Goal: Task Accomplishment & Management: Complete application form

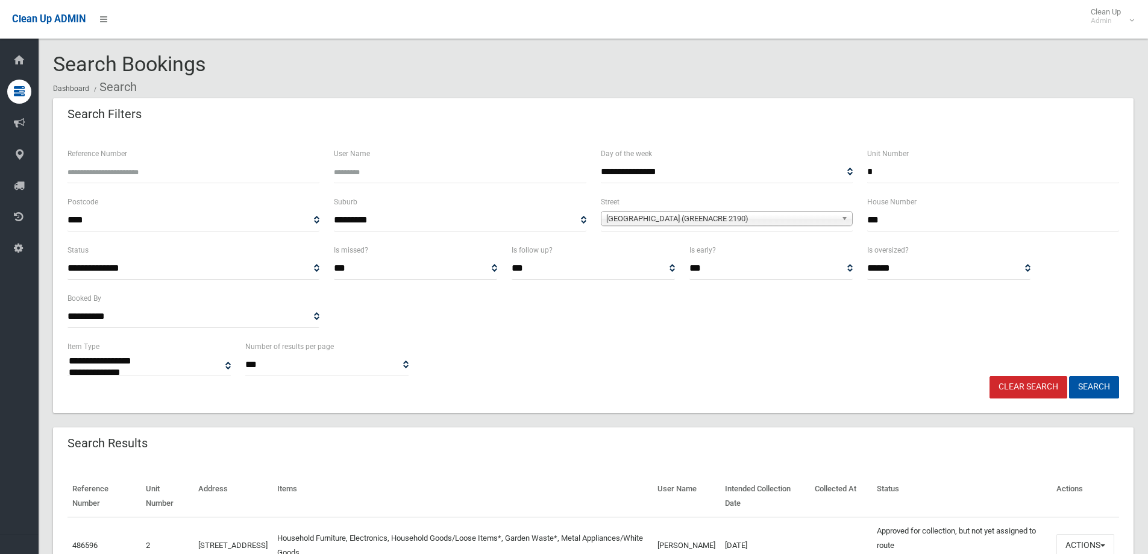
select select
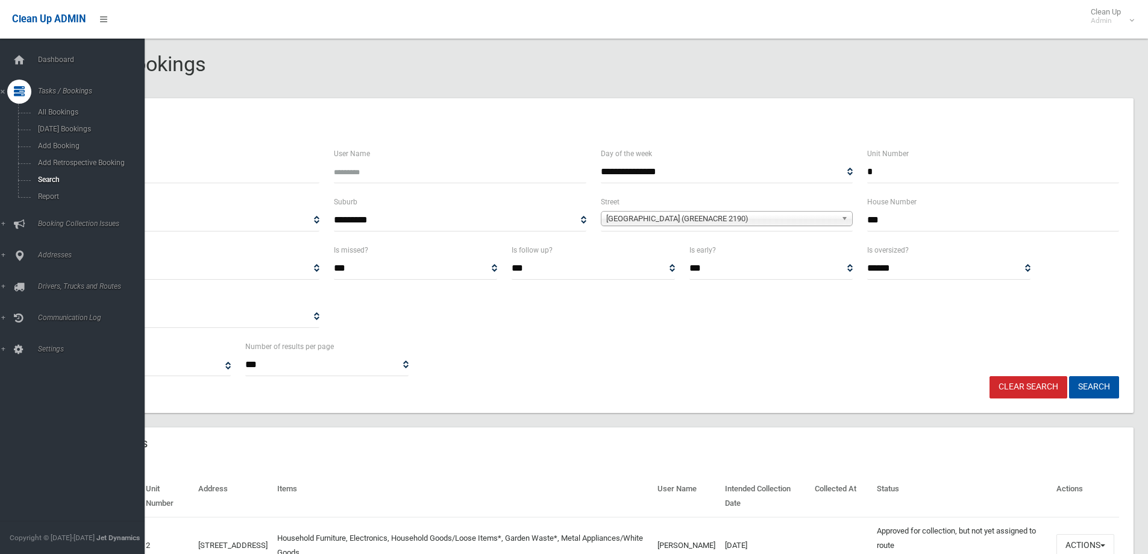
click at [20, 96] on icon at bounding box center [19, 92] width 11 height 24
click at [19, 92] on icon at bounding box center [19, 92] width 11 height 24
click at [46, 180] on span "Search" at bounding box center [88, 179] width 109 height 8
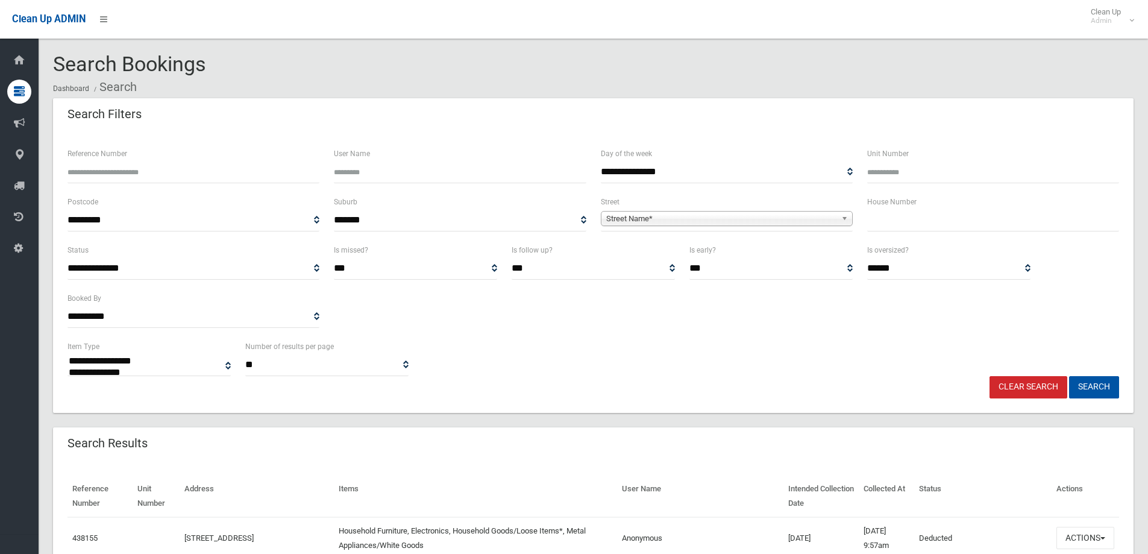
select select
click at [80, 167] on input "Reference Number" at bounding box center [193, 172] width 252 height 22
type input "******"
click at [1083, 388] on button "Search" at bounding box center [1094, 387] width 50 height 22
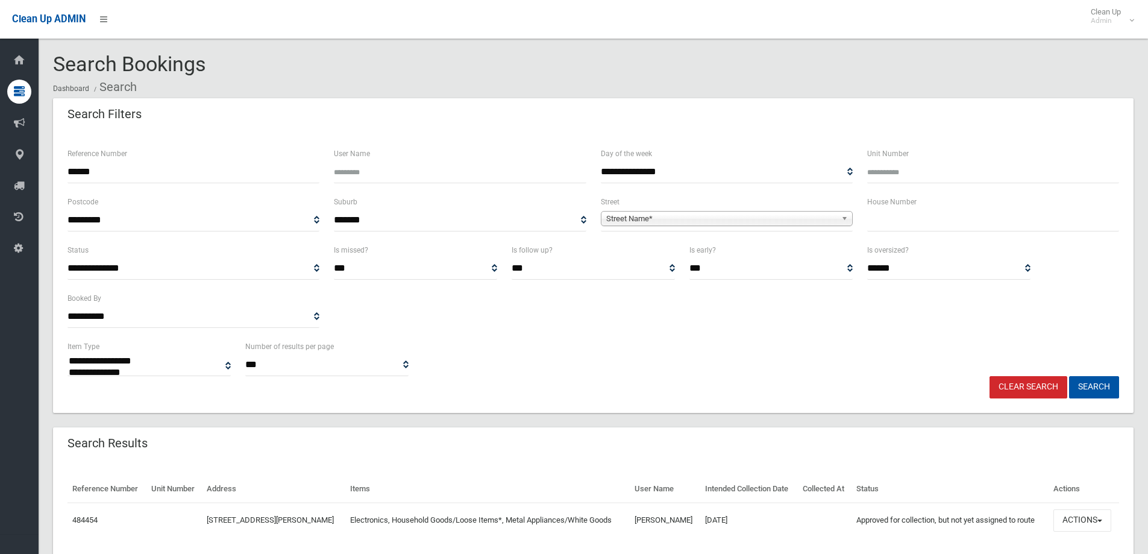
select select
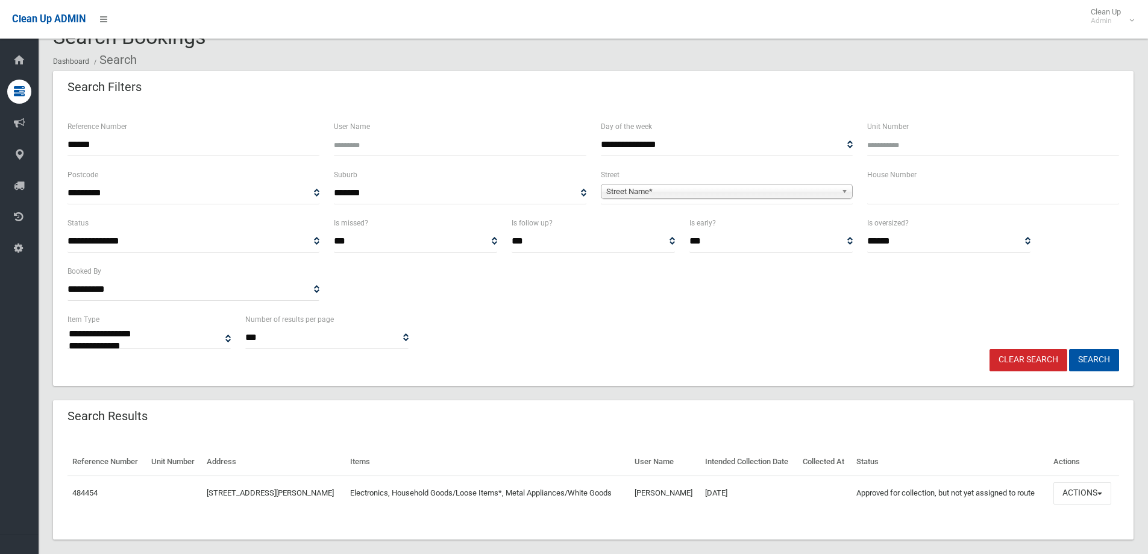
scroll to position [42, 0]
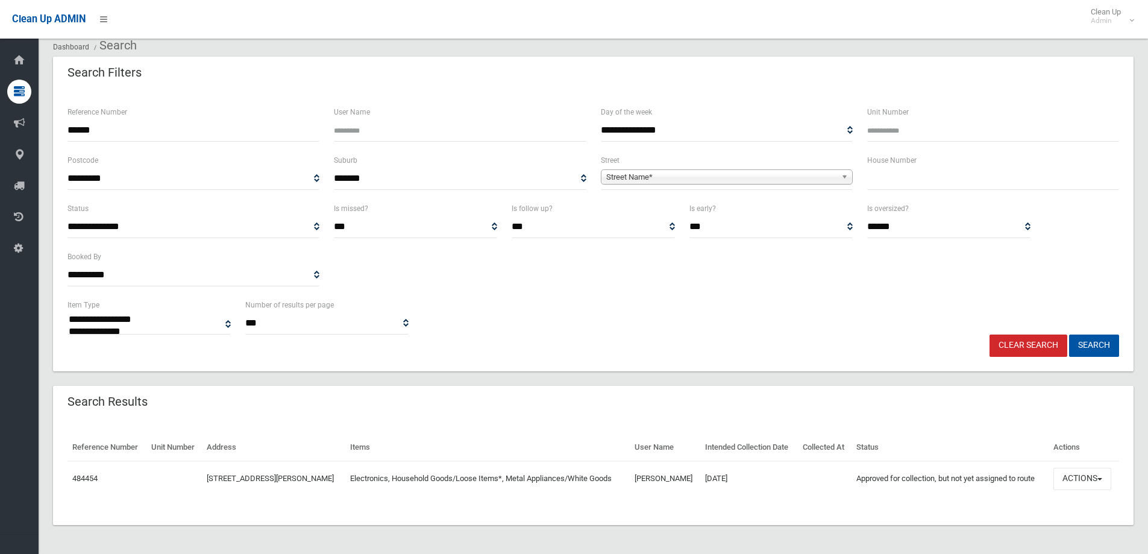
click at [102, 128] on input "******" at bounding box center [193, 130] width 252 height 22
type input "******"
click at [1093, 345] on button "Search" at bounding box center [1094, 345] width 50 height 22
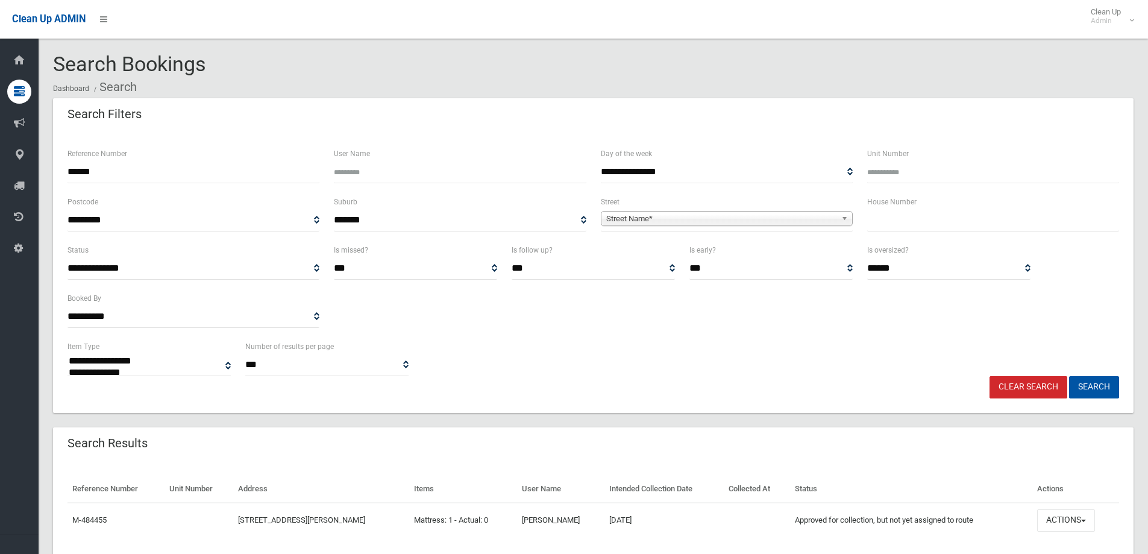
select select
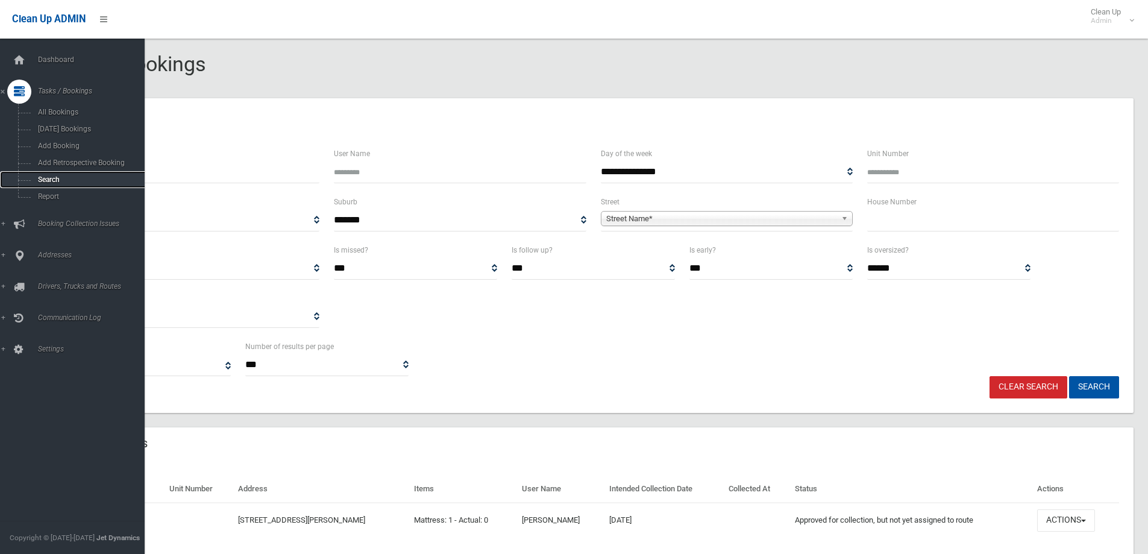
click at [48, 177] on span "Search" at bounding box center [88, 179] width 109 height 8
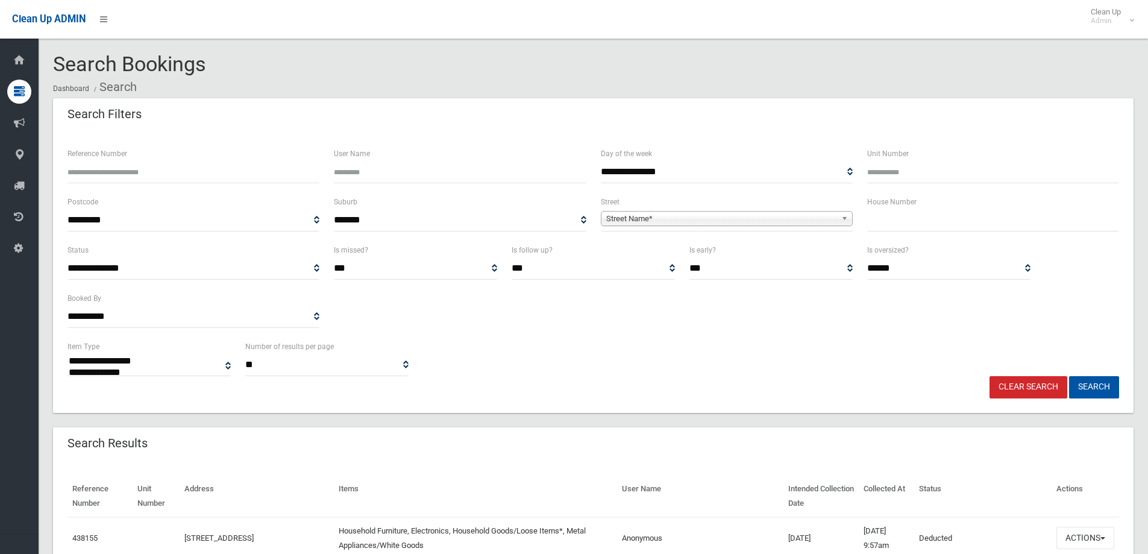
select select
click at [887, 218] on input "text" at bounding box center [993, 220] width 252 height 22
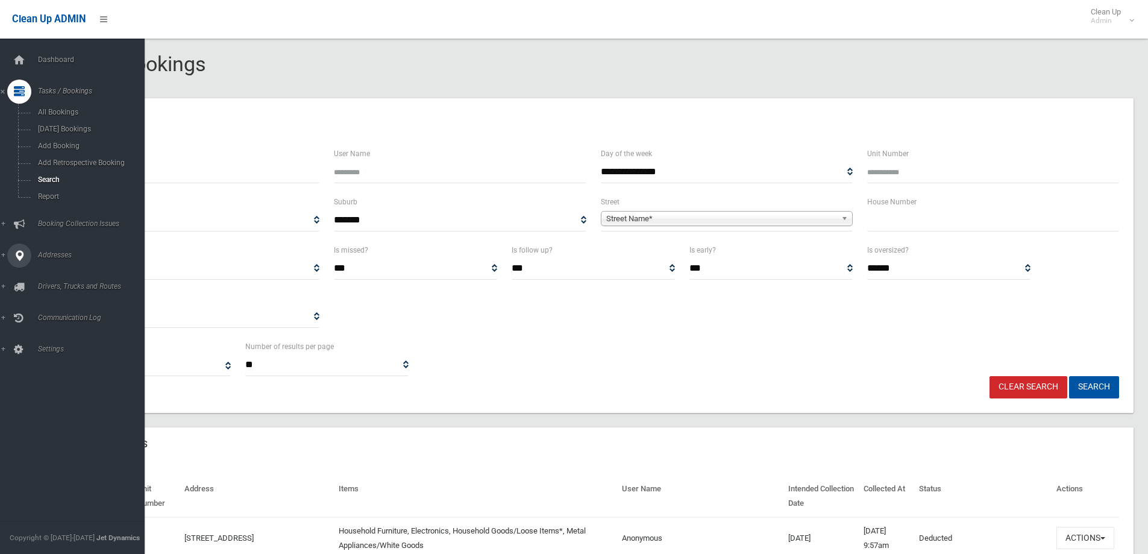
click at [54, 251] on span "Addresses" at bounding box center [93, 255] width 119 height 8
click at [51, 175] on span "All Addresses" at bounding box center [88, 175] width 109 height 8
click at [56, 172] on span "All Addresses" at bounding box center [88, 175] width 109 height 8
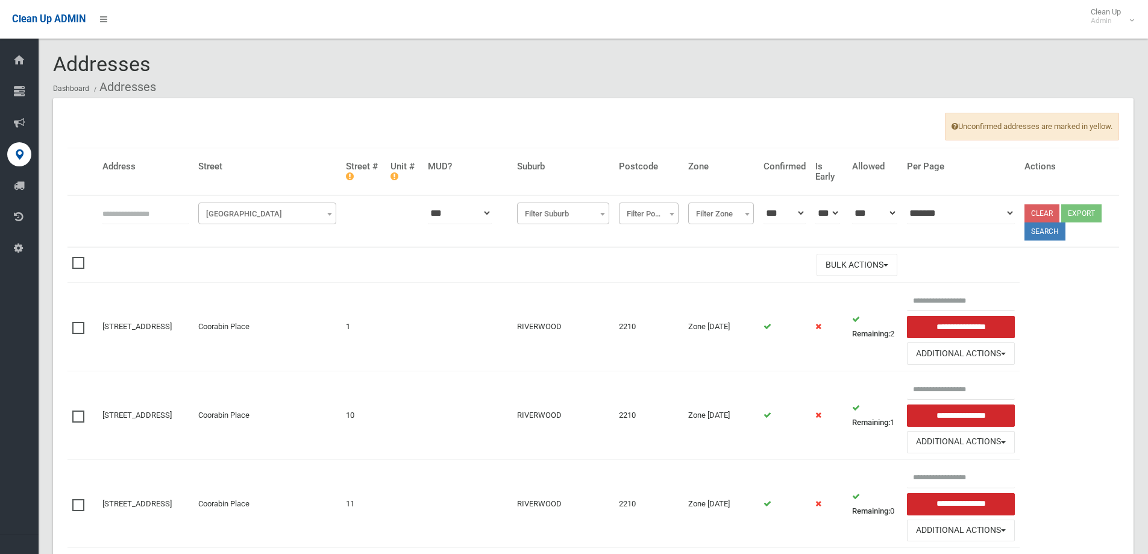
click at [121, 221] on input "text" at bounding box center [145, 213] width 86 height 22
type input "****"
click at [257, 212] on span "[GEOGRAPHIC_DATA]" at bounding box center [267, 214] width 132 height 17
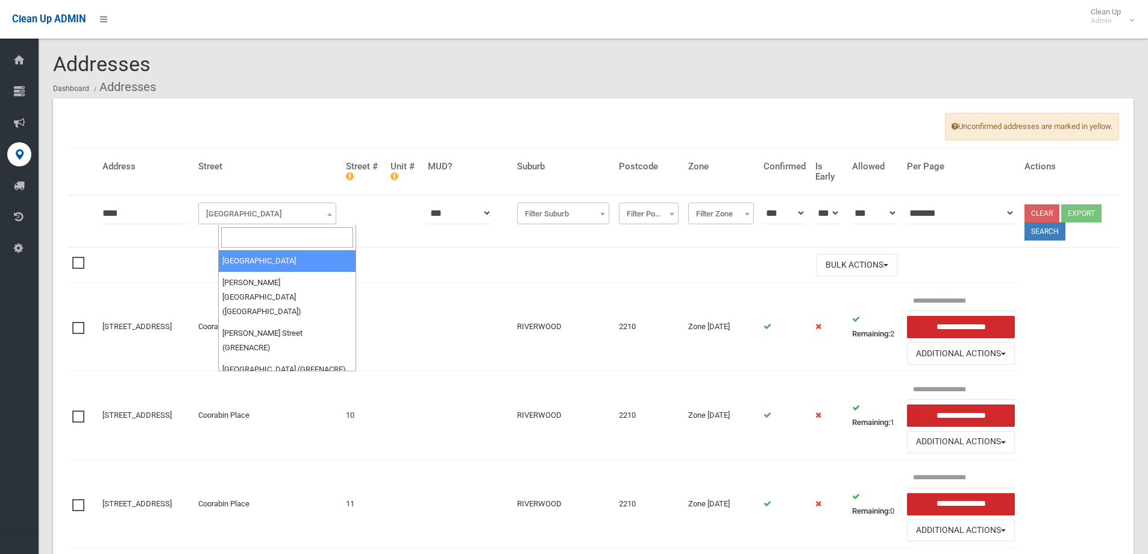
click at [230, 238] on input "search" at bounding box center [287, 237] width 132 height 20
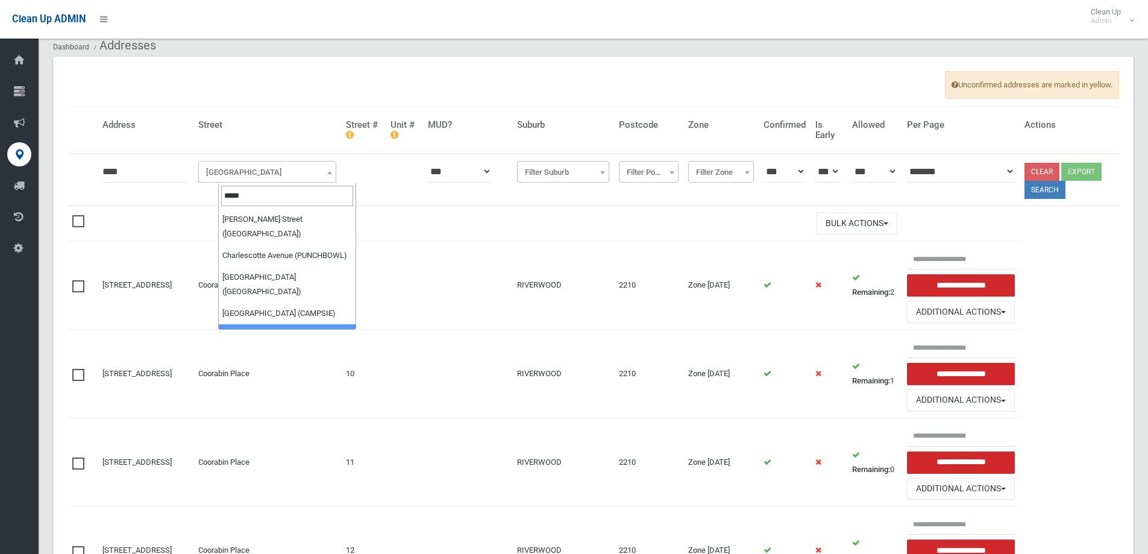
scroll to position [60, 0]
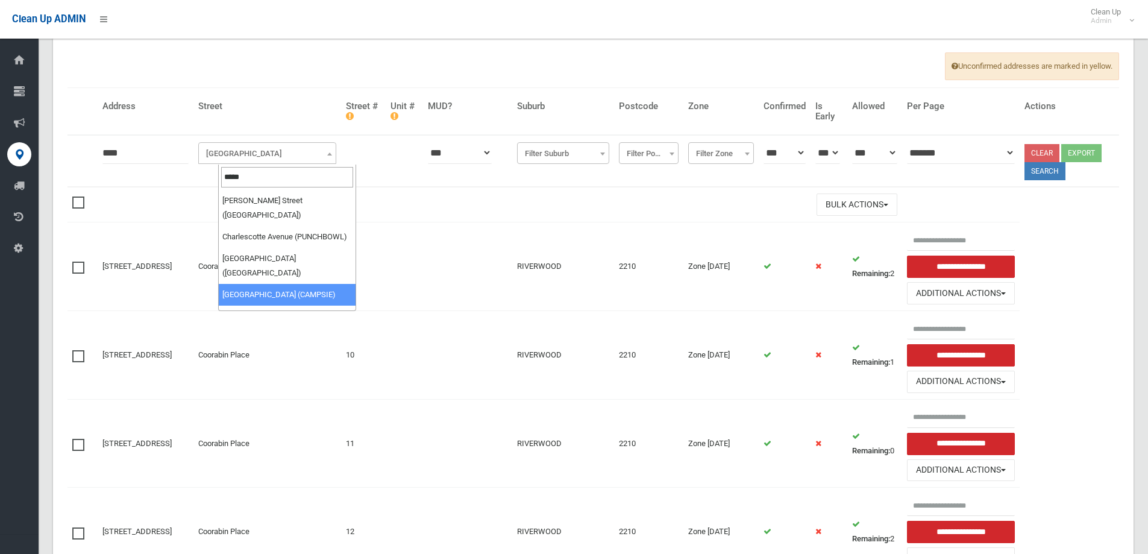
type input "*****"
select select "***"
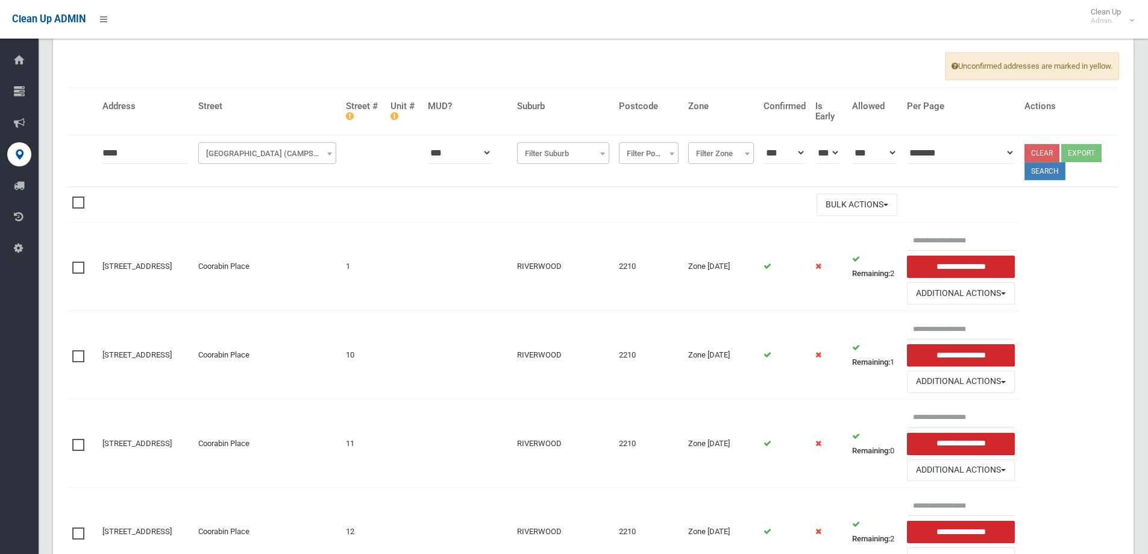
click at [1042, 171] on button "Search" at bounding box center [1045, 171] width 41 height 18
click at [1042, 172] on button "Search" at bounding box center [1045, 171] width 41 height 18
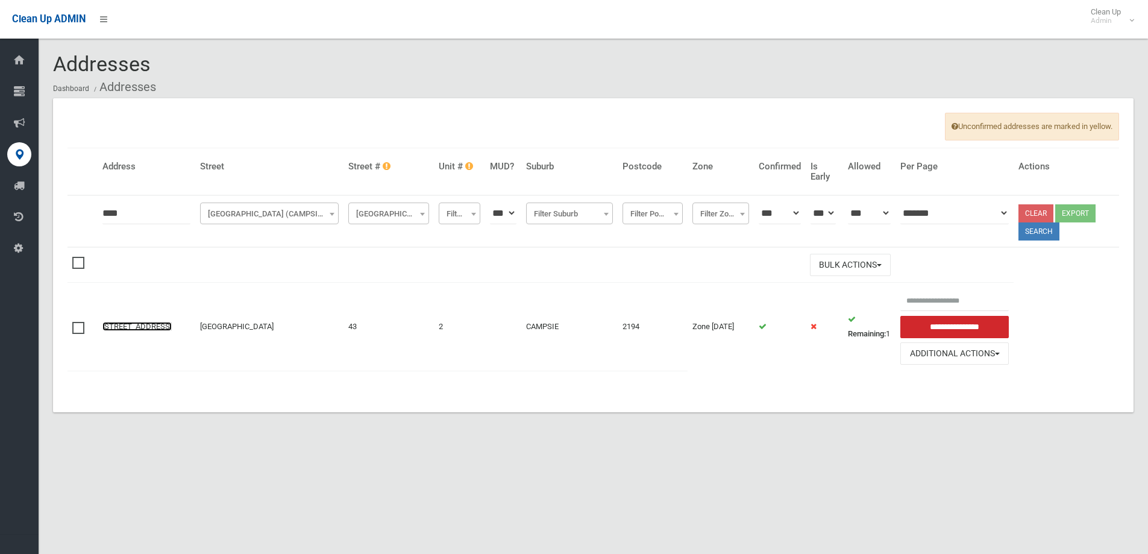
click at [122, 322] on link "[STREET_ADDRESS]" at bounding box center [136, 326] width 69 height 9
click at [111, 213] on input "****" at bounding box center [146, 213] width 88 height 22
type input "****"
click at [1048, 234] on button "Search" at bounding box center [1039, 231] width 41 height 18
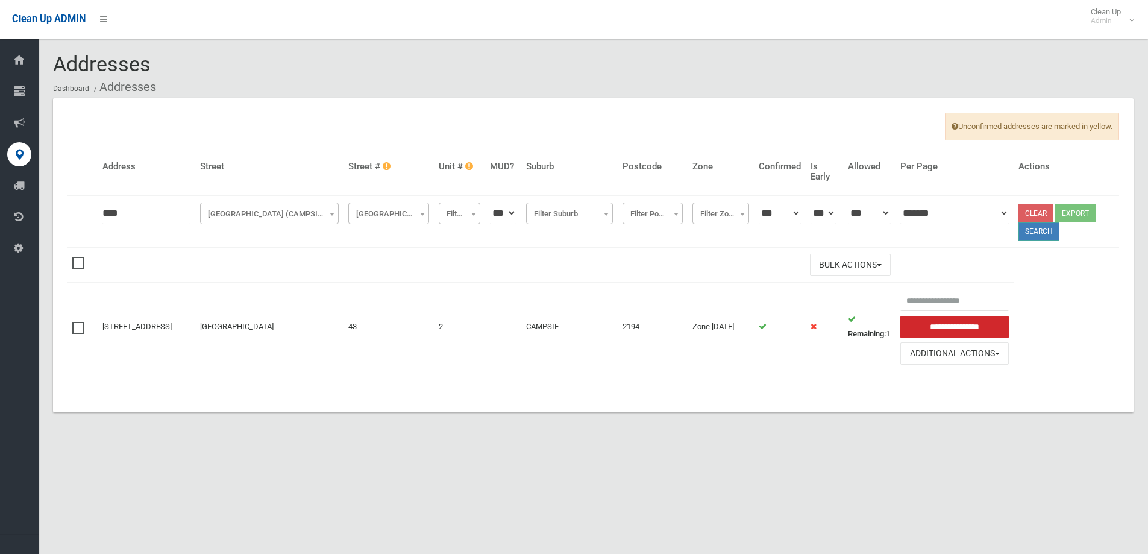
click at [1048, 232] on button "Search" at bounding box center [1039, 231] width 41 height 18
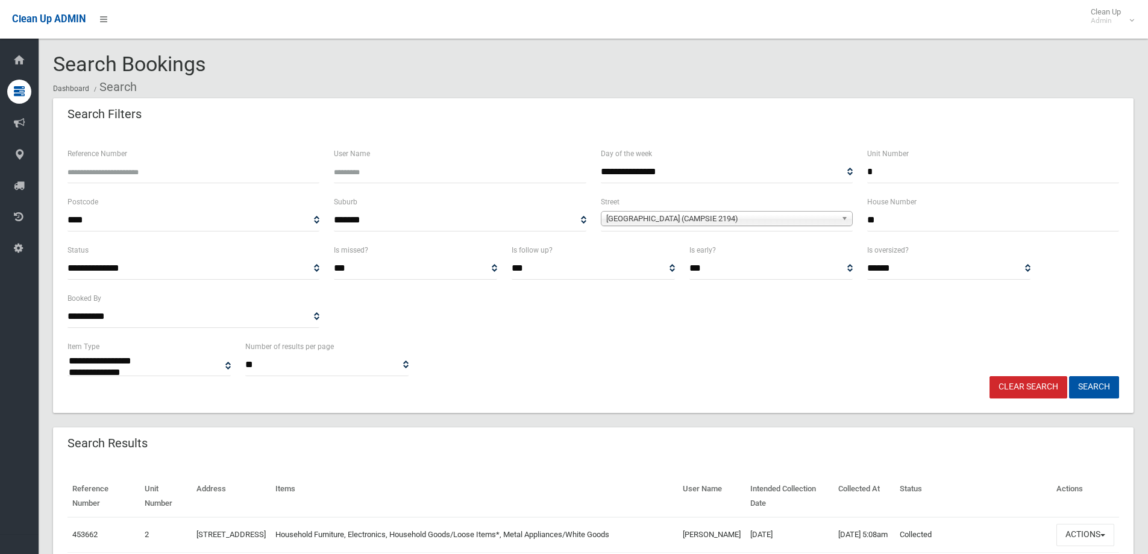
select select
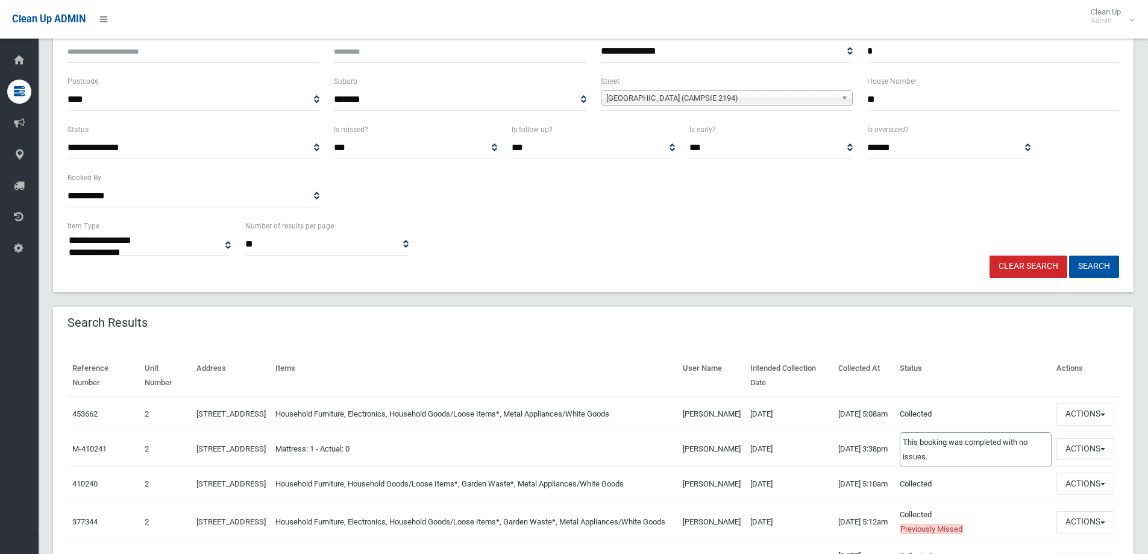
scroll to position [181, 0]
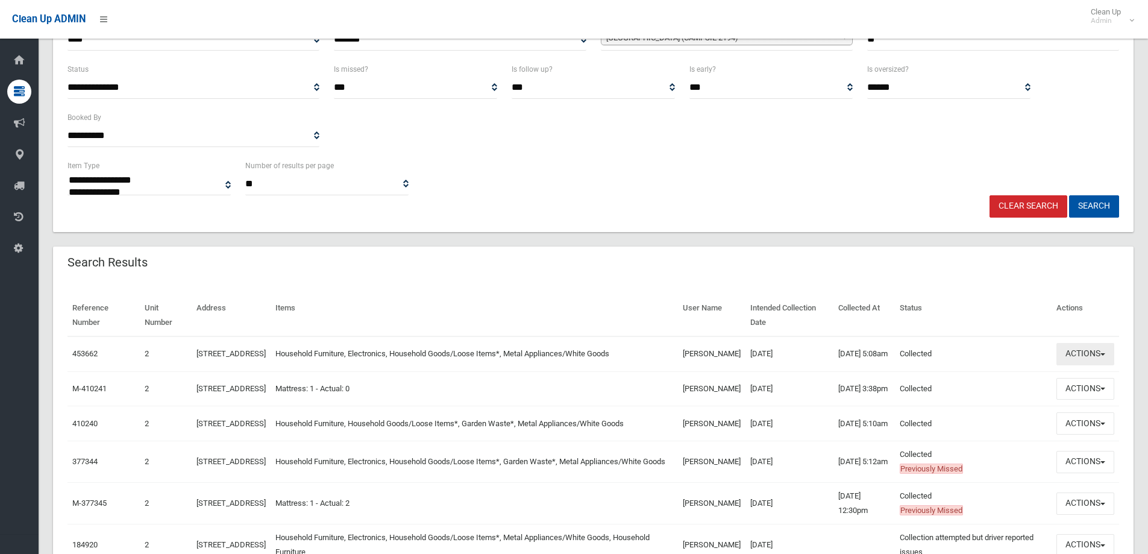
click at [1079, 357] on button "Actions" at bounding box center [1085, 354] width 58 height 22
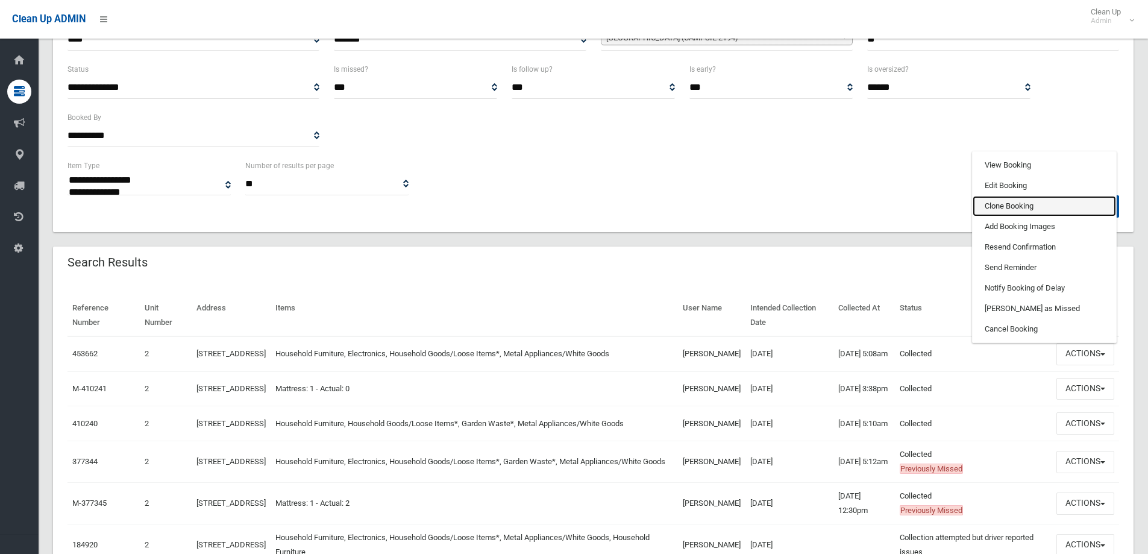
click at [993, 212] on link "Clone Booking" at bounding box center [1044, 206] width 143 height 20
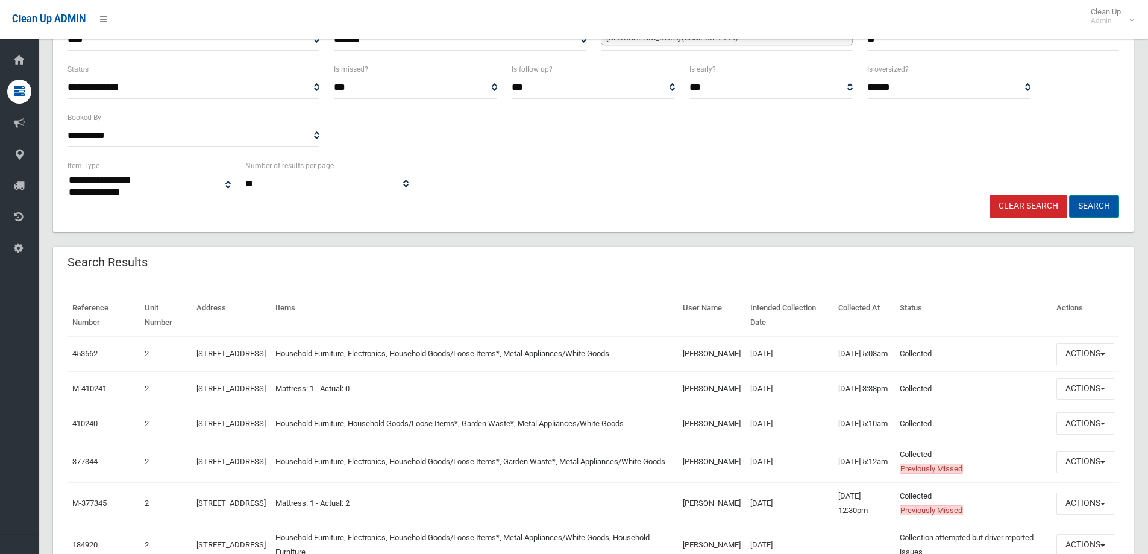
click at [1099, 205] on button "Search" at bounding box center [1094, 206] width 50 height 22
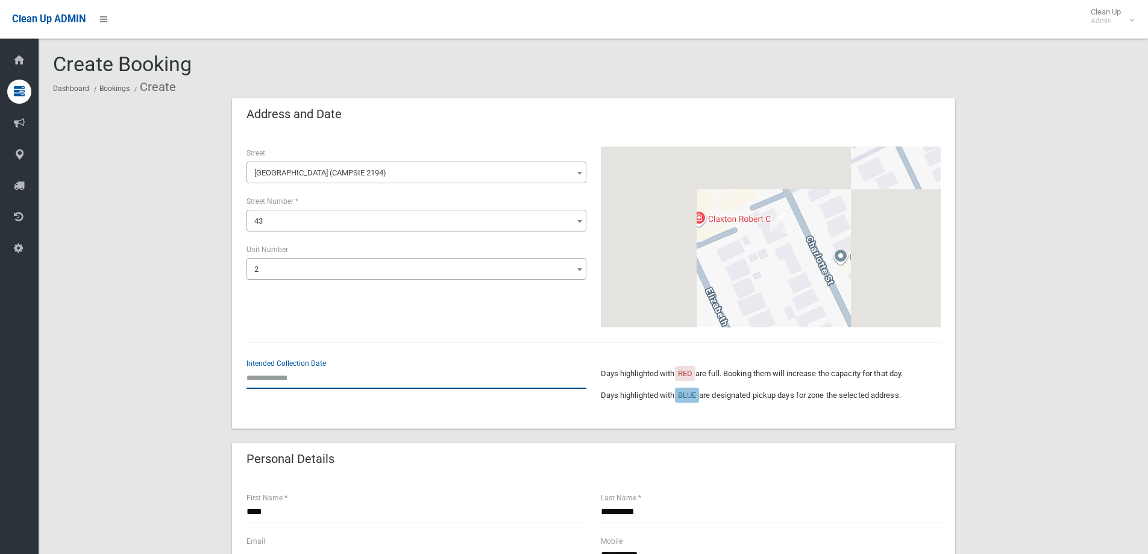
click at [275, 375] on input "text" at bounding box center [416, 377] width 340 height 22
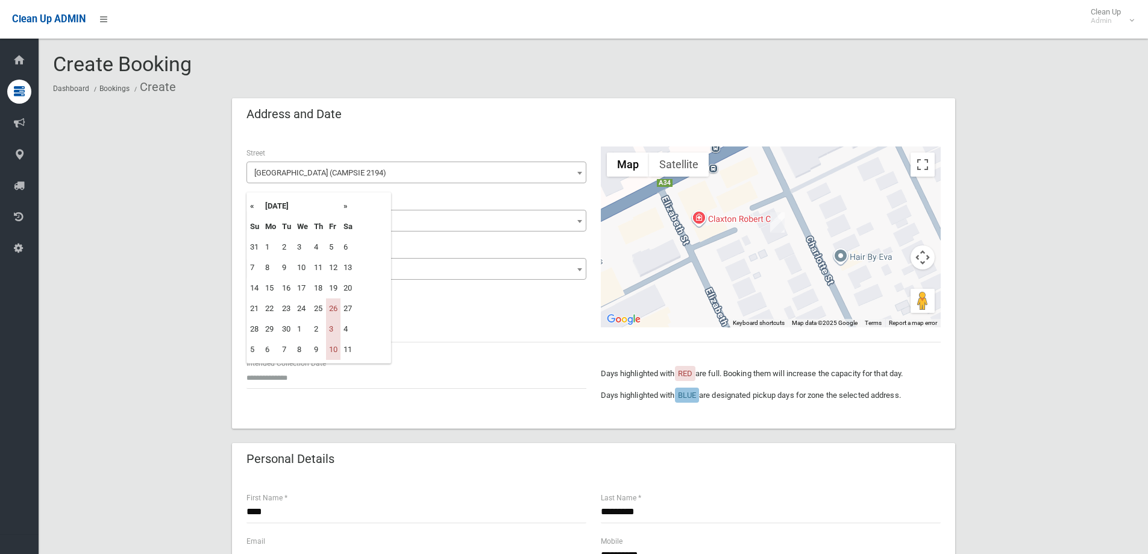
click at [346, 204] on th "»" at bounding box center [348, 206] width 15 height 20
click at [333, 290] on td "17" at bounding box center [333, 288] width 14 height 20
type input "**********"
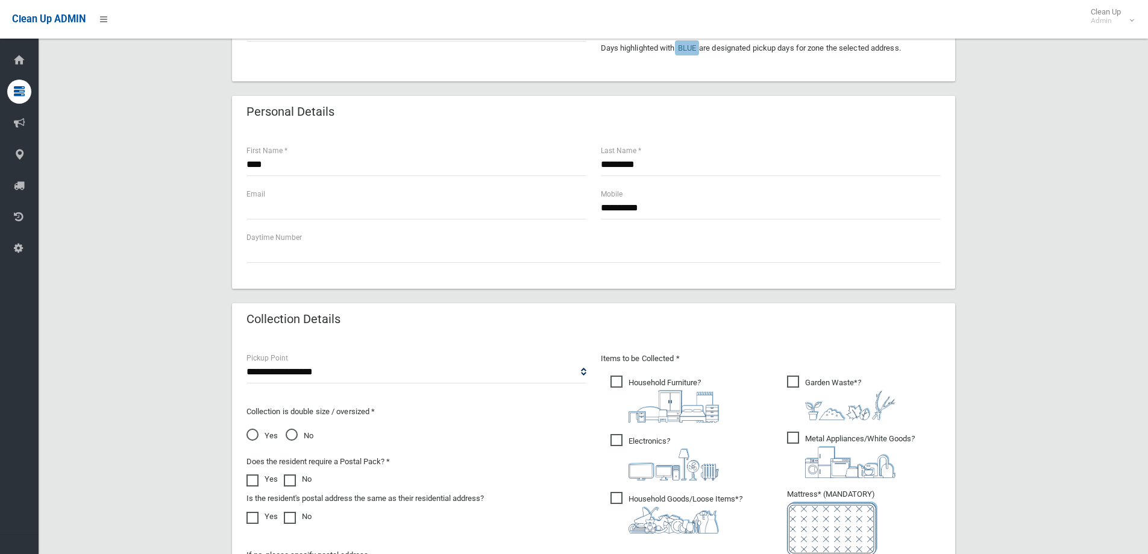
scroll to position [422, 0]
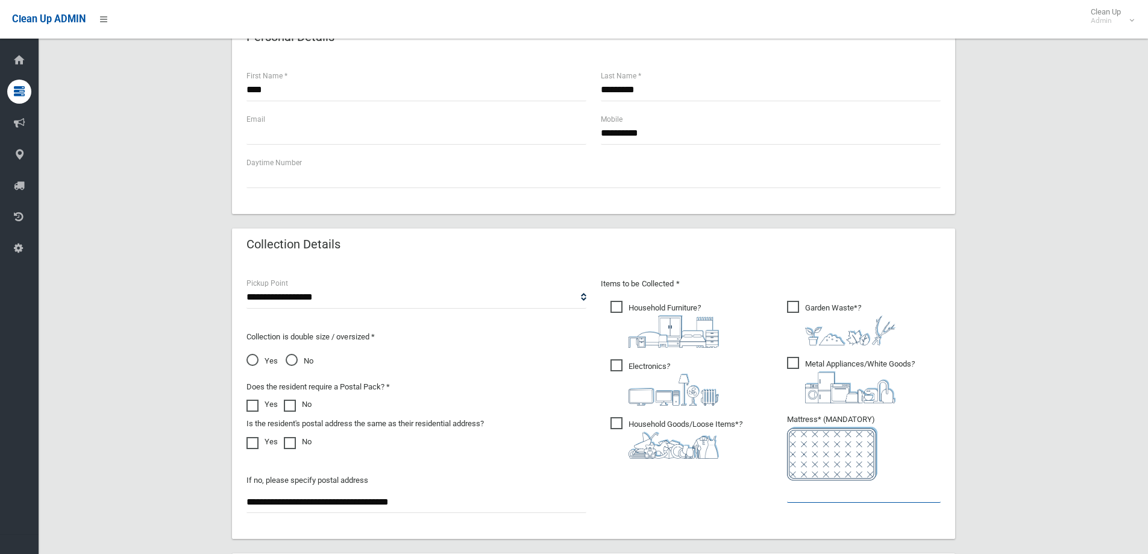
click at [815, 500] on input "text" at bounding box center [864, 491] width 154 height 22
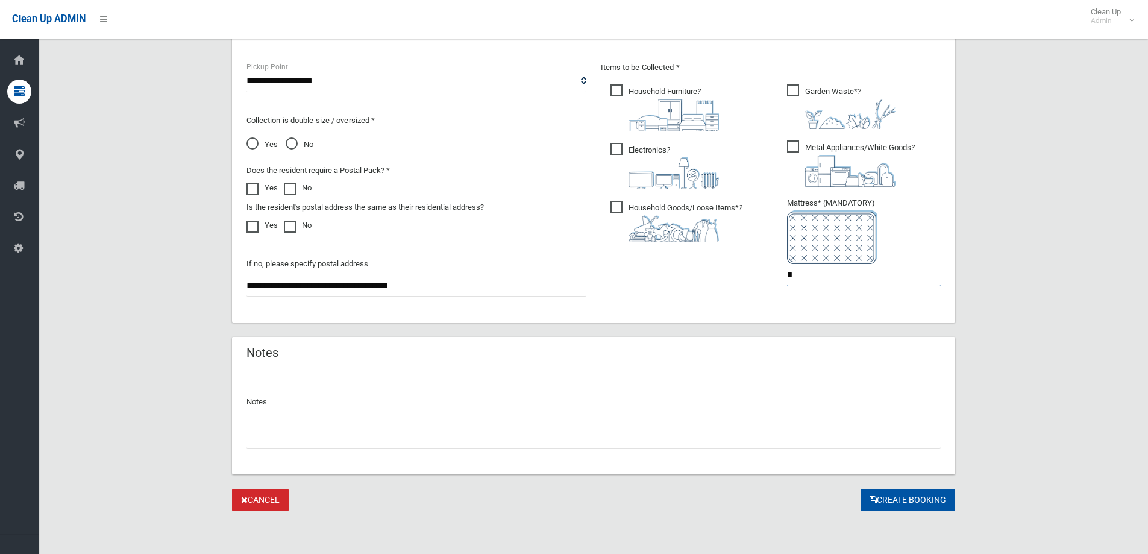
scroll to position [639, 0]
type input "*"
click at [903, 495] on button "Create Booking" at bounding box center [908, 499] width 95 height 22
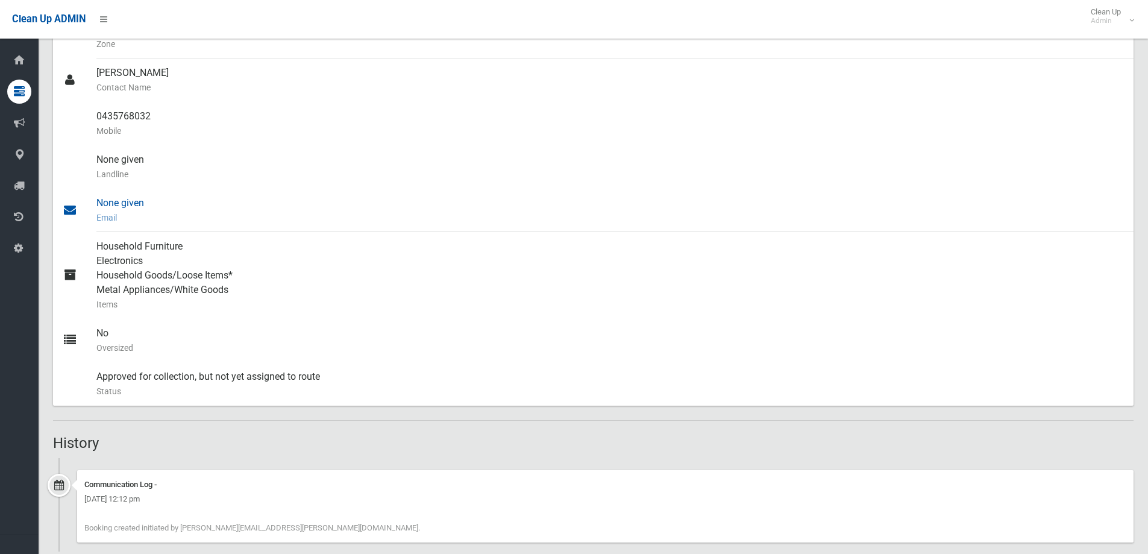
scroll to position [362, 0]
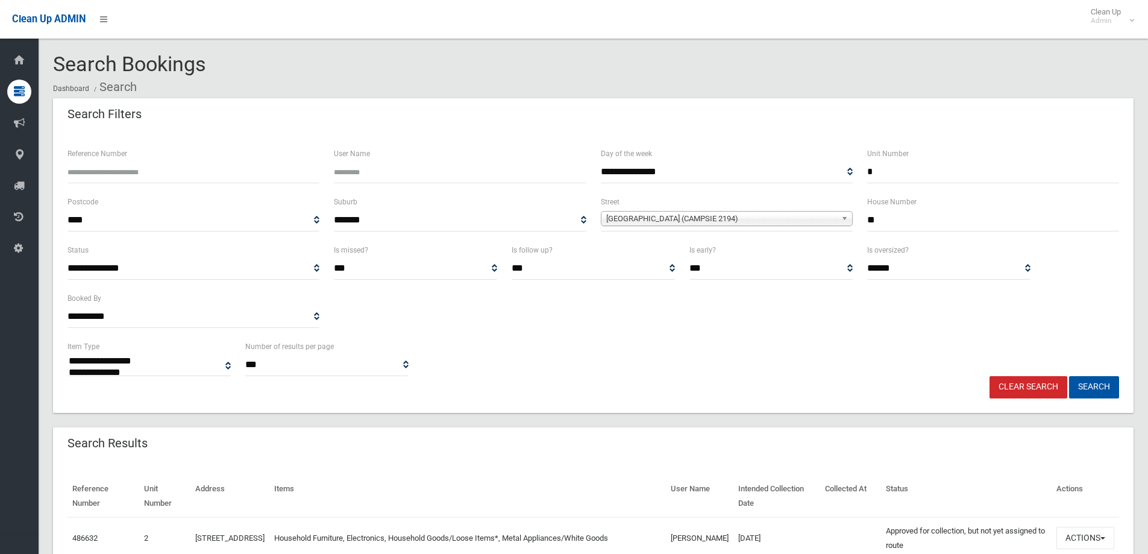
select select
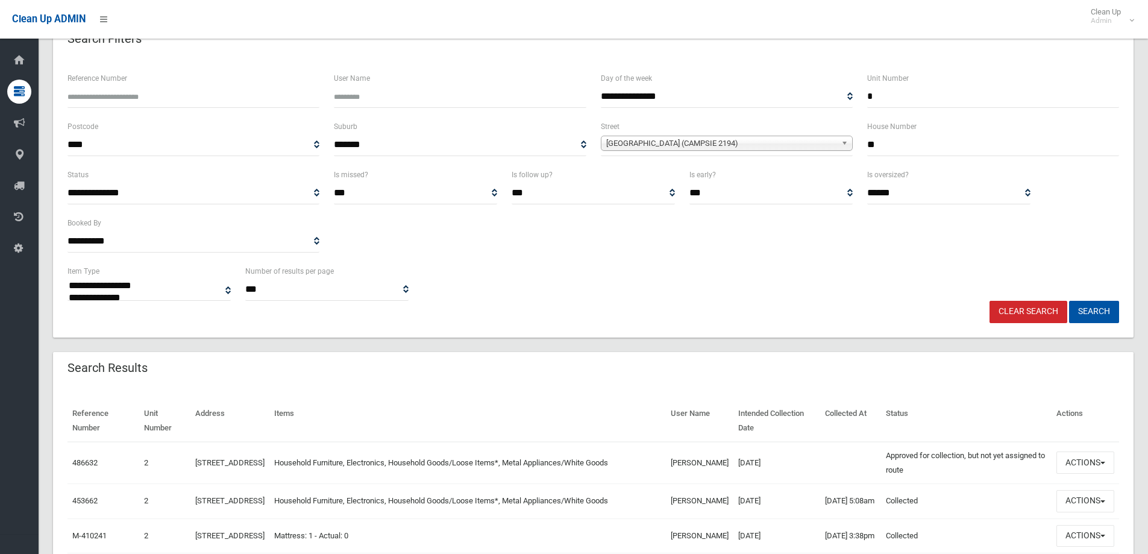
scroll to position [181, 0]
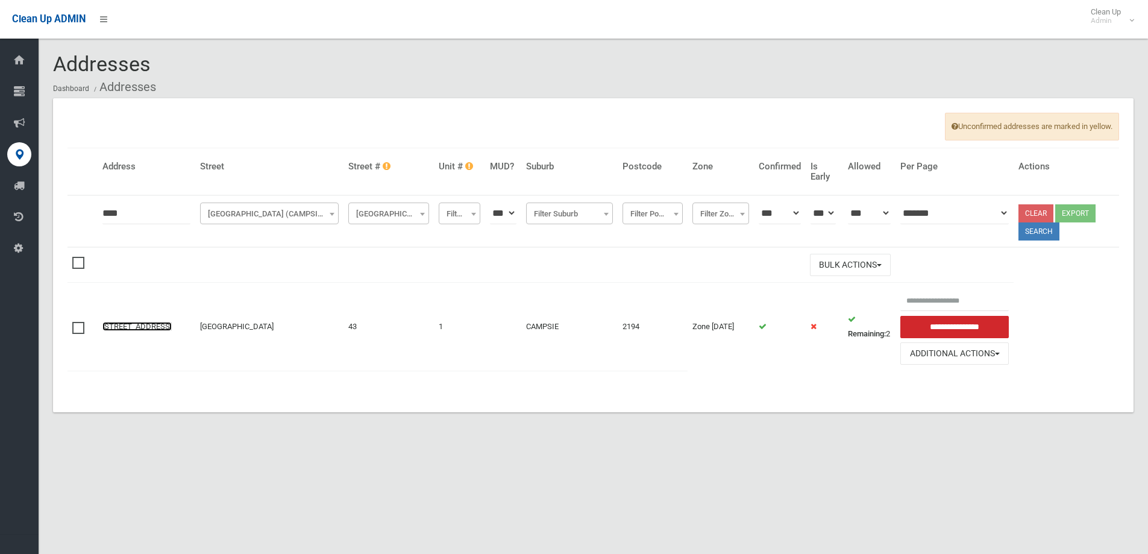
click at [123, 322] on link "[STREET_ADDRESS]" at bounding box center [136, 326] width 69 height 9
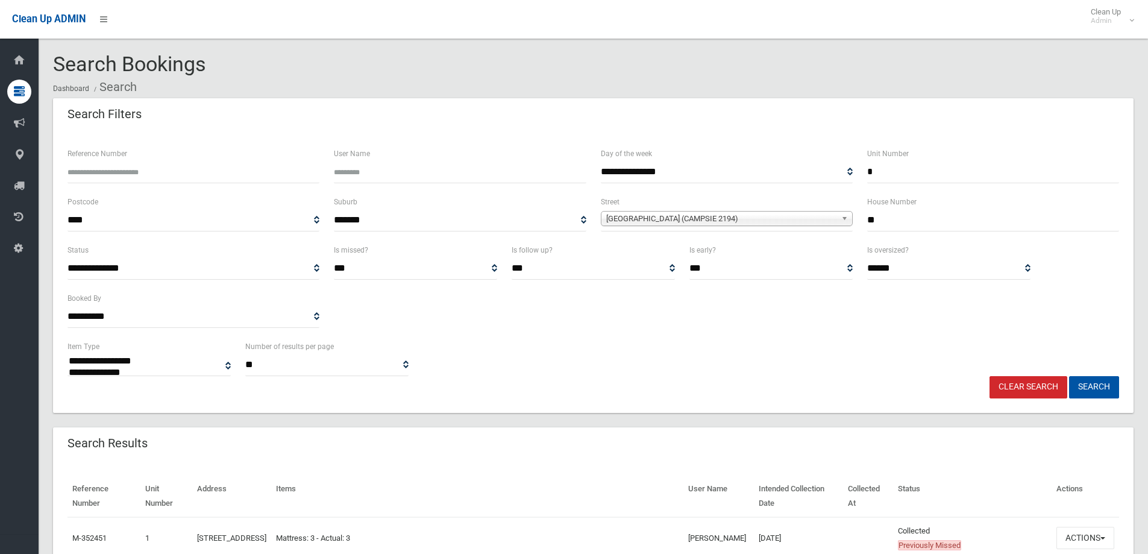
select select
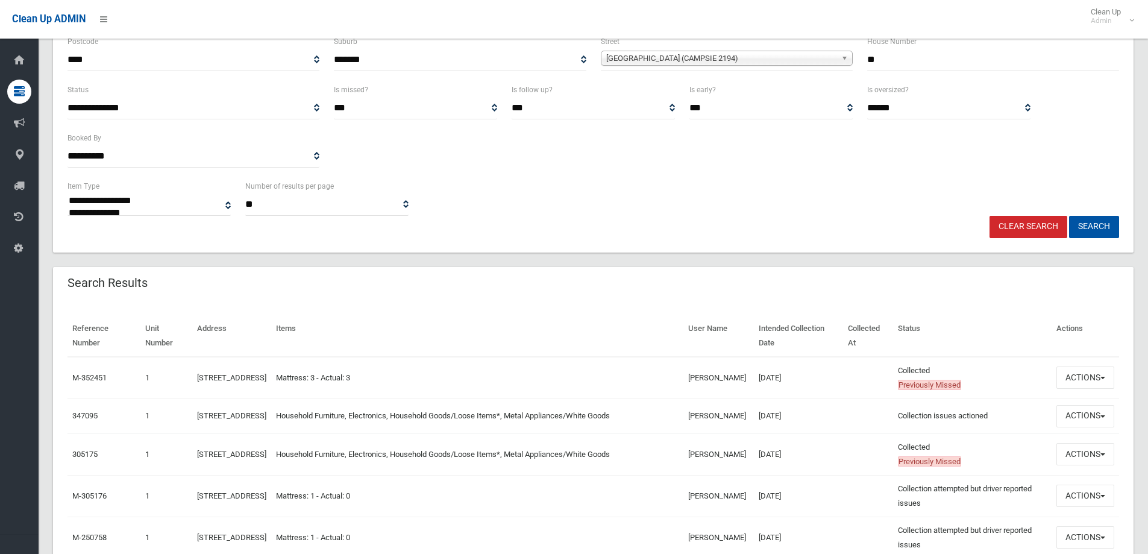
scroll to position [181, 0]
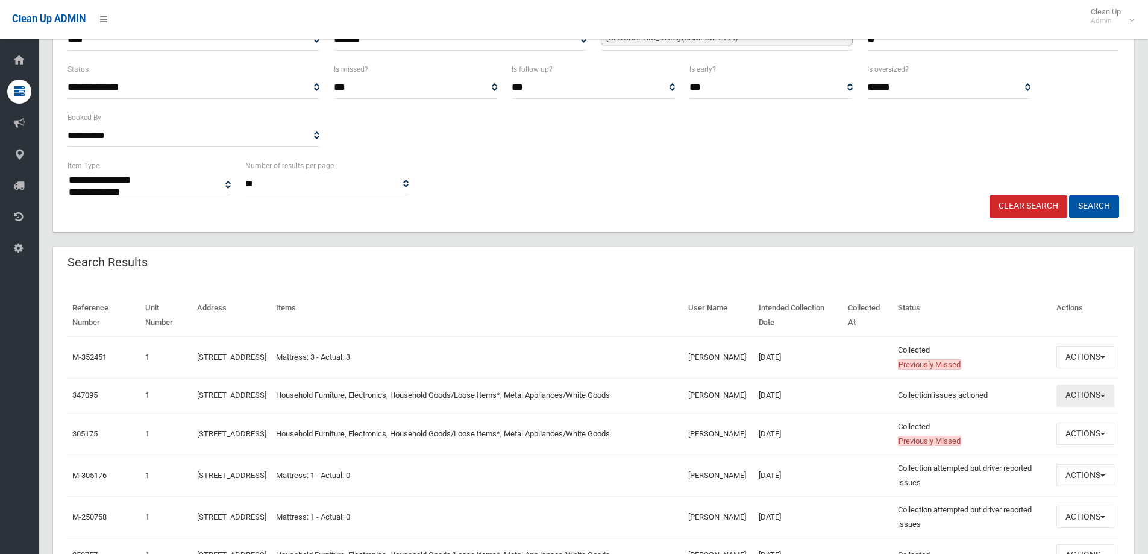
click at [1077, 402] on button "Actions" at bounding box center [1085, 395] width 58 height 22
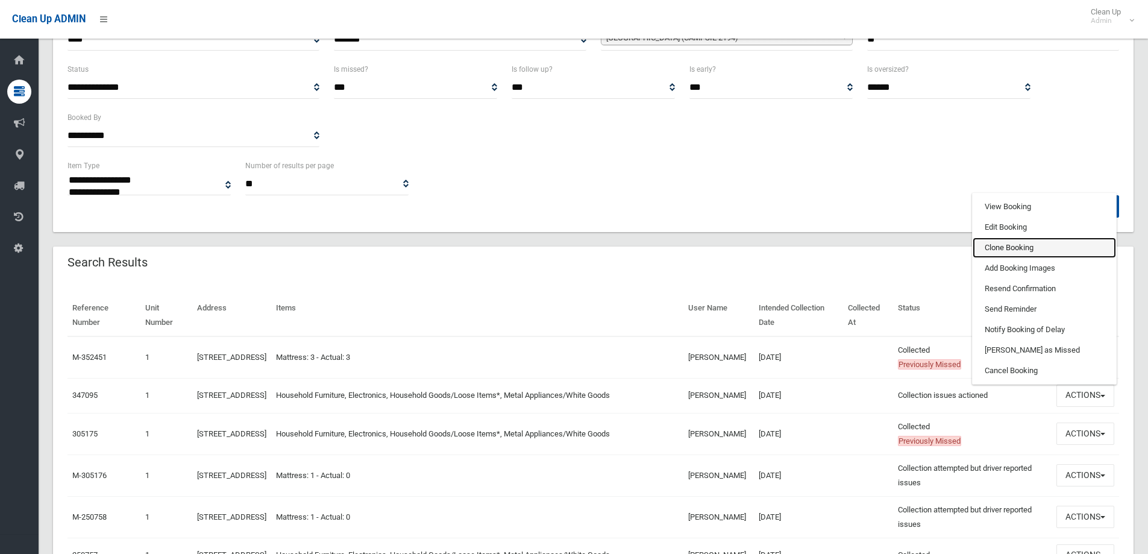
click at [999, 252] on link "Clone Booking" at bounding box center [1044, 247] width 143 height 20
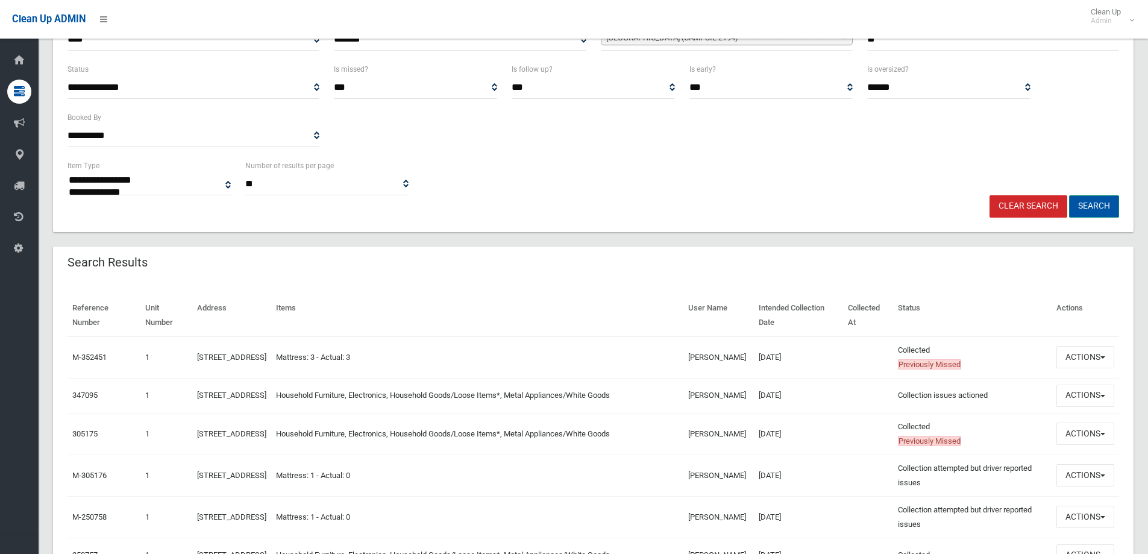
click at [1097, 207] on button "Search" at bounding box center [1094, 206] width 50 height 22
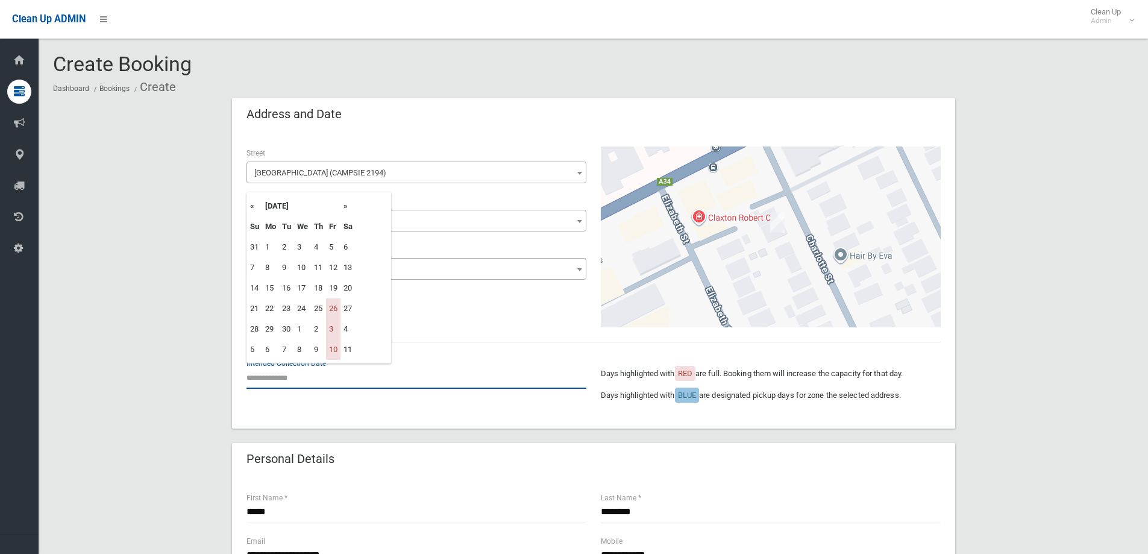
click at [268, 377] on input "text" at bounding box center [416, 377] width 340 height 22
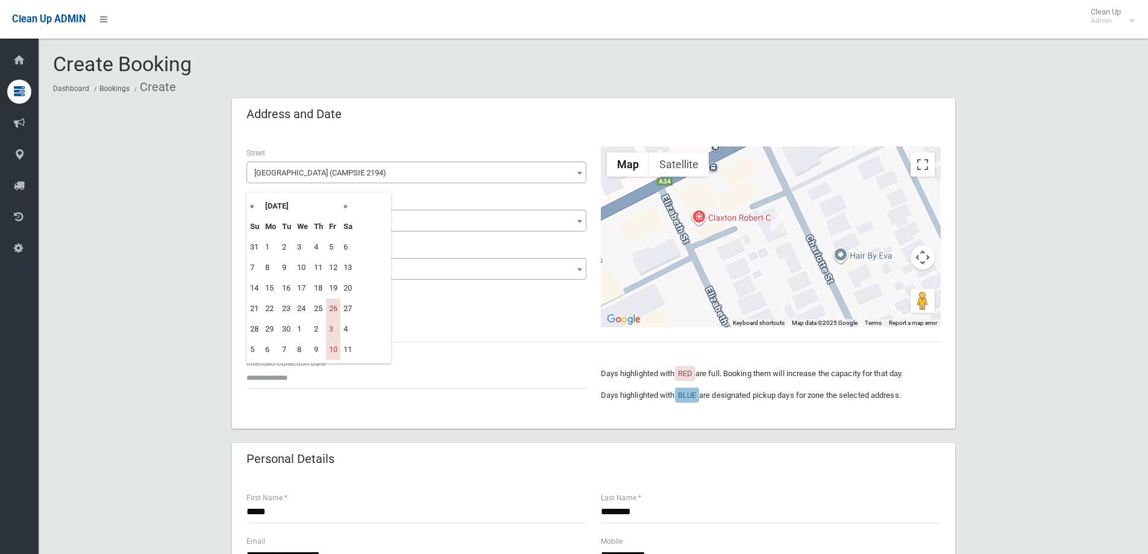
click at [345, 204] on th "»" at bounding box center [348, 206] width 15 height 20
click at [334, 285] on td "17" at bounding box center [333, 288] width 14 height 20
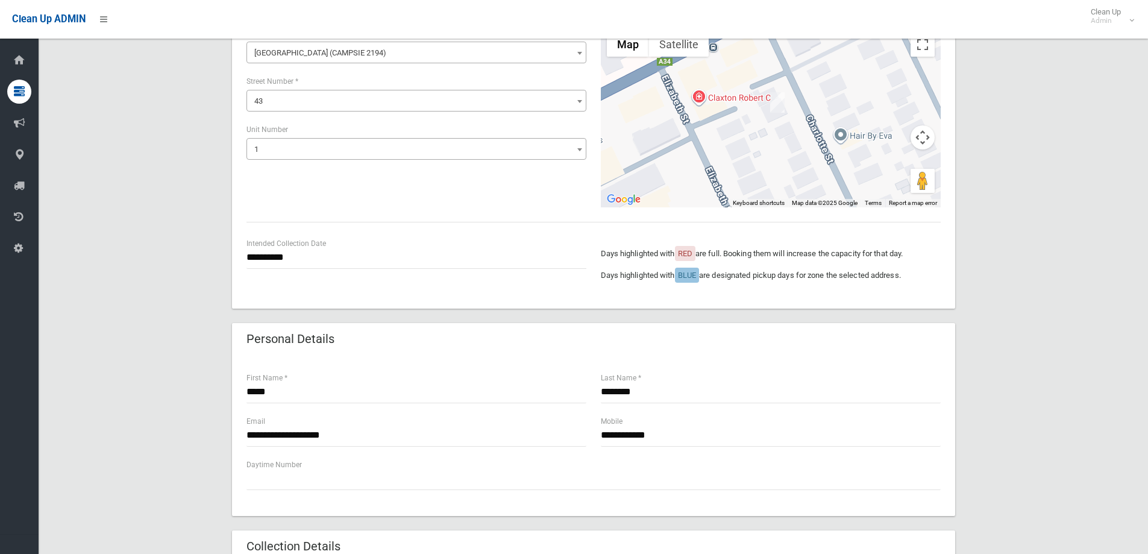
scroll to position [121, 0]
click at [274, 255] on input "**********" at bounding box center [416, 257] width 340 height 22
click at [331, 230] on td "7" at bounding box center [333, 229] width 14 height 20
type input "**********"
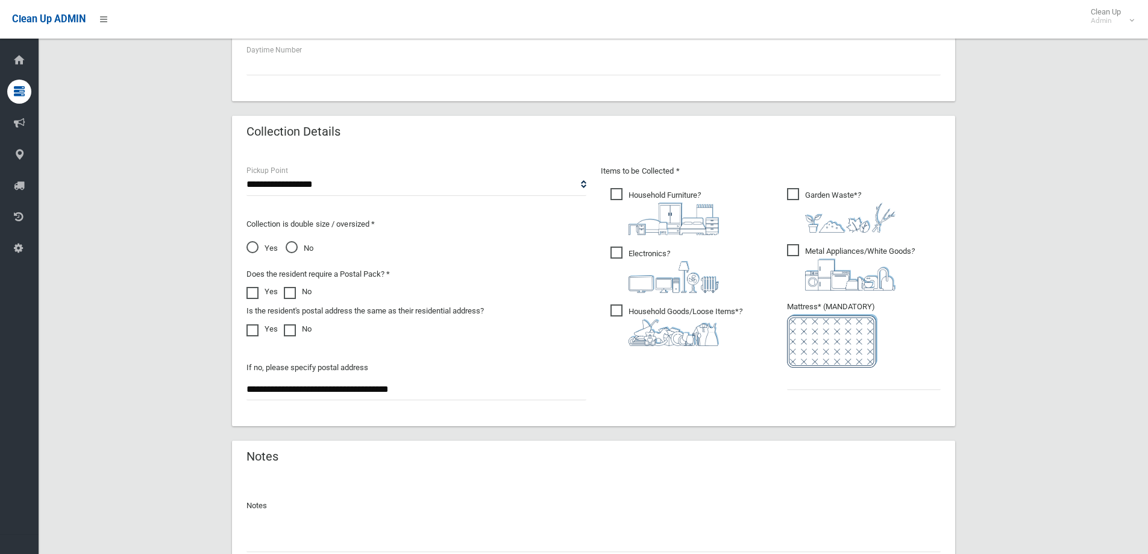
scroll to position [542, 0]
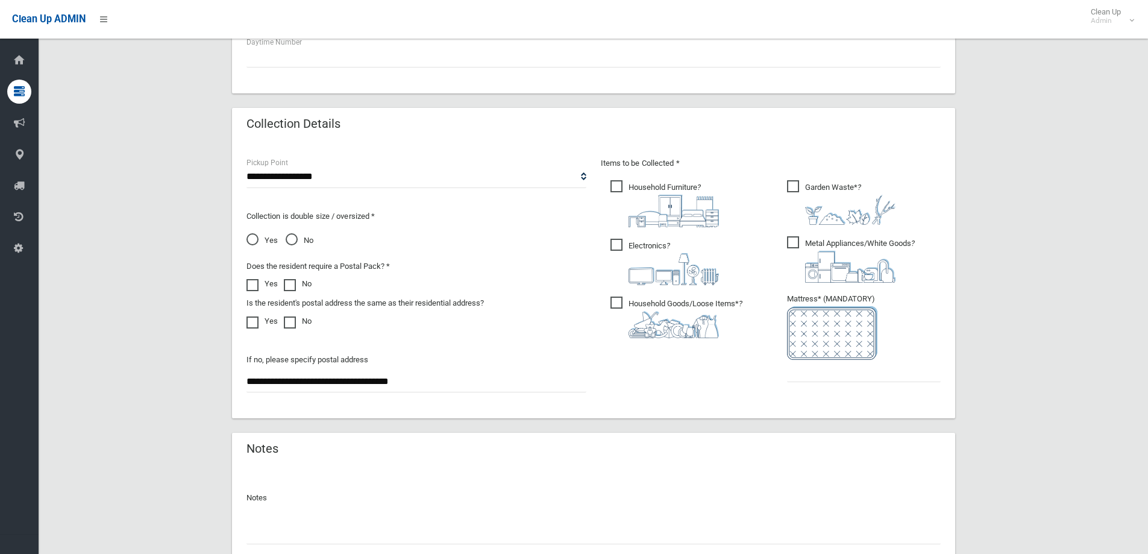
click at [292, 239] on span "No" at bounding box center [300, 240] width 28 height 14
click at [829, 369] on input "text" at bounding box center [864, 371] width 154 height 22
click at [792, 187] on span "Garden Waste* ?" at bounding box center [841, 202] width 108 height 45
click at [817, 373] on input "text" at bounding box center [864, 371] width 154 height 22
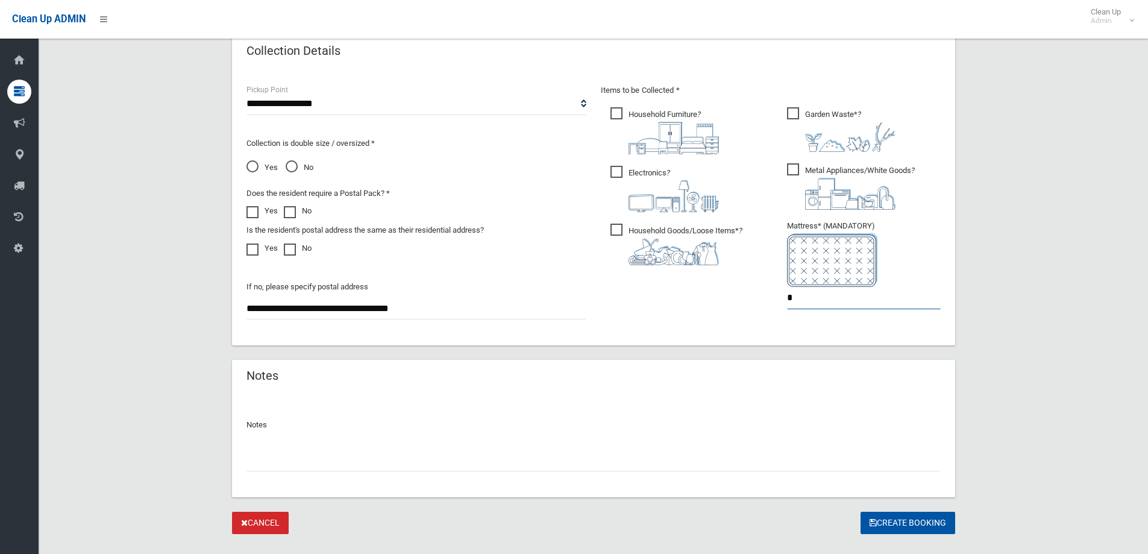
scroll to position [639, 0]
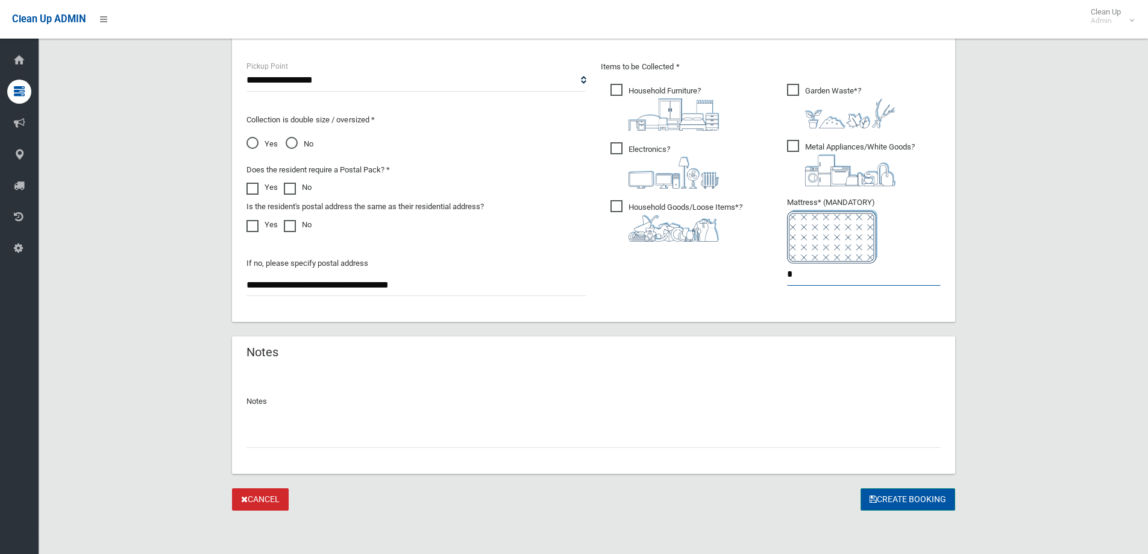
type input "*"
click at [899, 501] on button "Create Booking" at bounding box center [908, 499] width 95 height 22
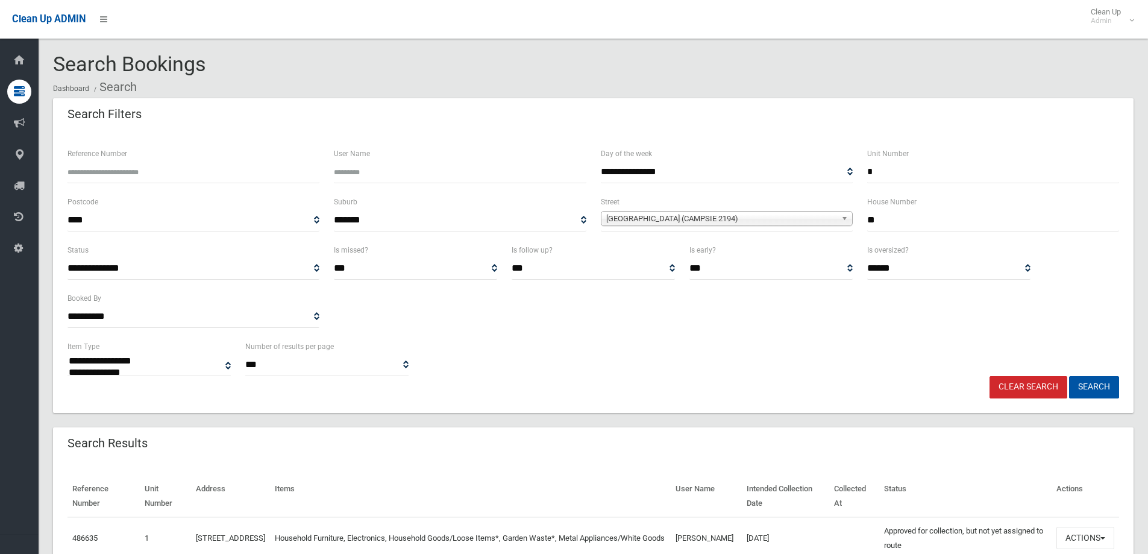
select select
click at [1099, 385] on button "Search" at bounding box center [1094, 387] width 50 height 22
click at [1093, 388] on button "Search" at bounding box center [1094, 387] width 50 height 22
select select
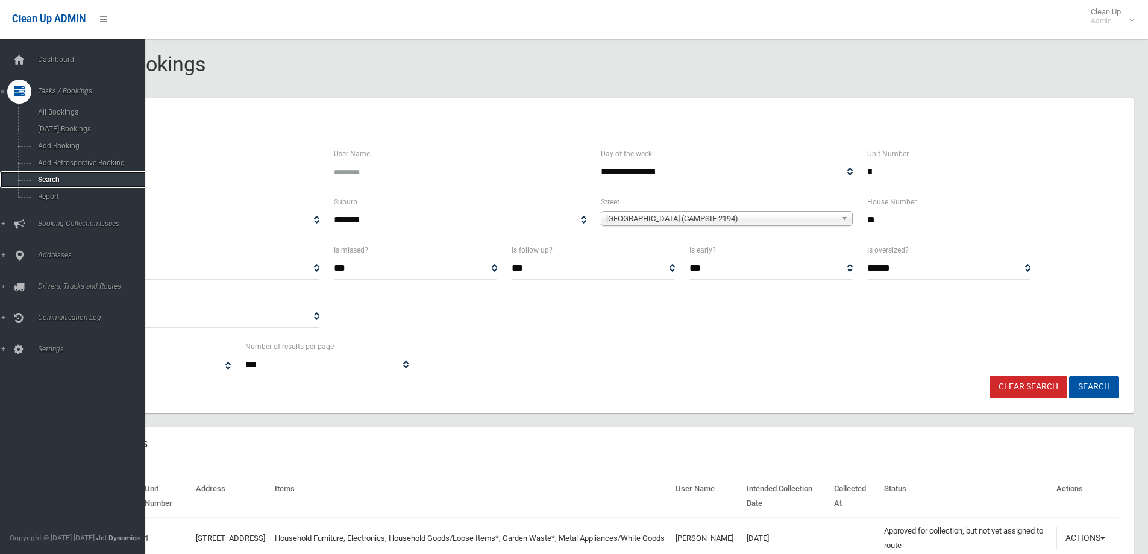
click at [43, 178] on span "Search" at bounding box center [88, 179] width 109 height 8
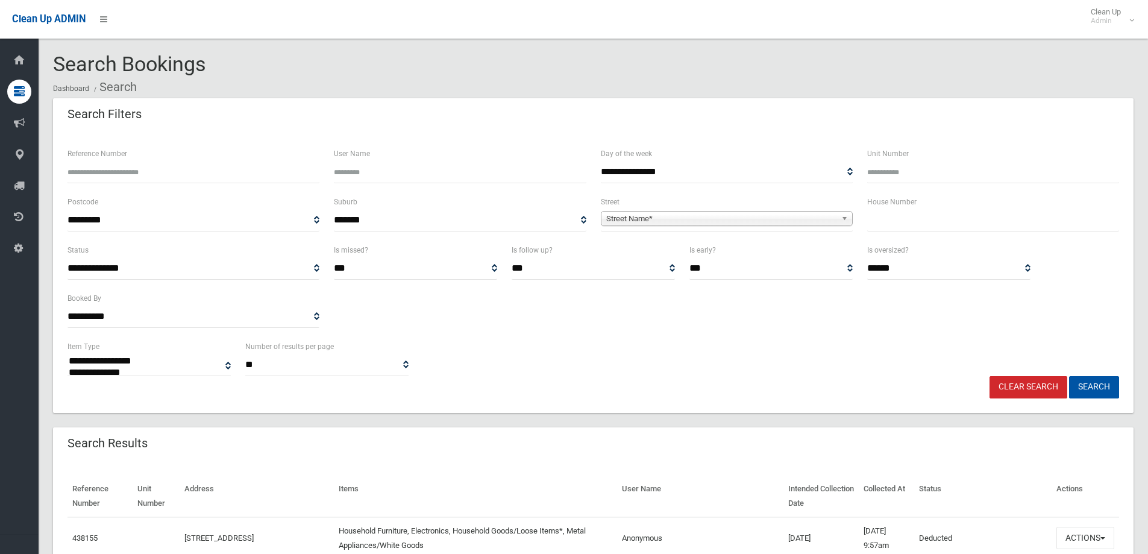
select select
click at [879, 224] on input "text" at bounding box center [993, 220] width 252 height 22
type input "*****"
click at [617, 210] on span "**********" at bounding box center [727, 220] width 252 height 22
click at [623, 224] on span "Street Name*" at bounding box center [721, 219] width 230 height 14
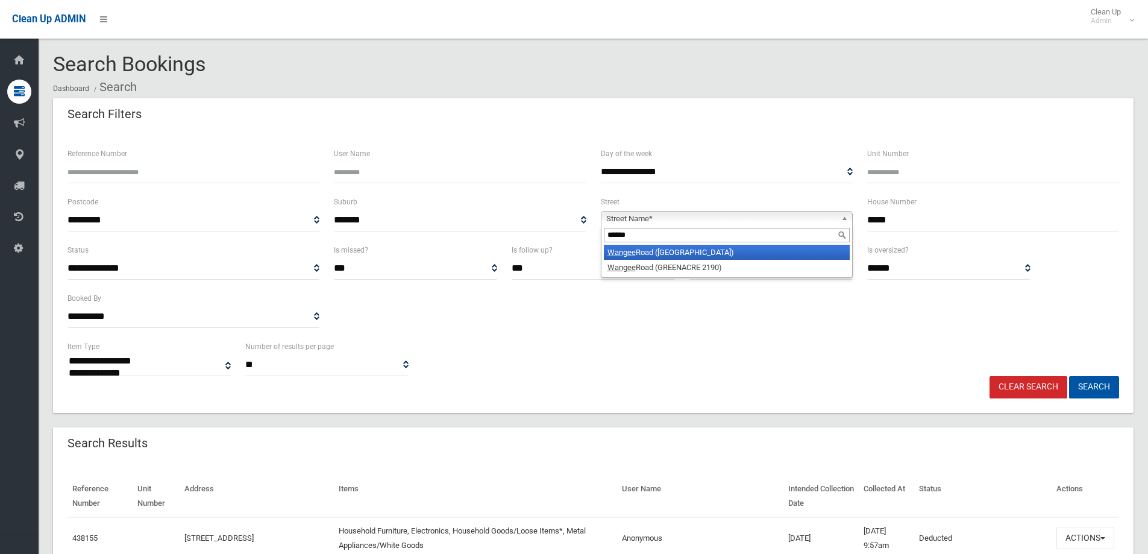
type input "******"
click at [681, 252] on li "Wangee Road (LAKEMBA 2195)" at bounding box center [727, 252] width 246 height 15
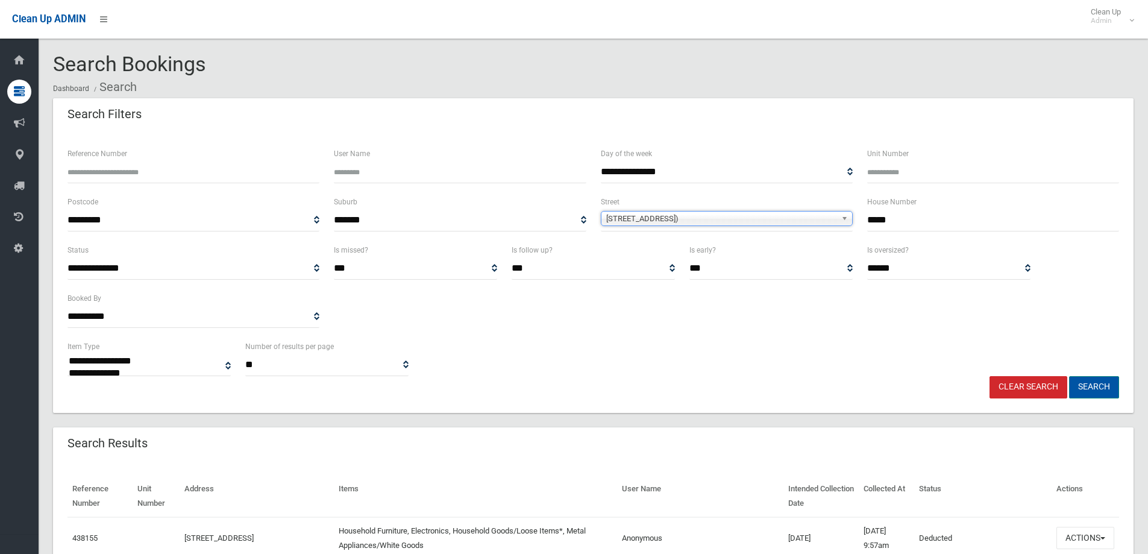
click at [1082, 388] on button "Search" at bounding box center [1094, 387] width 50 height 22
click at [1094, 388] on button "Search" at bounding box center [1094, 387] width 50 height 22
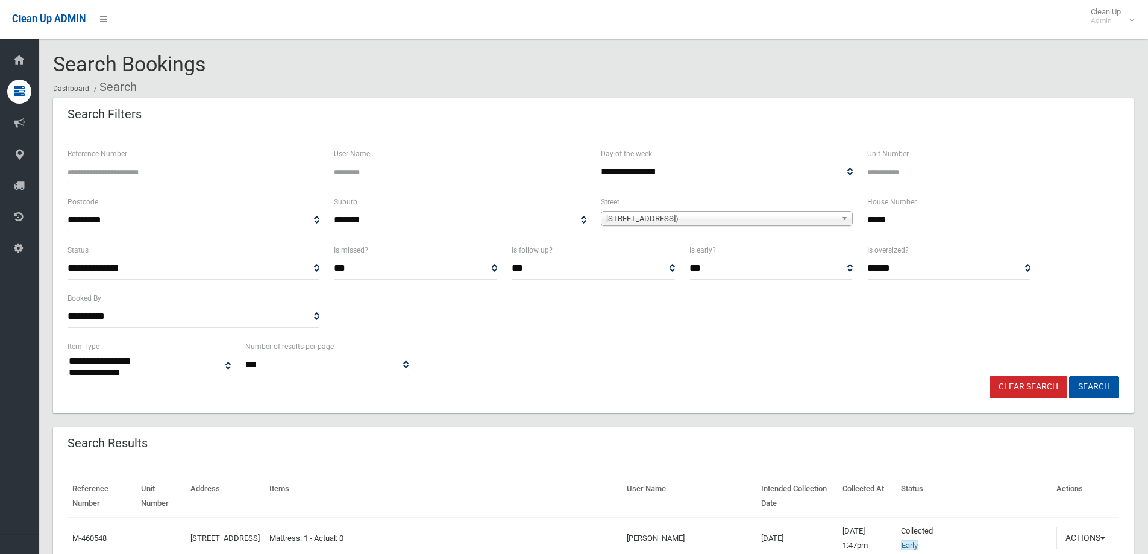
select select
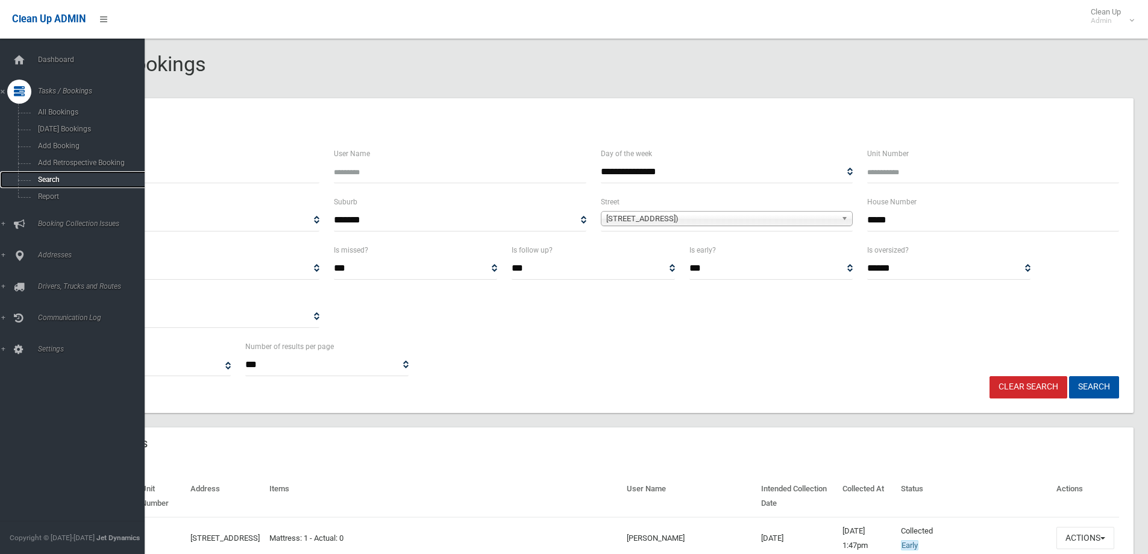
click at [49, 176] on span "Search" at bounding box center [88, 179] width 109 height 8
click at [51, 176] on span "Search" at bounding box center [88, 179] width 109 height 8
click at [47, 179] on span "Search" at bounding box center [88, 179] width 109 height 8
click at [46, 177] on span "Search" at bounding box center [88, 179] width 109 height 8
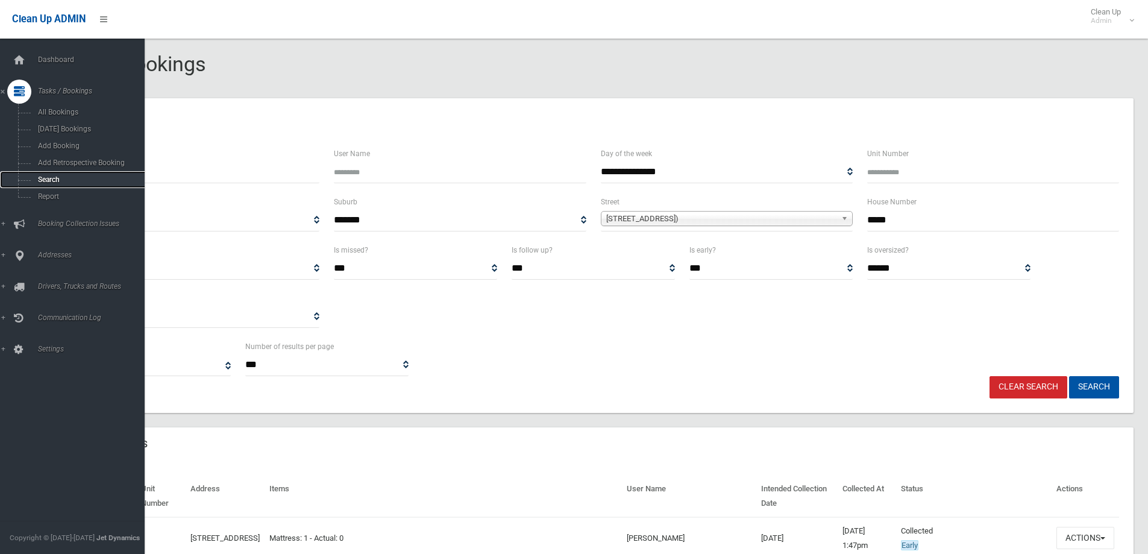
click at [46, 177] on span "Search" at bounding box center [88, 179] width 109 height 8
click at [47, 177] on span "Search" at bounding box center [88, 179] width 109 height 8
click at [50, 179] on span "Search" at bounding box center [88, 179] width 109 height 8
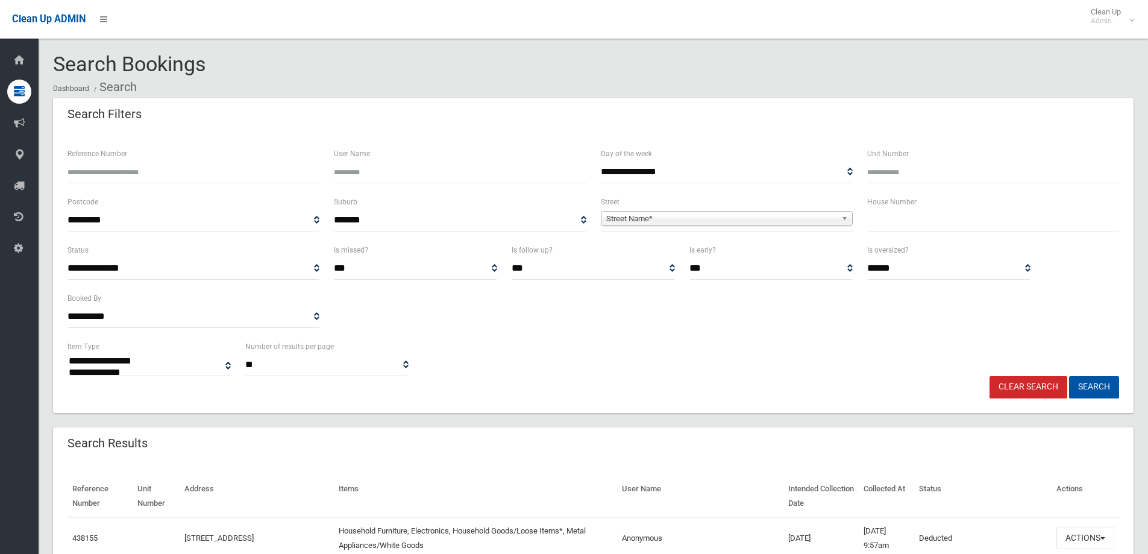
select select
click at [902, 223] on input "text" at bounding box center [993, 220] width 252 height 22
type input "**"
click at [619, 221] on span "Street Name*" at bounding box center [721, 219] width 230 height 14
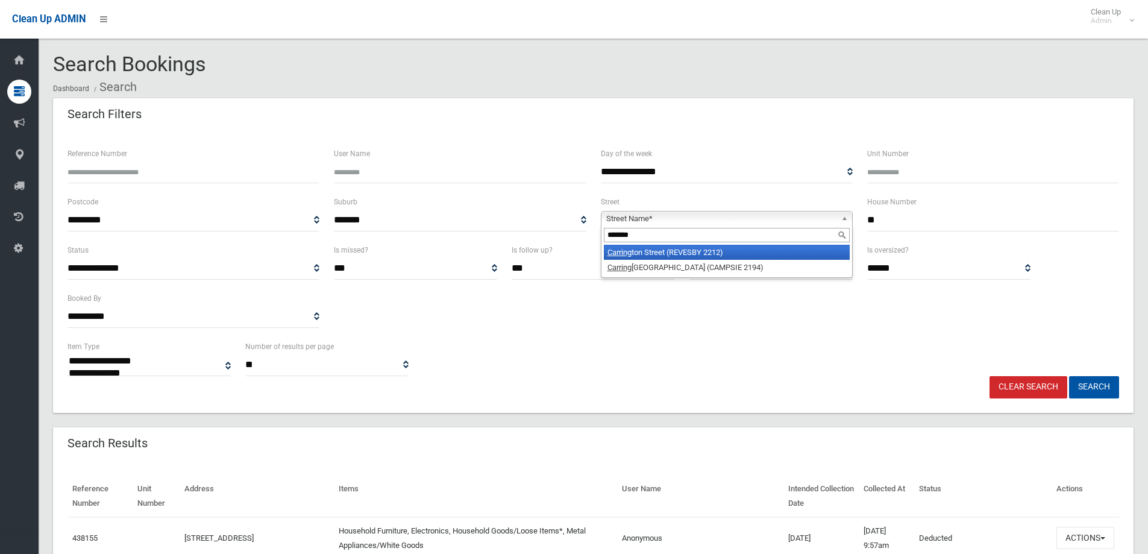
type input "*******"
click at [667, 254] on li "Carring ton Street (REVESBY 2212)" at bounding box center [727, 252] width 246 height 15
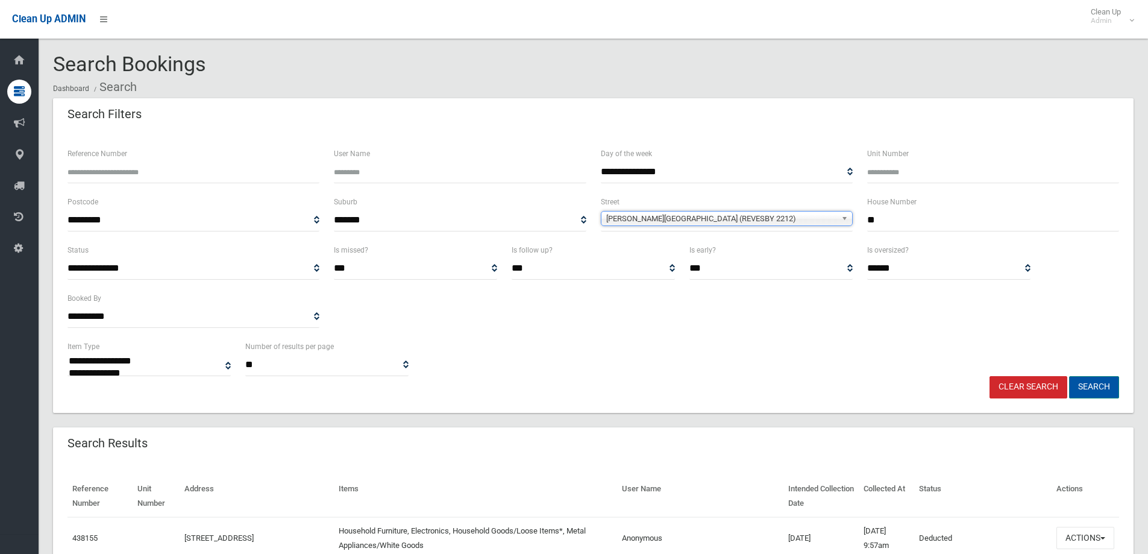
click at [1096, 385] on button "Search" at bounding box center [1094, 387] width 50 height 22
click at [1094, 385] on button "Search" at bounding box center [1094, 387] width 50 height 22
click at [1091, 384] on button "Search" at bounding box center [1094, 387] width 50 height 22
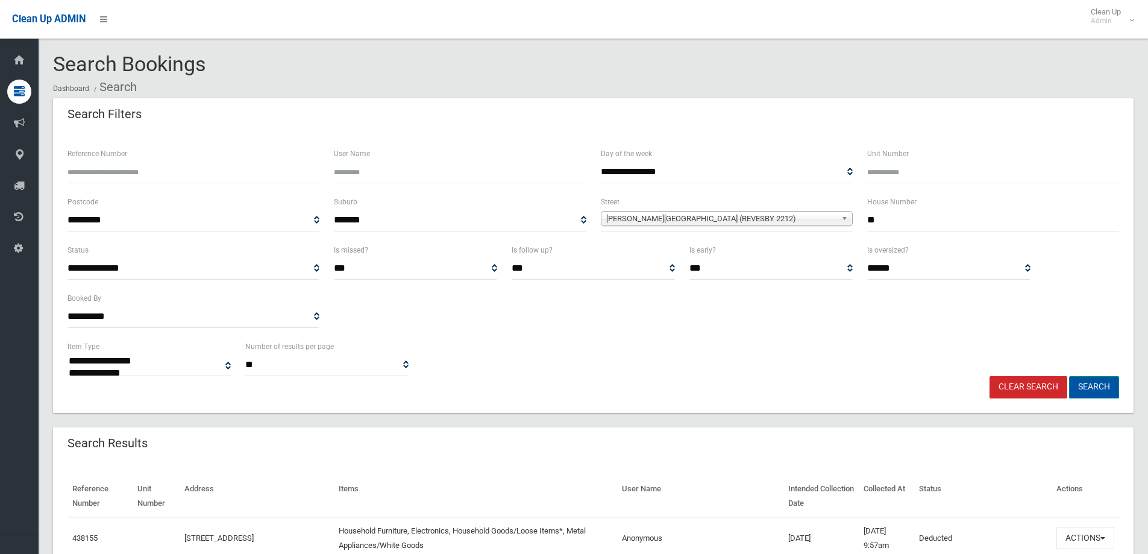
click at [1091, 384] on button "Search" at bounding box center [1094, 387] width 50 height 22
click at [1094, 386] on button "Search" at bounding box center [1094, 387] width 50 height 22
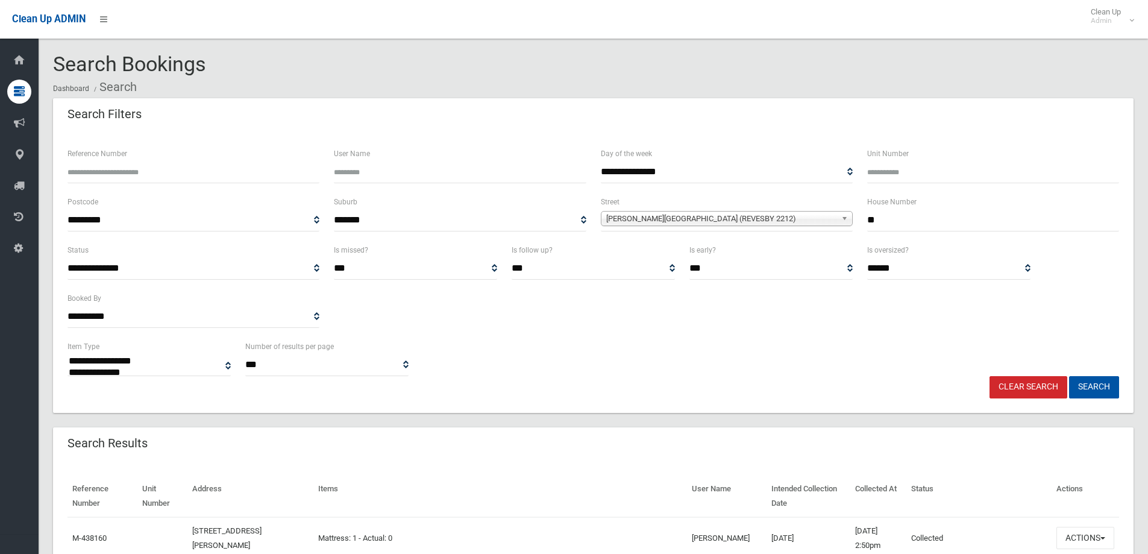
select select
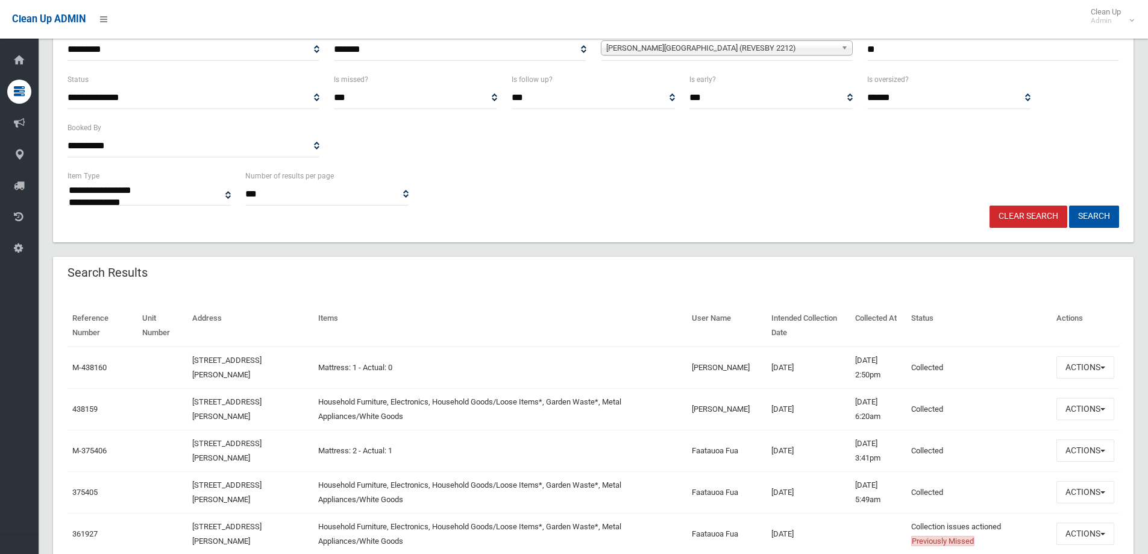
scroll to position [181, 0]
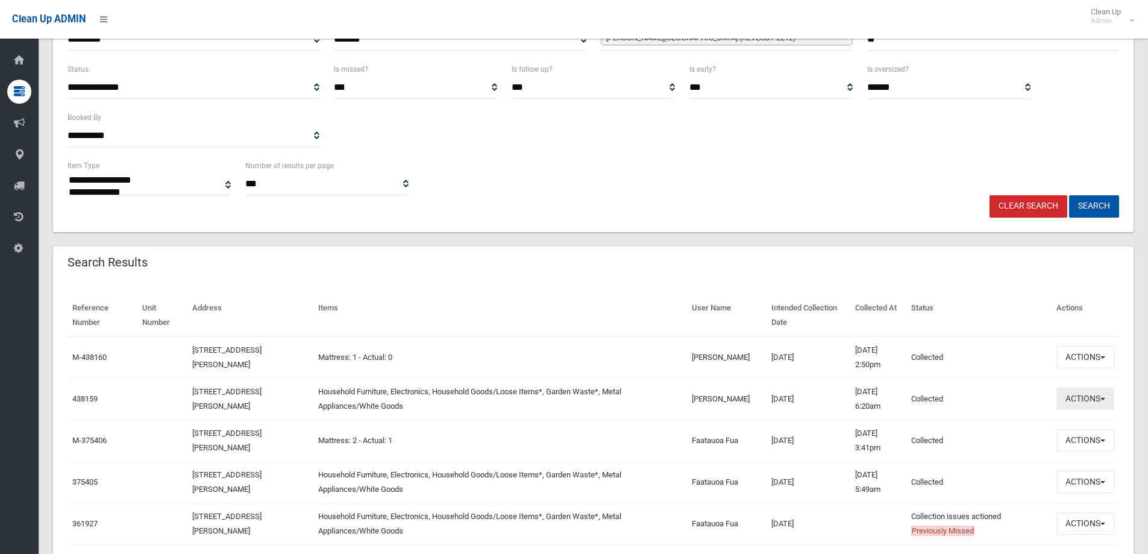
click at [1087, 400] on button "Actions" at bounding box center [1085, 399] width 58 height 22
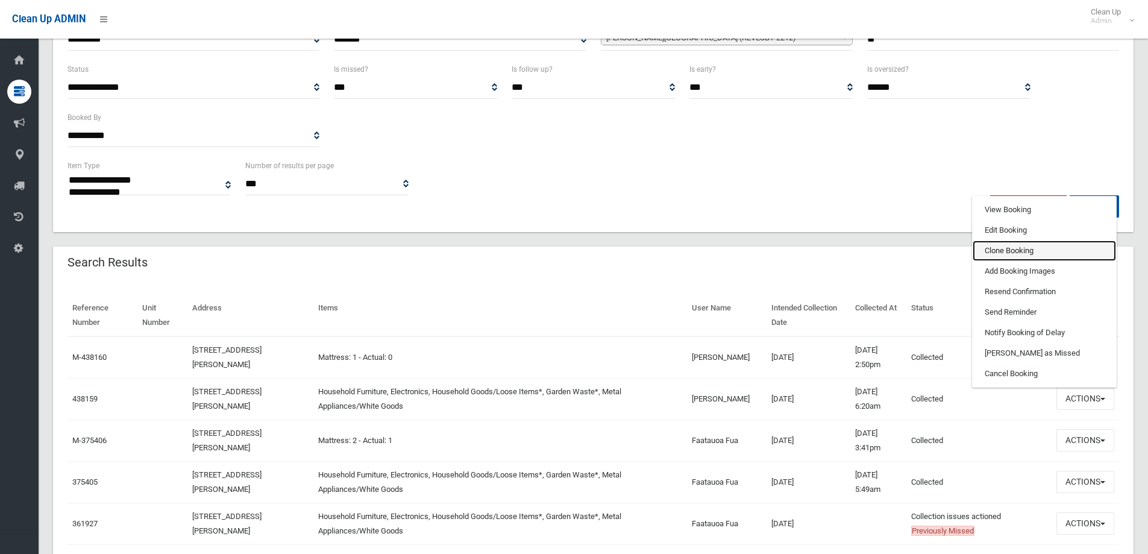
click at [999, 250] on link "Clone Booking" at bounding box center [1044, 250] width 143 height 20
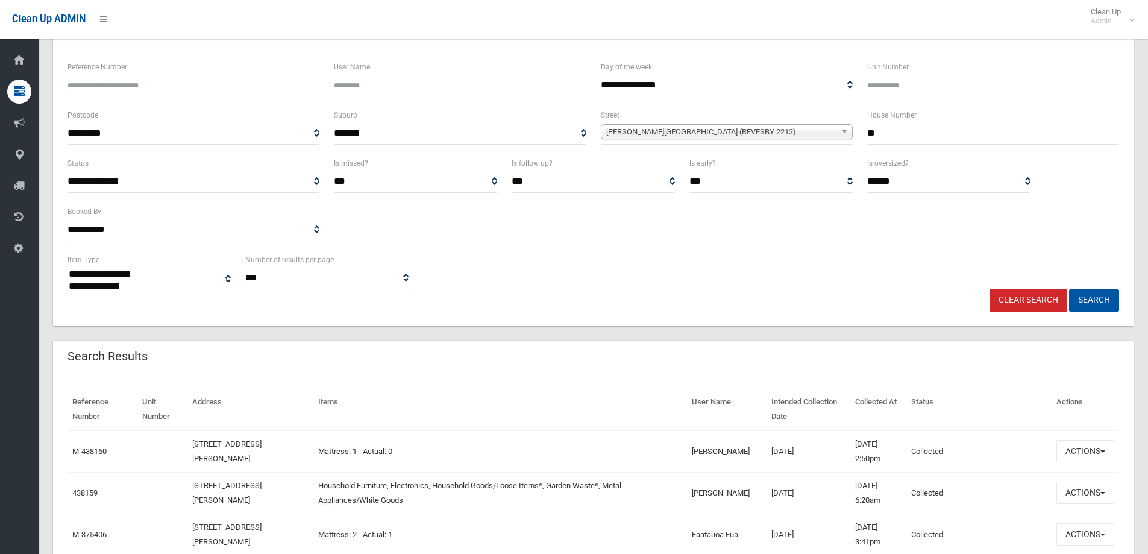
scroll to position [0, 0]
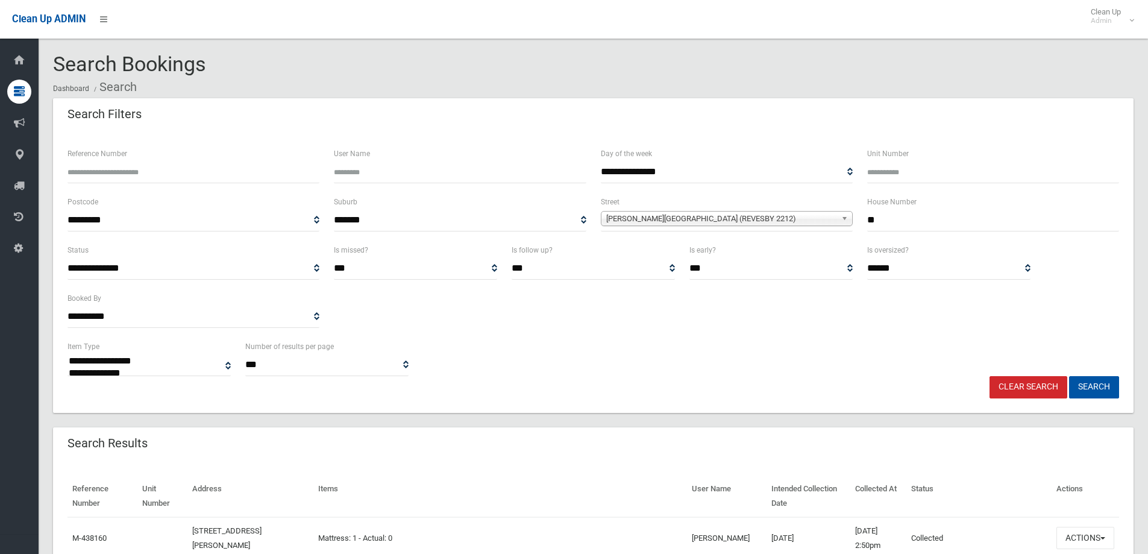
click at [887, 218] on input "**" at bounding box center [993, 220] width 252 height 22
type input "*"
click at [1092, 388] on button "Search" at bounding box center [1094, 387] width 50 height 22
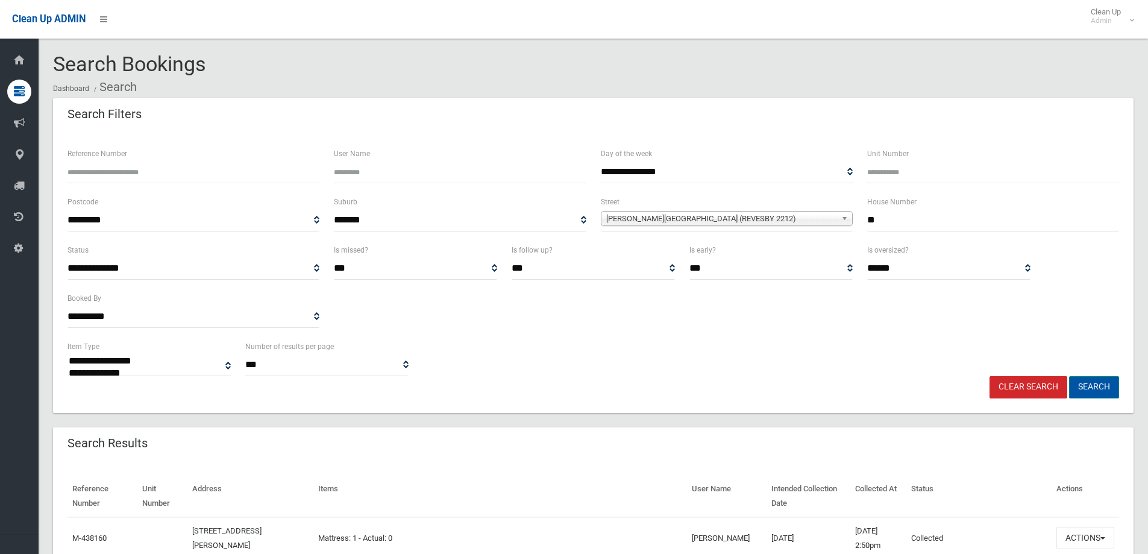
click at [1093, 388] on button "Search" at bounding box center [1094, 387] width 50 height 22
click at [1092, 388] on button "Search" at bounding box center [1094, 387] width 50 height 22
click at [1093, 388] on button "Search" at bounding box center [1094, 387] width 50 height 22
click at [880, 222] on input "**" at bounding box center [993, 220] width 252 height 22
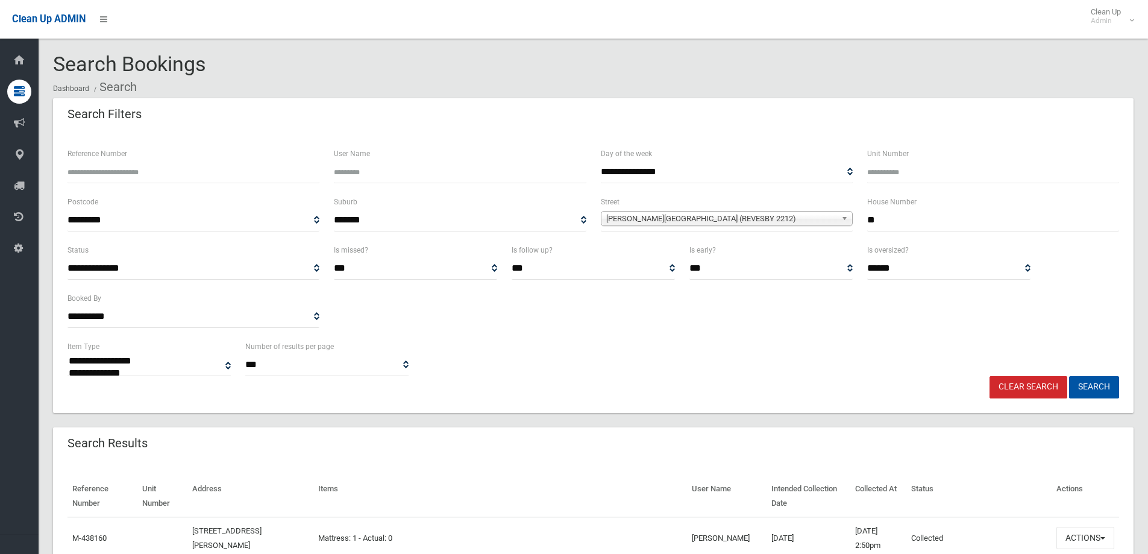
type input "*"
type input "**"
click at [1085, 381] on button "Search" at bounding box center [1094, 387] width 50 height 22
click at [1084, 380] on button "Search" at bounding box center [1094, 387] width 50 height 22
click at [1089, 386] on button "Search" at bounding box center [1094, 387] width 50 height 22
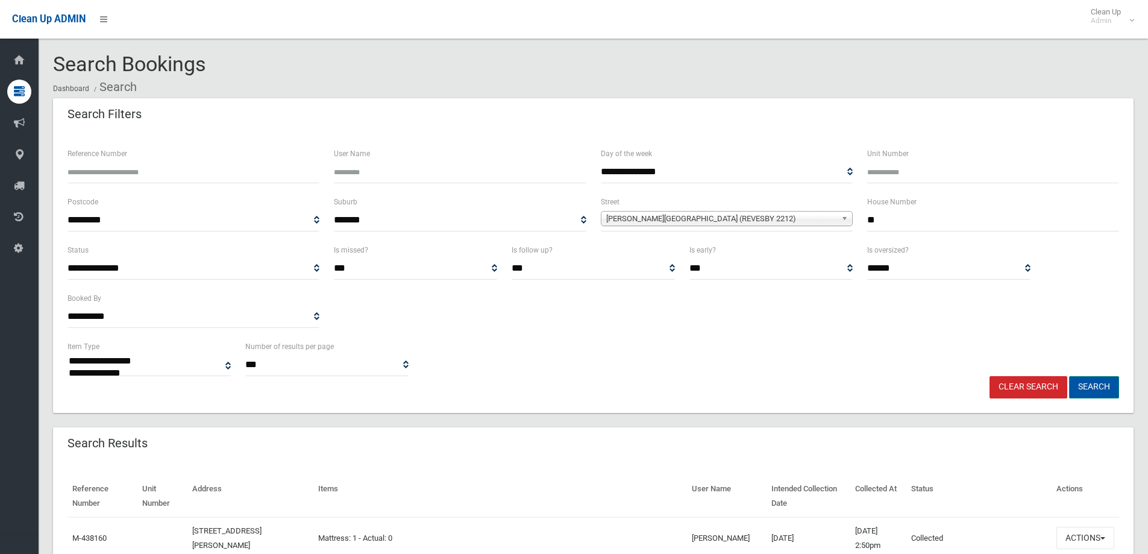
click at [1089, 386] on button "Search" at bounding box center [1094, 387] width 50 height 22
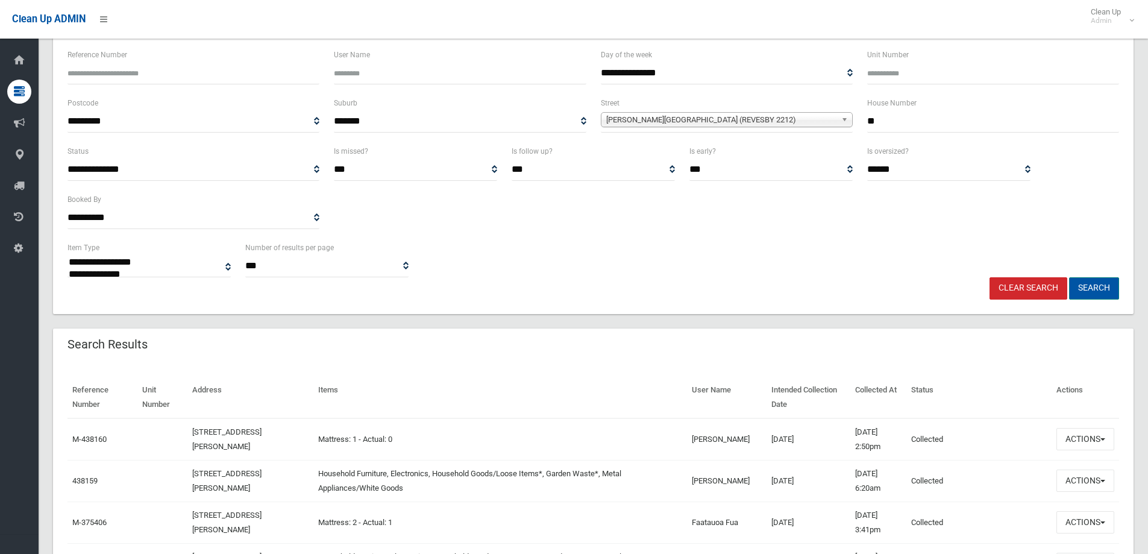
scroll to position [121, 0]
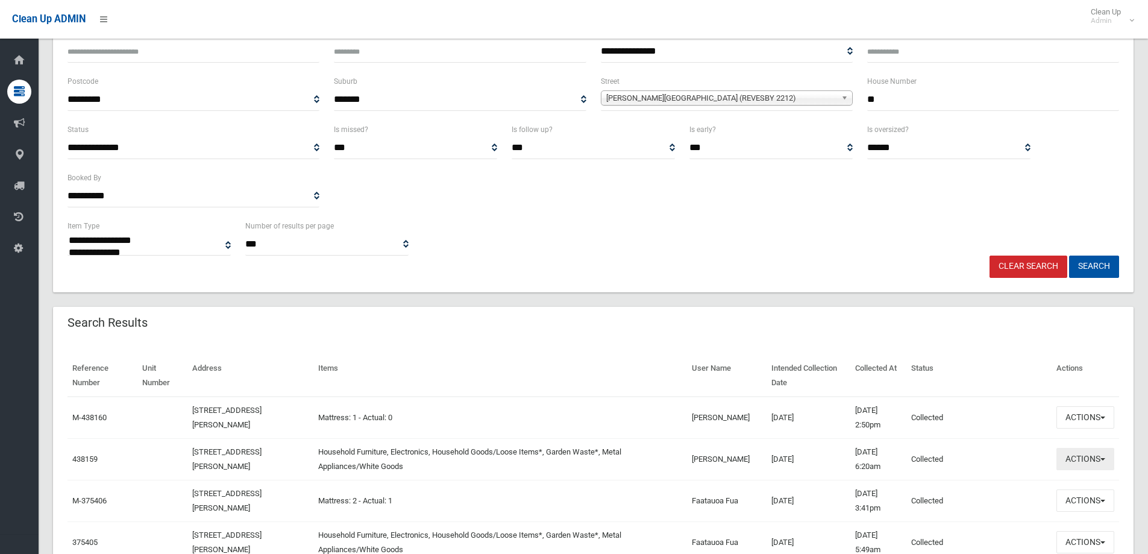
click at [1082, 459] on button "Actions" at bounding box center [1085, 459] width 58 height 22
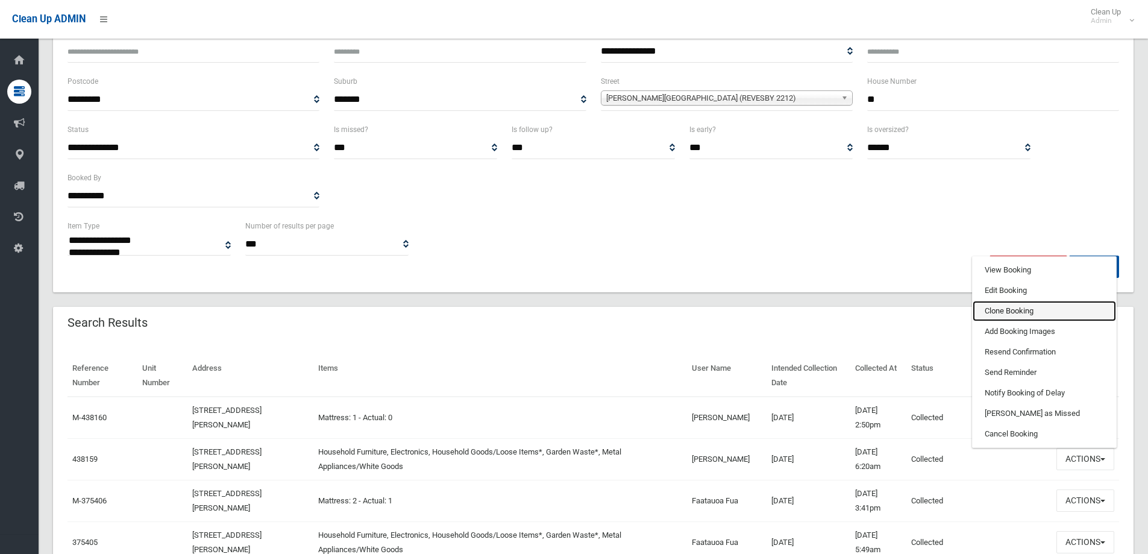
click at [988, 312] on link "Clone Booking" at bounding box center [1044, 311] width 143 height 20
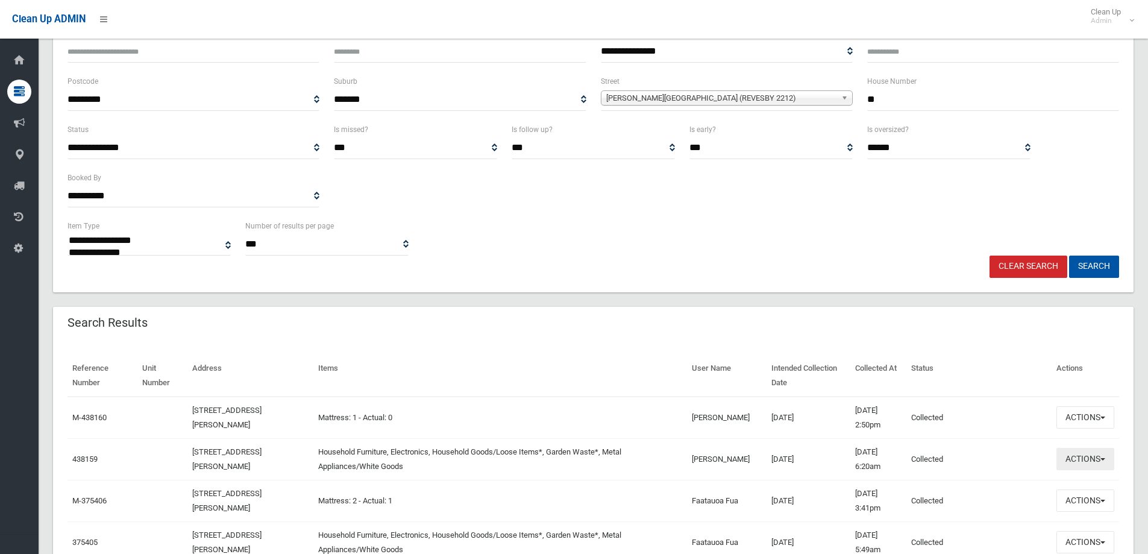
click at [1079, 461] on button "Actions" at bounding box center [1085, 459] width 58 height 22
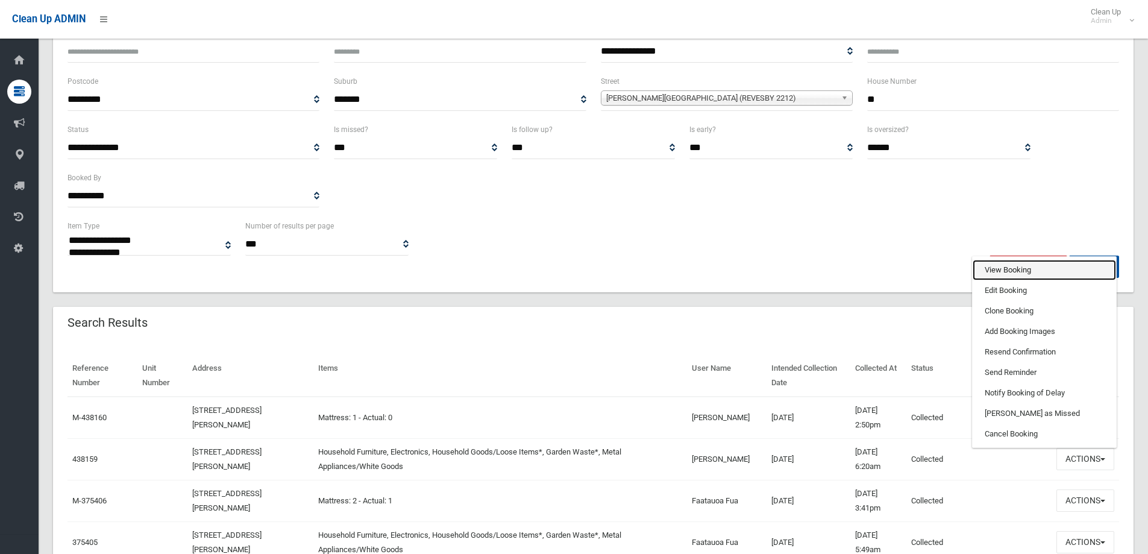
click at [990, 268] on link "View Booking" at bounding box center [1044, 270] width 143 height 20
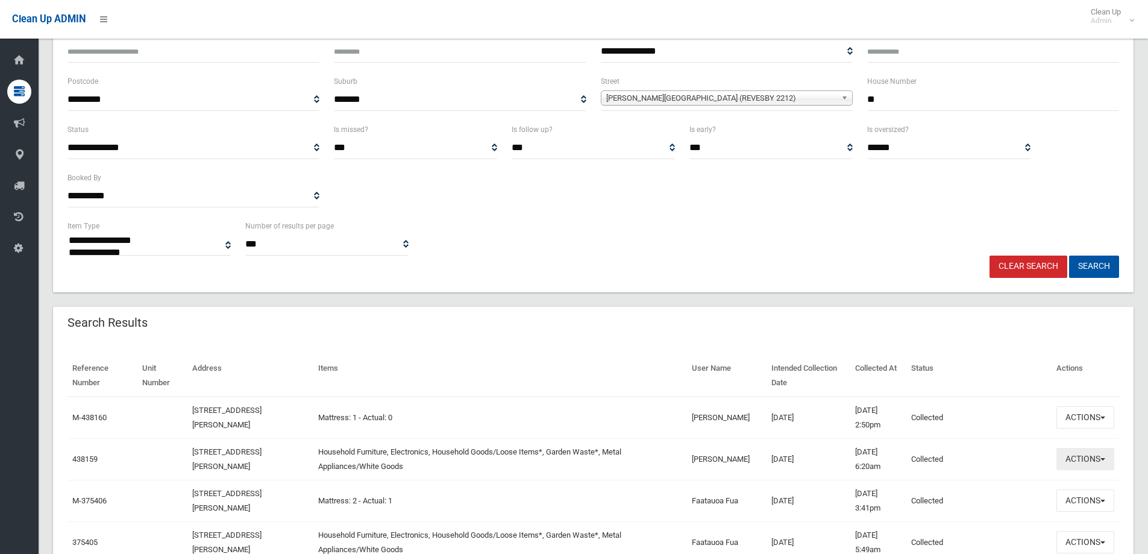
click at [1077, 460] on button "Actions" at bounding box center [1085, 459] width 58 height 22
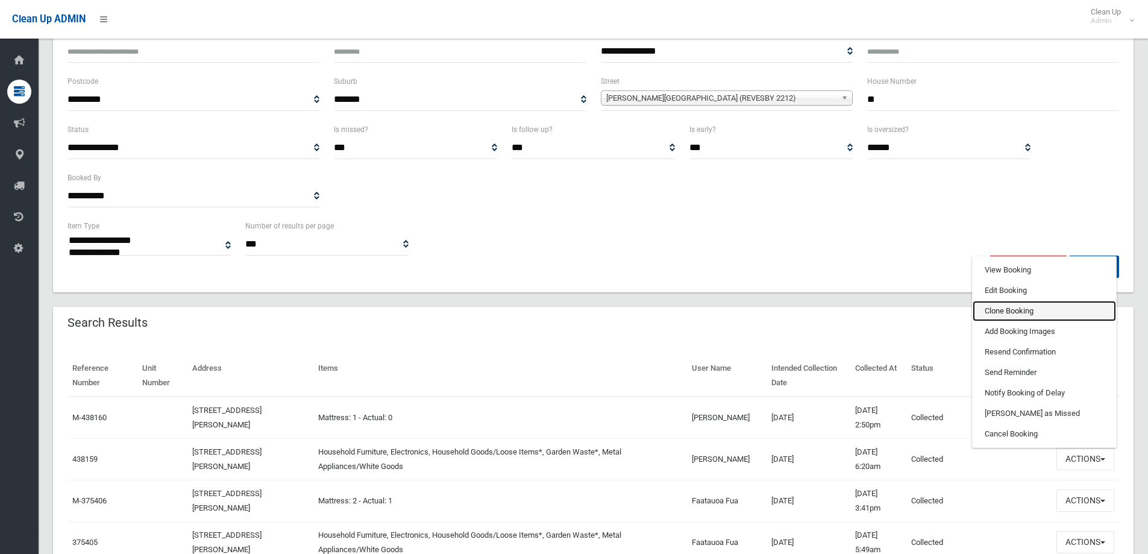
click at [993, 309] on link "Clone Booking" at bounding box center [1044, 311] width 143 height 20
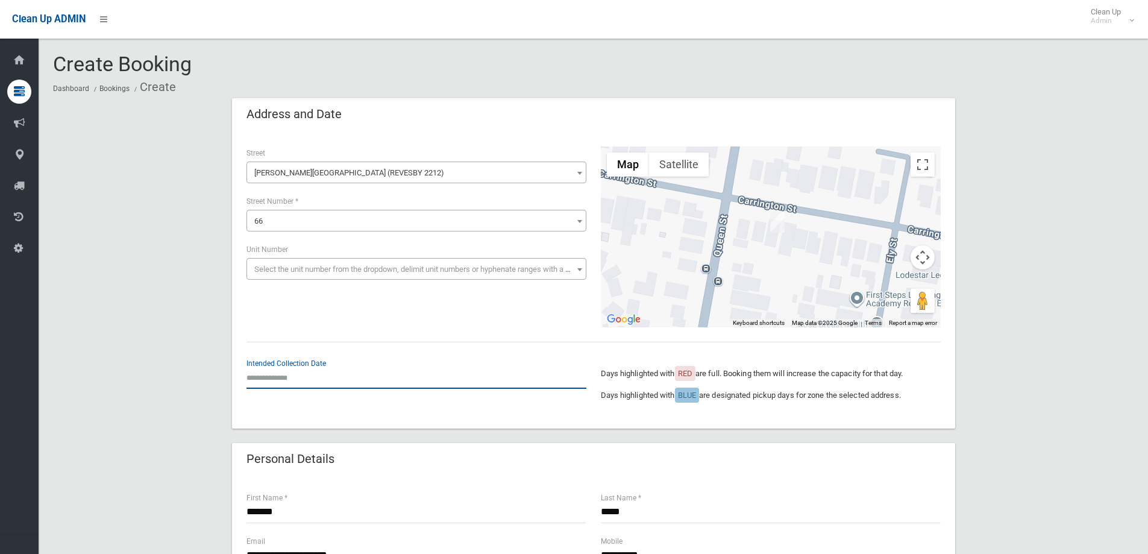
click at [298, 371] on input "text" at bounding box center [416, 377] width 340 height 22
click at [284, 513] on input "*******" at bounding box center [416, 512] width 340 height 22
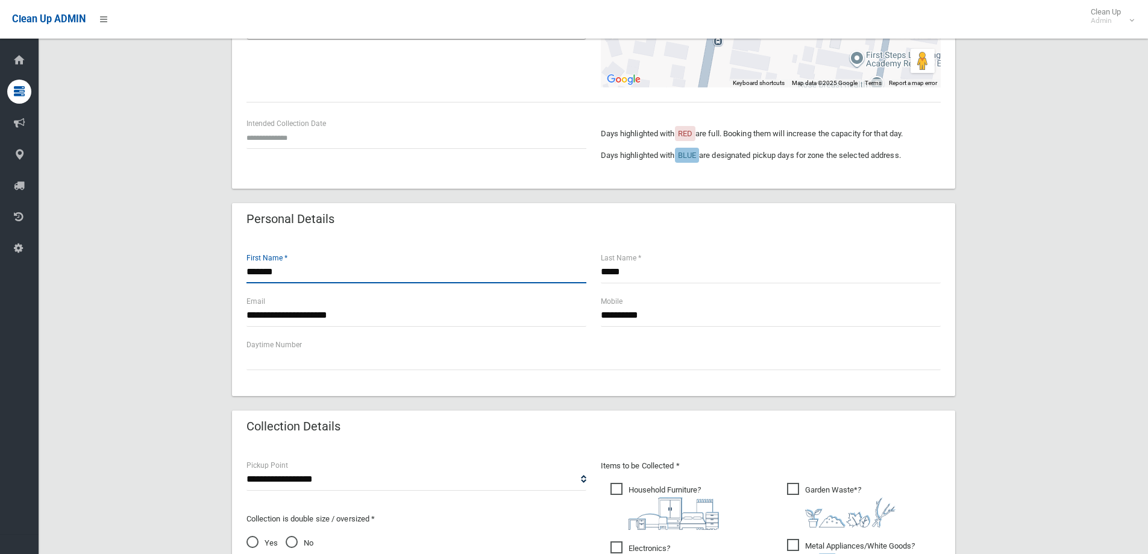
scroll to position [241, 0]
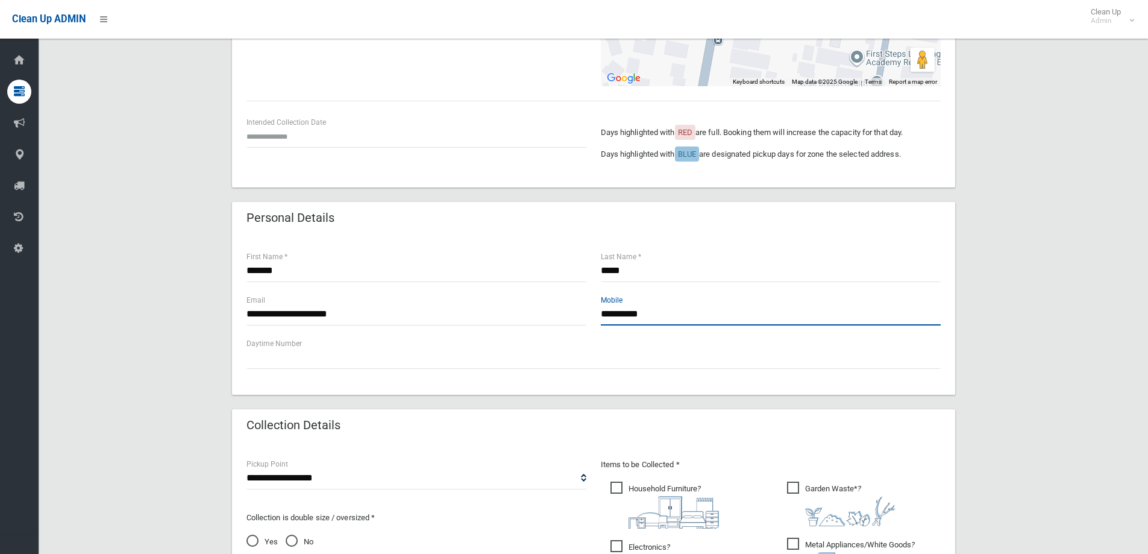
click at [661, 314] on input "**********" at bounding box center [771, 314] width 340 height 22
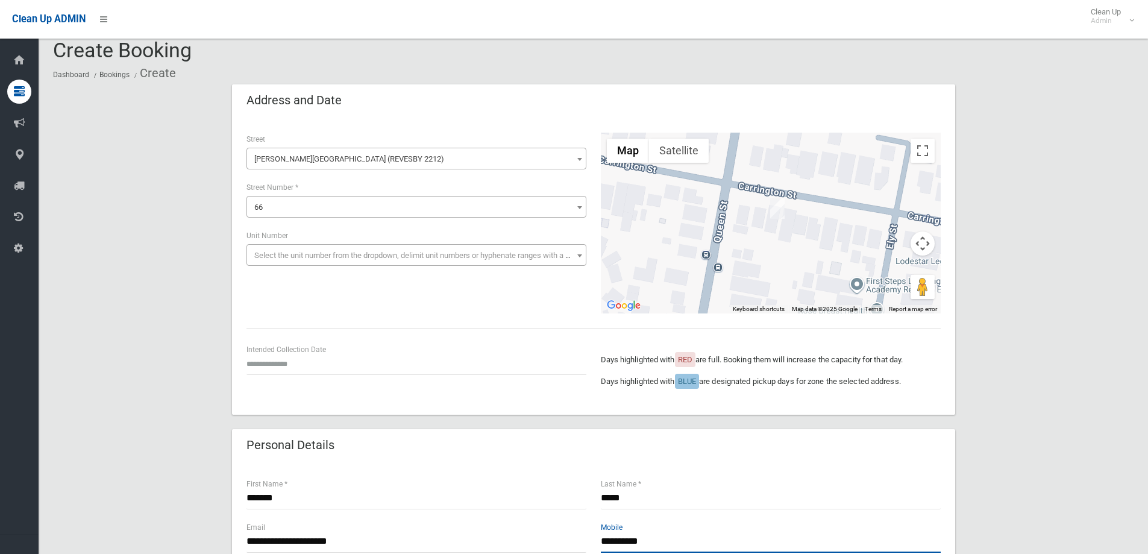
scroll to position [0, 0]
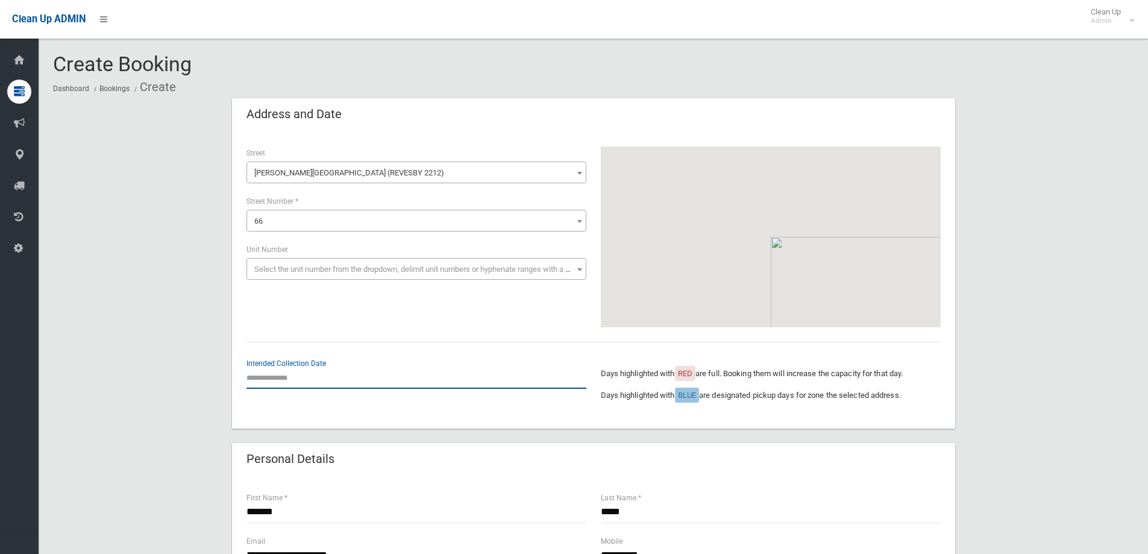
click at [286, 377] on input "text" at bounding box center [416, 377] width 340 height 22
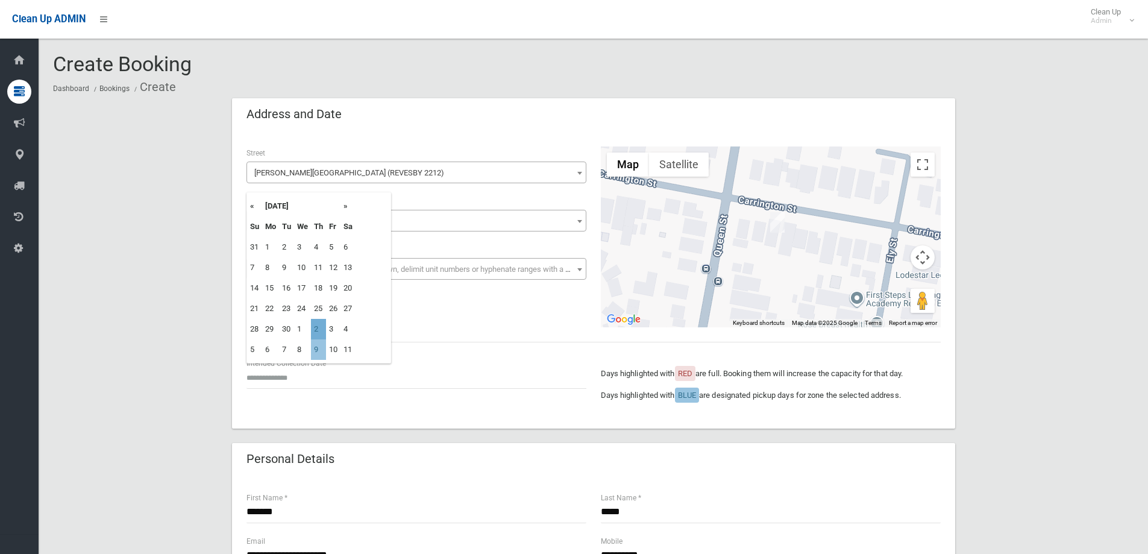
click at [318, 330] on td "2" at bounding box center [318, 329] width 15 height 20
type input "**********"
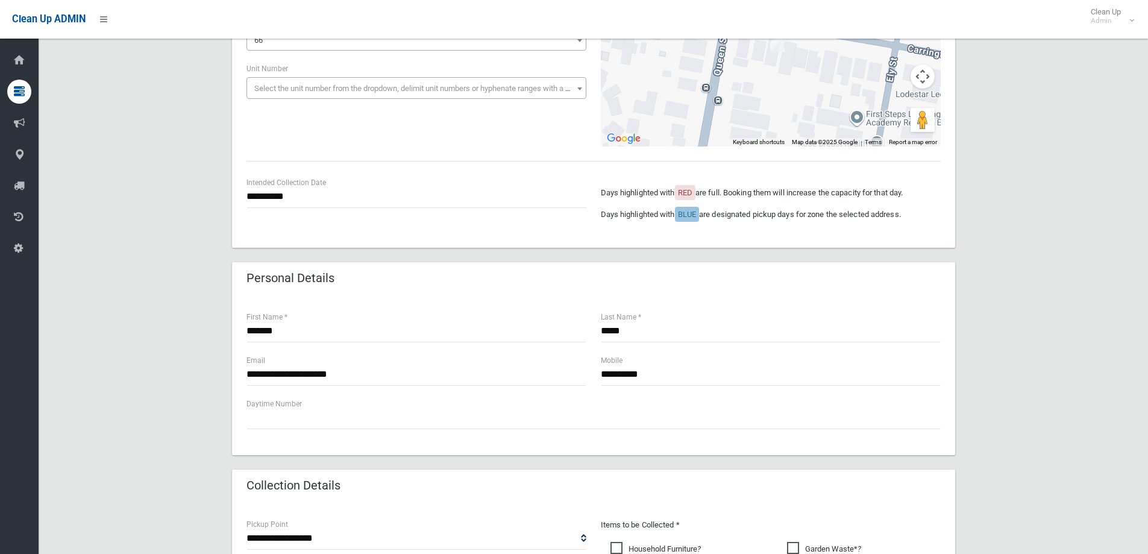
scroll to position [301, 0]
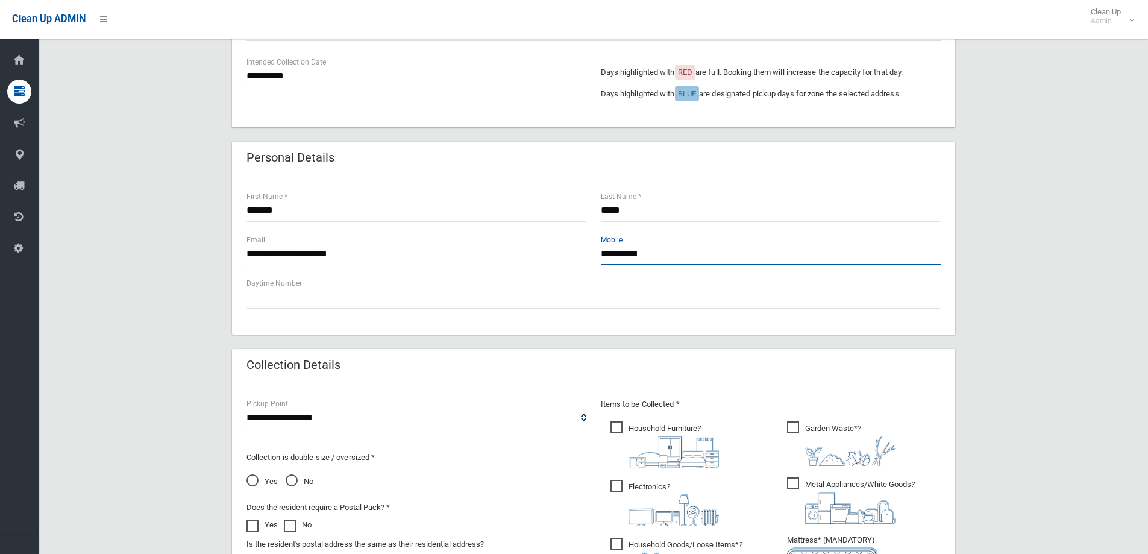
click at [673, 250] on input "**********" at bounding box center [771, 254] width 340 height 22
type input "**********"
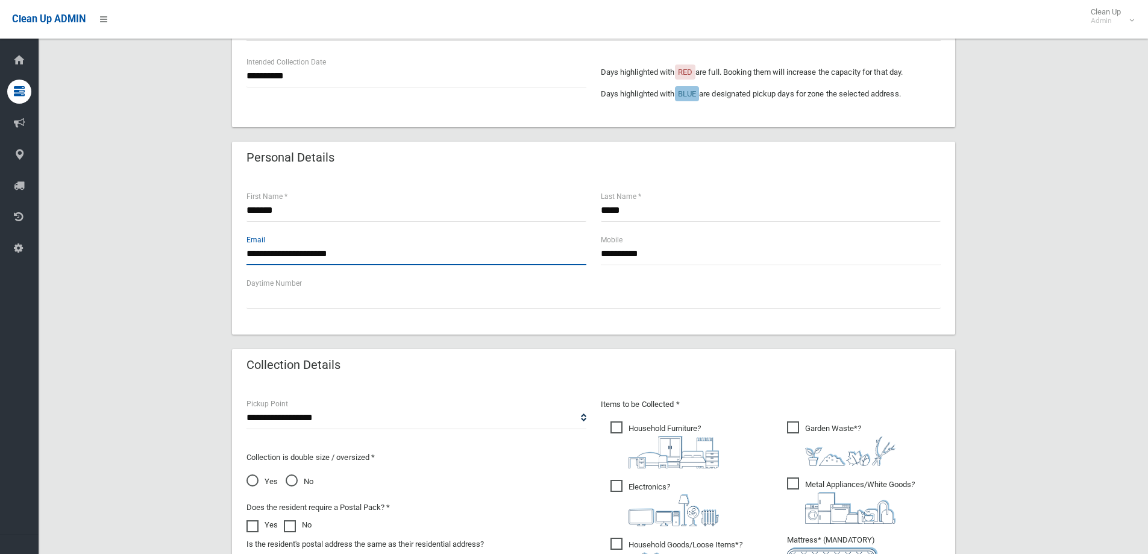
click at [359, 251] on input "**********" at bounding box center [416, 254] width 340 height 22
type input "*"
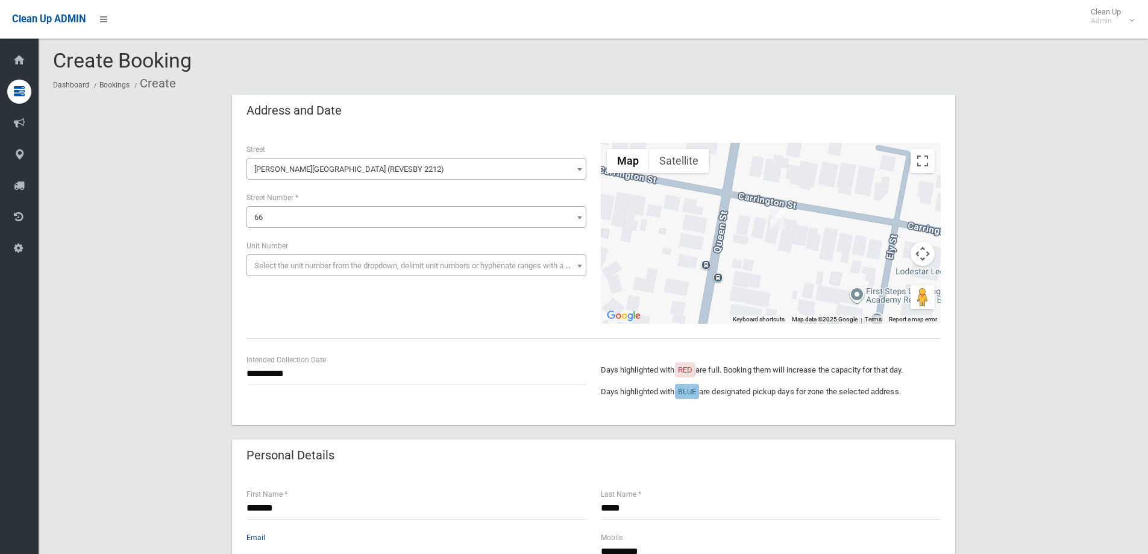
scroll to position [121, 0]
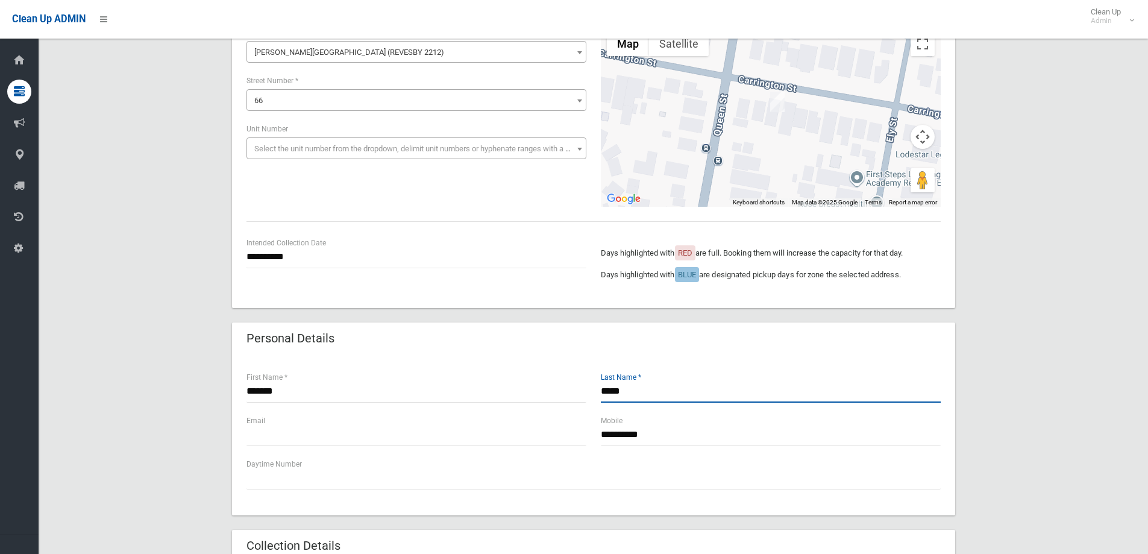
click at [635, 390] on input "*****" at bounding box center [771, 391] width 340 height 22
type input "*"
type input "***"
click at [290, 392] on input "*******" at bounding box center [416, 391] width 340 height 22
type input "*"
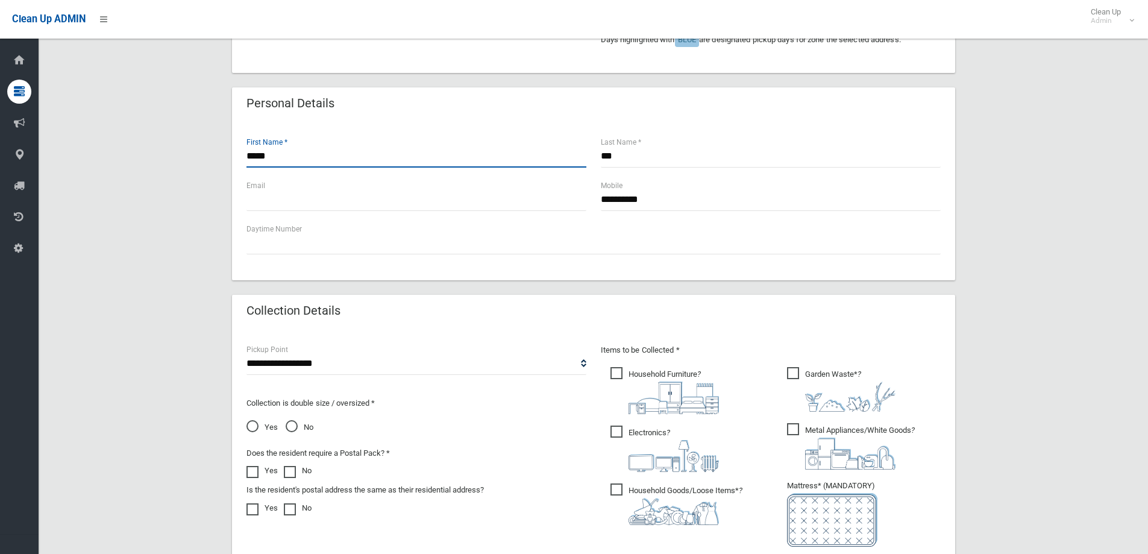
scroll to position [422, 0]
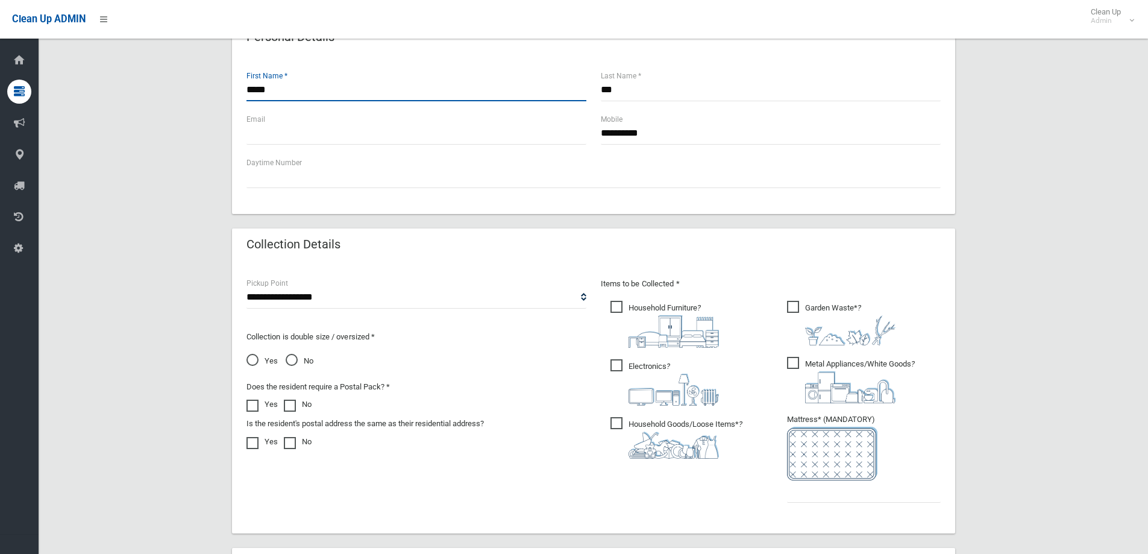
type input "*****"
click at [802, 492] on input "text" at bounding box center [864, 491] width 154 height 22
type input "*"
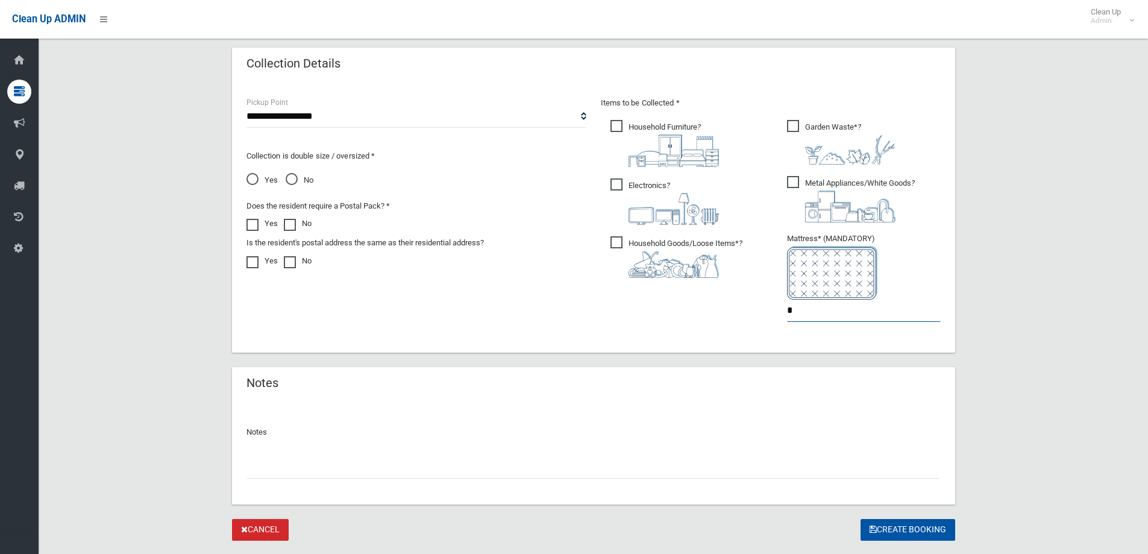
scroll to position [633, 0]
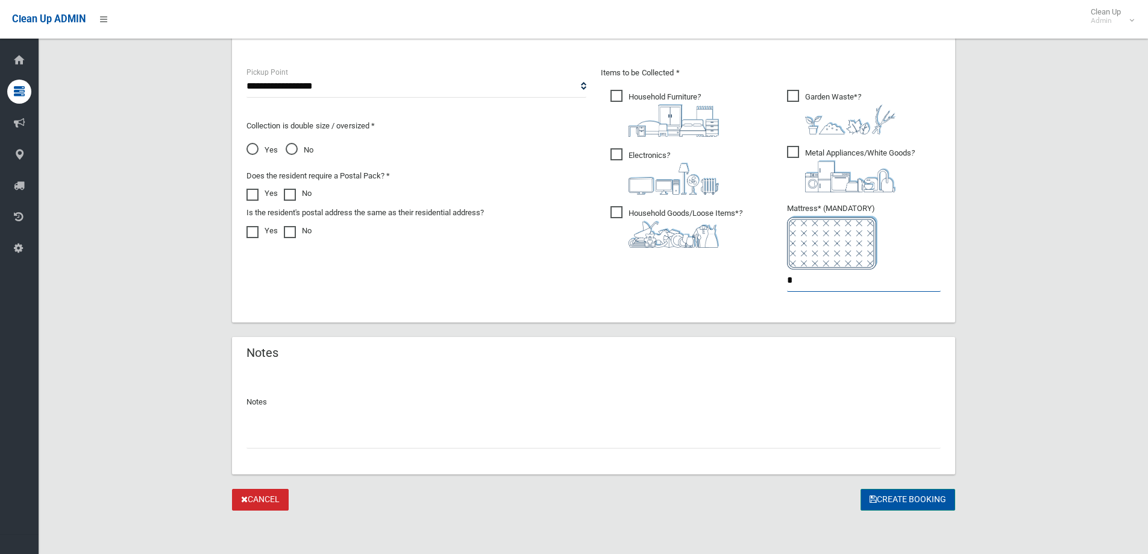
type input "*"
click at [906, 501] on button "Create Booking" at bounding box center [908, 500] width 95 height 22
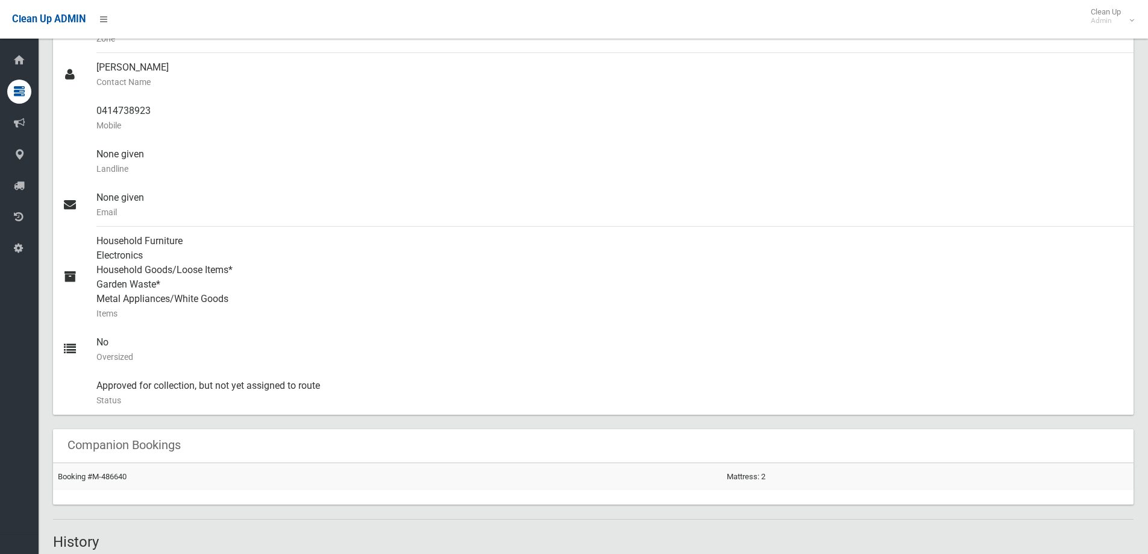
scroll to position [58, 0]
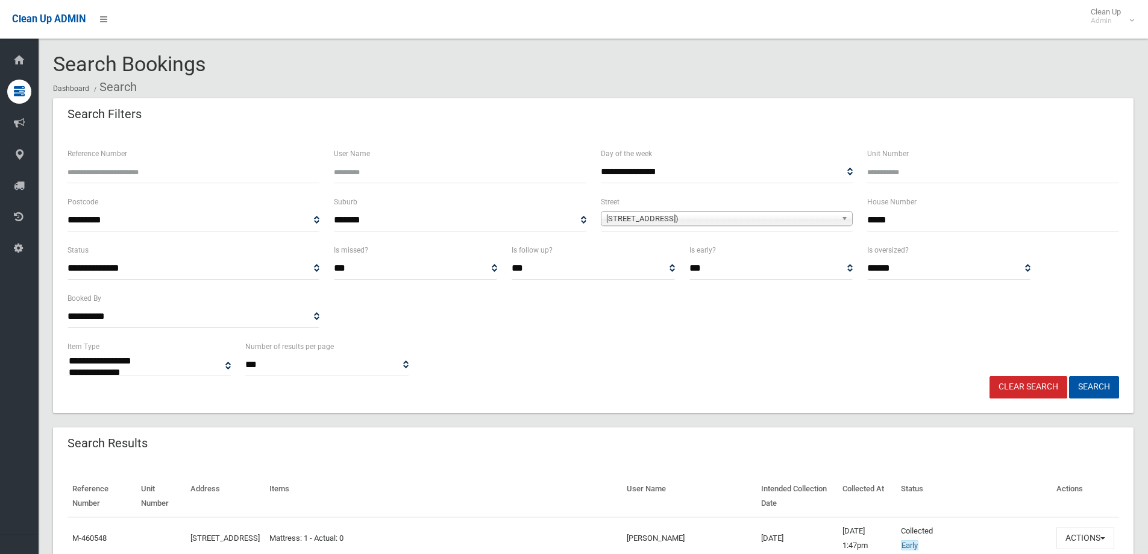
select select
click at [1088, 386] on button "Search" at bounding box center [1094, 387] width 50 height 22
select select
click at [1088, 384] on button "Search" at bounding box center [1094, 387] width 50 height 22
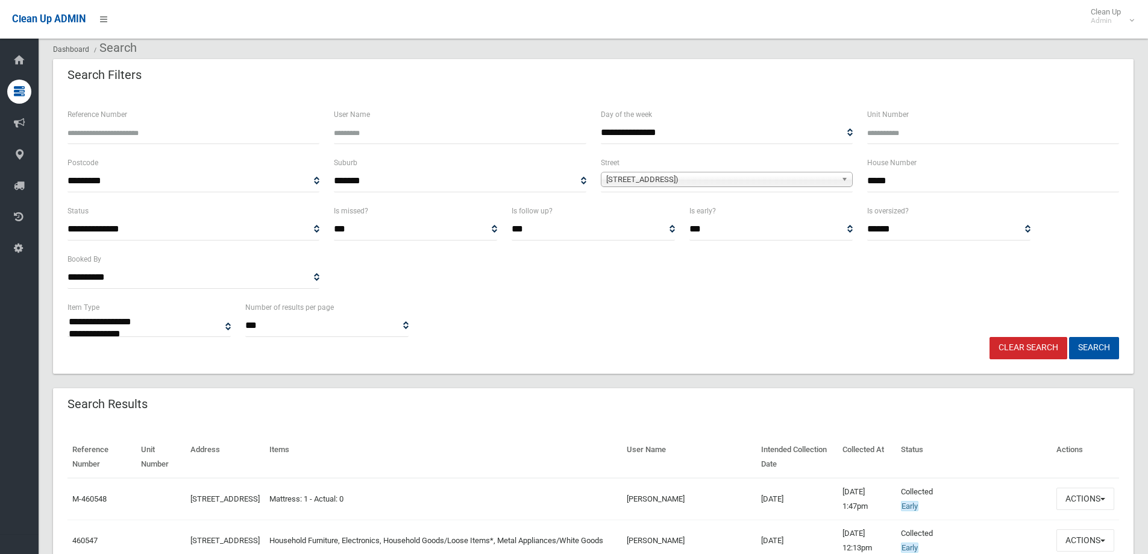
scroll to position [60, 0]
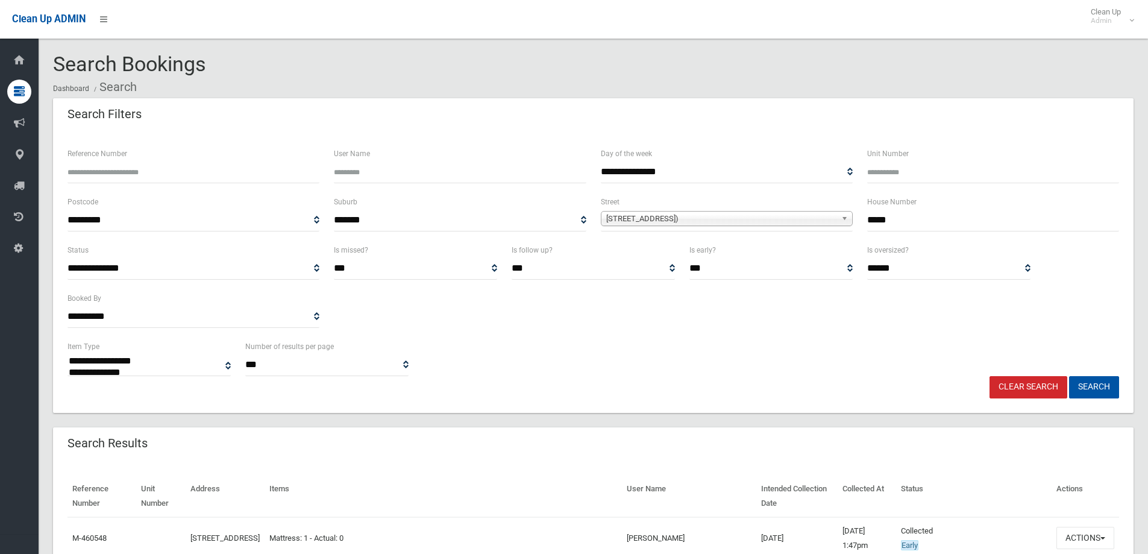
select select
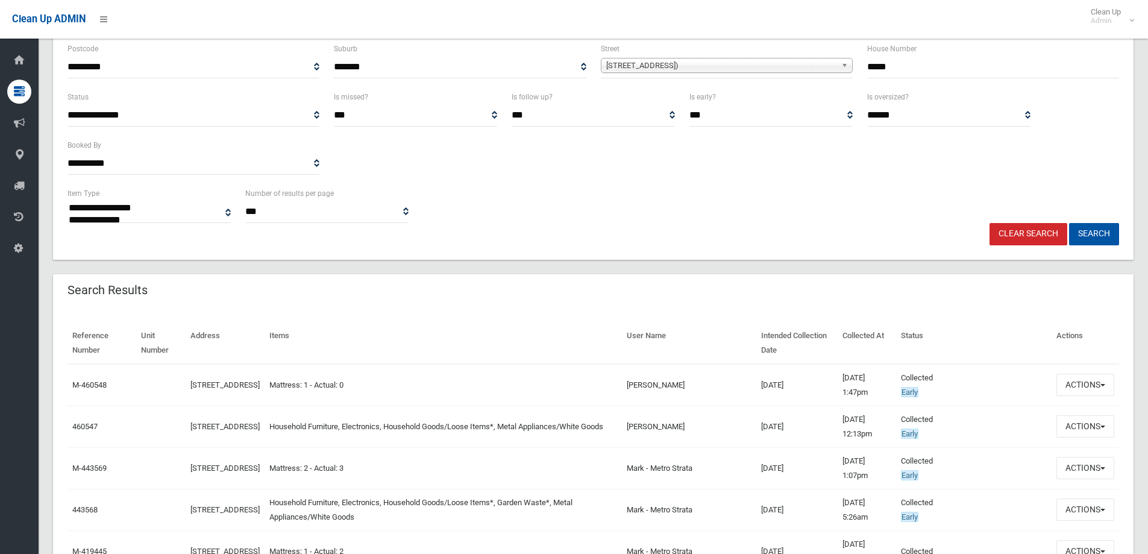
scroll to position [181, 0]
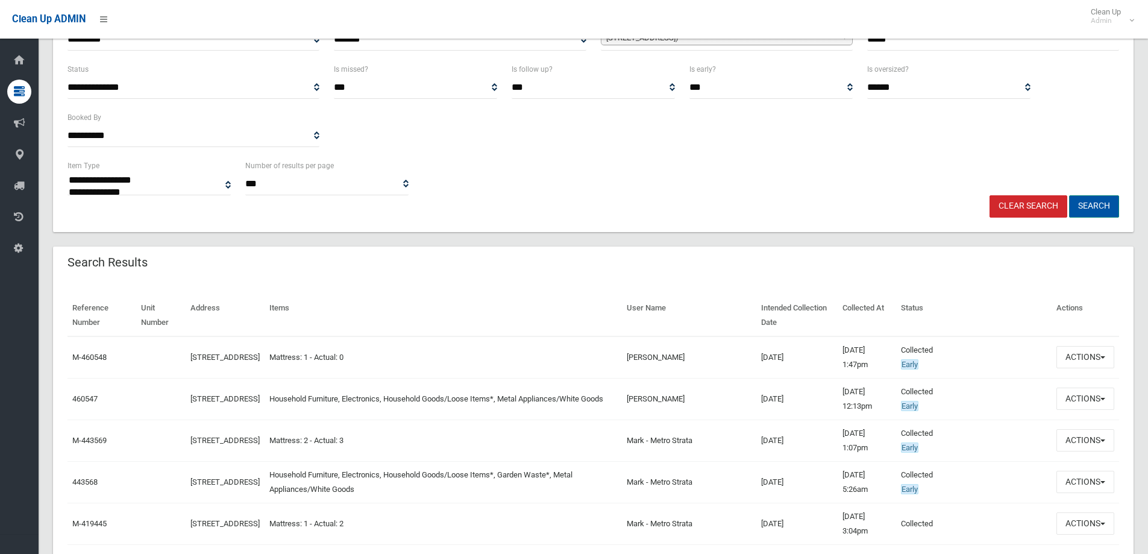
click at [1091, 206] on button "Search" at bounding box center [1094, 206] width 50 height 22
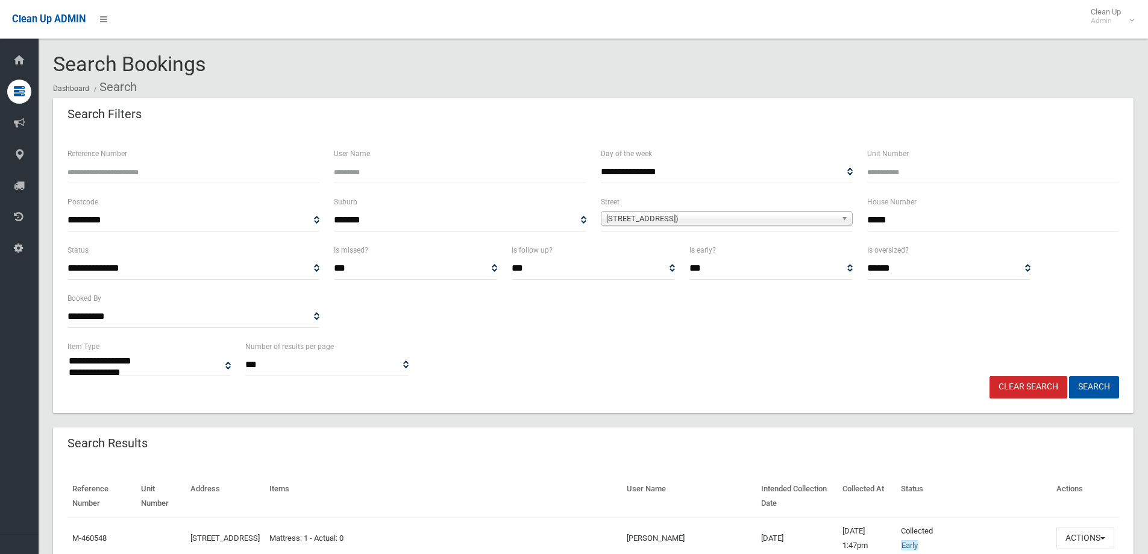
select select
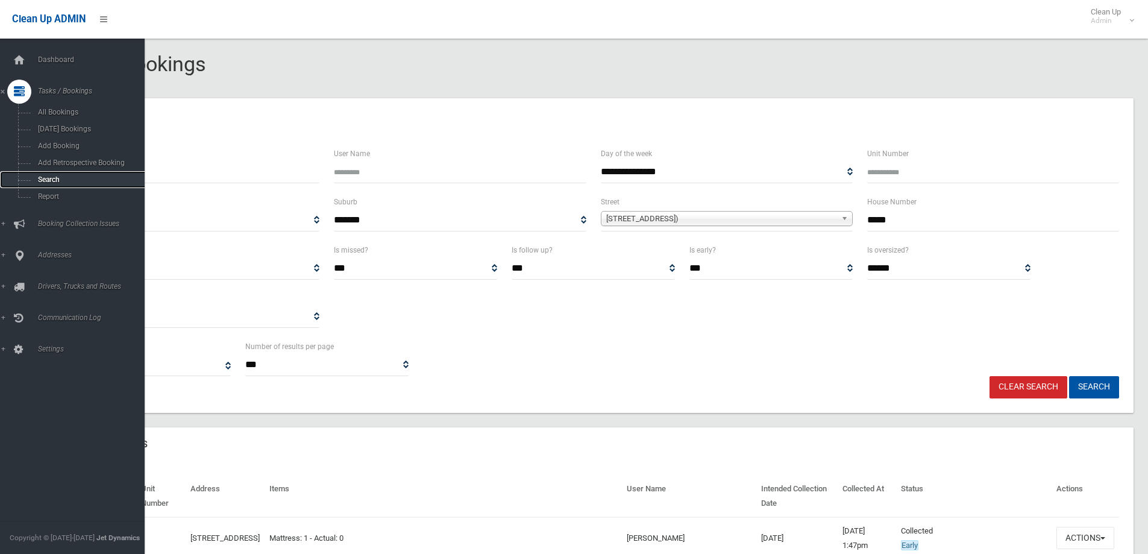
click at [47, 178] on span "Search" at bounding box center [88, 179] width 109 height 8
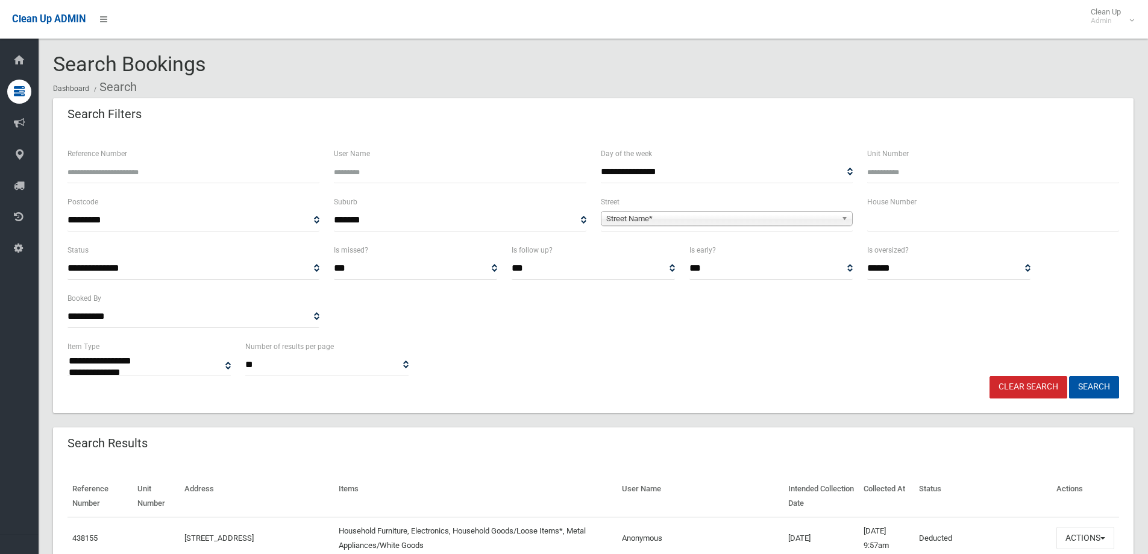
select select
click at [895, 219] on input "text" at bounding box center [993, 220] width 252 height 22
type input "**"
click at [624, 218] on span "Street Name*" at bounding box center [721, 219] width 230 height 14
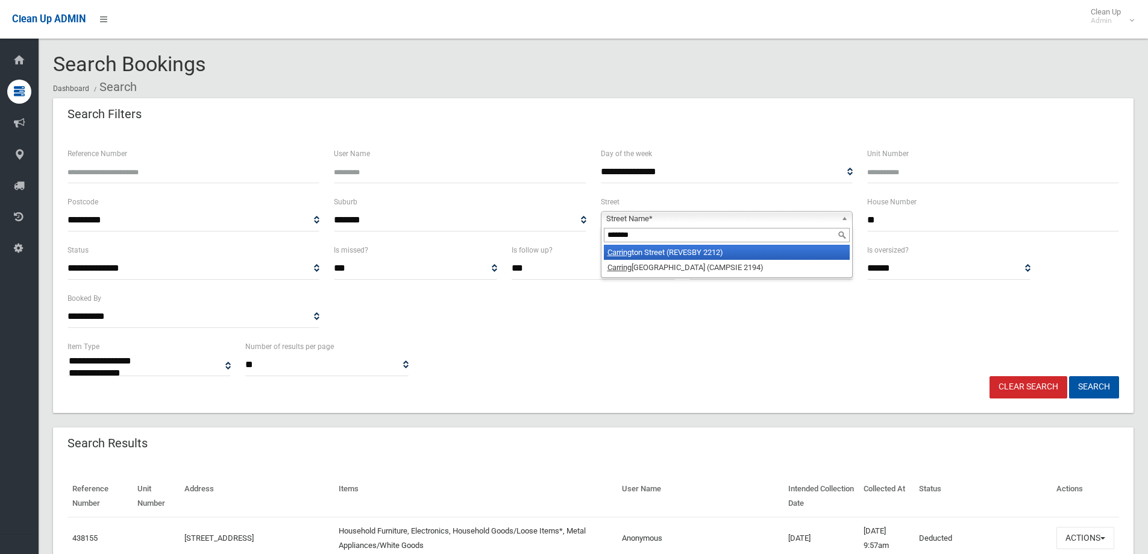
type input "*******"
click at [690, 253] on li "Carring ton Street (REVESBY 2212)" at bounding box center [727, 252] width 246 height 15
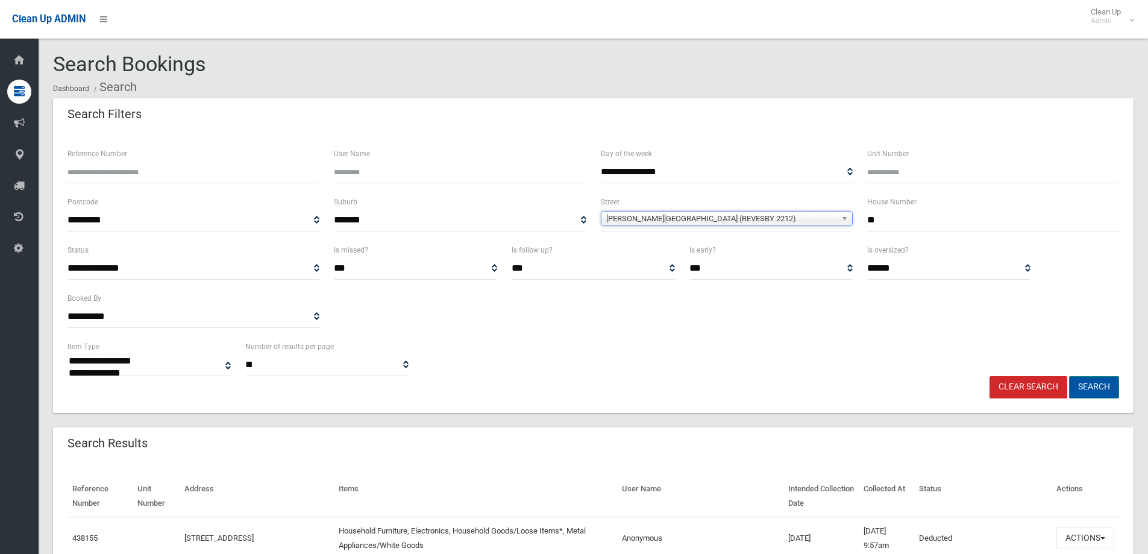
click at [1094, 384] on button "Search" at bounding box center [1094, 387] width 50 height 22
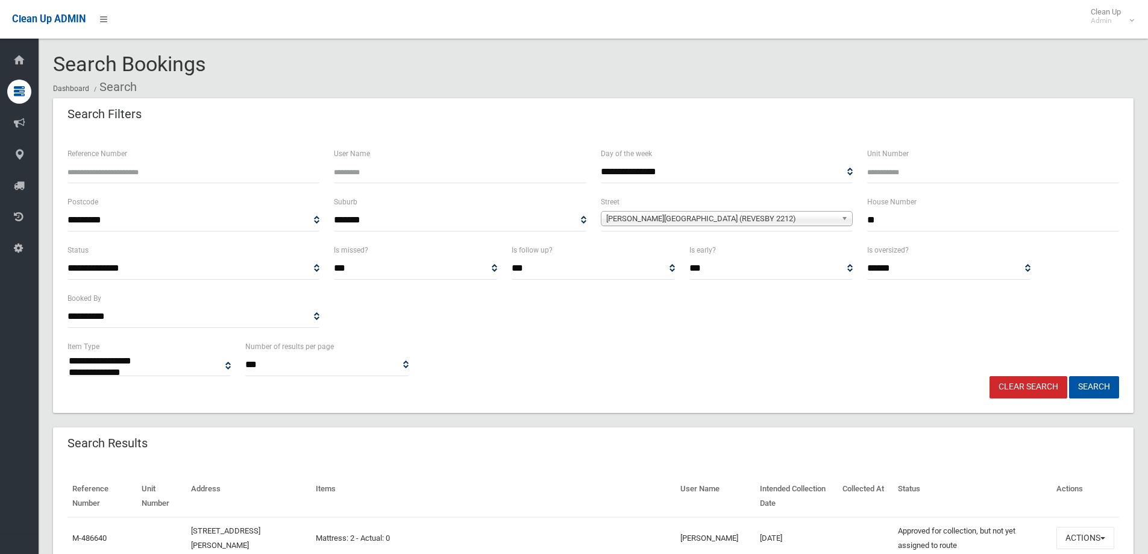
select select
click at [1096, 388] on button "Search" at bounding box center [1094, 387] width 50 height 22
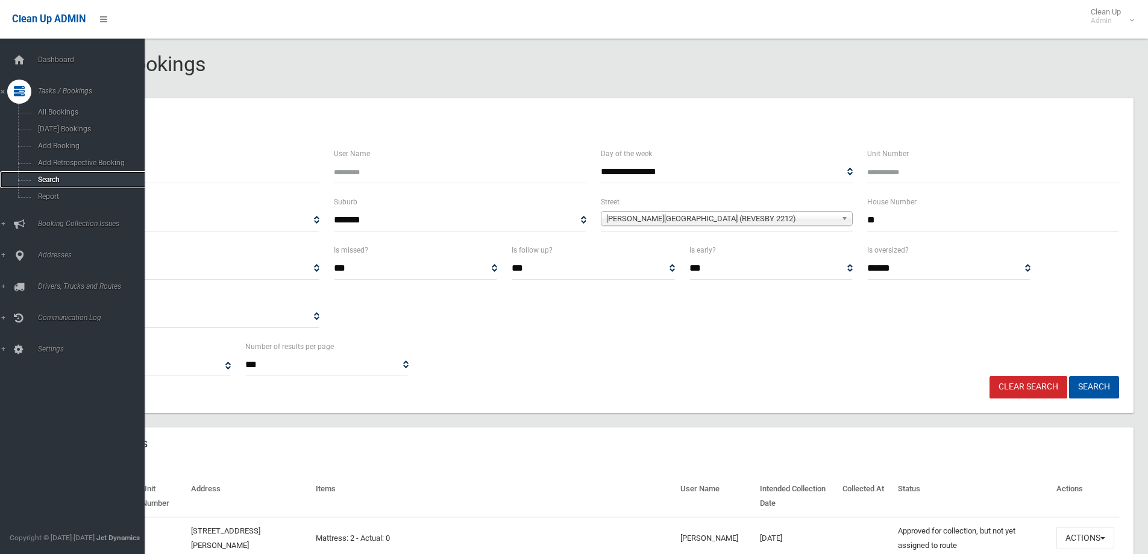
click at [48, 180] on span "Search" at bounding box center [88, 179] width 109 height 8
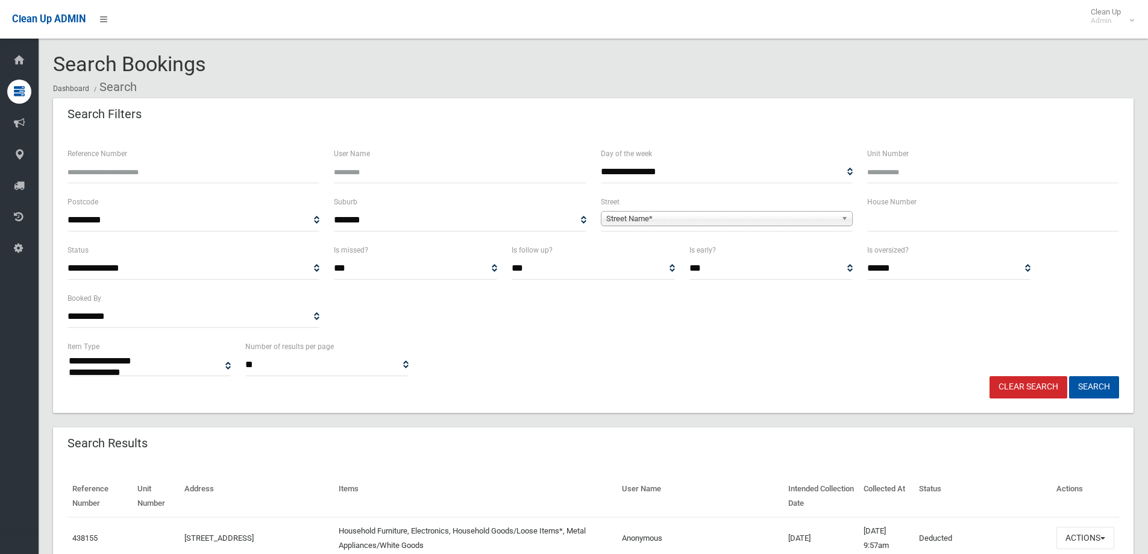
select select
drag, startPoint x: 896, startPoint y: 215, endPoint x: 884, endPoint y: 233, distance: 21.4
click at [896, 215] on input "text" at bounding box center [993, 220] width 252 height 22
type input "**"
click at [660, 218] on span "Street Name*" at bounding box center [721, 219] width 230 height 14
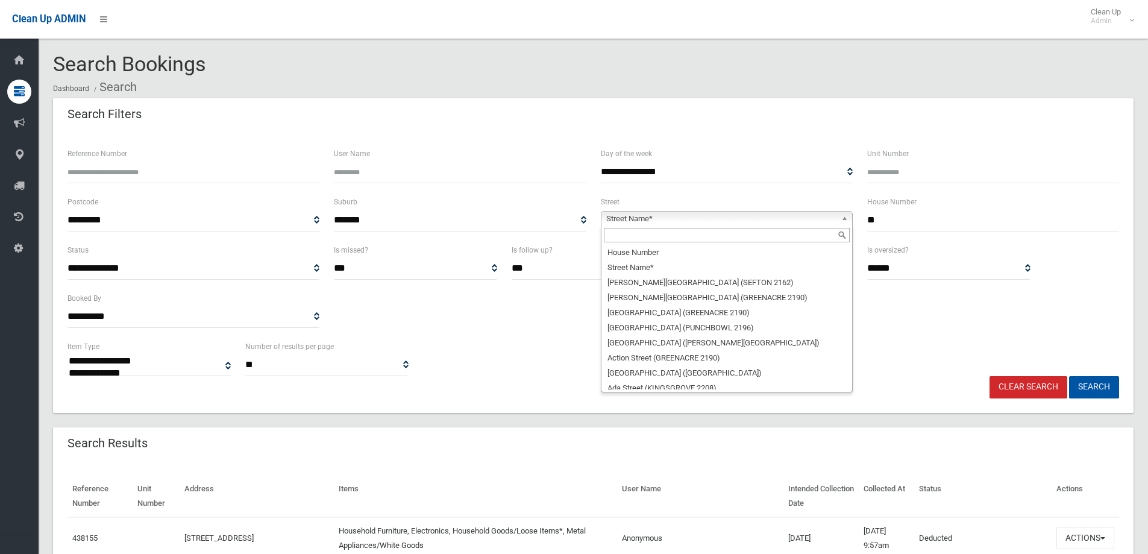
click at [623, 234] on input "text" at bounding box center [727, 235] width 246 height 14
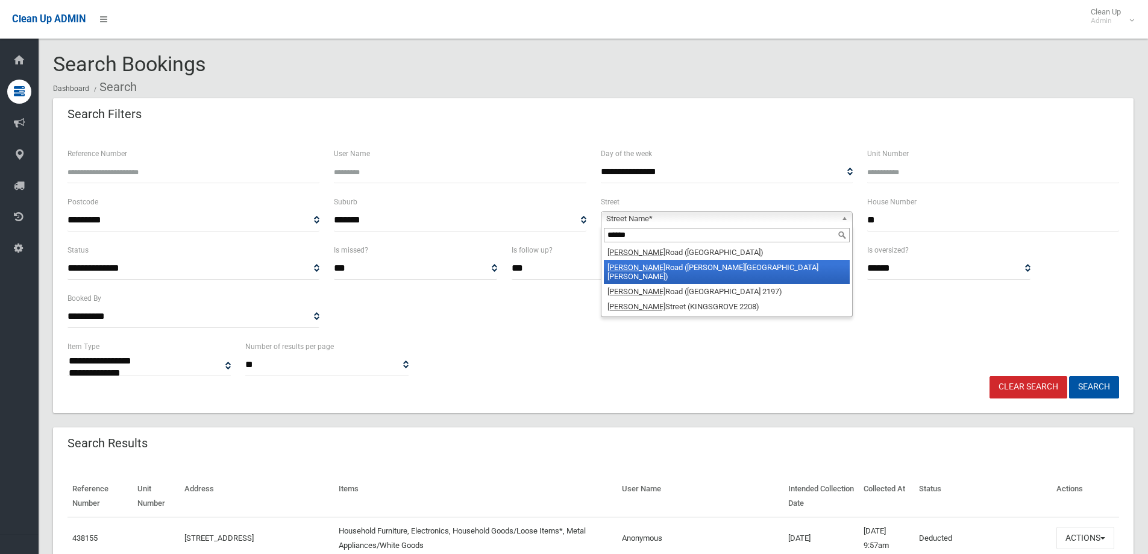
type input "******"
click at [655, 265] on li "Miller Road (CHESTER HILL 2162)" at bounding box center [727, 272] width 246 height 24
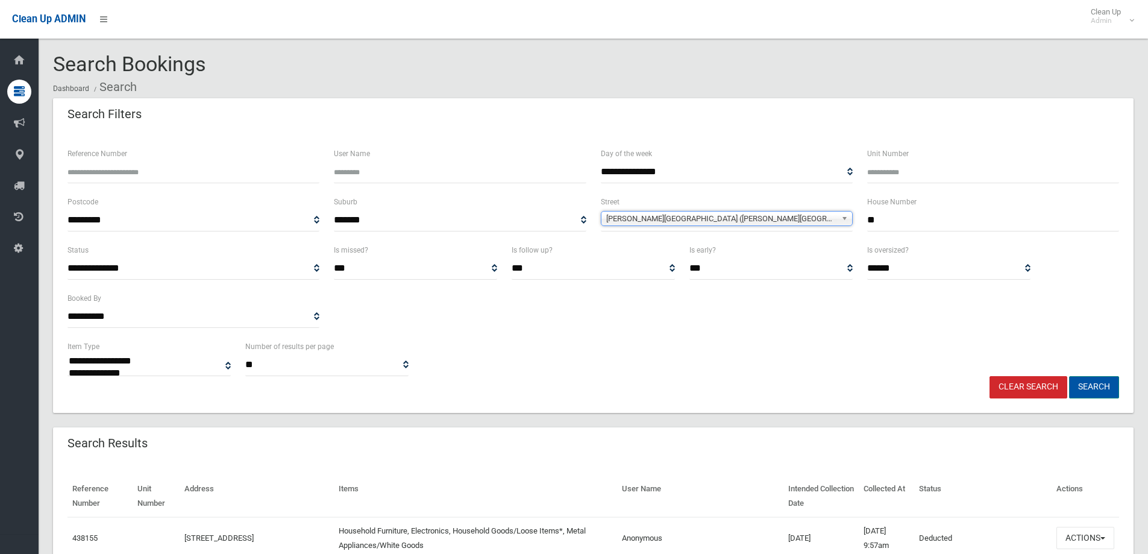
click at [1081, 385] on button "Search" at bounding box center [1094, 387] width 50 height 22
click at [1088, 387] on button "Search" at bounding box center [1094, 387] width 50 height 22
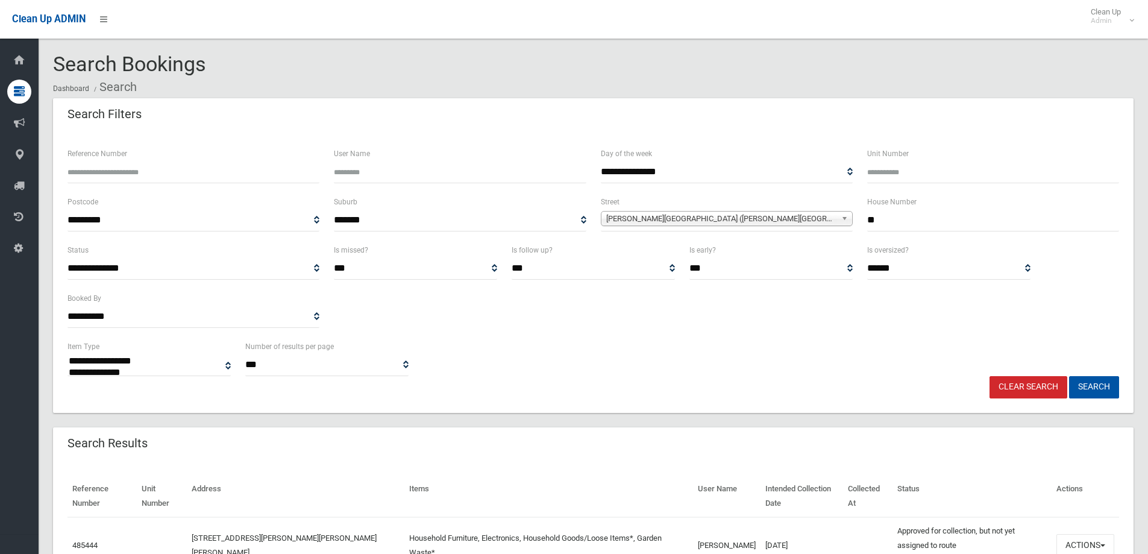
select select
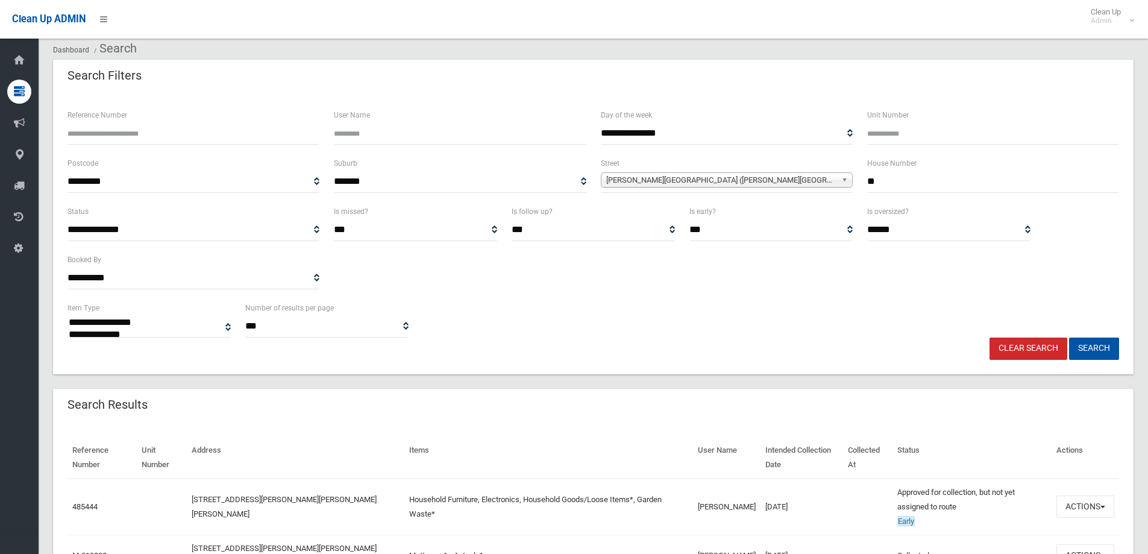
scroll to position [60, 0]
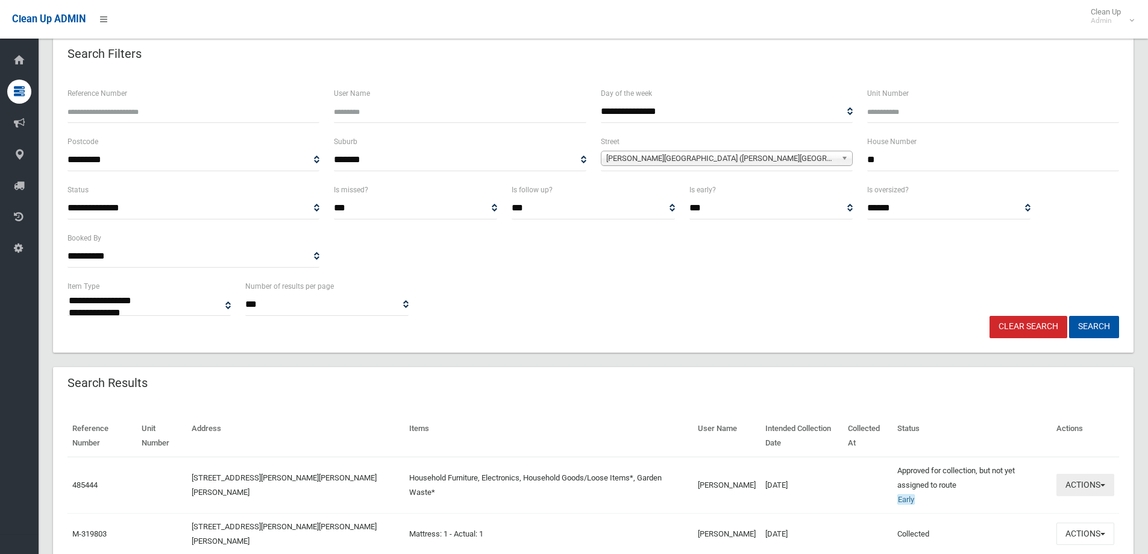
click at [1085, 488] on button "Actions" at bounding box center [1085, 485] width 58 height 22
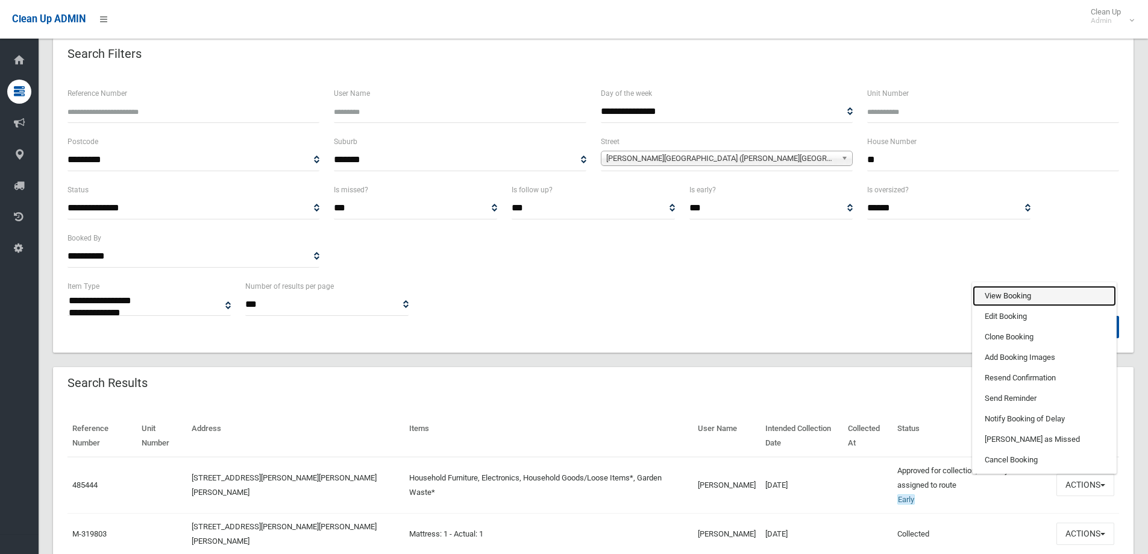
click at [1000, 297] on link "View Booking" at bounding box center [1044, 296] width 143 height 20
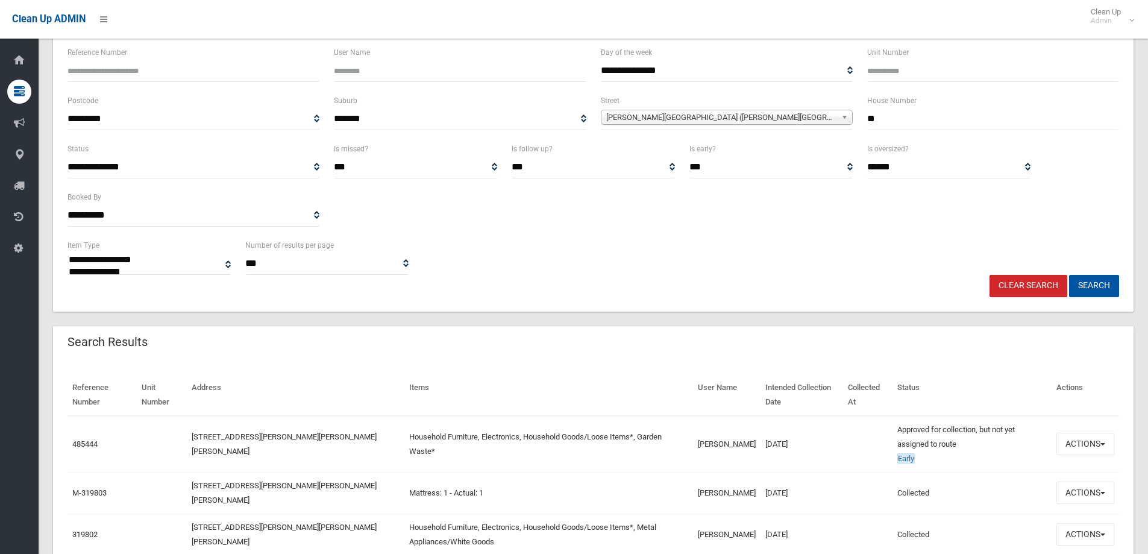
scroll to position [121, 0]
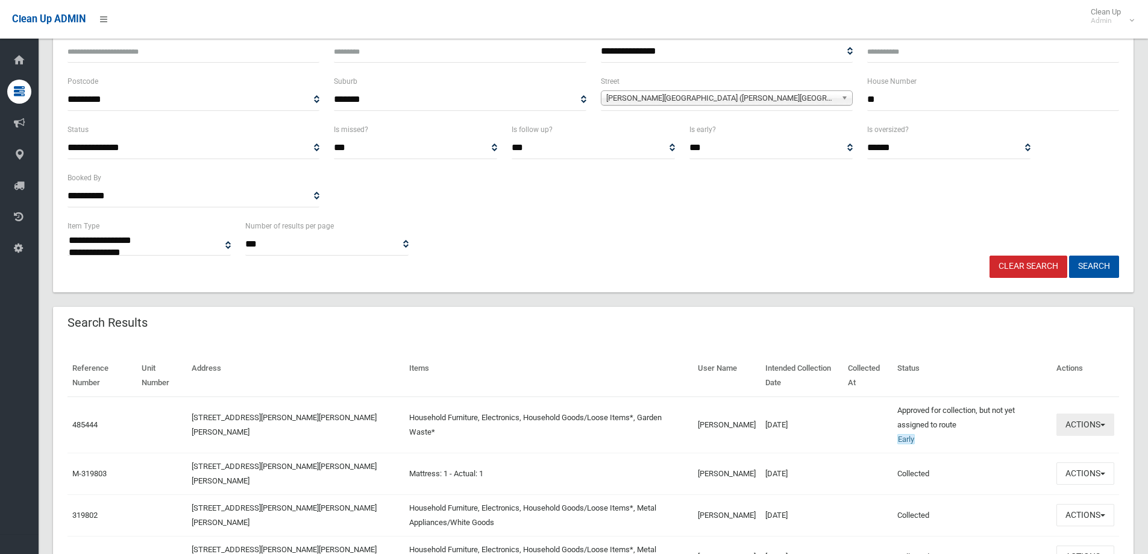
click at [1078, 426] on button "Actions" at bounding box center [1085, 424] width 58 height 22
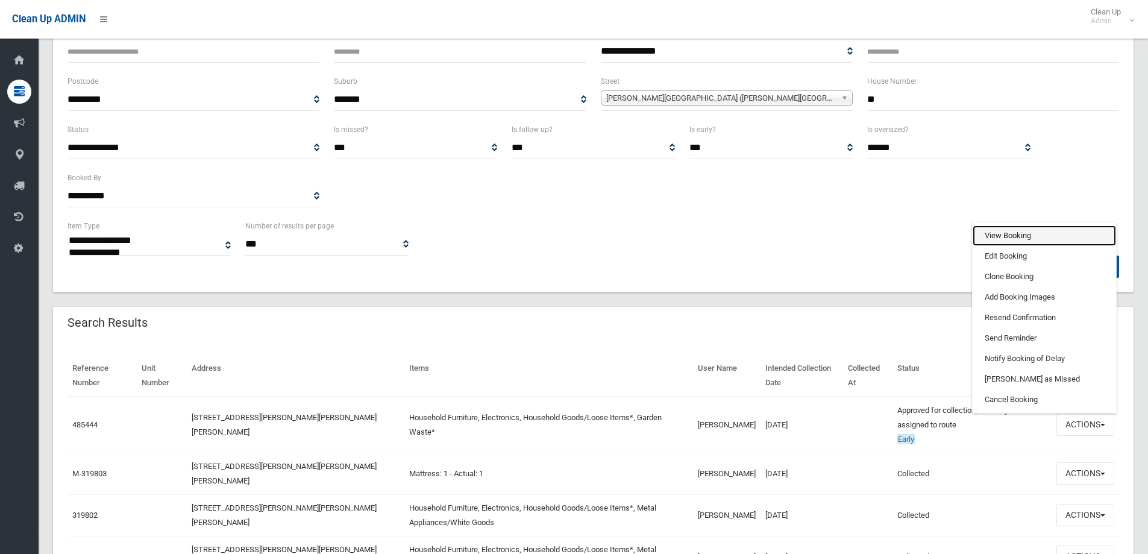
click at [997, 237] on link "View Booking" at bounding box center [1044, 235] width 143 height 20
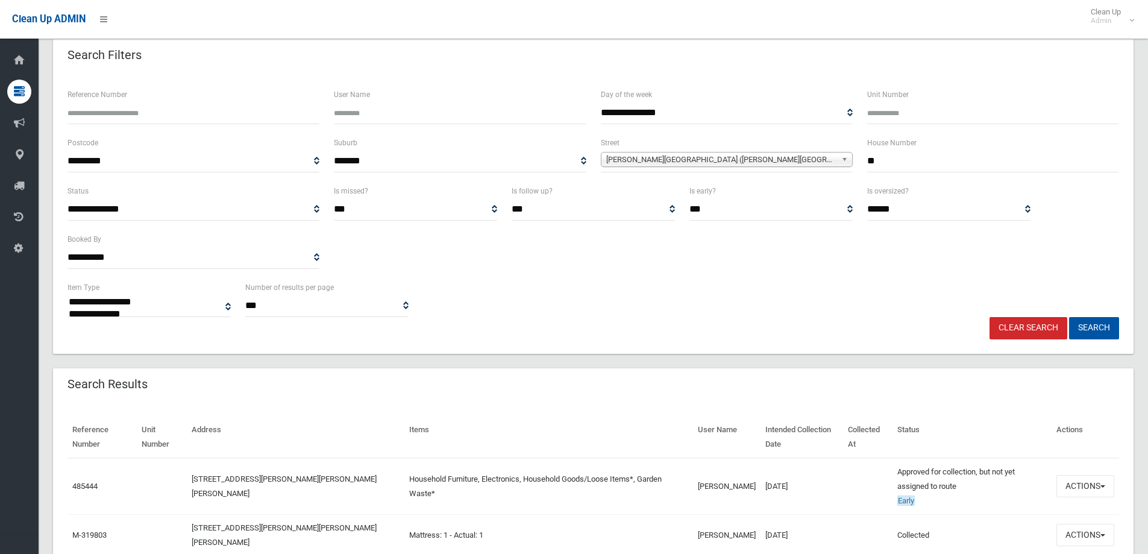
scroll to position [0, 0]
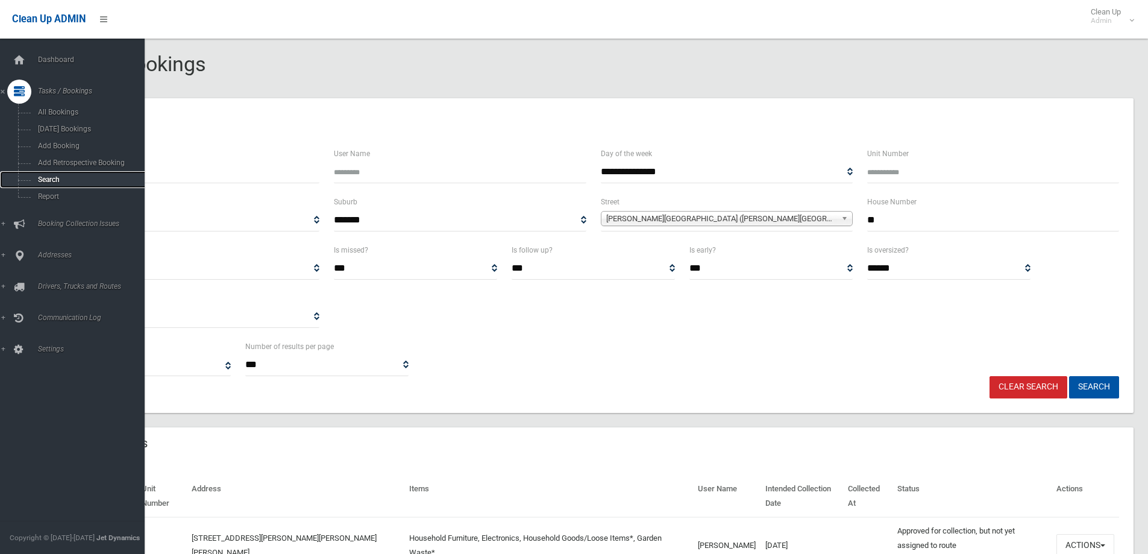
click at [43, 174] on link "Search" at bounding box center [77, 179] width 154 height 17
click at [42, 175] on link "Search" at bounding box center [77, 179] width 154 height 17
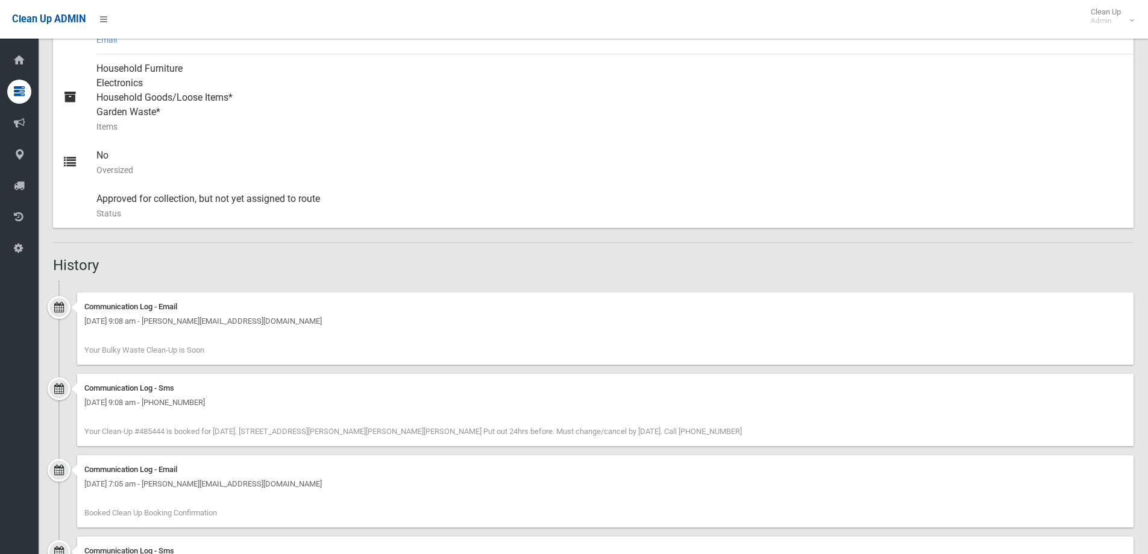
scroll to position [542, 0]
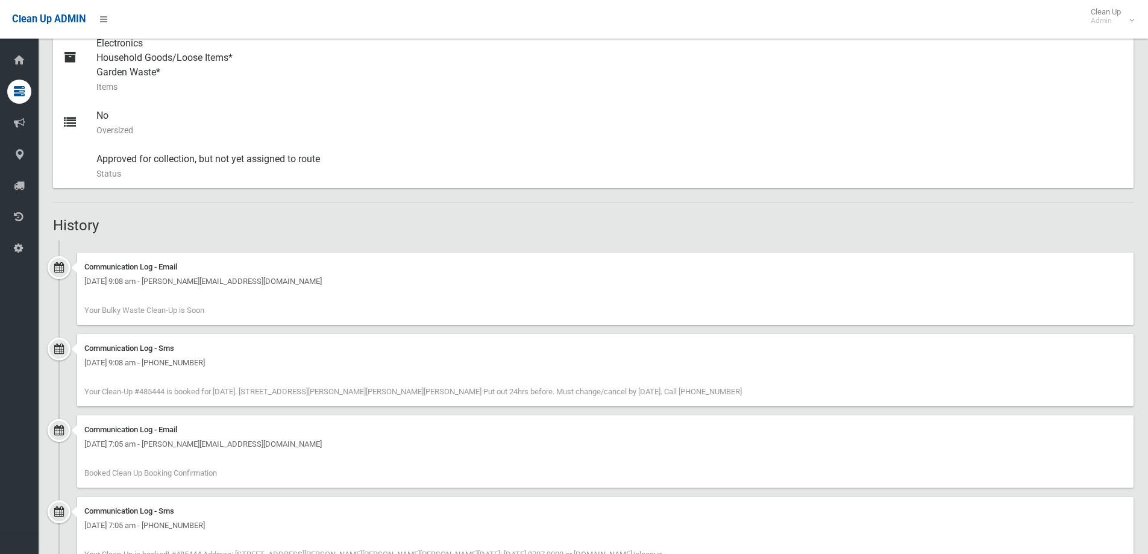
scroll to position [606, 0]
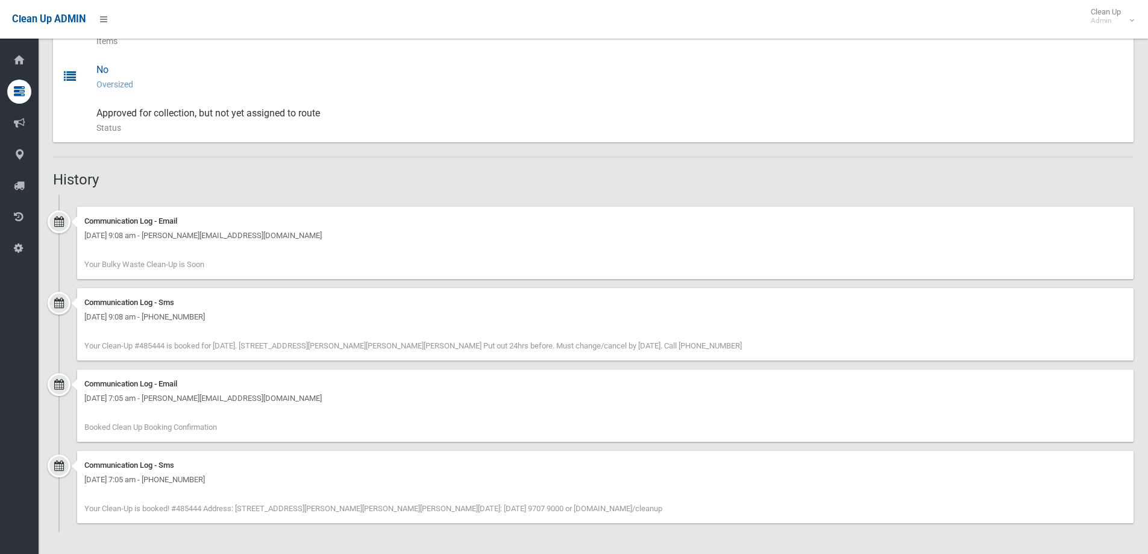
click at [970, 97] on div "No Oversized" at bounding box center [610, 76] width 1028 height 43
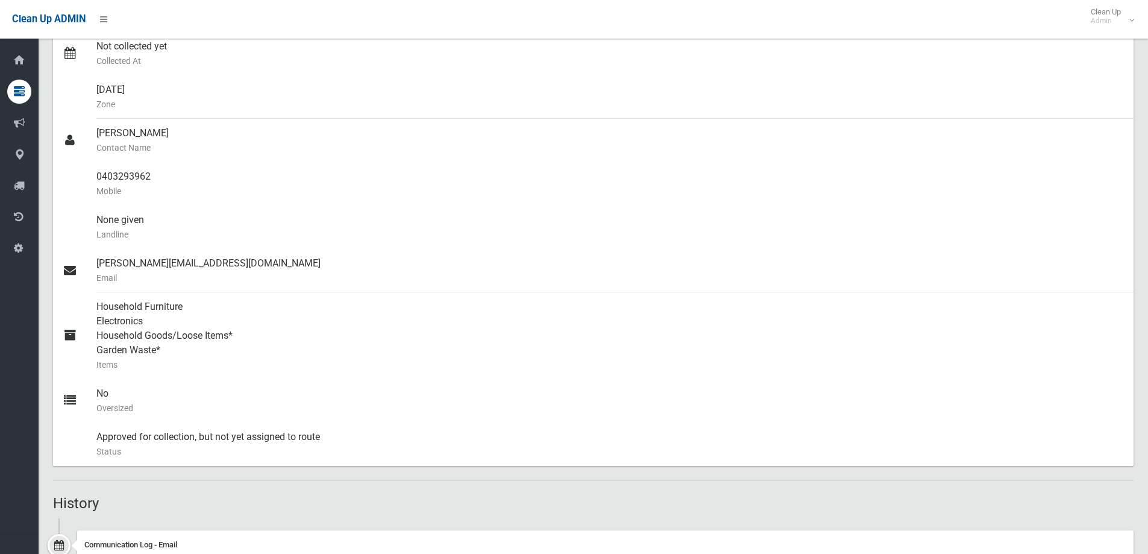
scroll to position [0, 0]
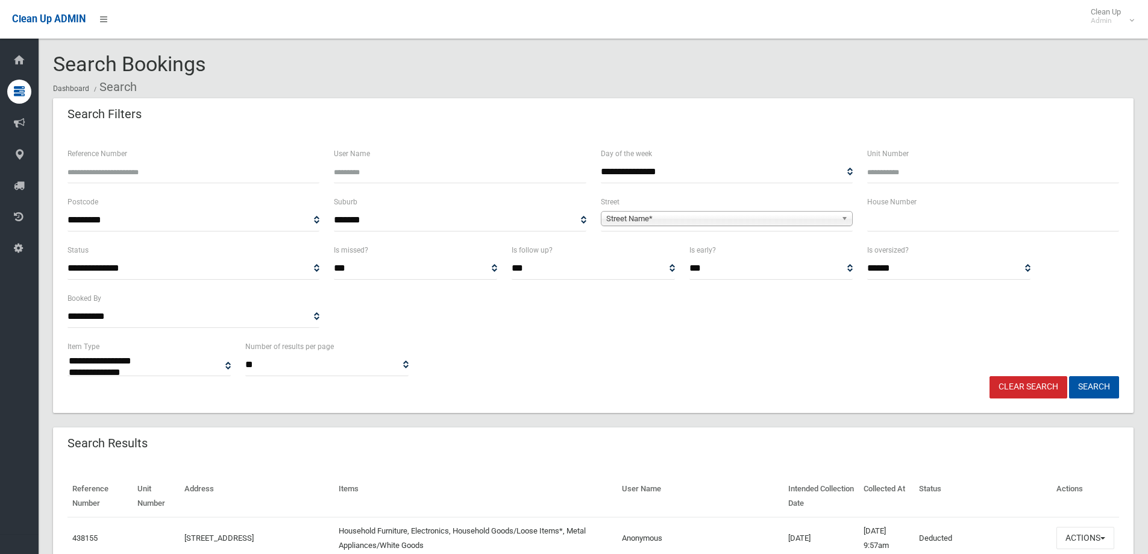
select select
click at [887, 222] on input "text" at bounding box center [993, 220] width 252 height 22
type input "**"
drag, startPoint x: 653, startPoint y: 212, endPoint x: 654, endPoint y: 228, distance: 16.9
click at [657, 217] on span "Street Name*" at bounding box center [721, 219] width 230 height 14
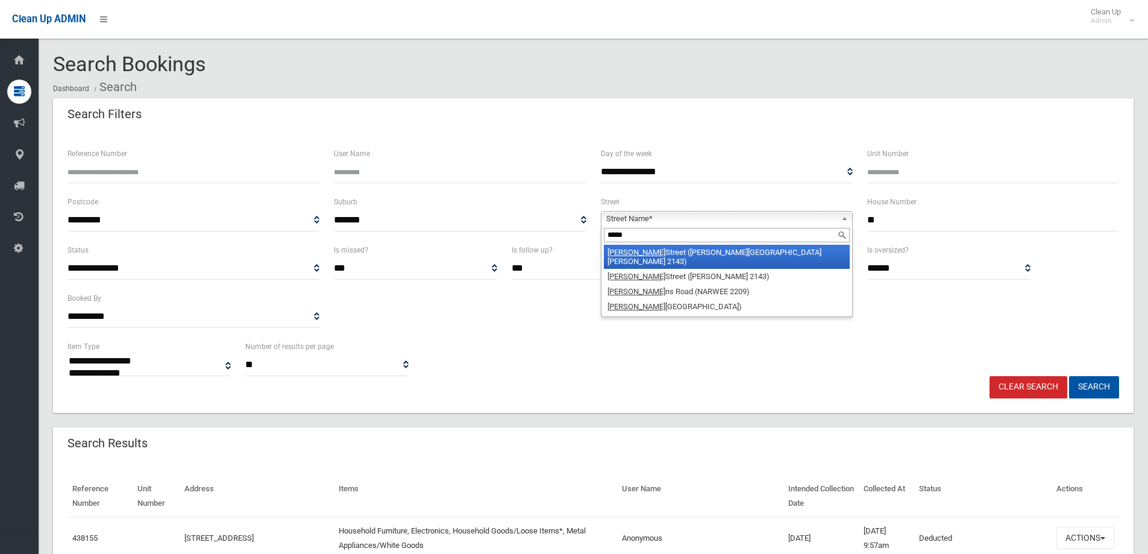
type input "*****"
click at [627, 253] on em "Hanna" at bounding box center [636, 252] width 58 height 9
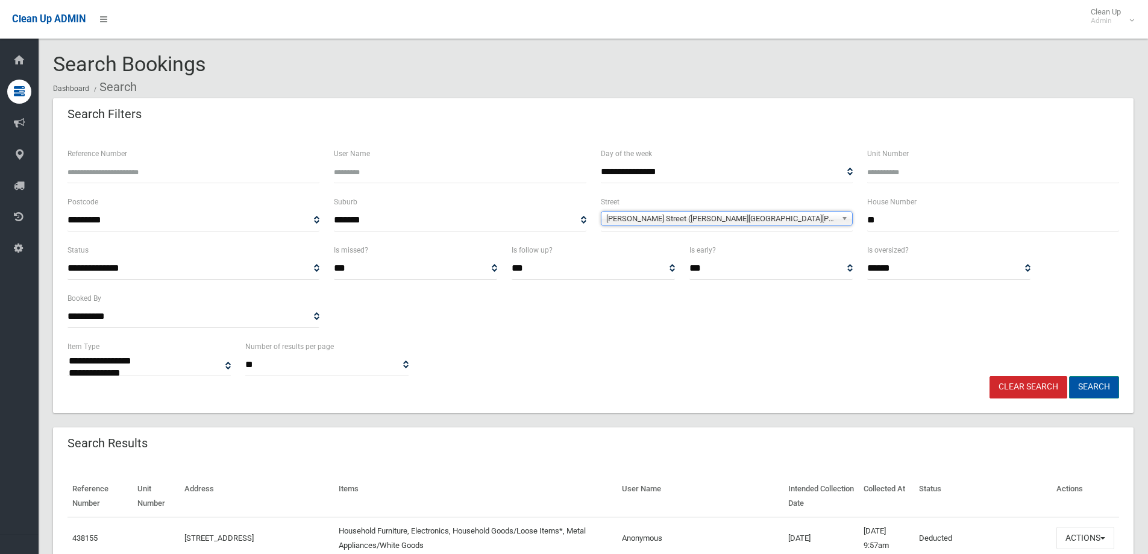
click at [1087, 386] on button "Search" at bounding box center [1094, 387] width 50 height 22
click at [1086, 386] on button "Search" at bounding box center [1094, 387] width 50 height 22
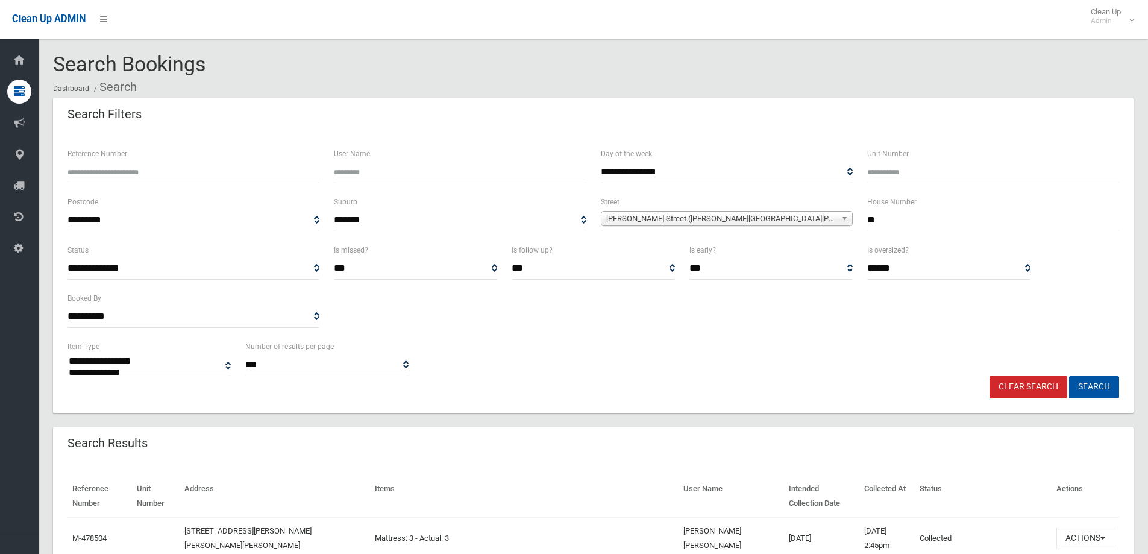
select select
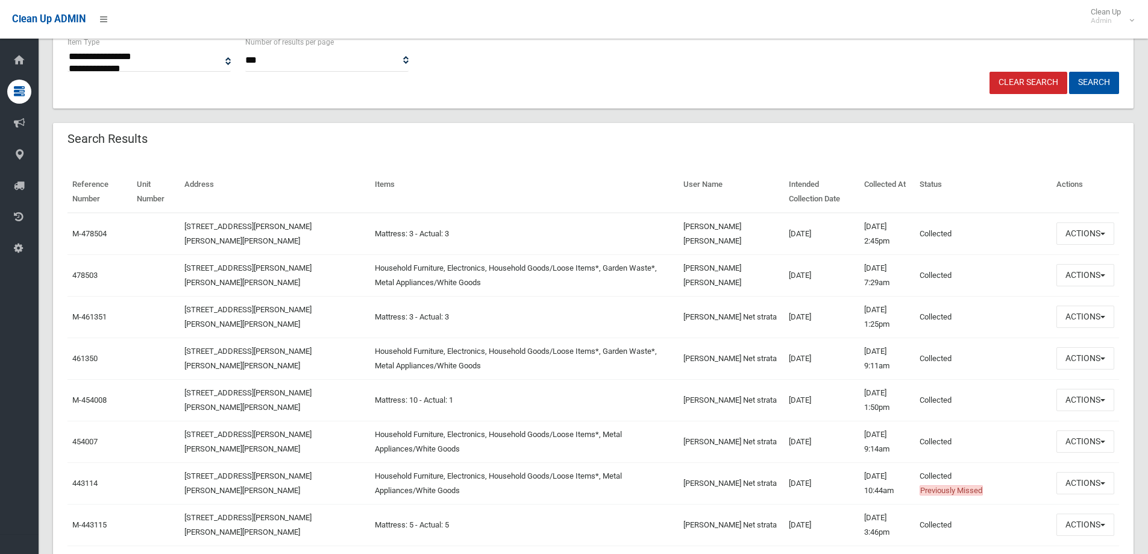
scroll to position [241, 0]
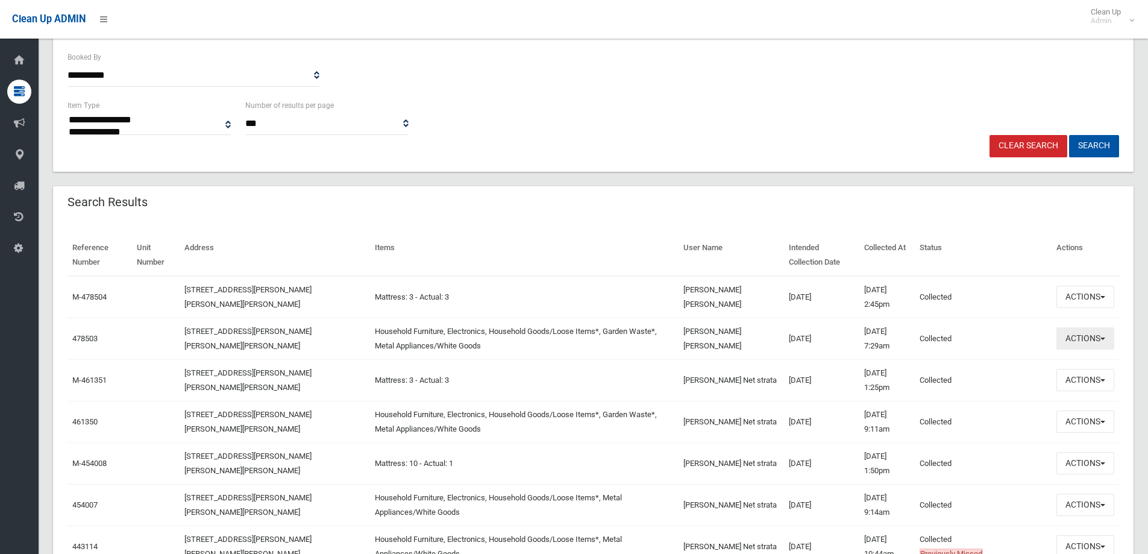
click at [1082, 341] on button "Actions" at bounding box center [1085, 338] width 58 height 22
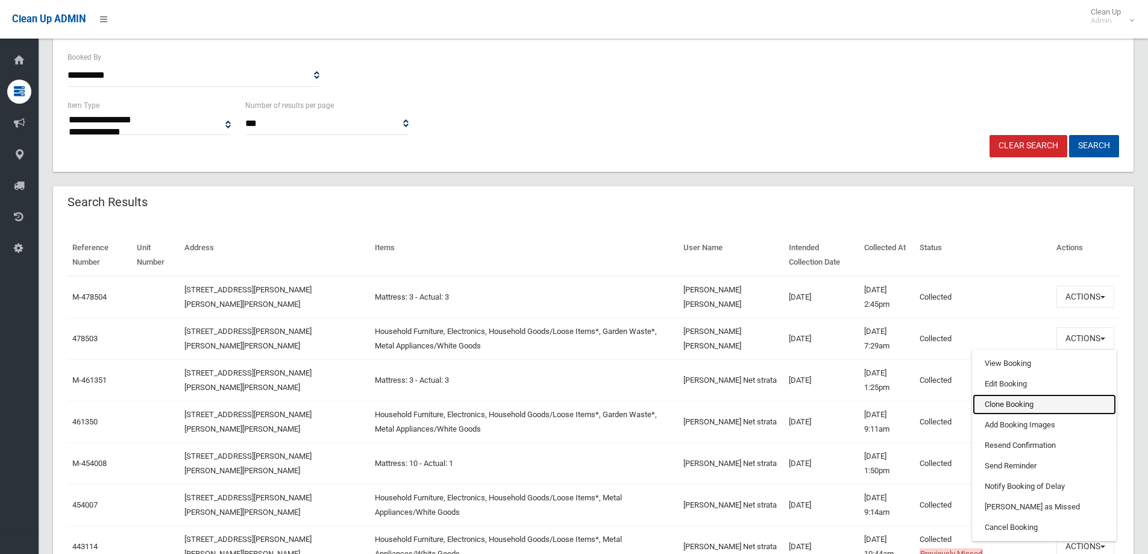
click at [995, 403] on link "Clone Booking" at bounding box center [1044, 404] width 143 height 20
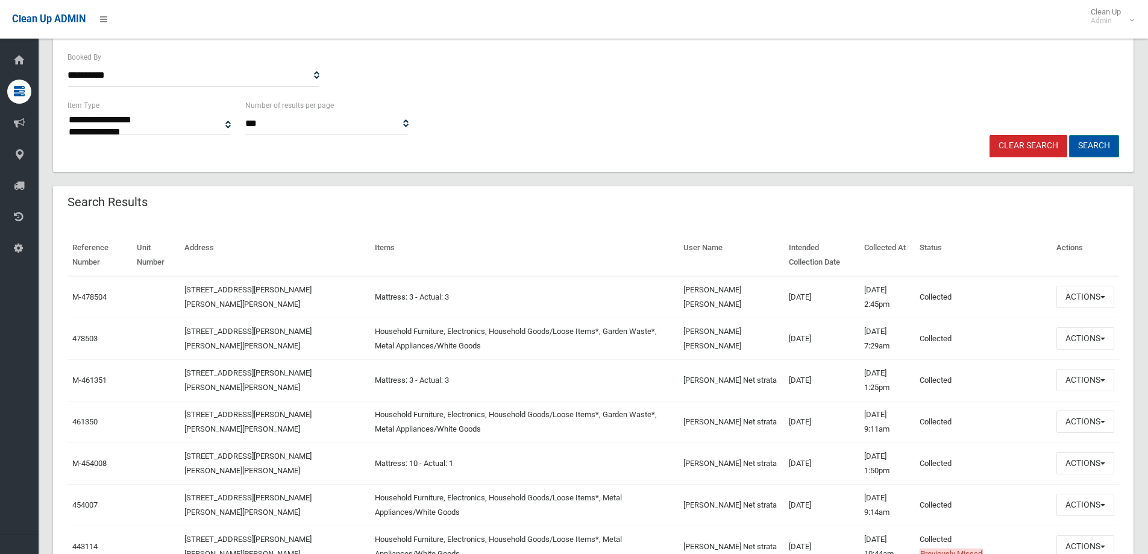
click at [1089, 143] on button "Search" at bounding box center [1094, 146] width 50 height 22
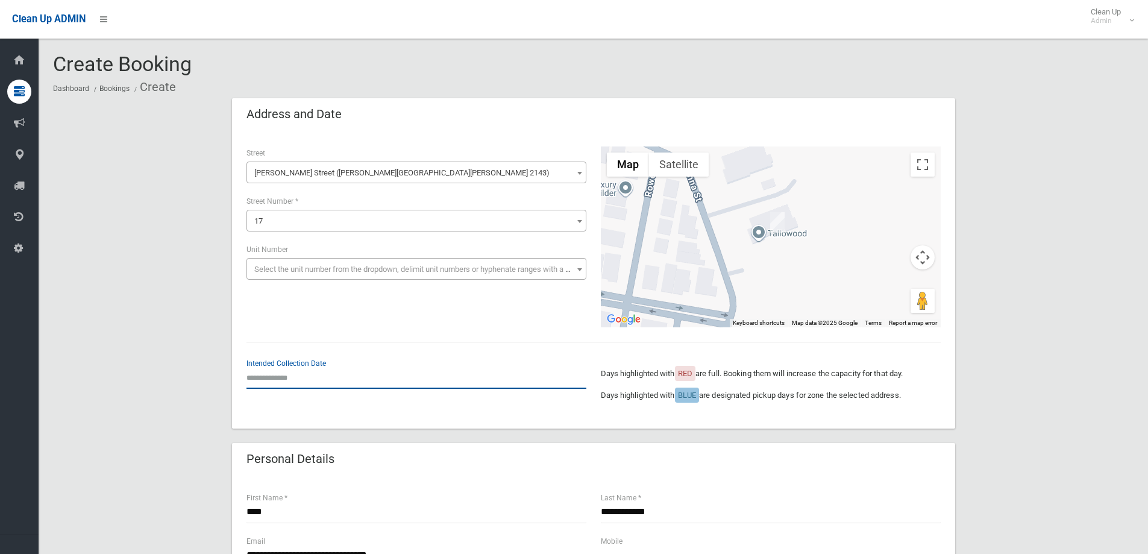
click at [257, 372] on input "text" at bounding box center [416, 377] width 340 height 22
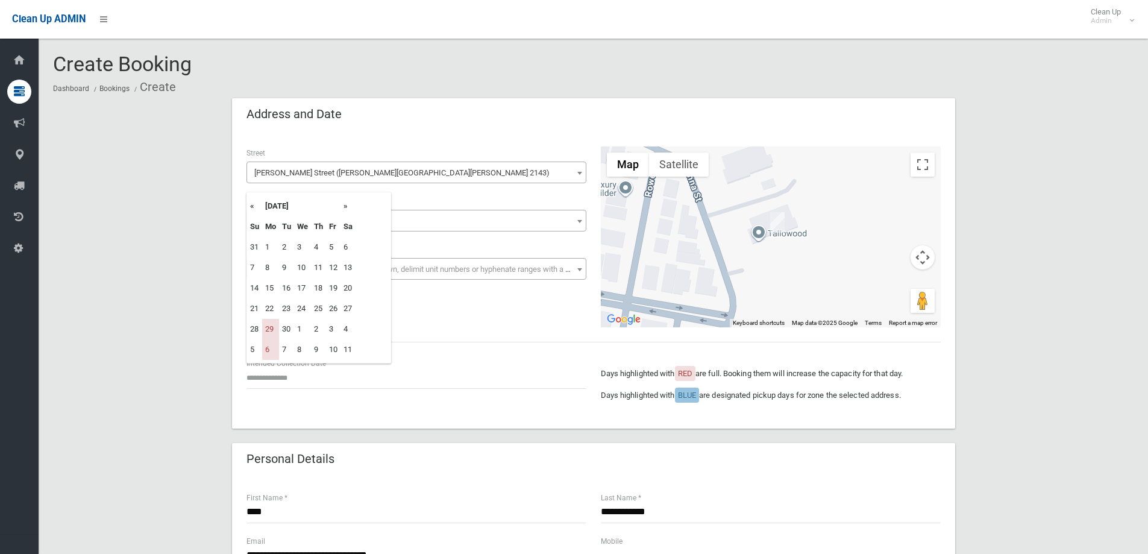
click at [345, 203] on th "»" at bounding box center [348, 206] width 15 height 20
click at [271, 307] on td "17" at bounding box center [270, 308] width 17 height 20
type input "**********"
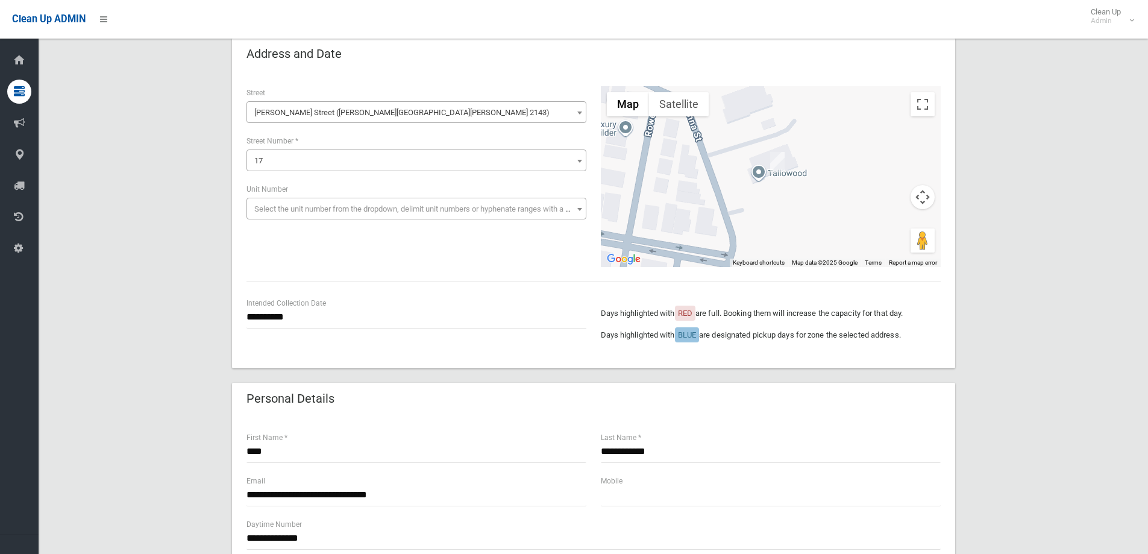
scroll to position [181, 0]
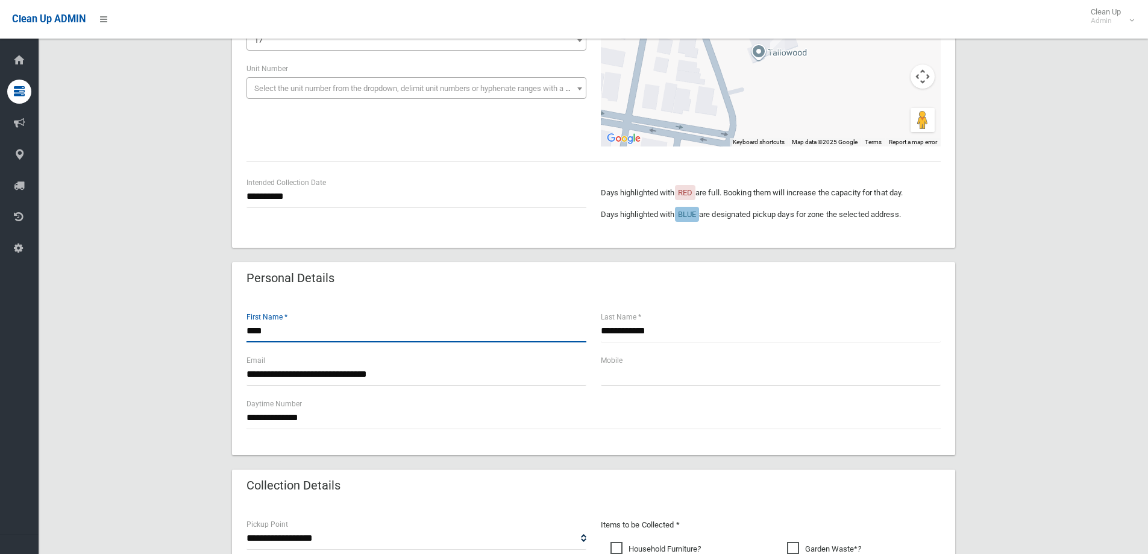
click at [283, 327] on input "****" at bounding box center [416, 331] width 340 height 22
click at [668, 334] on input "**********" at bounding box center [771, 331] width 340 height 22
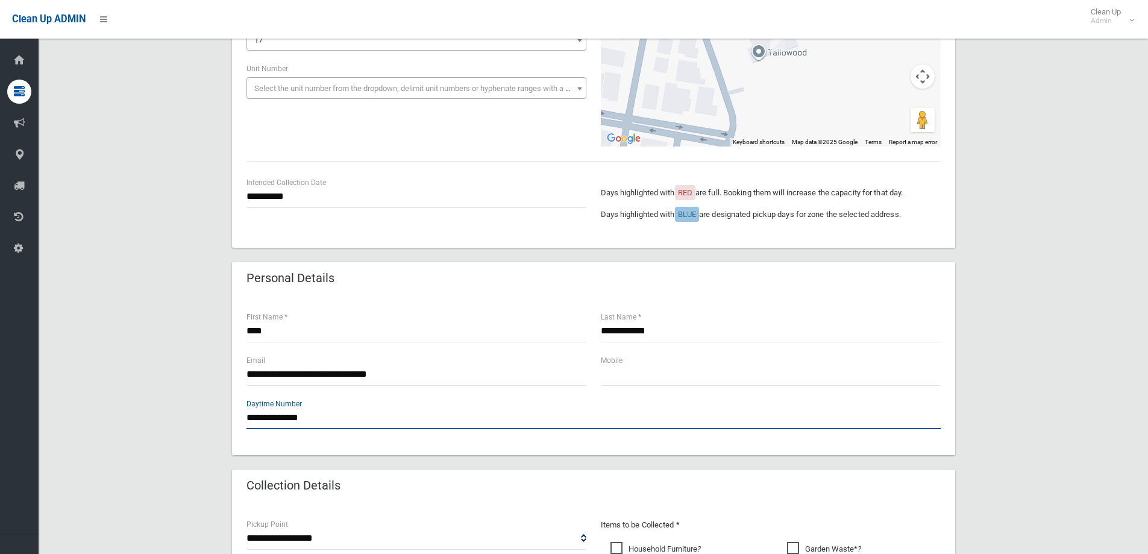
click at [321, 419] on input "**********" at bounding box center [593, 418] width 694 height 22
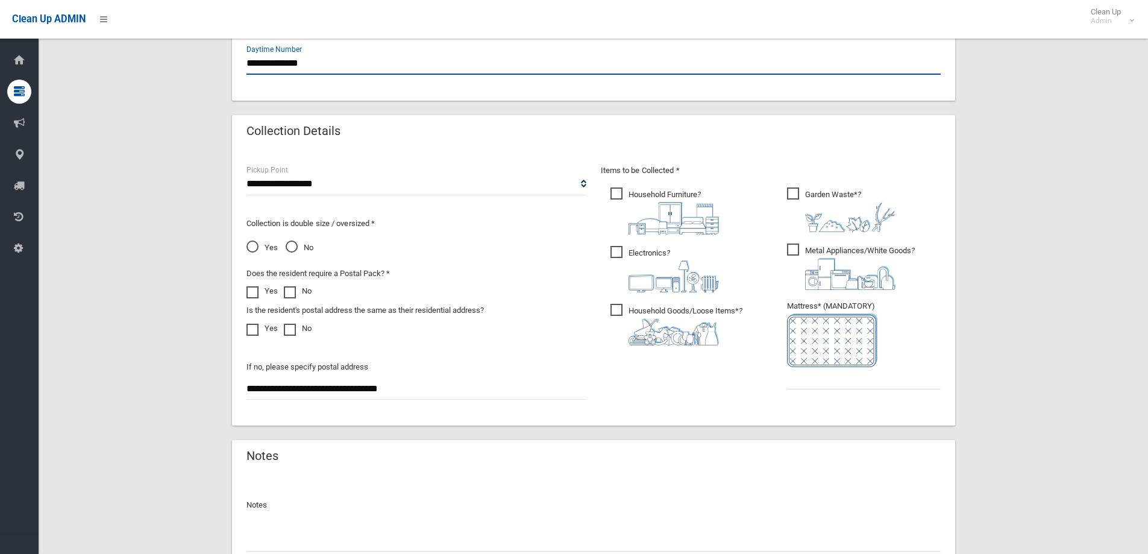
scroll to position [542, 0]
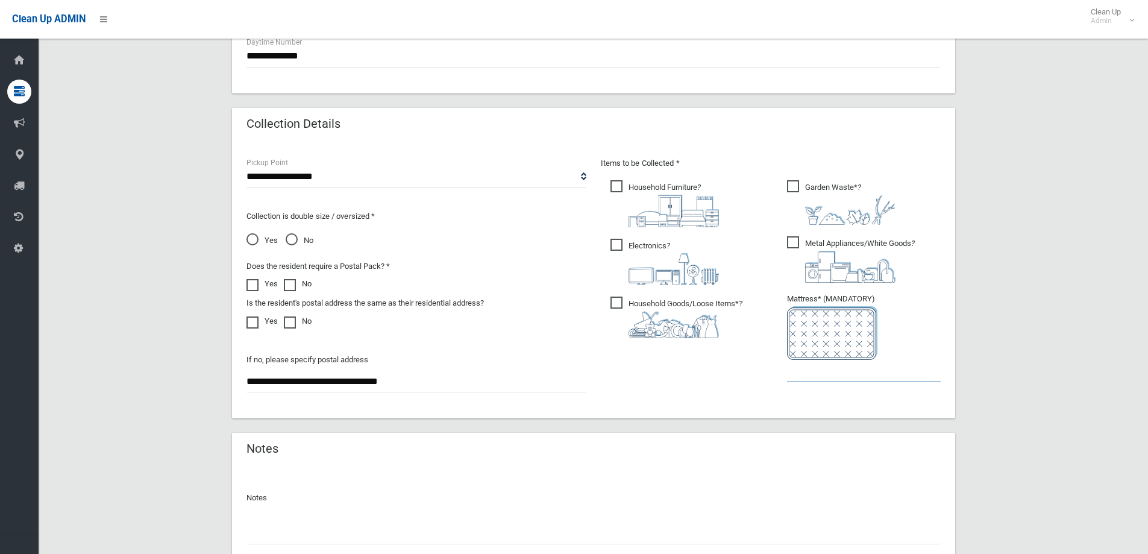
click at [815, 377] on input "text" at bounding box center [864, 371] width 154 height 22
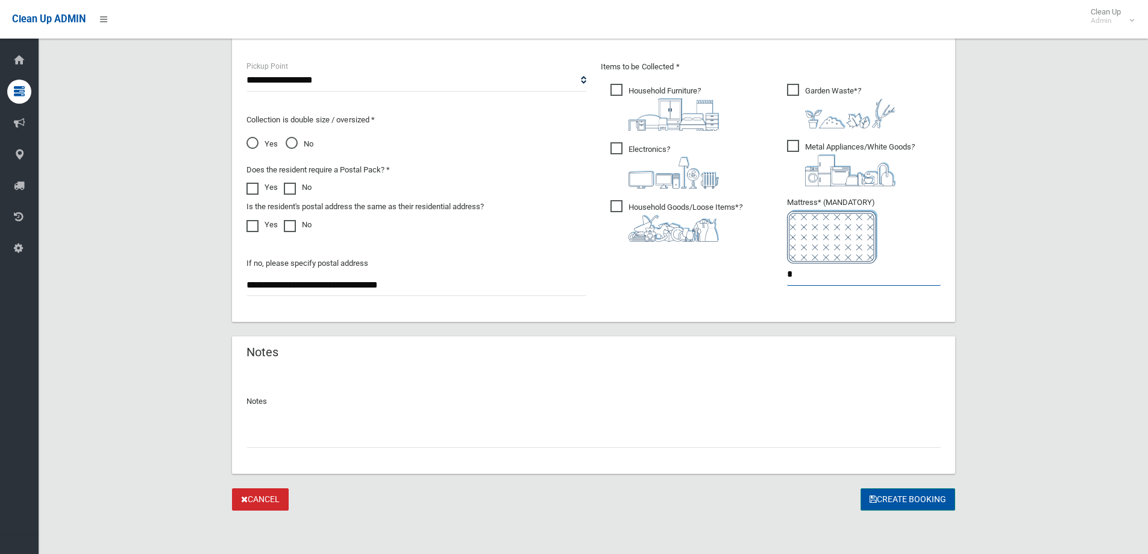
type input "*"
click at [904, 498] on button "Create Booking" at bounding box center [908, 499] width 95 height 22
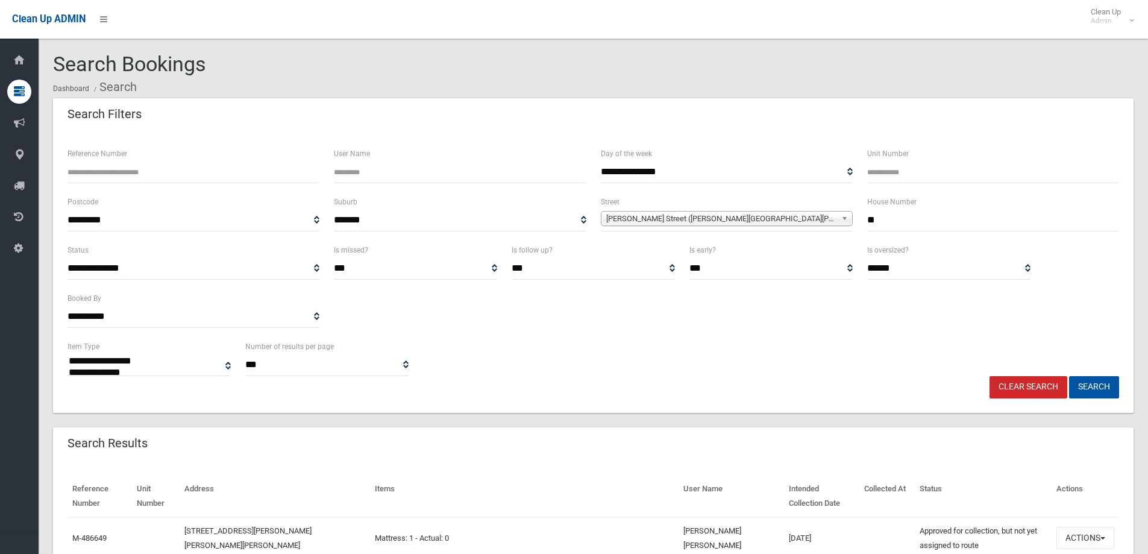
select select
click at [1095, 384] on button "Search" at bounding box center [1094, 387] width 50 height 22
click at [1094, 386] on button "Search" at bounding box center [1094, 387] width 50 height 22
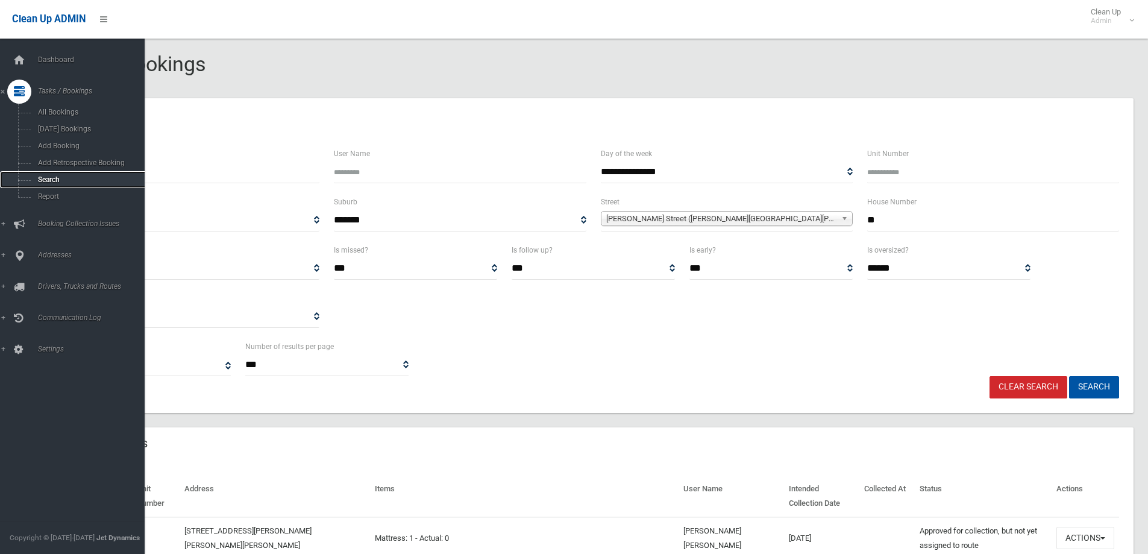
click at [48, 178] on span "Search" at bounding box center [88, 179] width 109 height 8
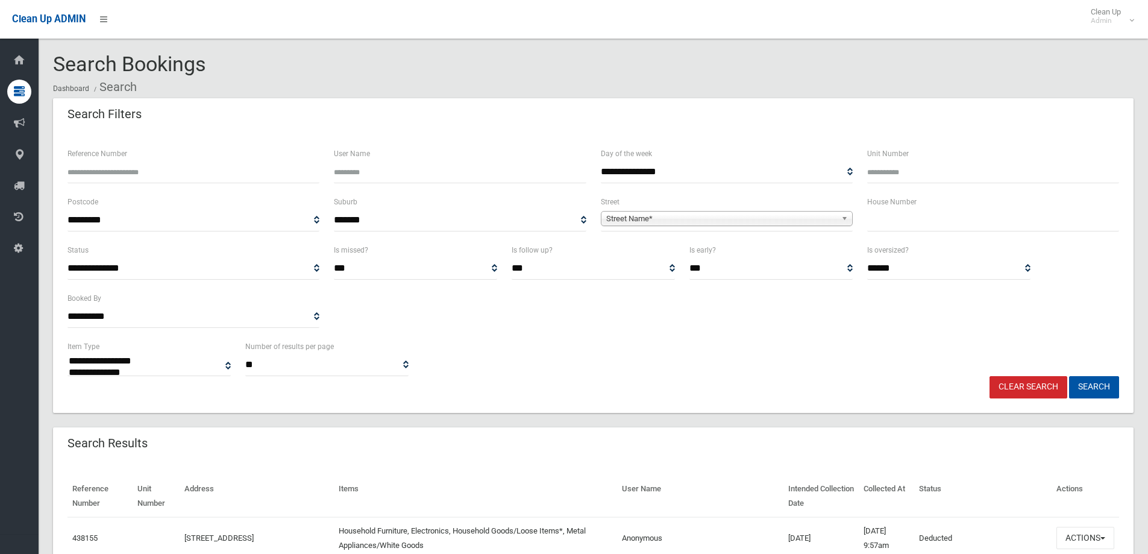
select select
click at [884, 222] on input "text" at bounding box center [993, 220] width 252 height 22
type input "***"
click at [656, 213] on span "Street Name*" at bounding box center [721, 219] width 230 height 14
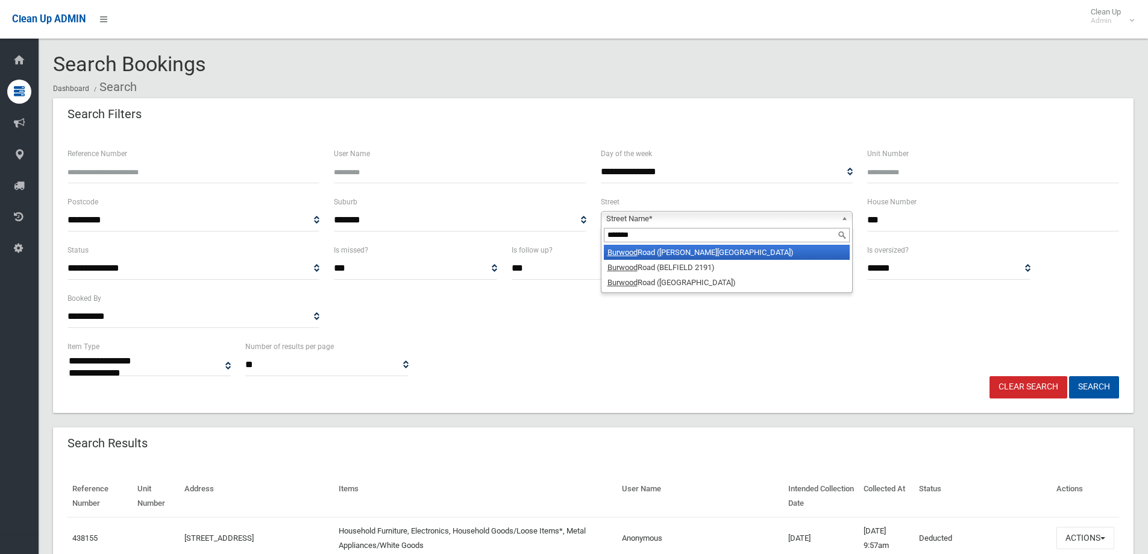
type input "*******"
click at [675, 250] on li "Burwood Road (BELMORE 2192)" at bounding box center [727, 252] width 246 height 15
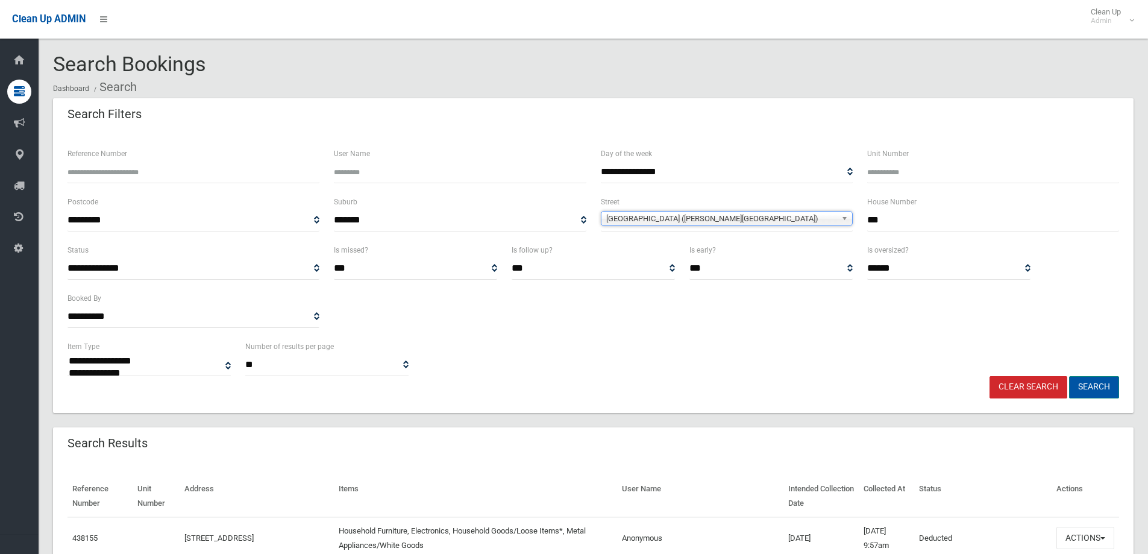
click at [1090, 387] on button "Search" at bounding box center [1094, 387] width 50 height 22
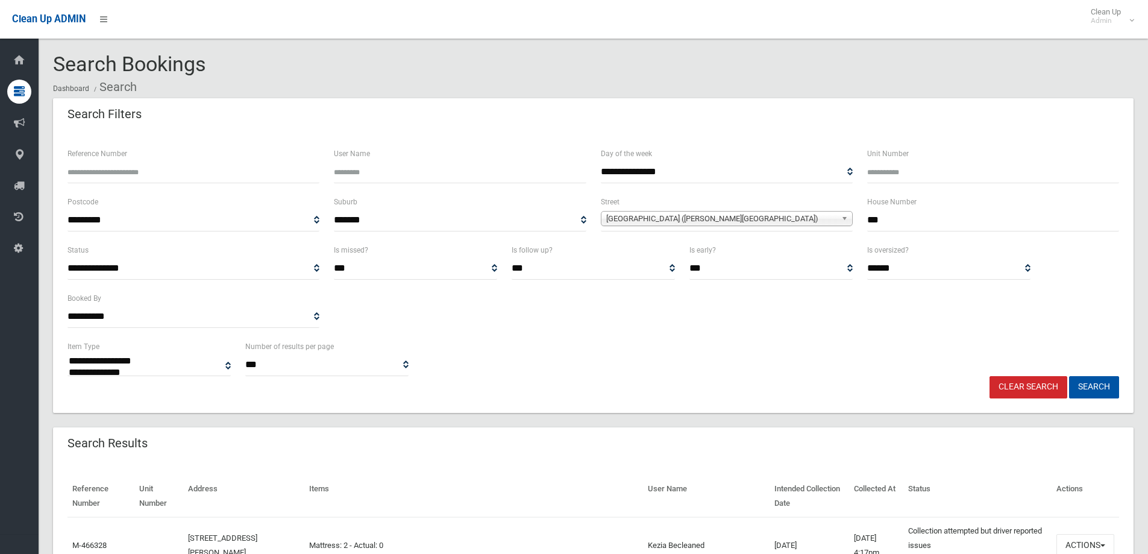
select select
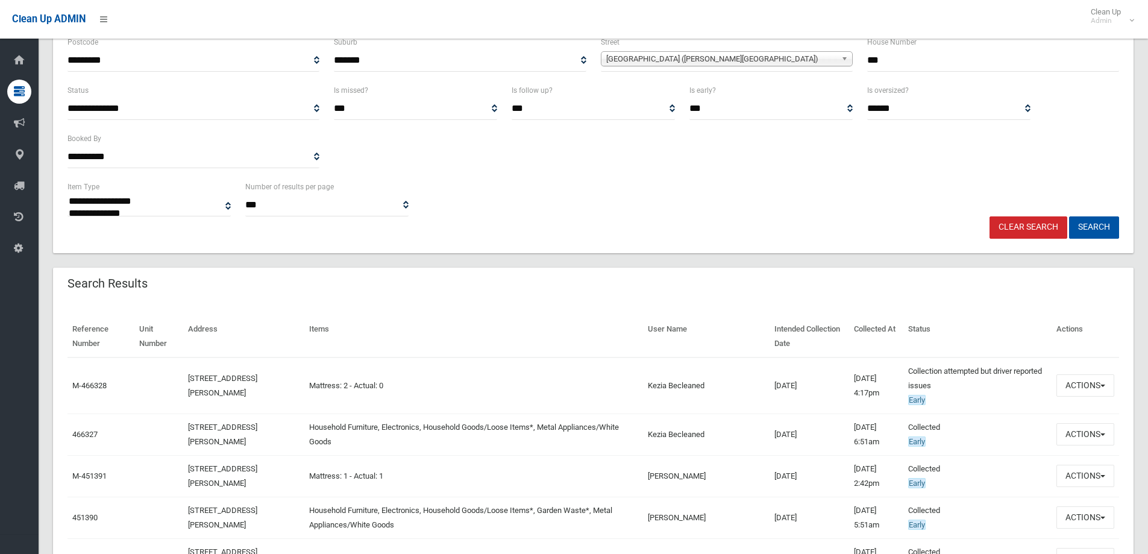
scroll to position [181, 0]
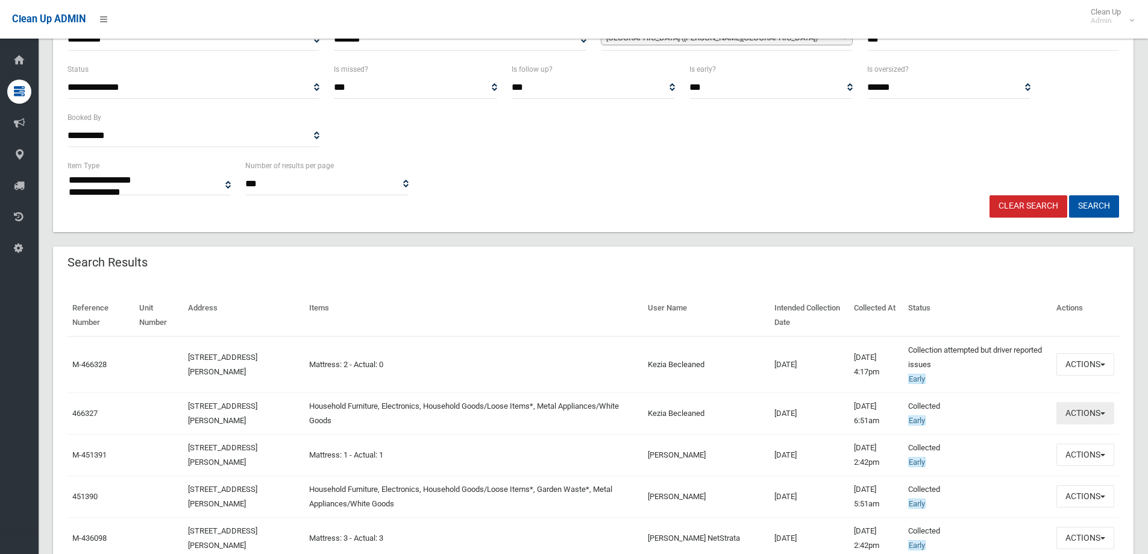
click at [1073, 412] on button "Actions" at bounding box center [1085, 413] width 58 height 22
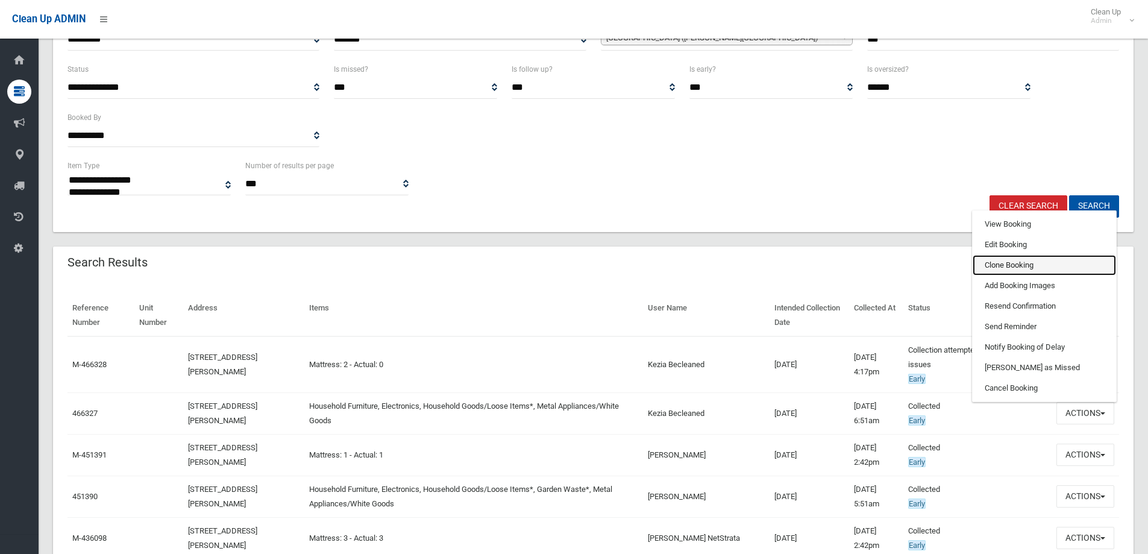
click at [1007, 266] on link "Clone Booking" at bounding box center [1044, 265] width 143 height 20
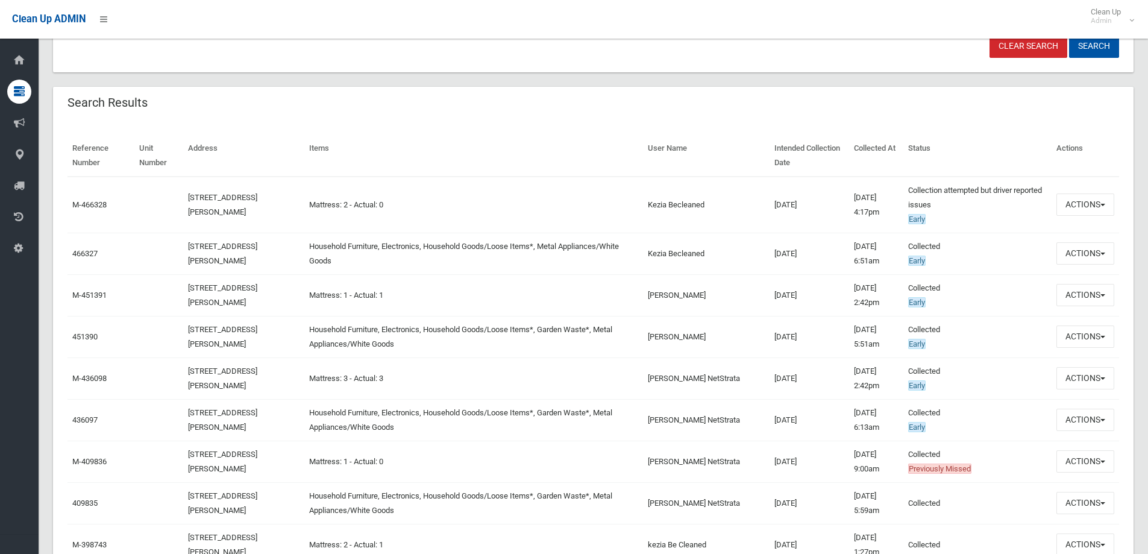
scroll to position [362, 0]
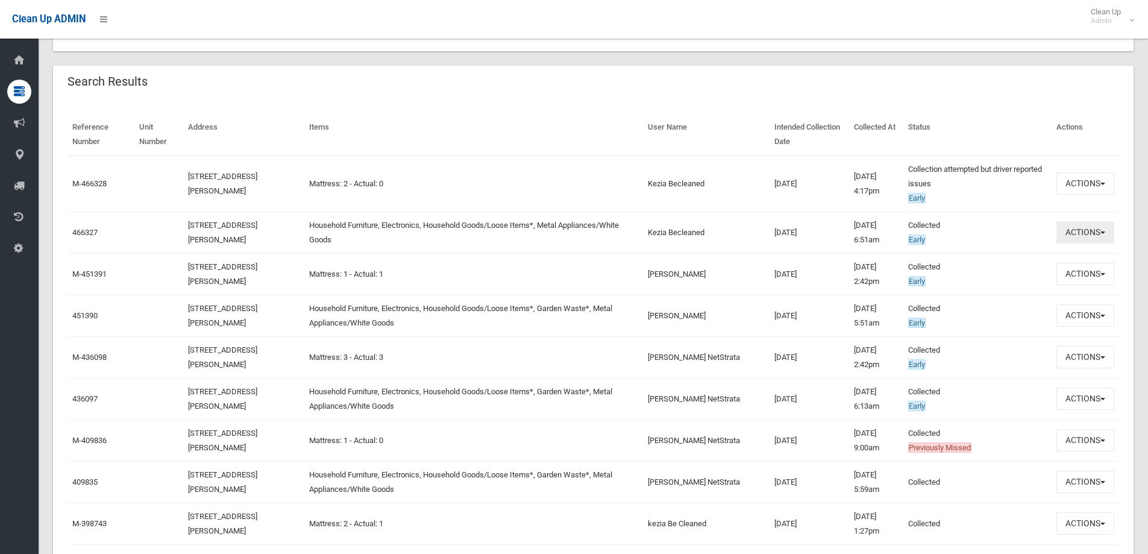
click at [1081, 236] on button "Actions" at bounding box center [1085, 232] width 58 height 22
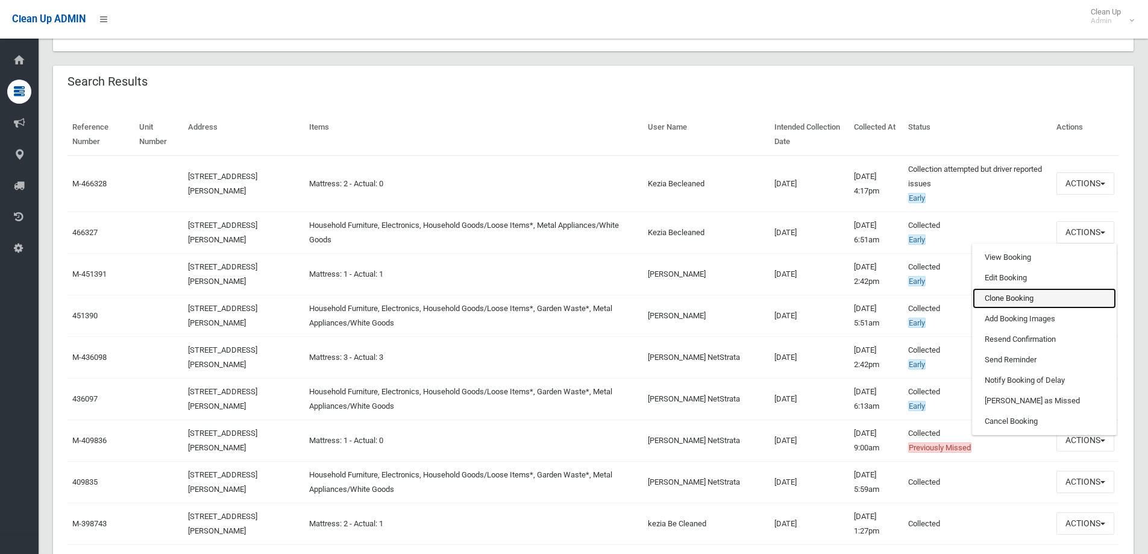
click at [1001, 297] on link "Clone Booking" at bounding box center [1044, 298] width 143 height 20
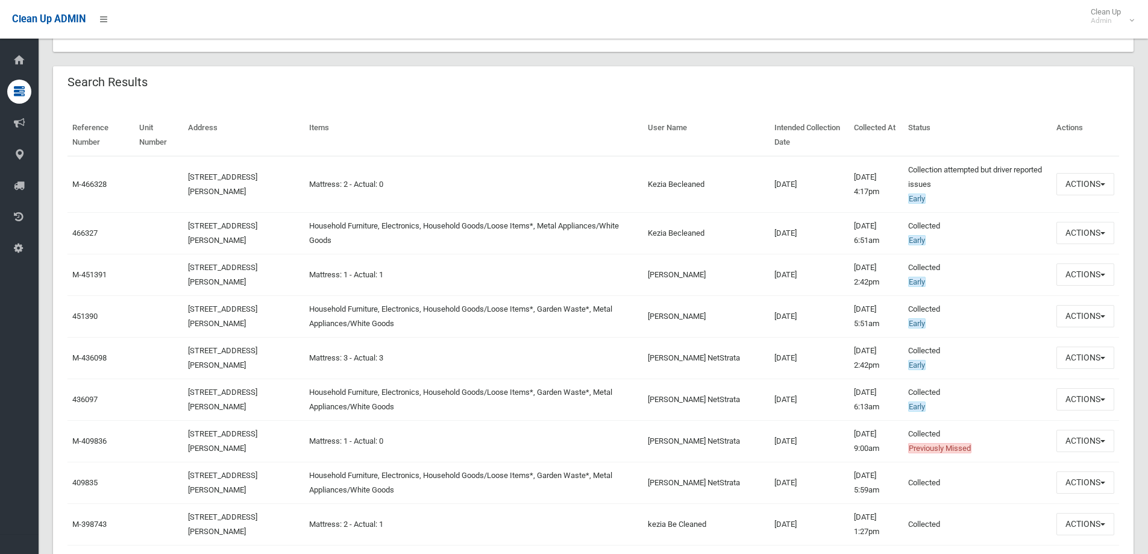
scroll to position [0, 0]
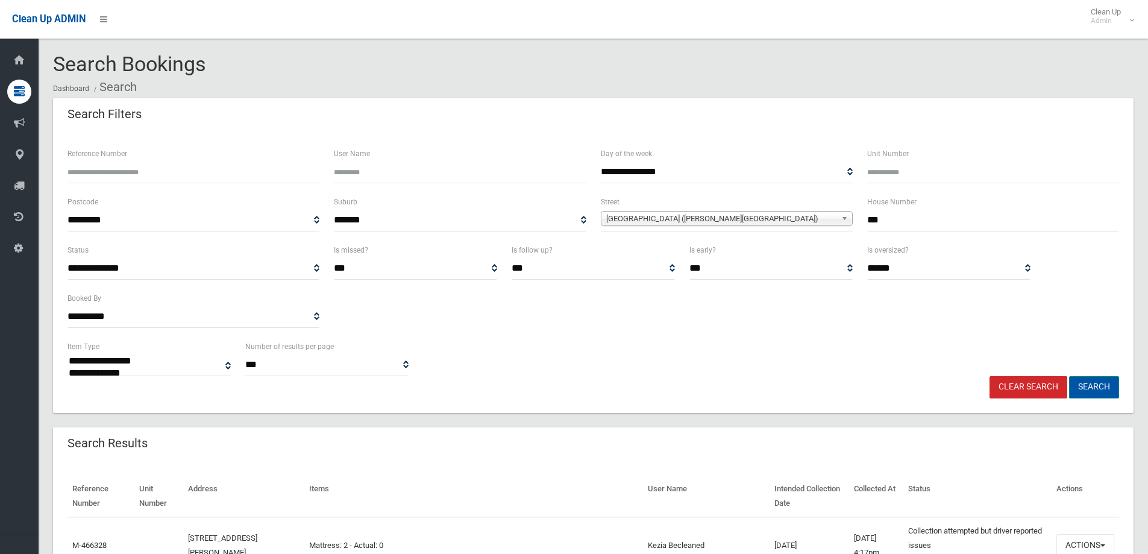
click at [1093, 388] on button "Search" at bounding box center [1094, 387] width 50 height 22
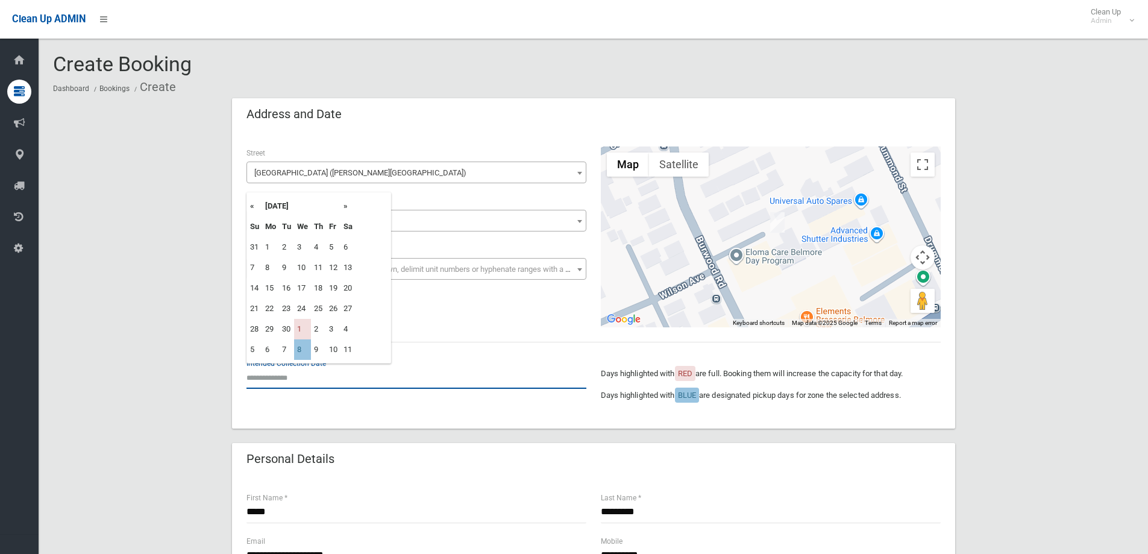
click at [282, 372] on input "text" at bounding box center [416, 377] width 340 height 22
click at [345, 205] on th "»" at bounding box center [348, 206] width 15 height 20
click at [305, 307] on td "19" at bounding box center [302, 308] width 17 height 20
type input "**********"
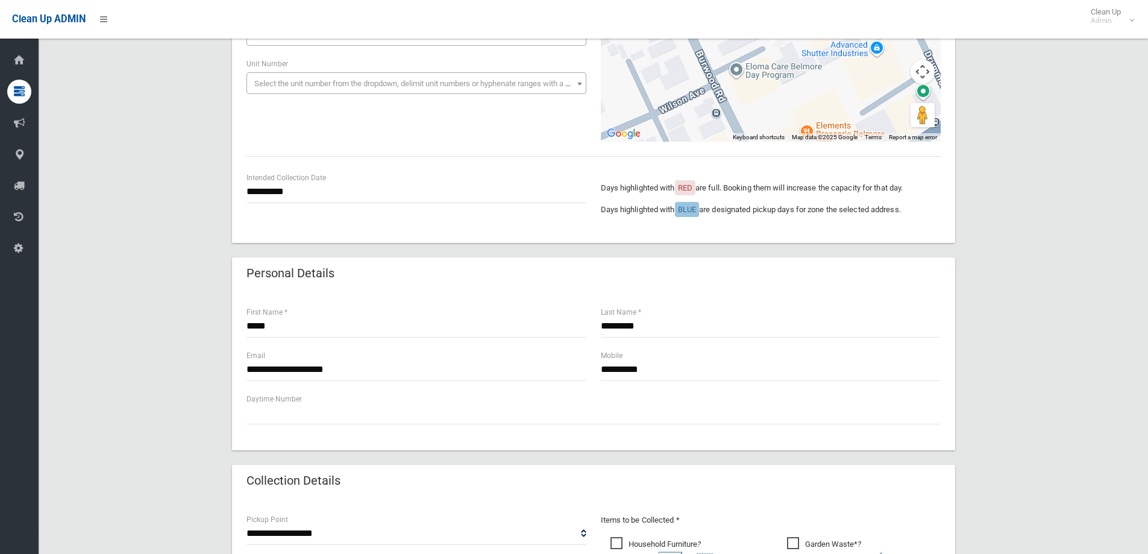
scroll to position [181, 0]
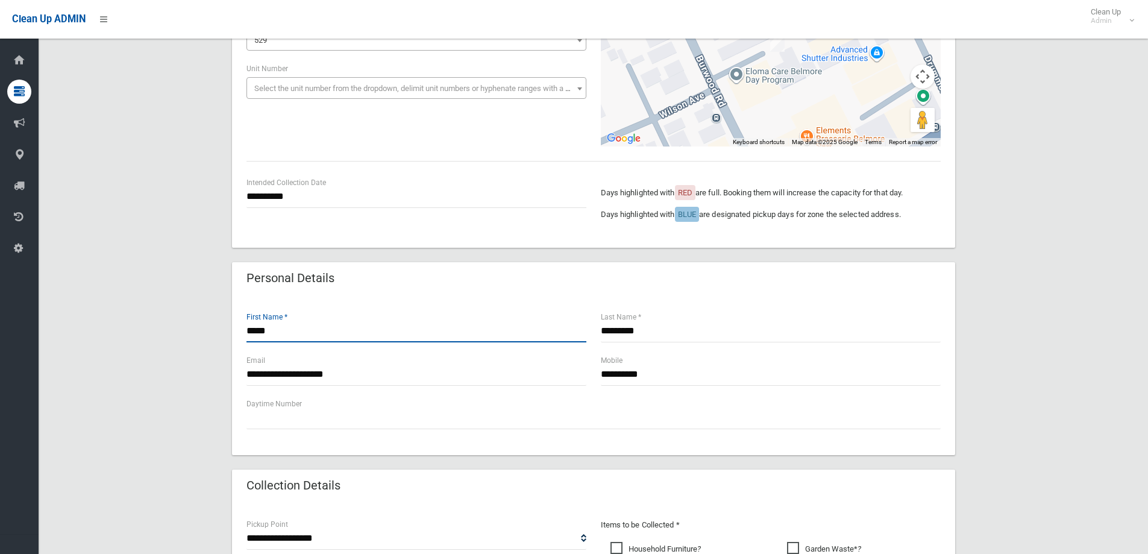
click at [282, 333] on input "*****" at bounding box center [416, 331] width 340 height 22
type input "*"
type input "******"
click at [656, 333] on input "*********" at bounding box center [771, 331] width 340 height 22
type input "*"
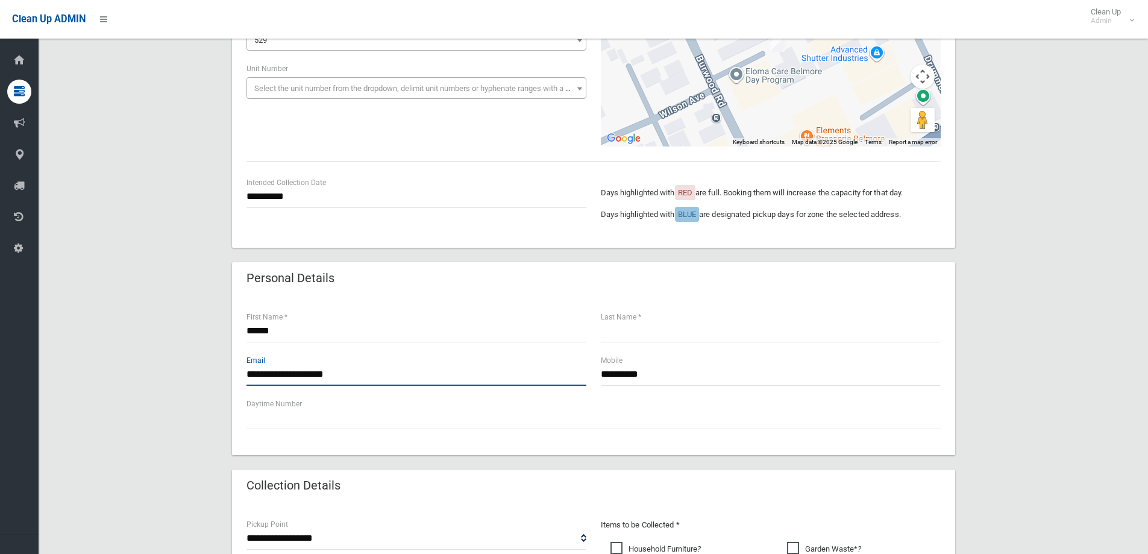
click at [356, 378] on input "**********" at bounding box center [416, 374] width 340 height 22
type input "*"
type input "**********"
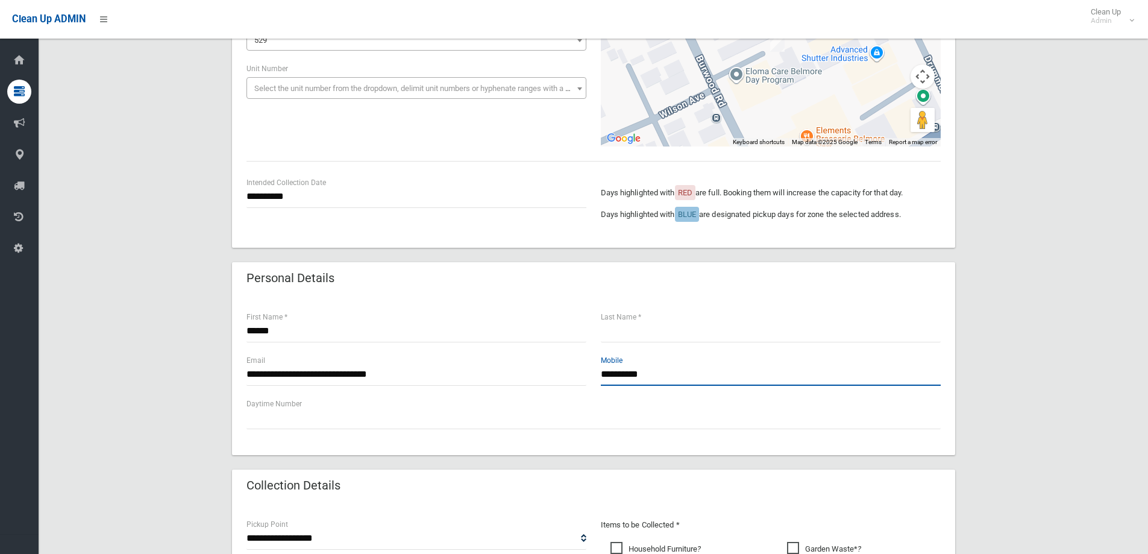
click at [668, 375] on input "**********" at bounding box center [771, 374] width 340 height 22
type input "*"
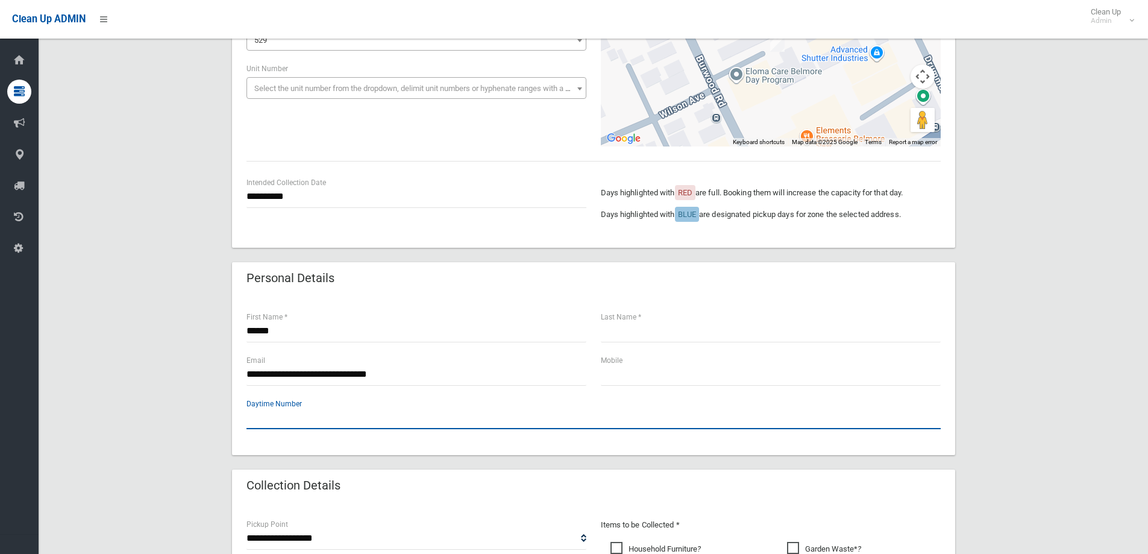
click at [256, 412] on input "text" at bounding box center [593, 418] width 694 height 22
type input "**********"
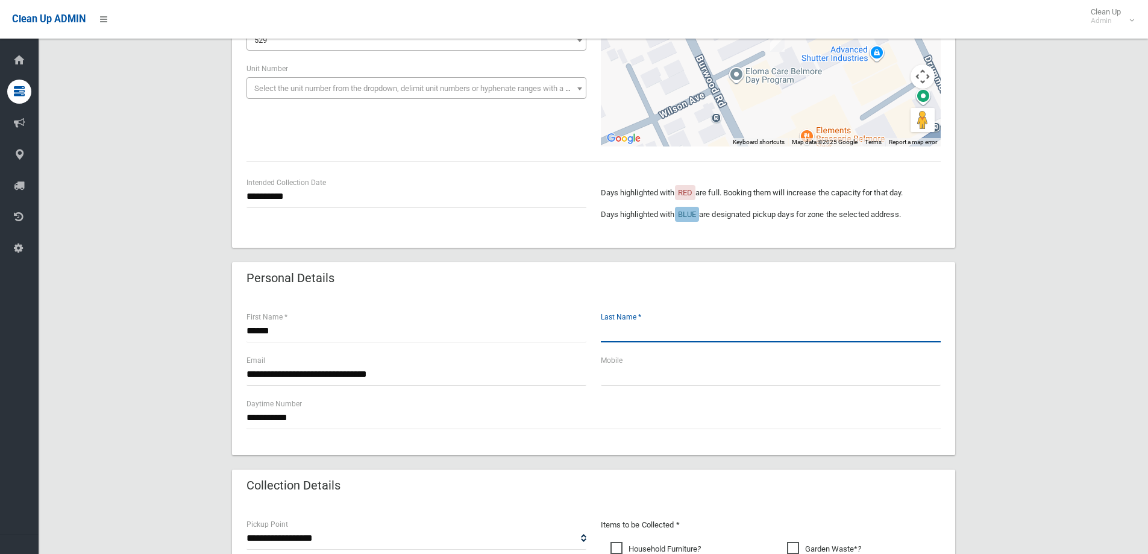
click at [609, 334] on input "text" at bounding box center [771, 331] width 340 height 22
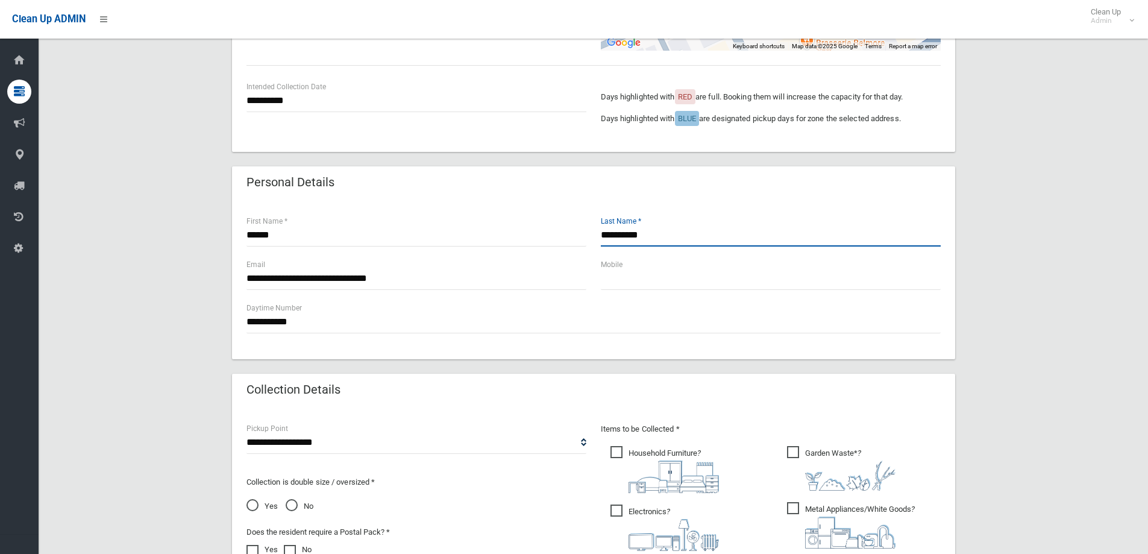
scroll to position [482, 0]
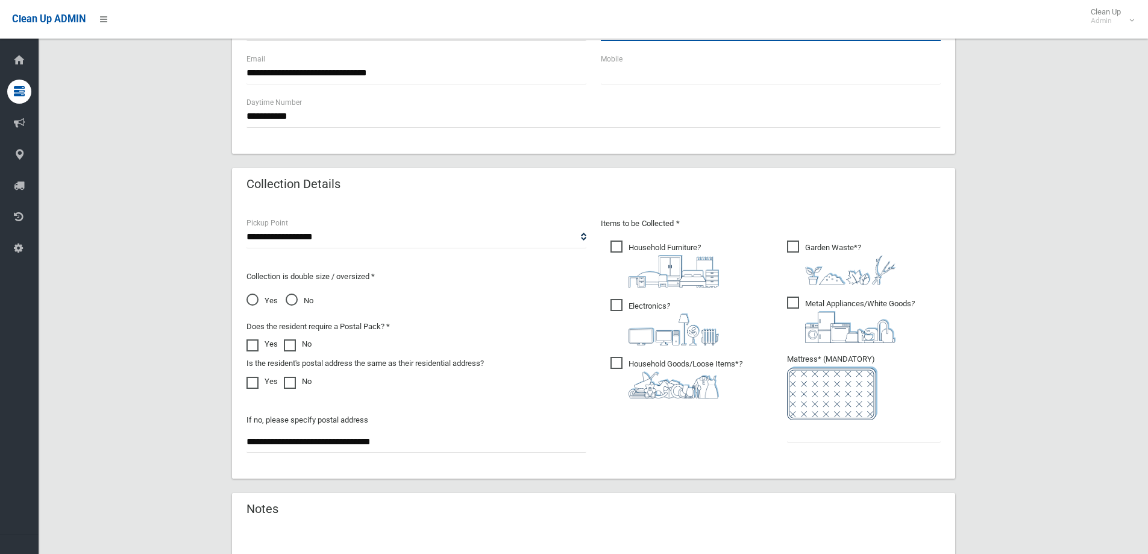
type input "*********"
click at [805, 425] on input "text" at bounding box center [864, 431] width 154 height 22
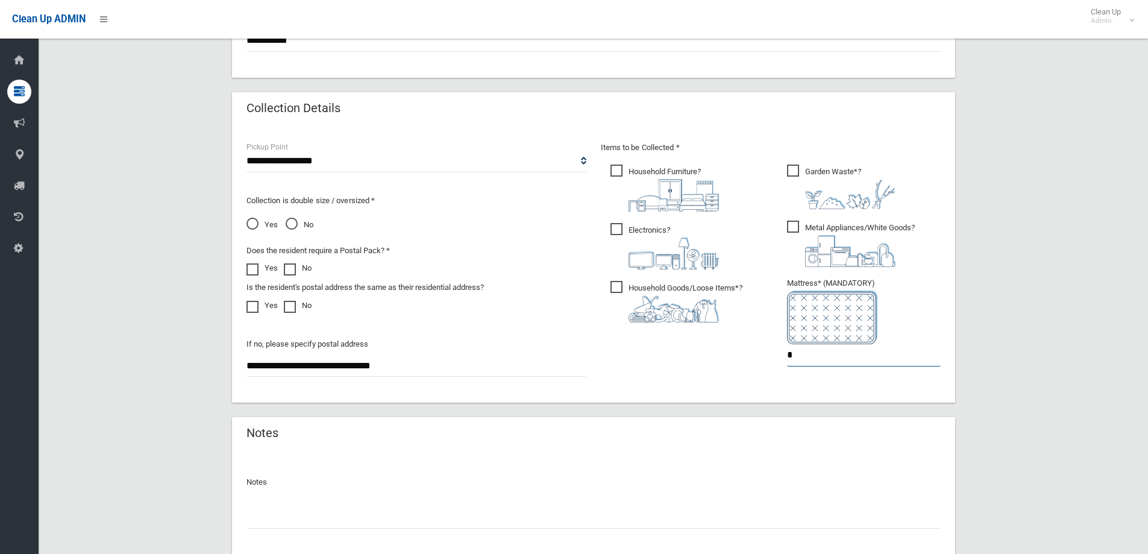
scroll to position [639, 0]
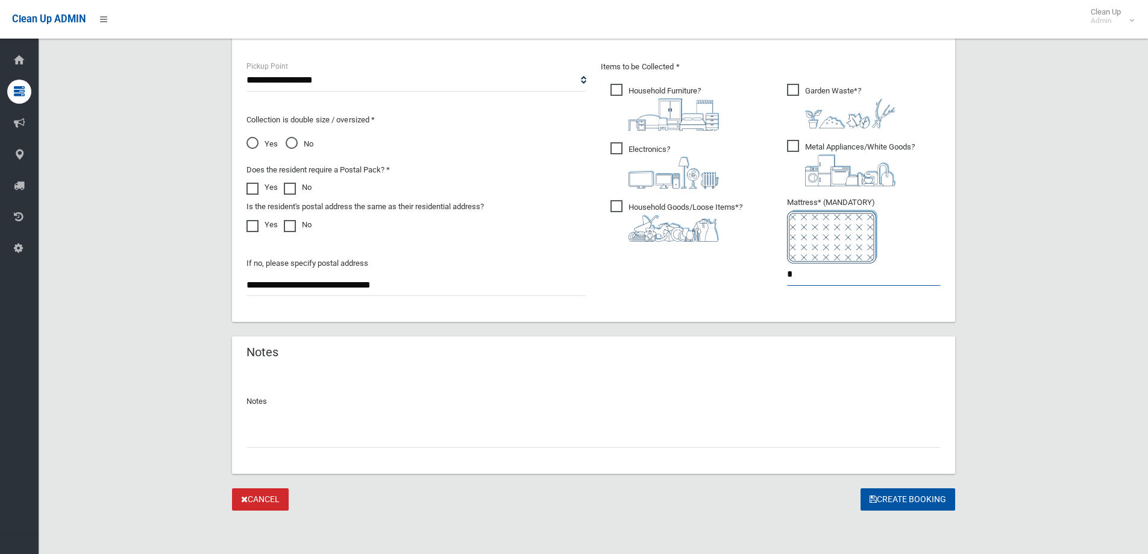
type input "*"
click at [252, 439] on input "text" at bounding box center [593, 436] width 694 height 22
type input "**********"
click at [891, 499] on button "Create Booking" at bounding box center [908, 499] width 95 height 22
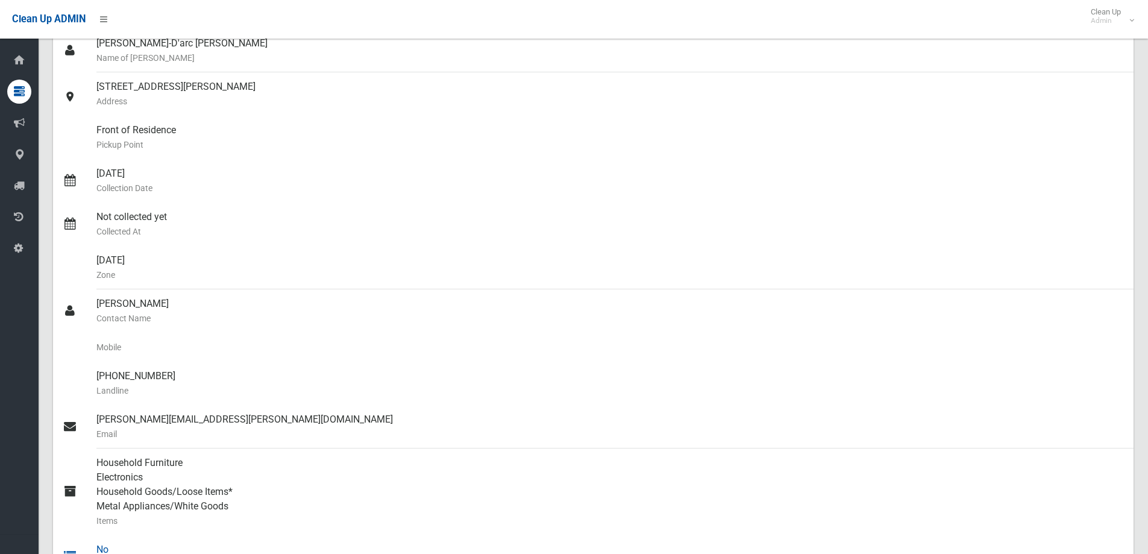
scroll to position [121, 0]
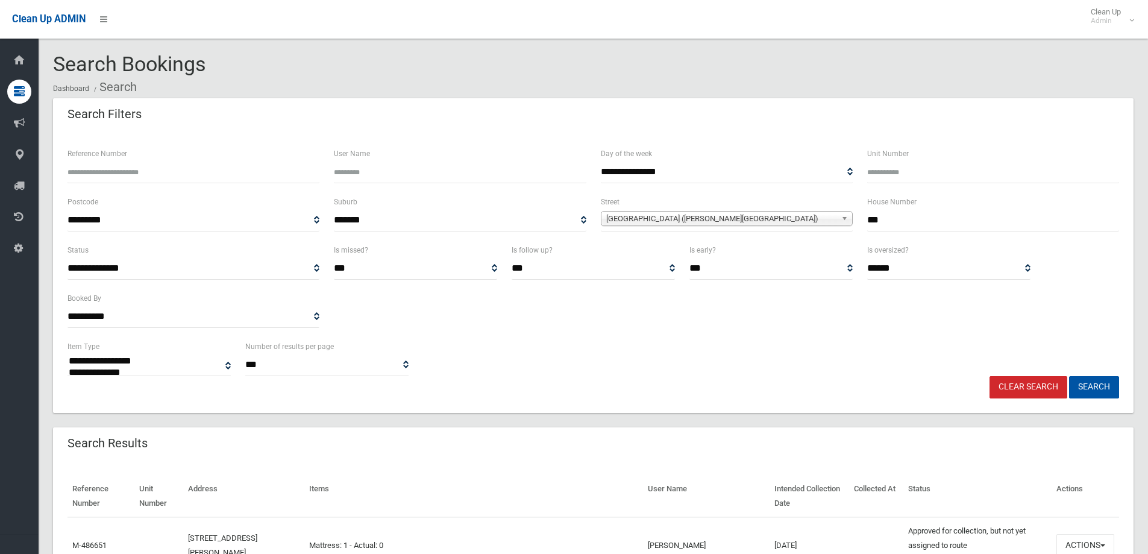
select select
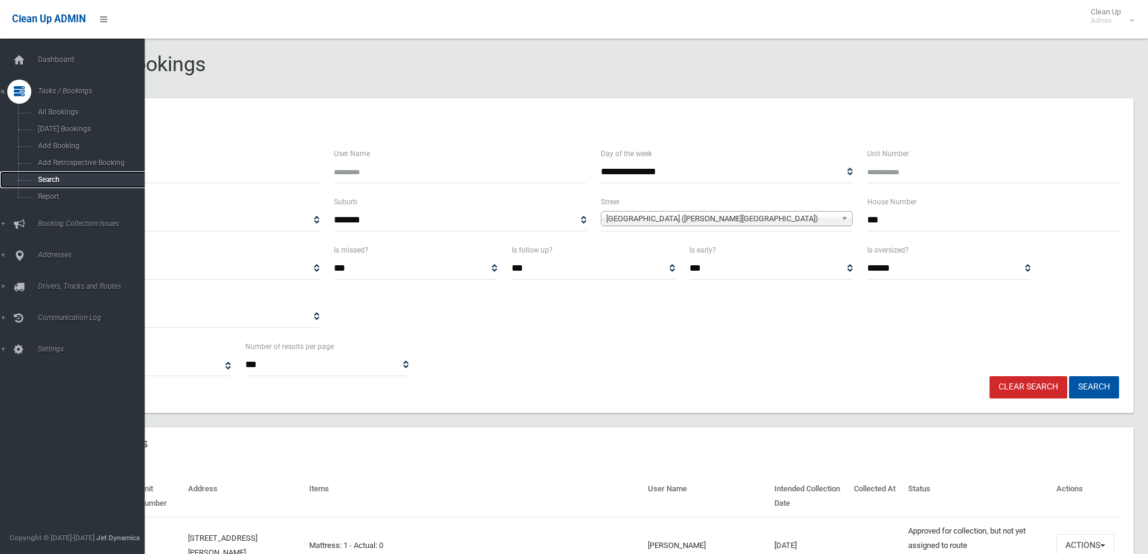
click at [42, 178] on span "Search" at bounding box center [88, 179] width 109 height 8
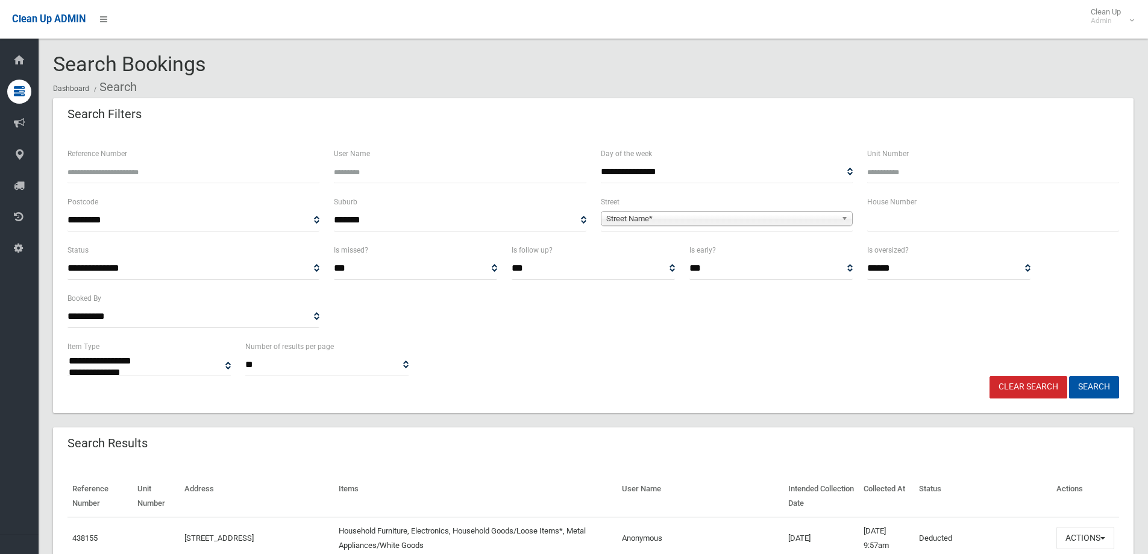
select select
click at [897, 222] on input "text" at bounding box center [993, 220] width 252 height 22
type input "*****"
click at [638, 219] on span "Street Name*" at bounding box center [721, 219] width 230 height 14
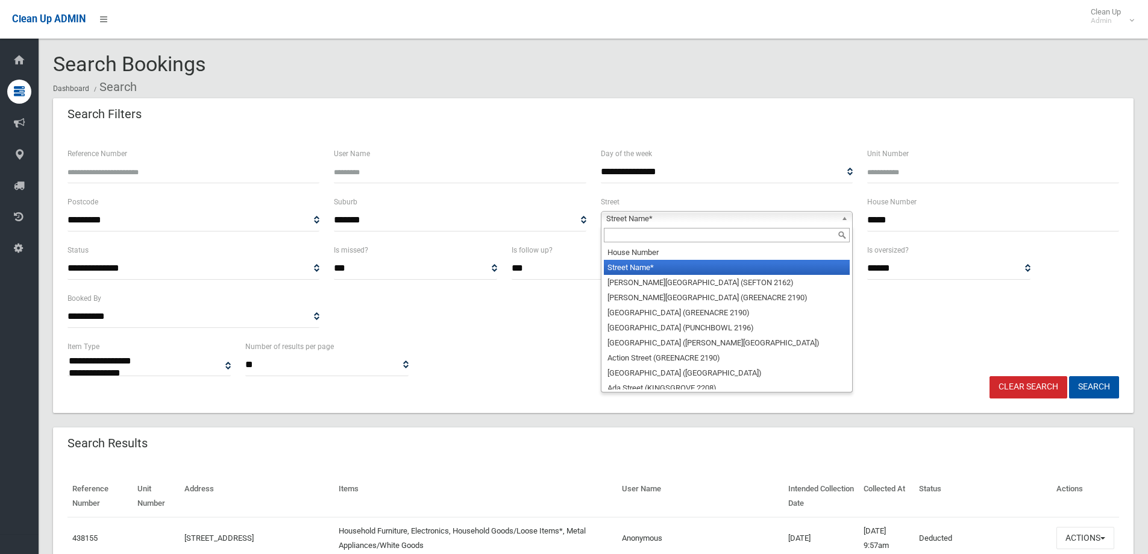
click at [617, 237] on input "text" at bounding box center [727, 235] width 246 height 14
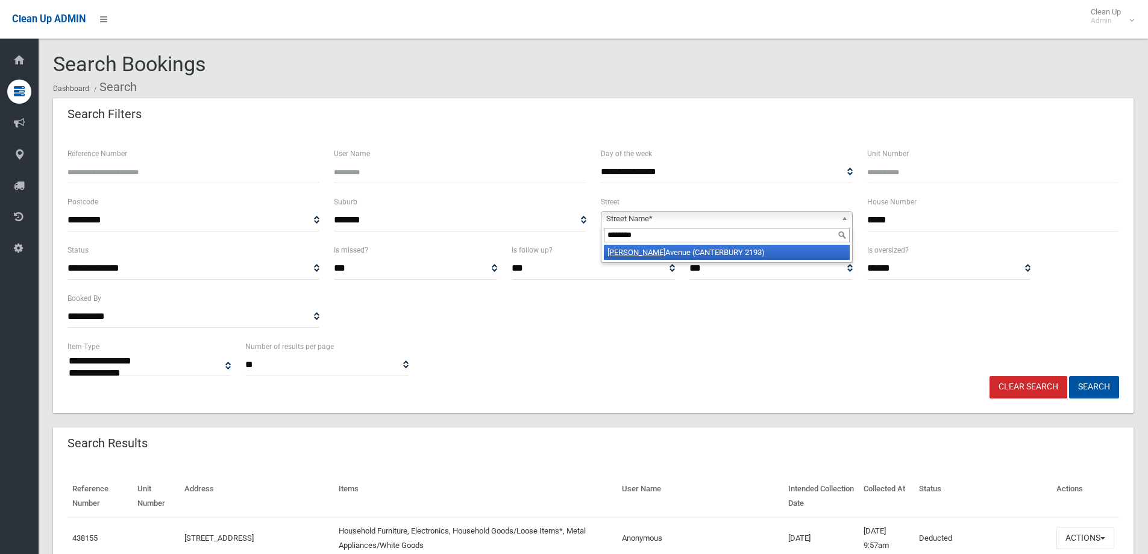
type input "********"
click at [706, 253] on li "Phillips Avenue (CANTERBURY 2193)" at bounding box center [727, 252] width 246 height 15
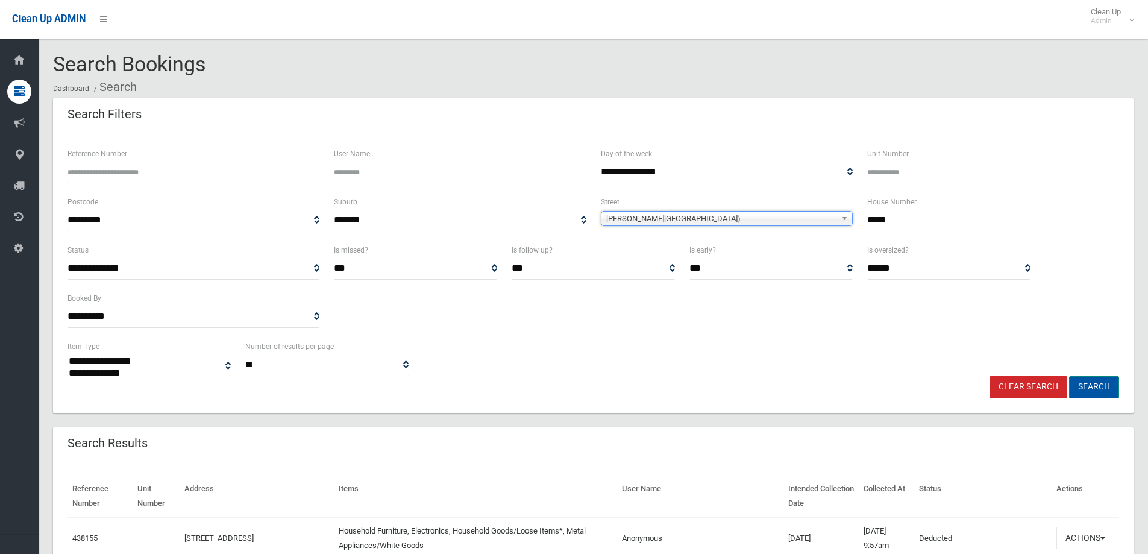
click at [1086, 386] on button "Search" at bounding box center [1094, 387] width 50 height 22
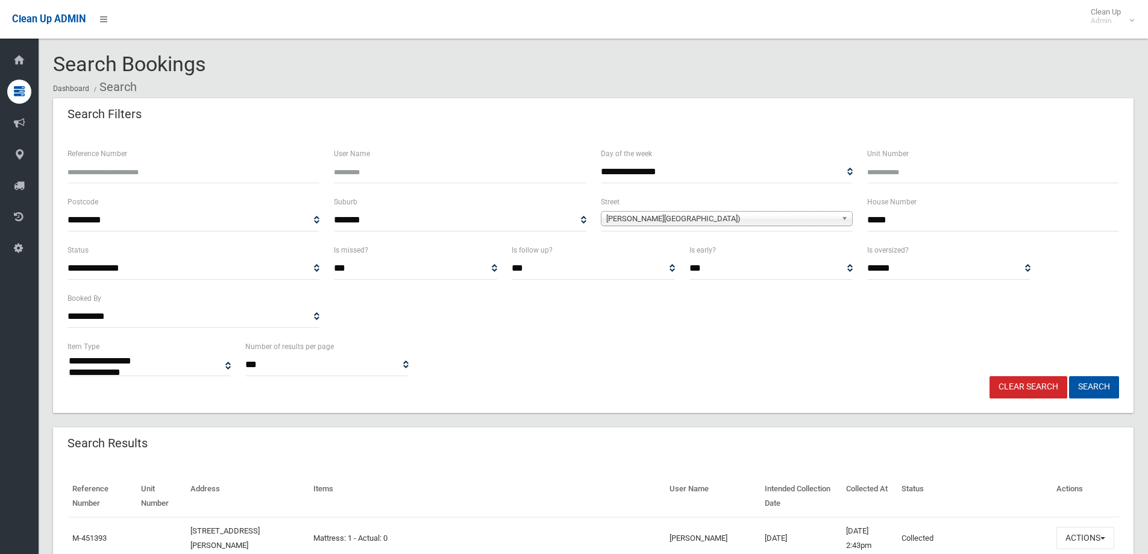
select select
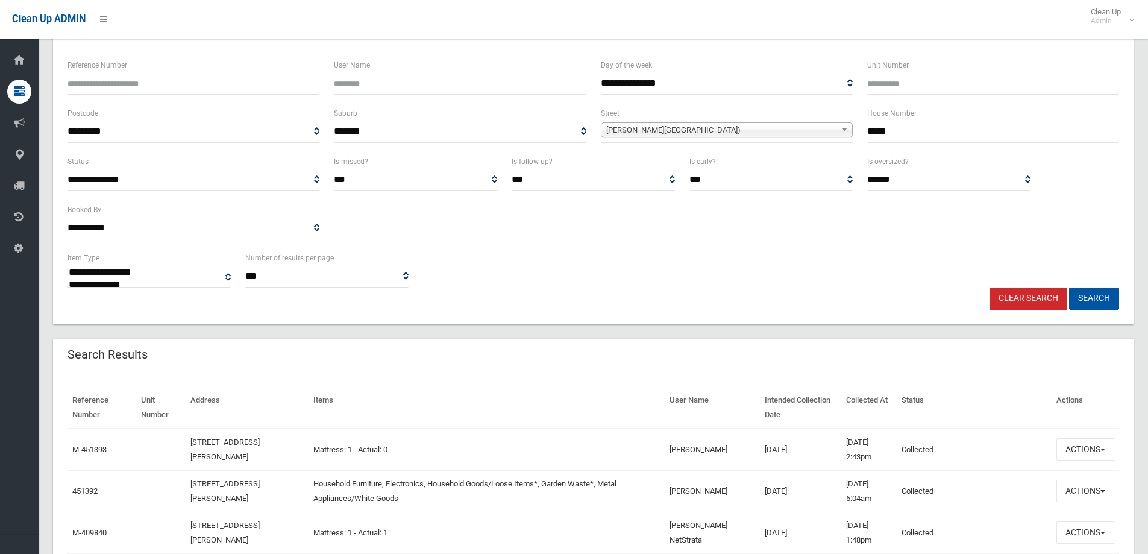
scroll to position [121, 0]
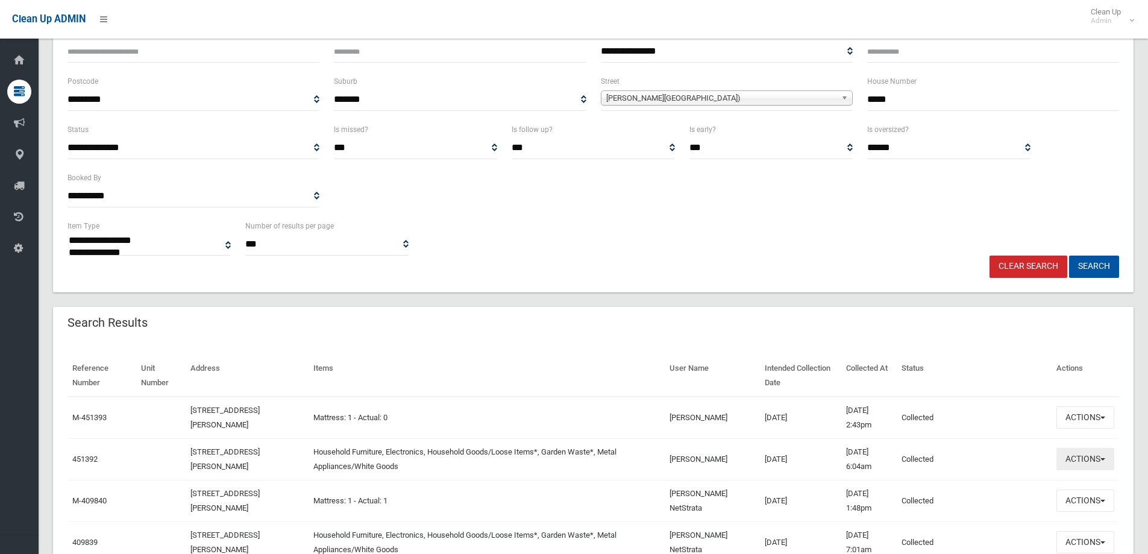
click at [1076, 460] on button "Actions" at bounding box center [1085, 459] width 58 height 22
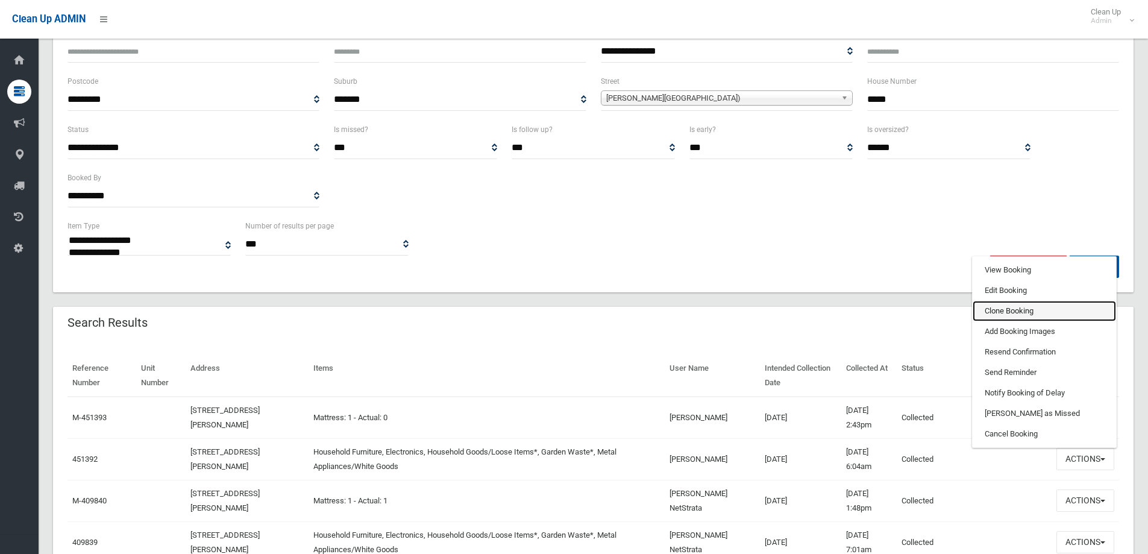
click at [994, 312] on link "Clone Booking" at bounding box center [1044, 311] width 143 height 20
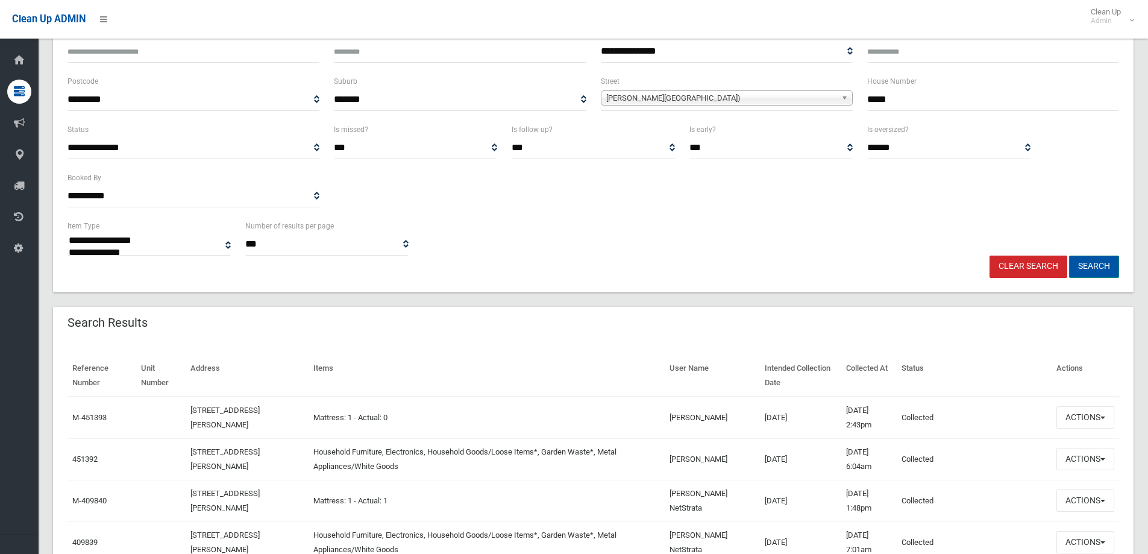
click at [1099, 262] on button "Search" at bounding box center [1094, 267] width 50 height 22
click at [1090, 266] on button "Search" at bounding box center [1094, 267] width 50 height 22
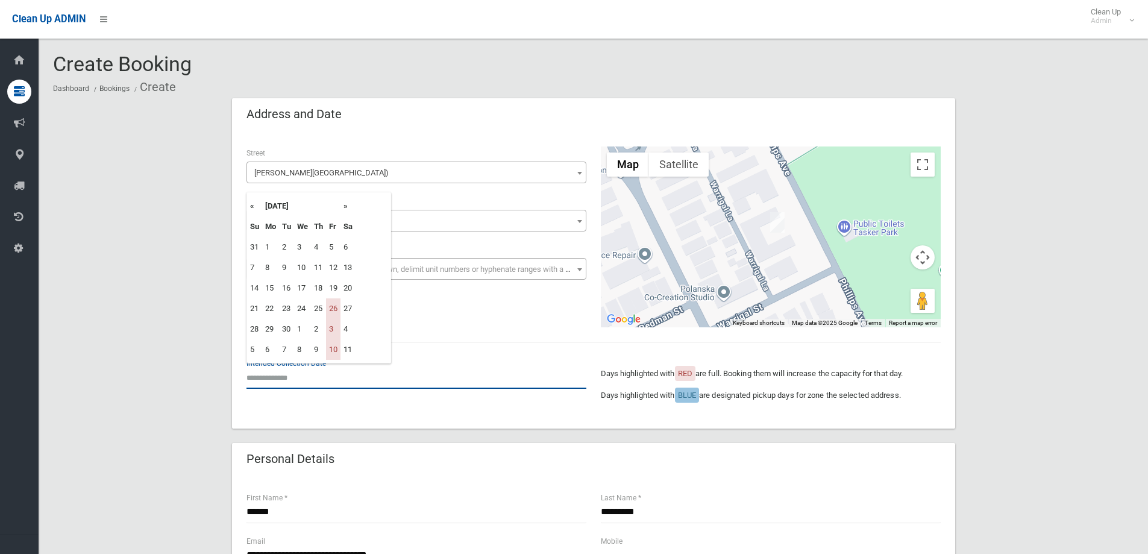
click at [281, 372] on input "text" at bounding box center [416, 377] width 340 height 22
click at [345, 206] on th "»" at bounding box center [348, 206] width 15 height 20
click at [337, 307] on td "21" at bounding box center [333, 308] width 14 height 20
type input "**********"
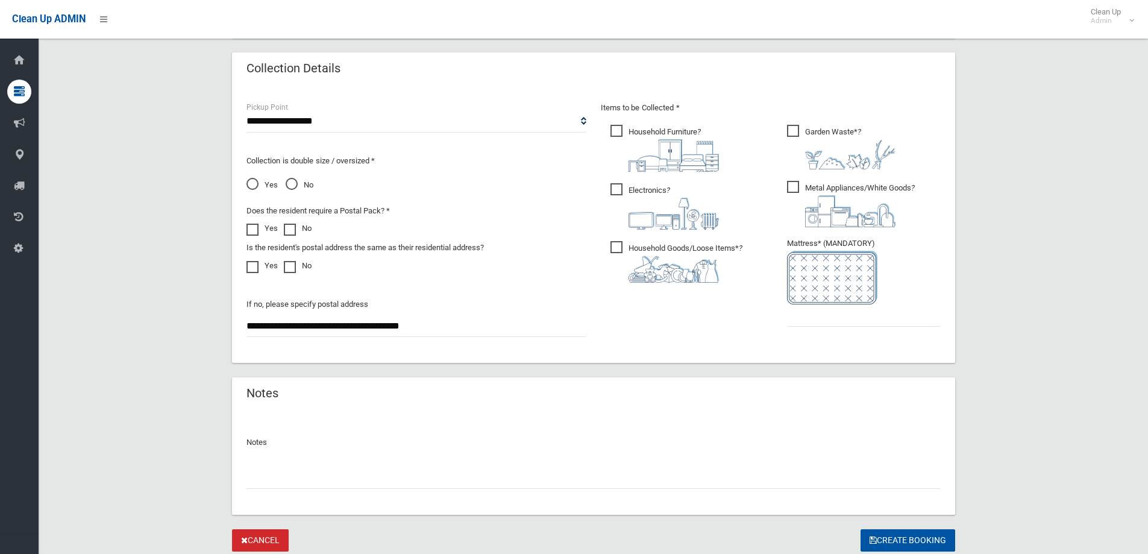
scroll to position [603, 0]
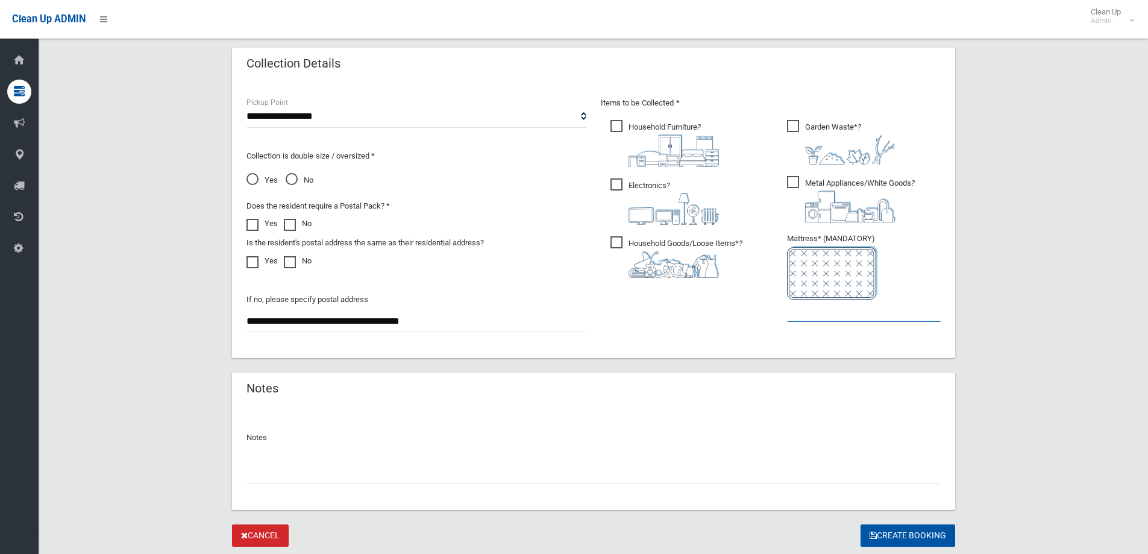
drag, startPoint x: 834, startPoint y: 281, endPoint x: 839, endPoint y: 289, distance: 8.7
click at [835, 280] on li "Mattress* (MANDATORY)" at bounding box center [864, 276] width 154 height 90
type input "*"
click at [267, 482] on input "text" at bounding box center [593, 473] width 694 height 22
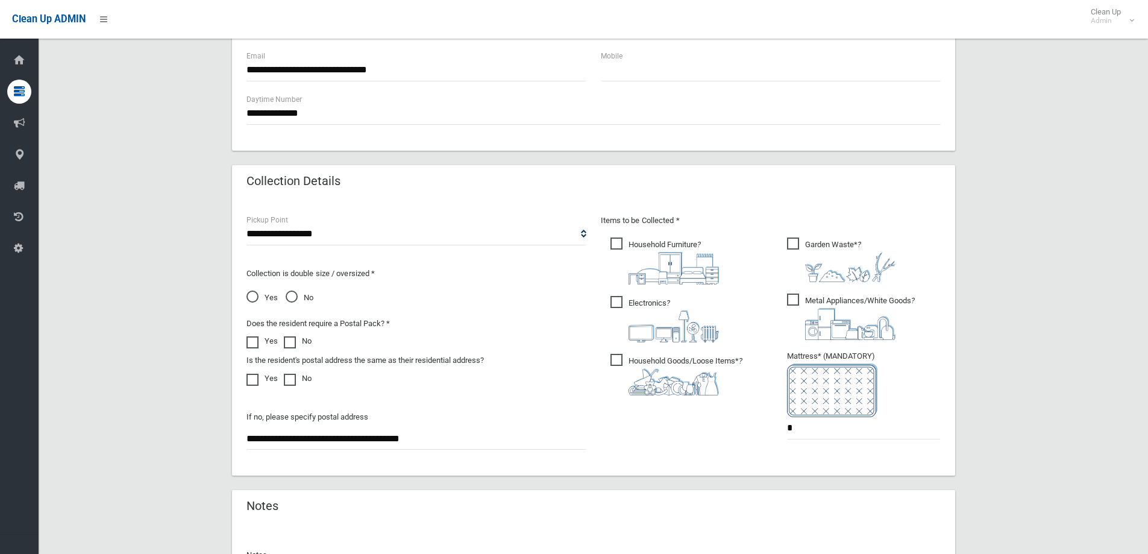
scroll to position [639, 0]
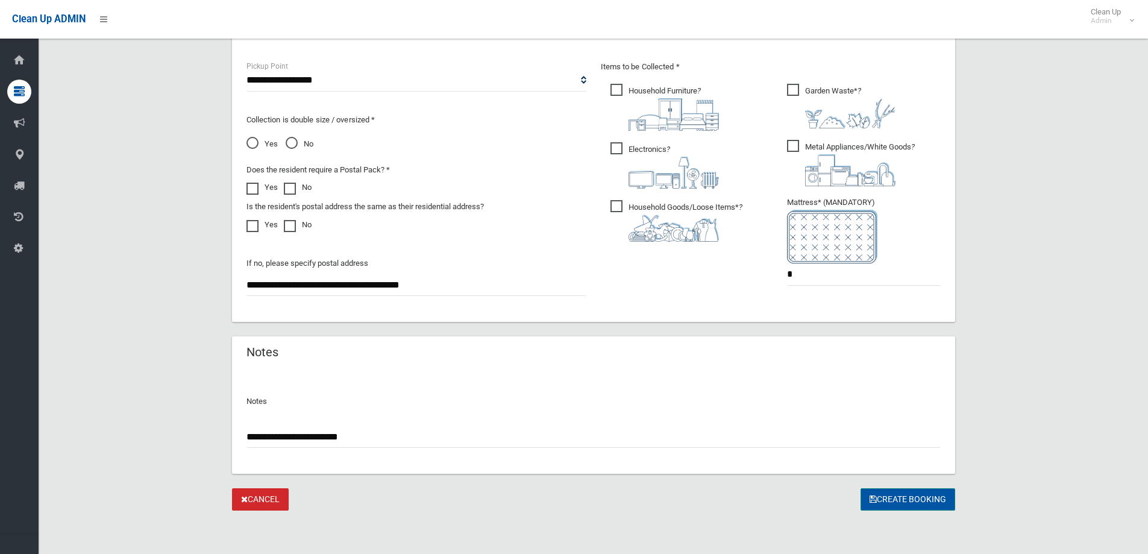
type input "**********"
click at [888, 498] on button "Create Booking" at bounding box center [908, 499] width 95 height 22
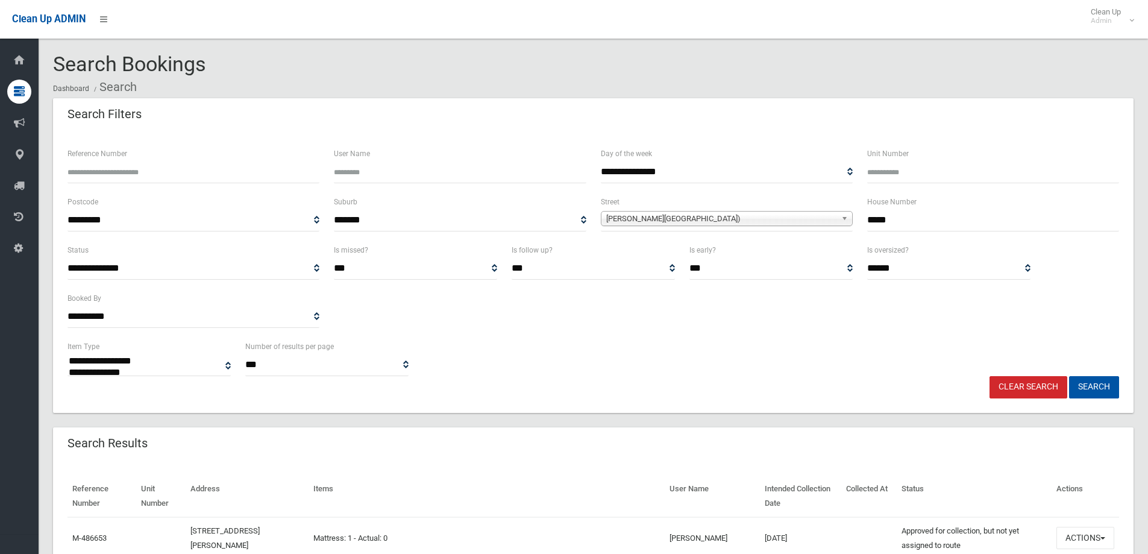
select select
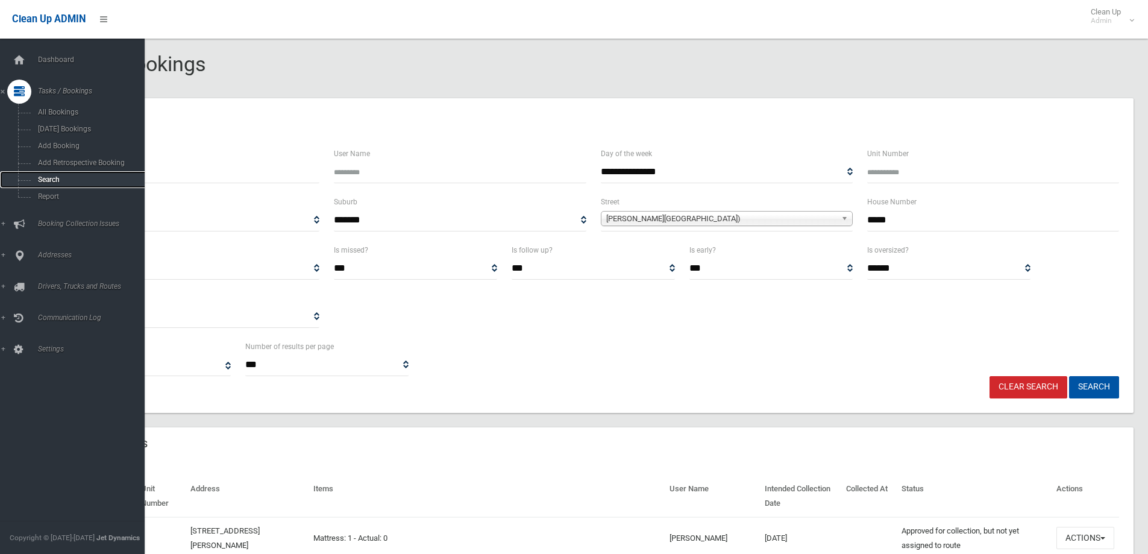
click at [44, 178] on span "Search" at bounding box center [88, 179] width 109 height 8
click at [45, 178] on span "Search" at bounding box center [88, 179] width 109 height 8
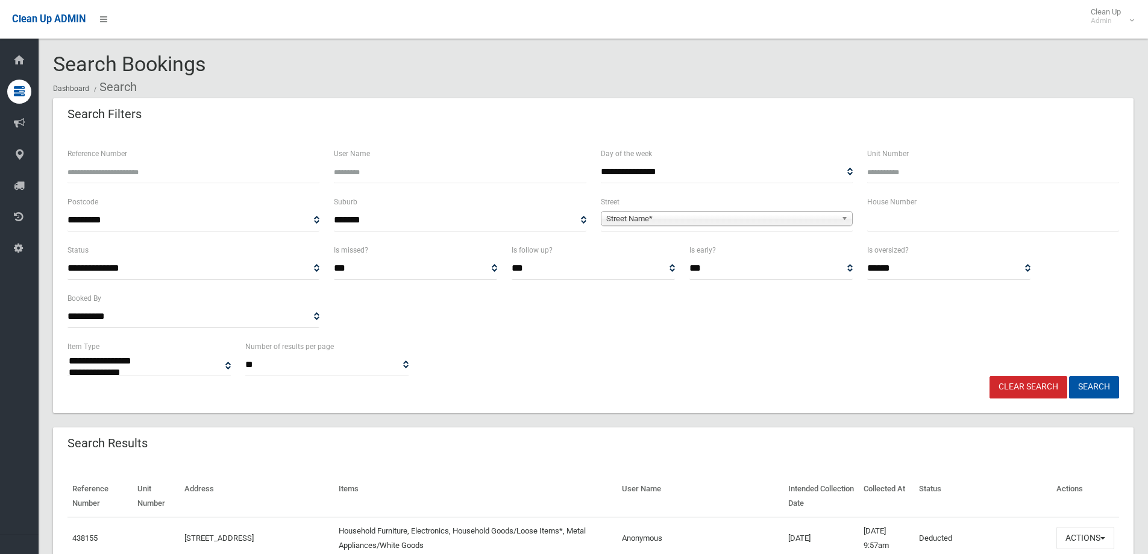
select select
click at [893, 222] on input "text" at bounding box center [993, 220] width 252 height 22
type input "*****"
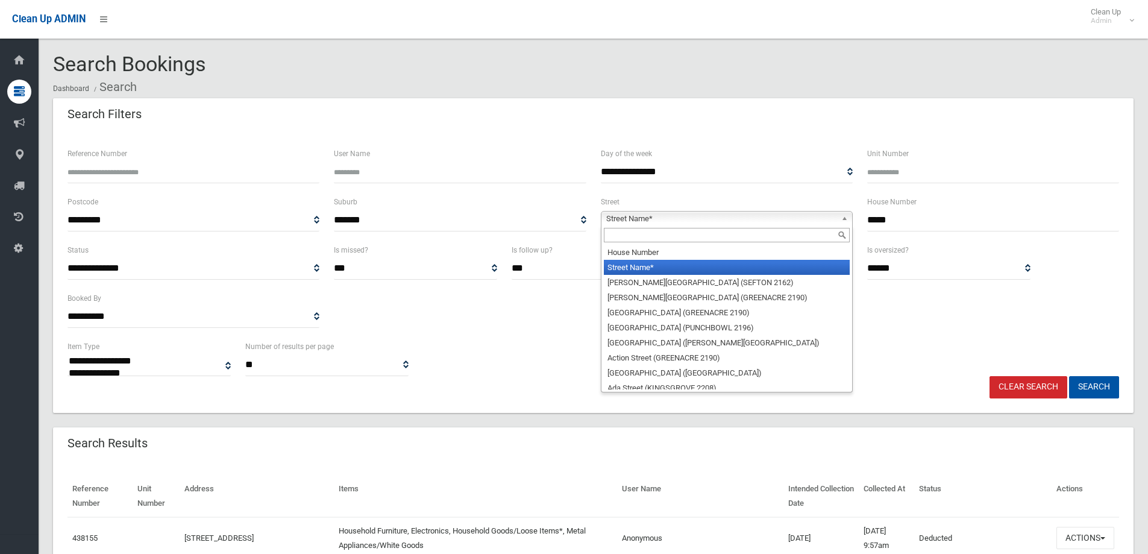
click at [647, 218] on span "Street Name*" at bounding box center [721, 219] width 230 height 14
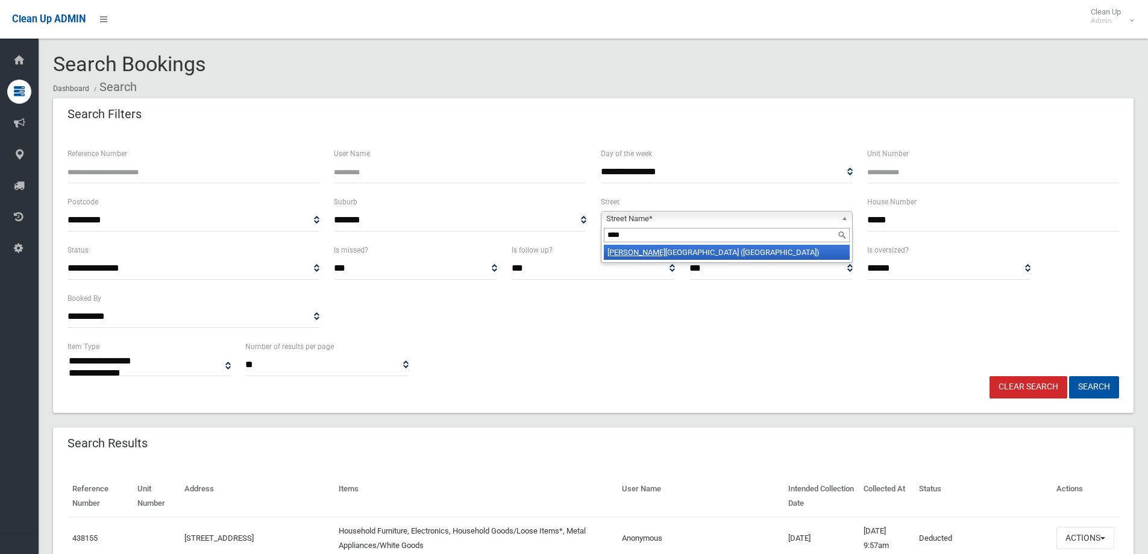
type input "****"
click at [674, 248] on li "Luca s Road (EAST HILLS 2213)" at bounding box center [727, 252] width 246 height 15
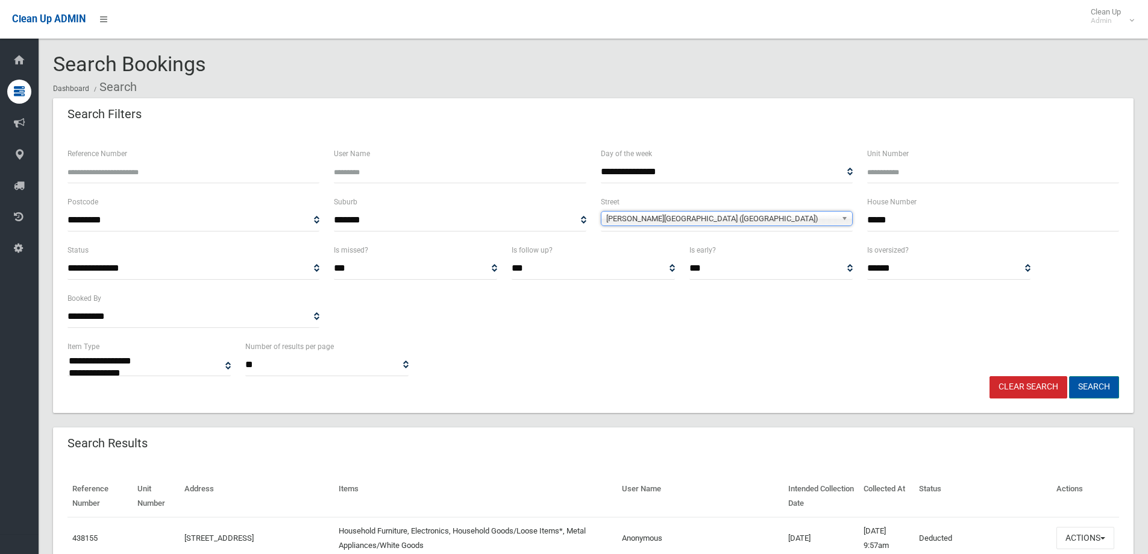
click at [1087, 384] on button "Search" at bounding box center [1094, 387] width 50 height 22
click at [1086, 386] on button "Search" at bounding box center [1094, 387] width 50 height 22
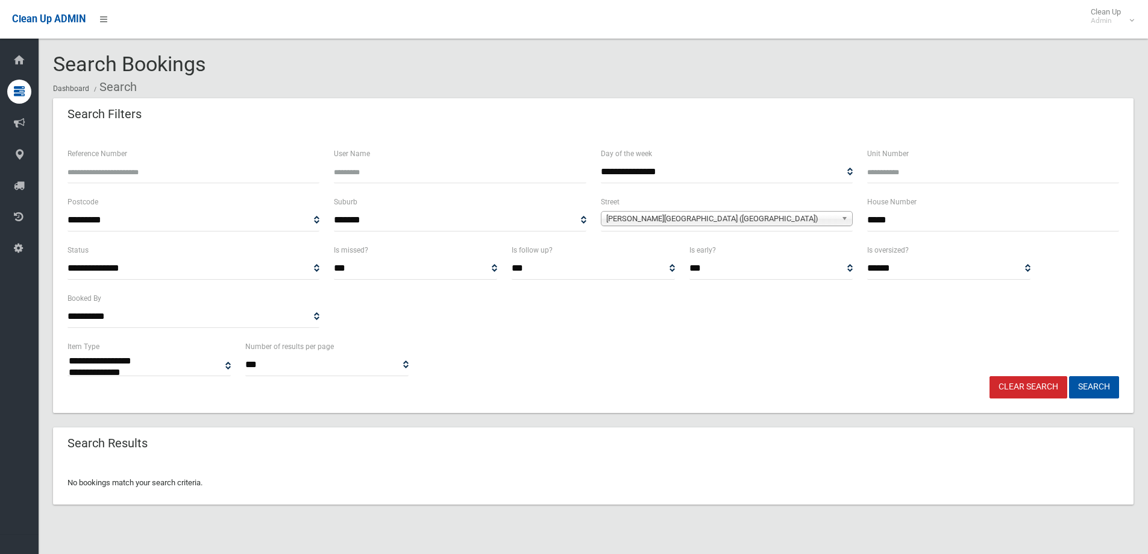
select select
click at [894, 216] on input "*****" at bounding box center [993, 220] width 252 height 22
type input "**"
click at [1090, 386] on button "Search" at bounding box center [1094, 387] width 50 height 22
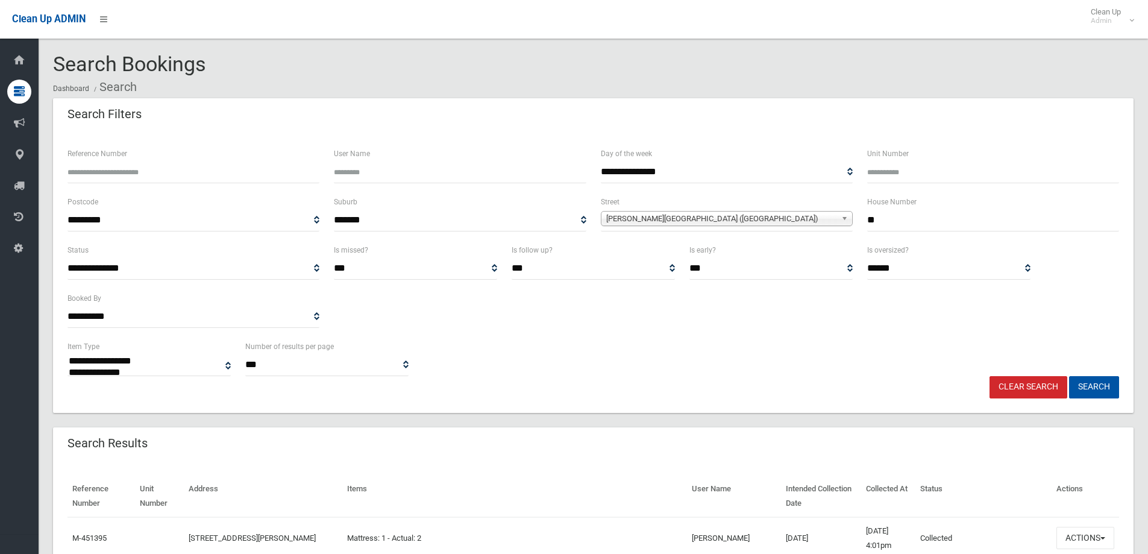
select select
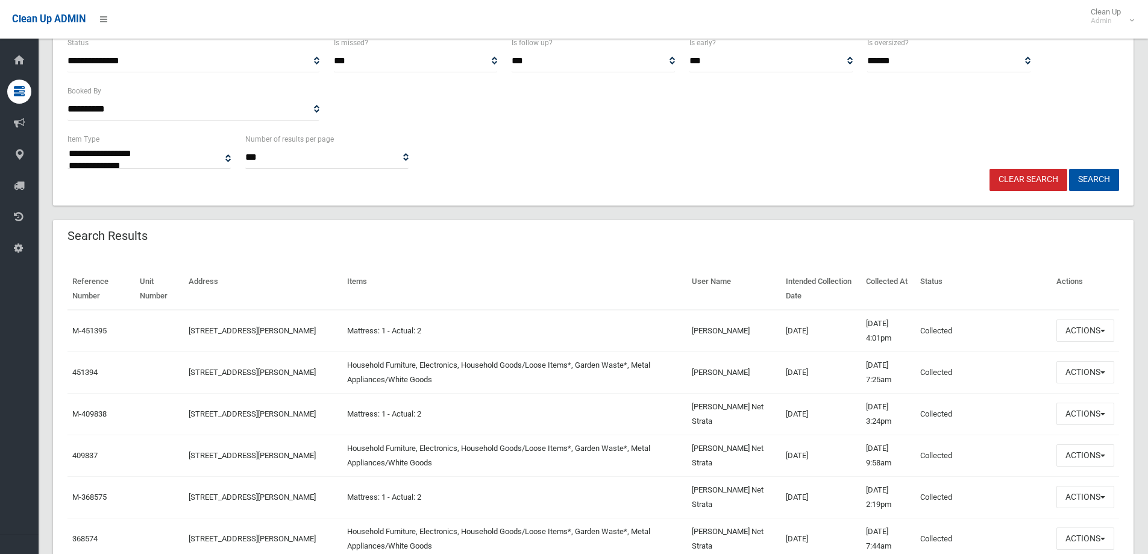
scroll to position [241, 0]
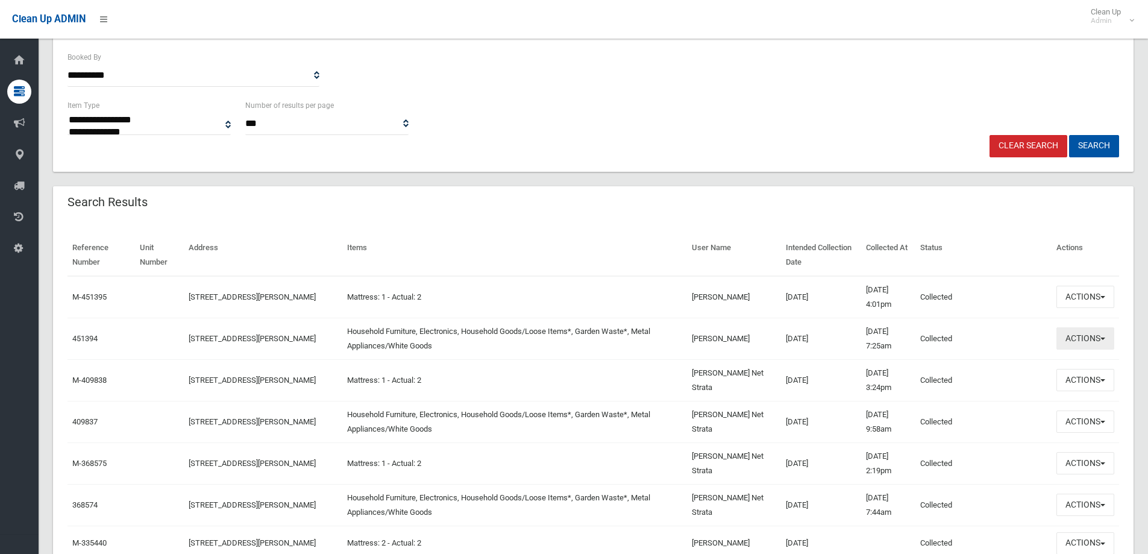
click at [1087, 337] on button "Actions" at bounding box center [1085, 338] width 58 height 22
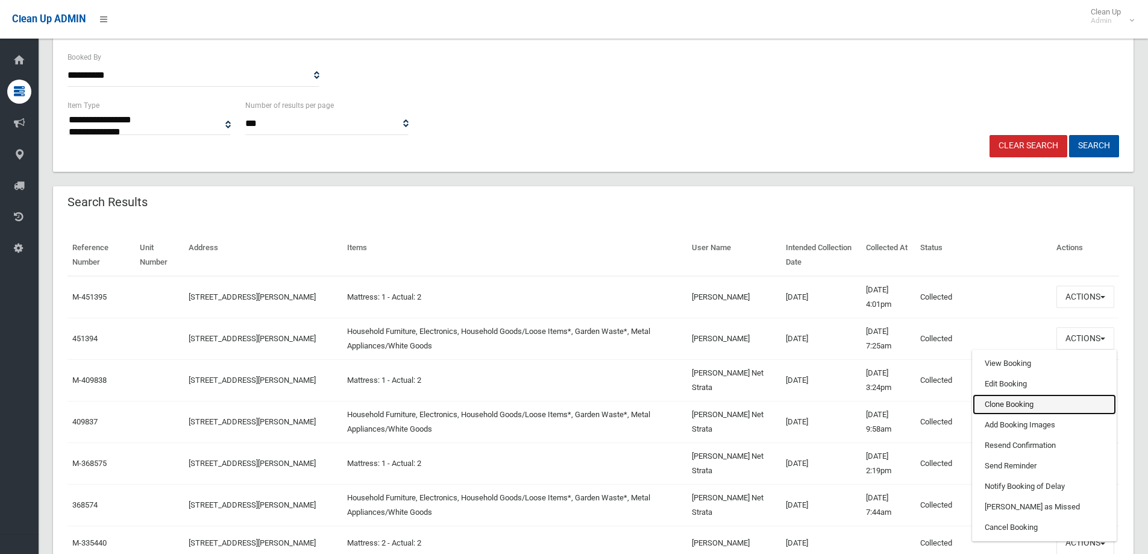
click at [993, 402] on link "Clone Booking" at bounding box center [1044, 404] width 143 height 20
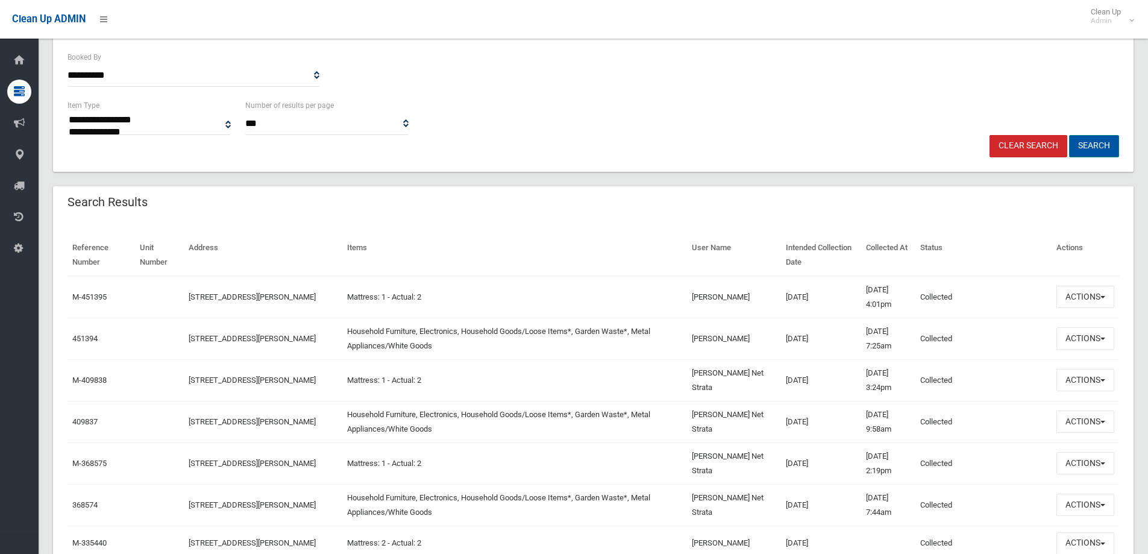
click at [1091, 145] on button "Search" at bounding box center [1094, 146] width 50 height 22
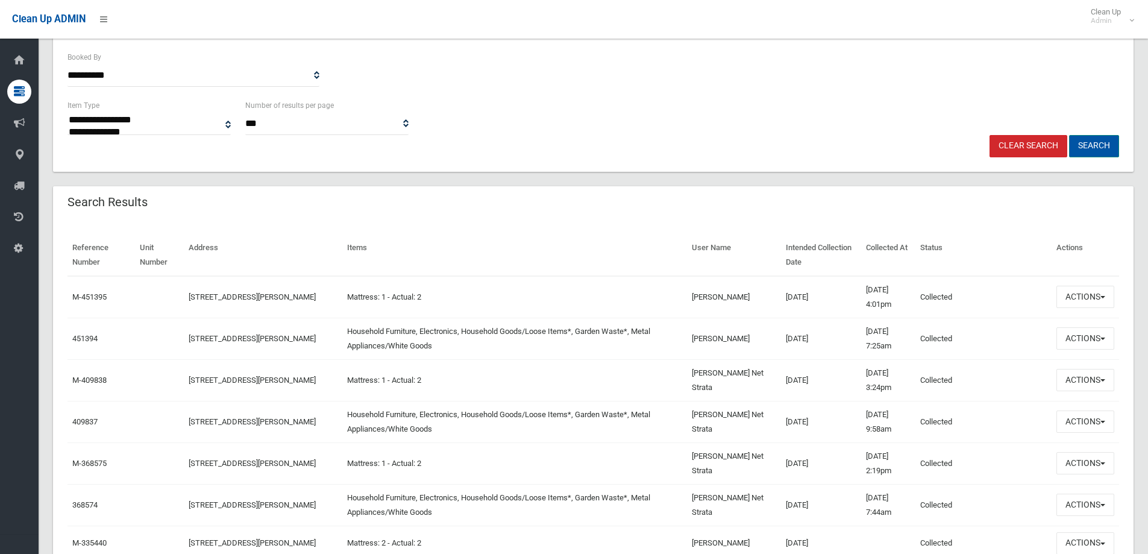
click at [1091, 145] on button "Search" at bounding box center [1094, 146] width 50 height 22
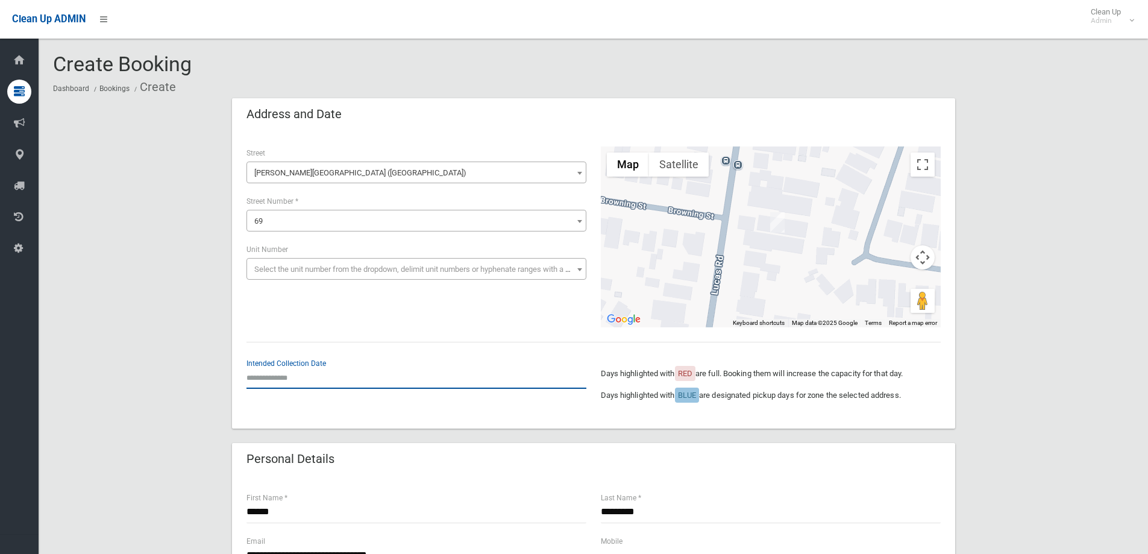
click at [267, 373] on input "text" at bounding box center [416, 377] width 340 height 22
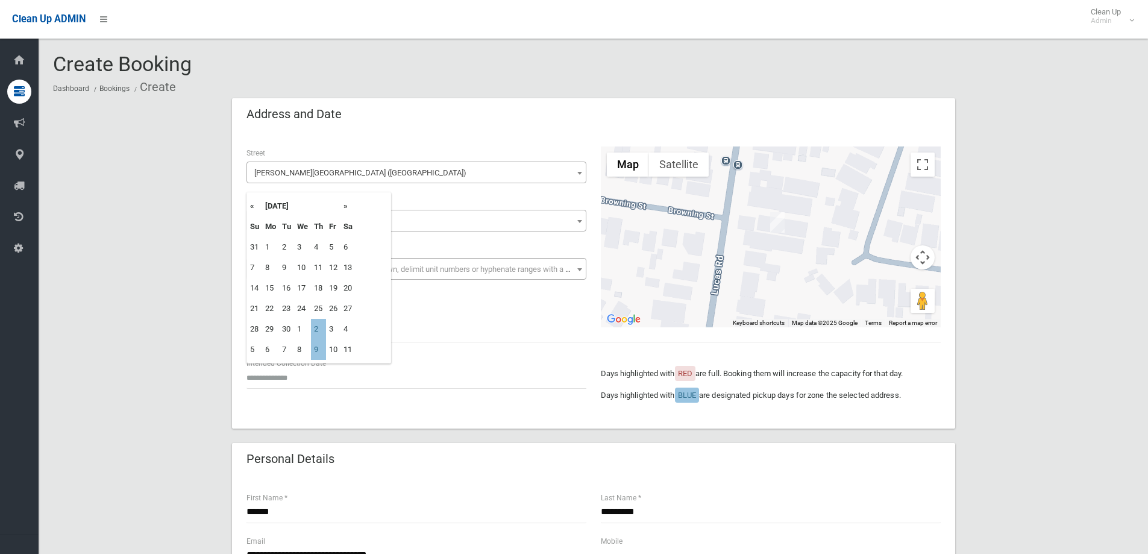
click at [346, 205] on th "»" at bounding box center [348, 206] width 15 height 20
click at [346, 206] on th "»" at bounding box center [348, 206] width 15 height 20
click at [317, 309] on td "20" at bounding box center [318, 308] width 15 height 20
type input "**********"
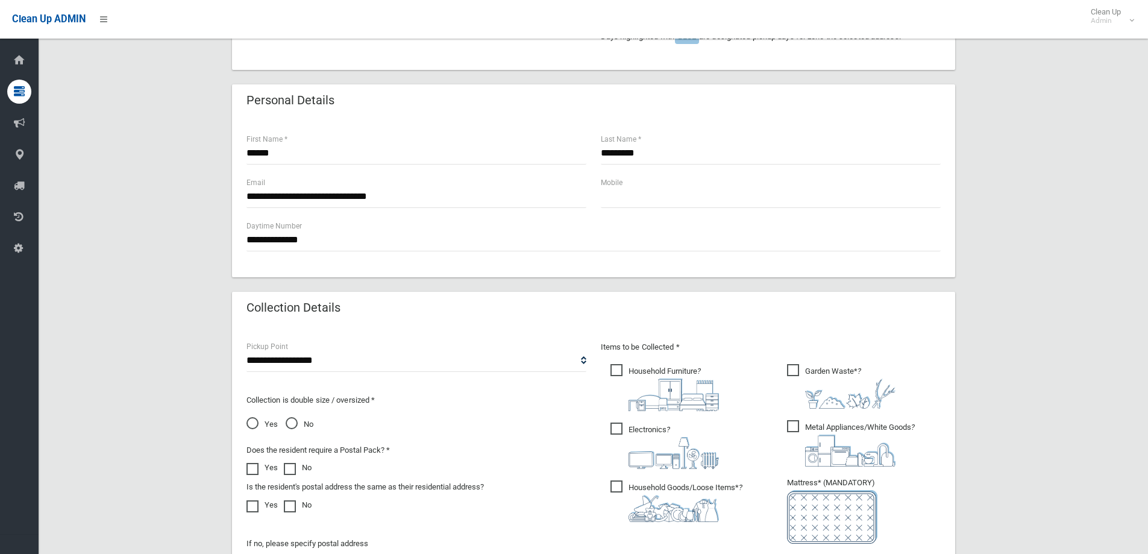
scroll to position [422, 0]
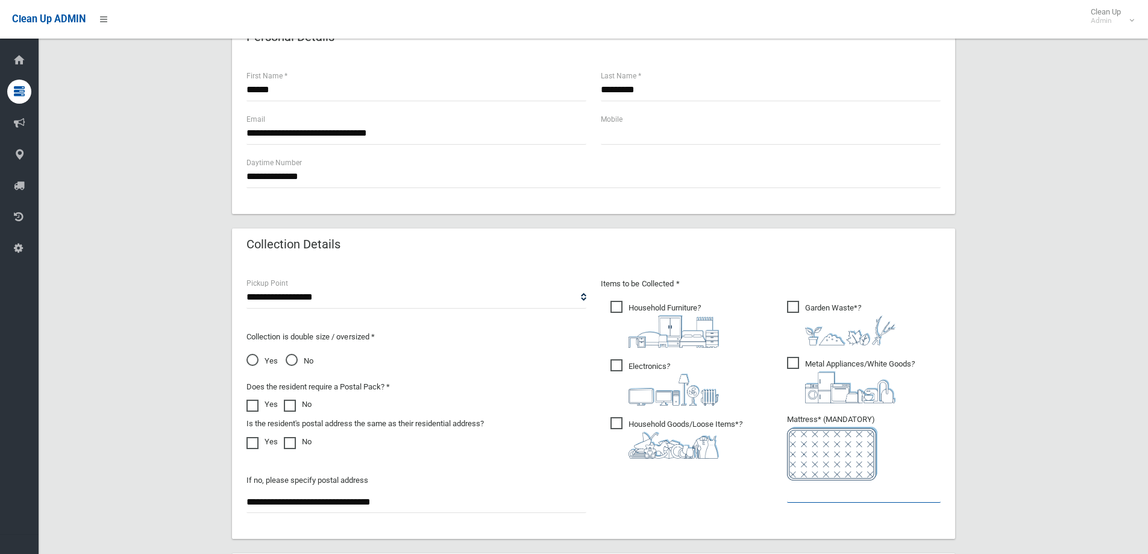
click at [811, 496] on input "text" at bounding box center [864, 491] width 154 height 22
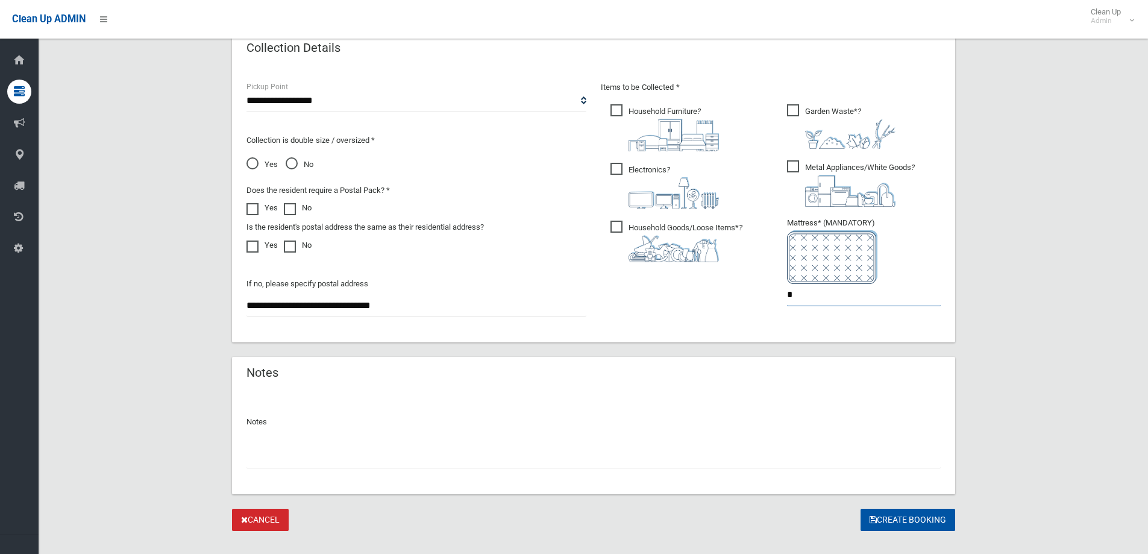
scroll to position [639, 0]
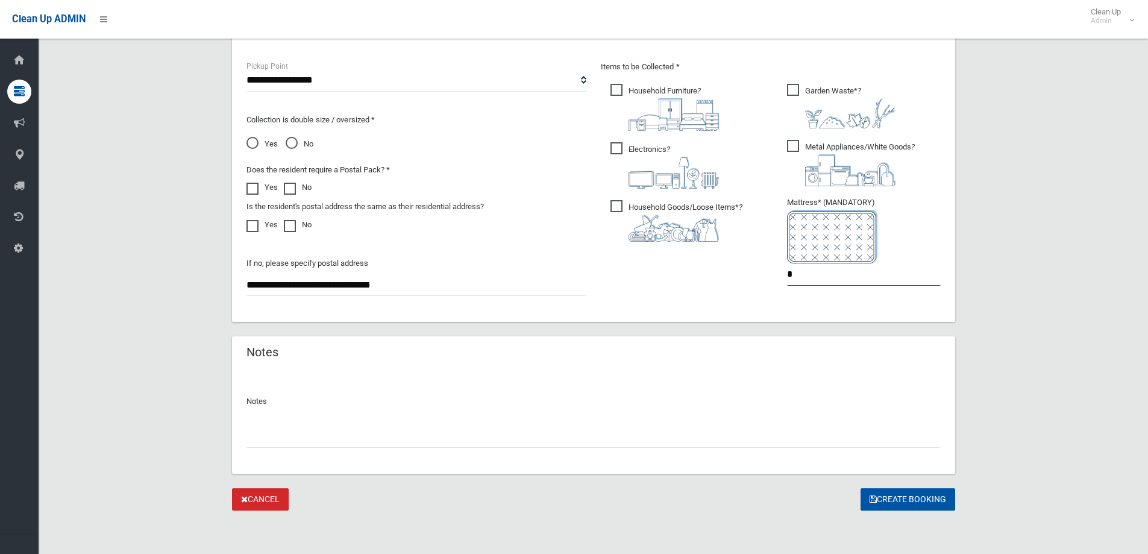
type input "*"
click at [262, 436] on input "text" at bounding box center [593, 436] width 694 height 22
type input "**********"
click at [918, 502] on button "Create Booking" at bounding box center [908, 499] width 95 height 22
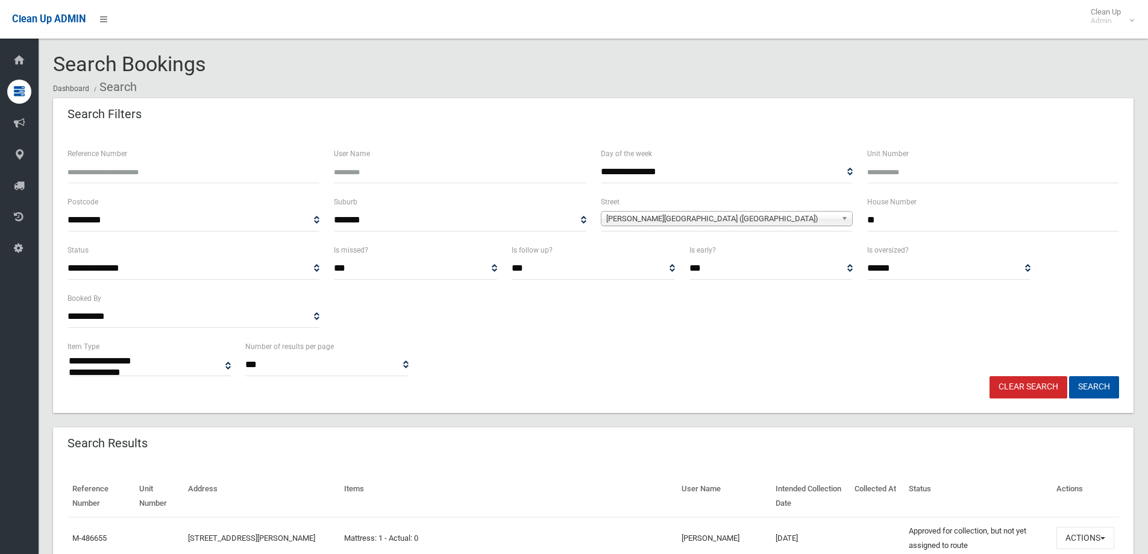
select select
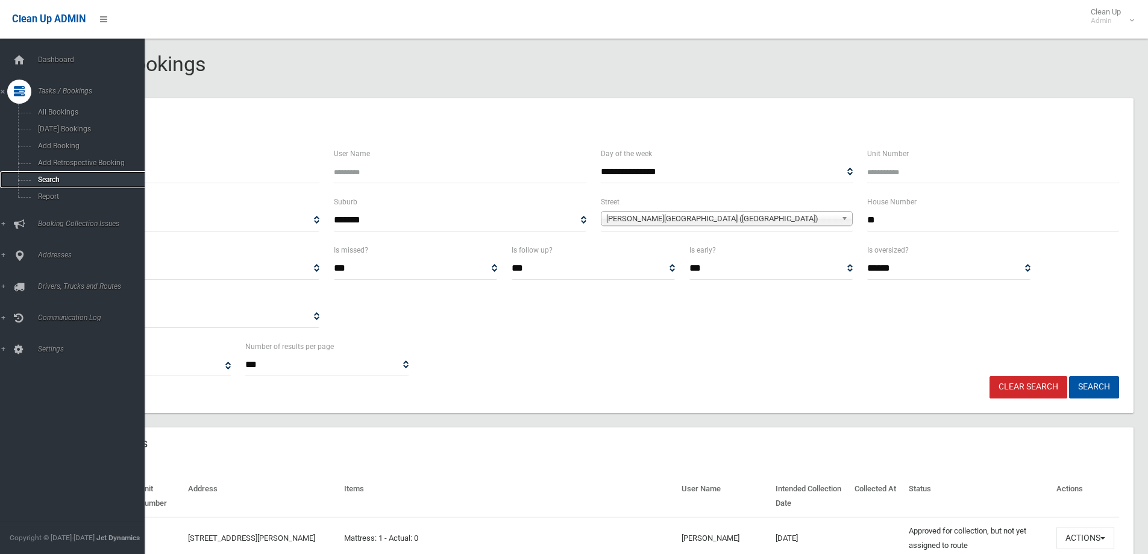
click at [45, 178] on span "Search" at bounding box center [88, 179] width 109 height 8
click at [45, 177] on span "Search" at bounding box center [88, 179] width 109 height 8
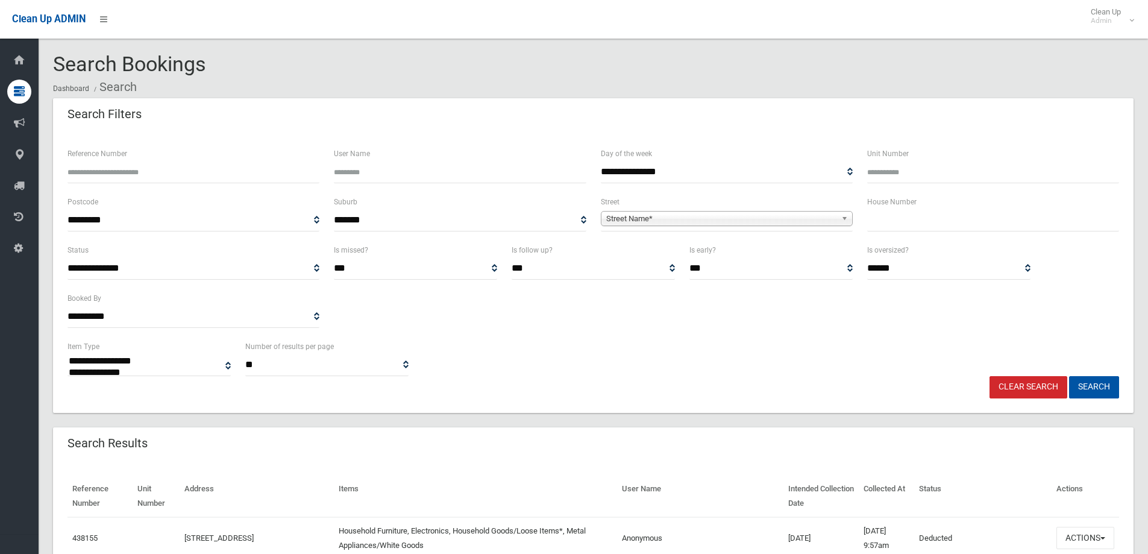
select select
drag, startPoint x: 868, startPoint y: 222, endPoint x: 864, endPoint y: 213, distance: 10.0
click at [864, 212] on div "House Number" at bounding box center [993, 219] width 266 height 48
type input "*****"
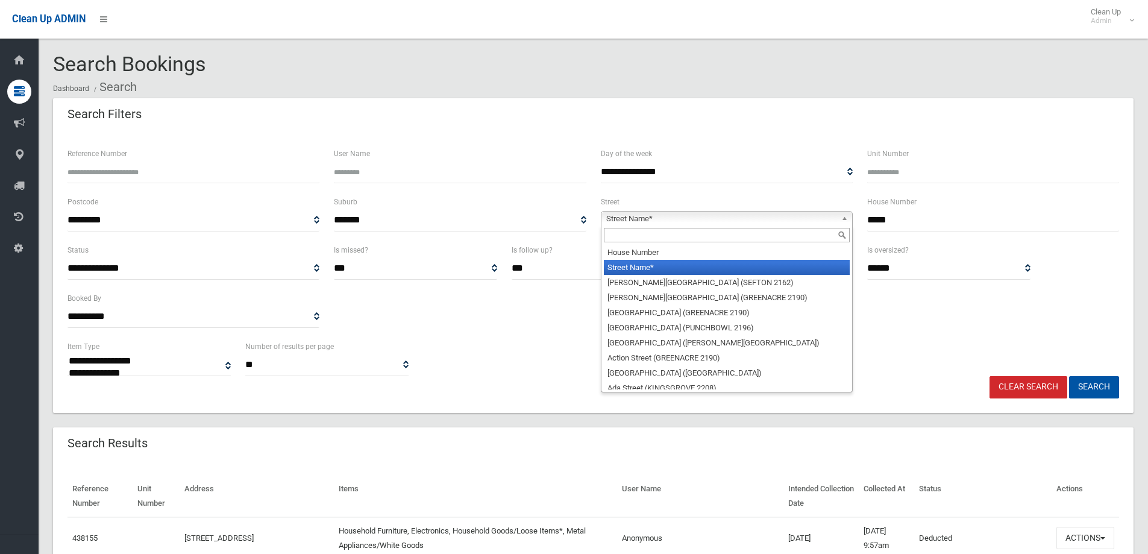
click at [601, 211] on link "Street Name*" at bounding box center [727, 218] width 252 height 15
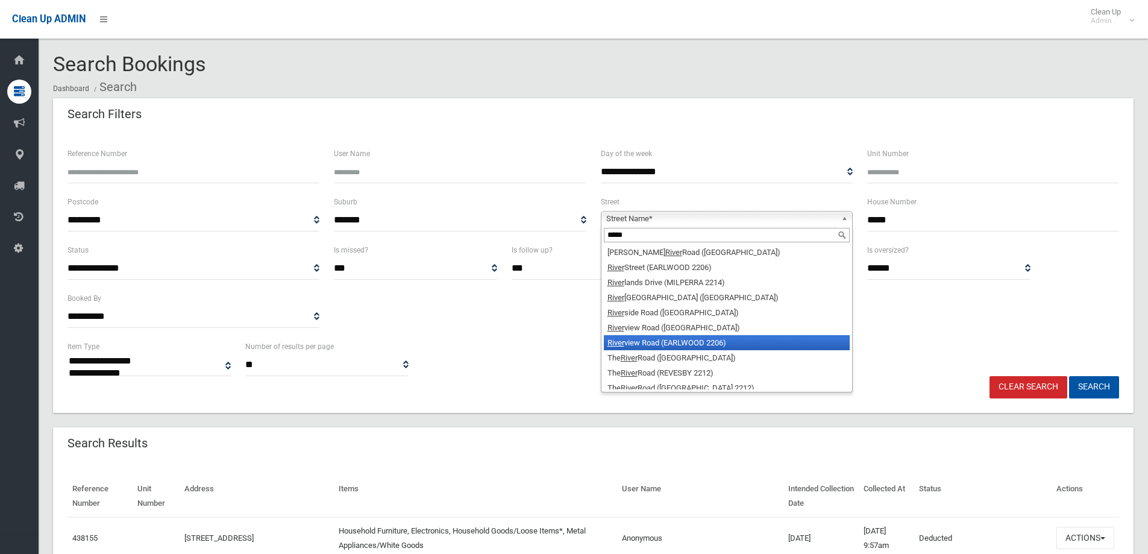
type input "*****"
click at [664, 344] on li "River view Road (EARLWOOD 2206)" at bounding box center [727, 342] width 246 height 15
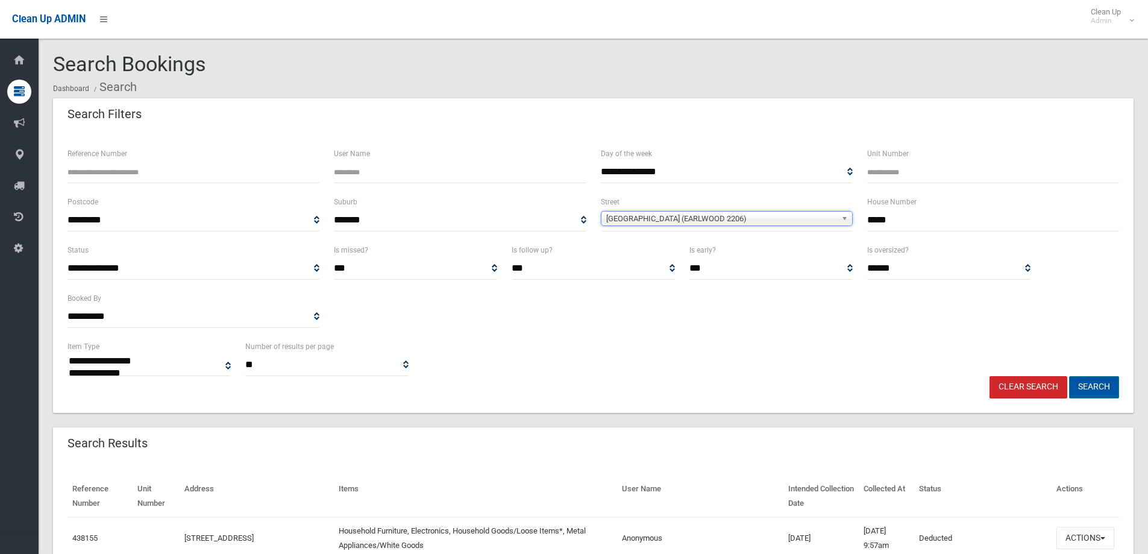
click at [1085, 385] on button "Search" at bounding box center [1094, 387] width 50 height 22
click at [1085, 386] on button "Search" at bounding box center [1094, 387] width 50 height 22
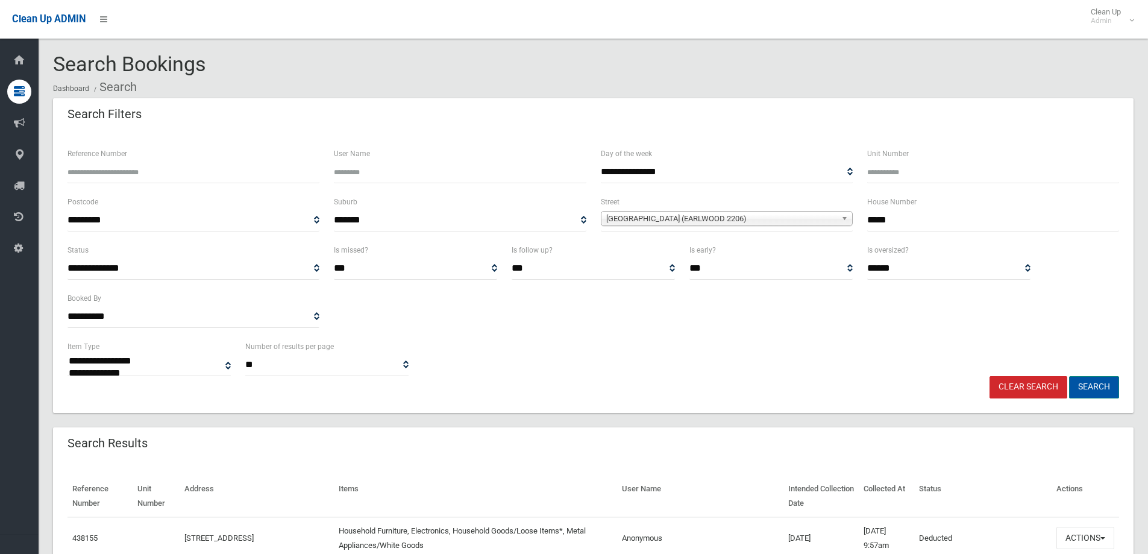
click at [1085, 386] on button "Search" at bounding box center [1094, 387] width 50 height 22
click at [1085, 387] on button "Search" at bounding box center [1094, 387] width 50 height 22
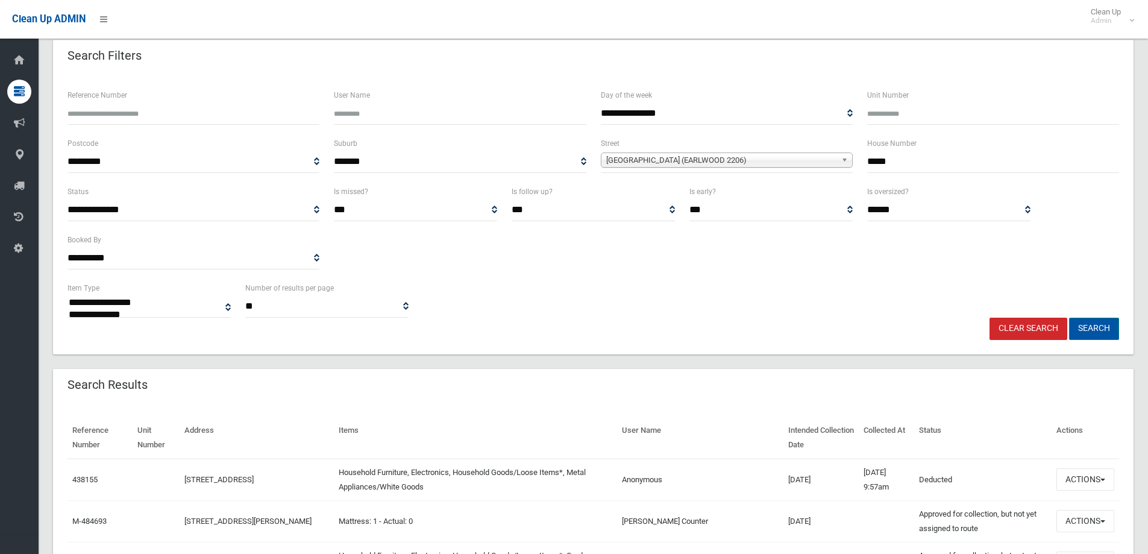
scroll to position [60, 0]
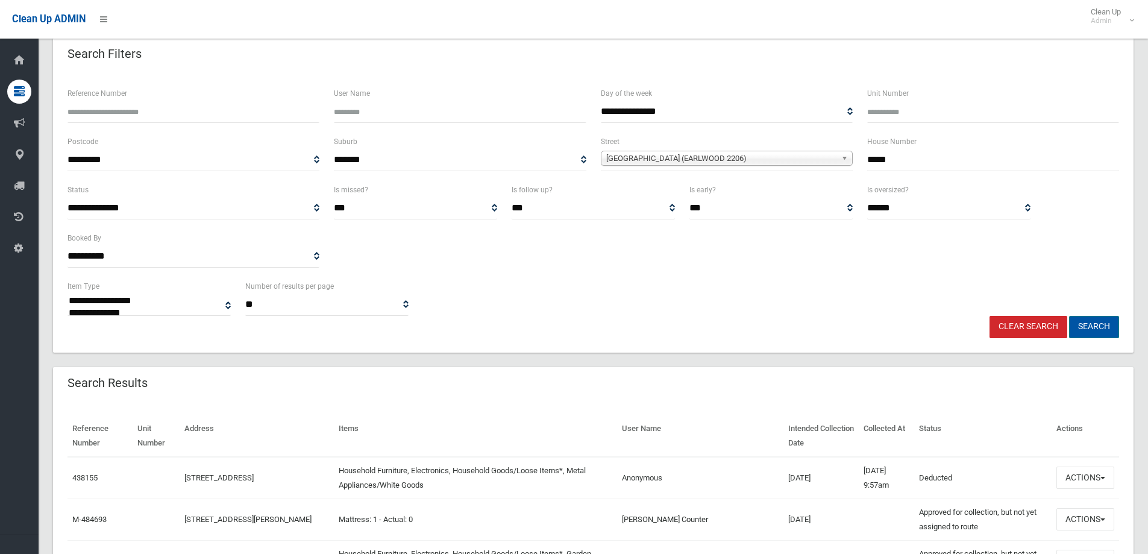
click at [1096, 327] on button "Search" at bounding box center [1094, 327] width 50 height 22
click at [1094, 327] on button "Search" at bounding box center [1094, 327] width 50 height 22
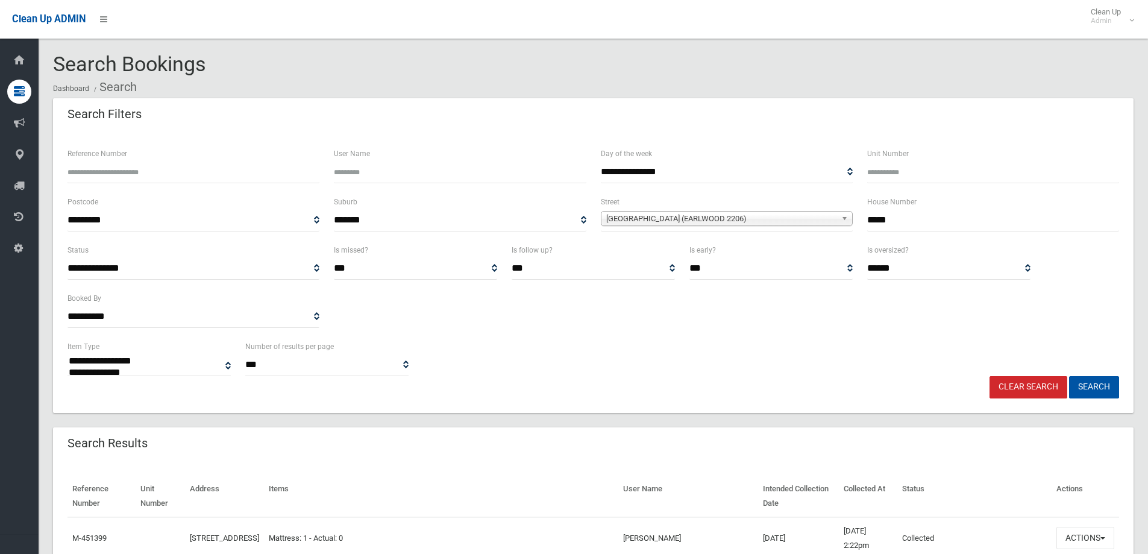
select select
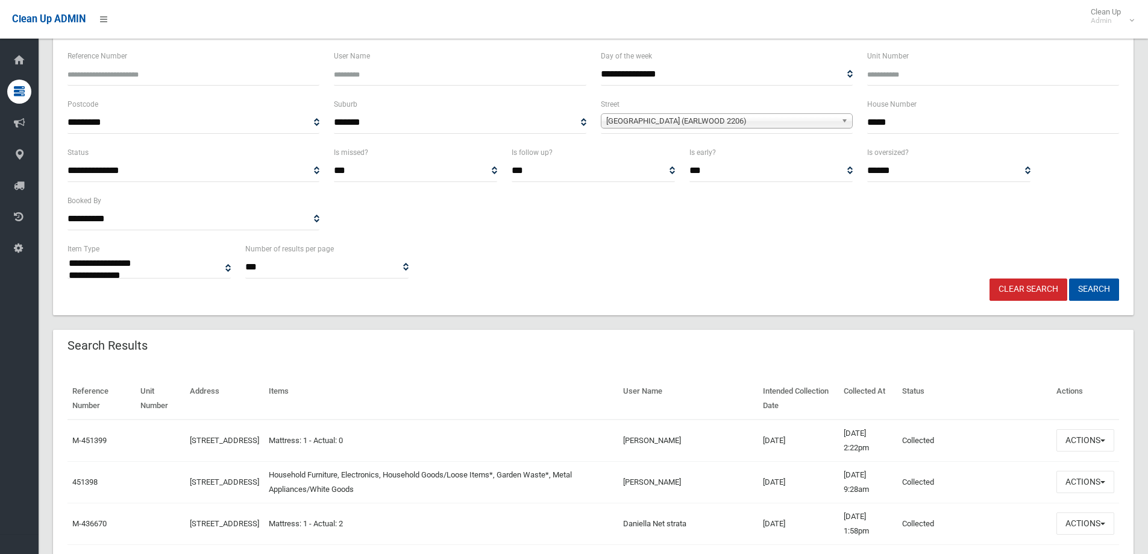
scroll to position [181, 0]
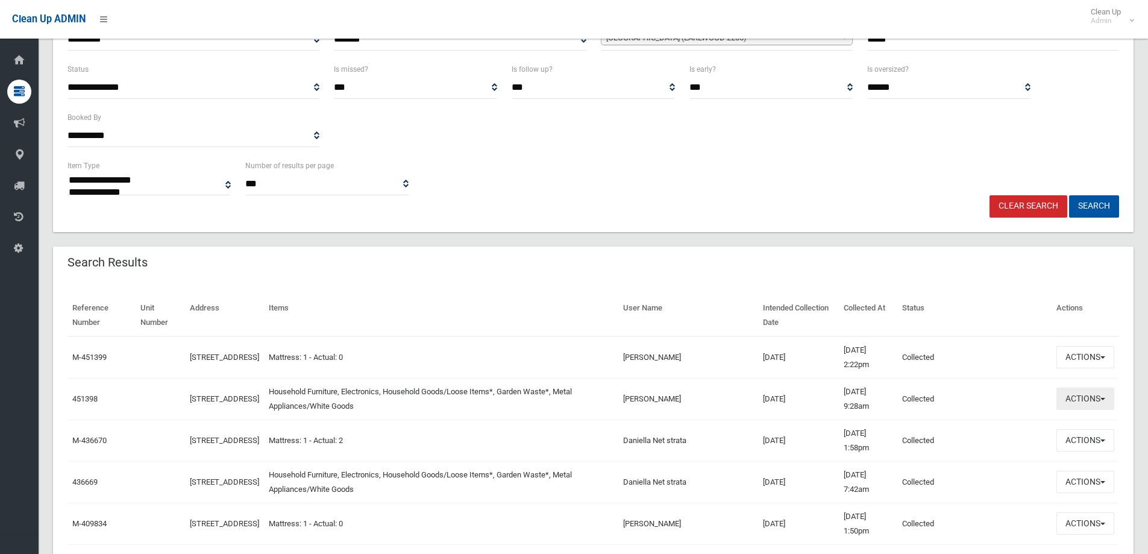
click at [1079, 400] on button "Actions" at bounding box center [1085, 399] width 58 height 22
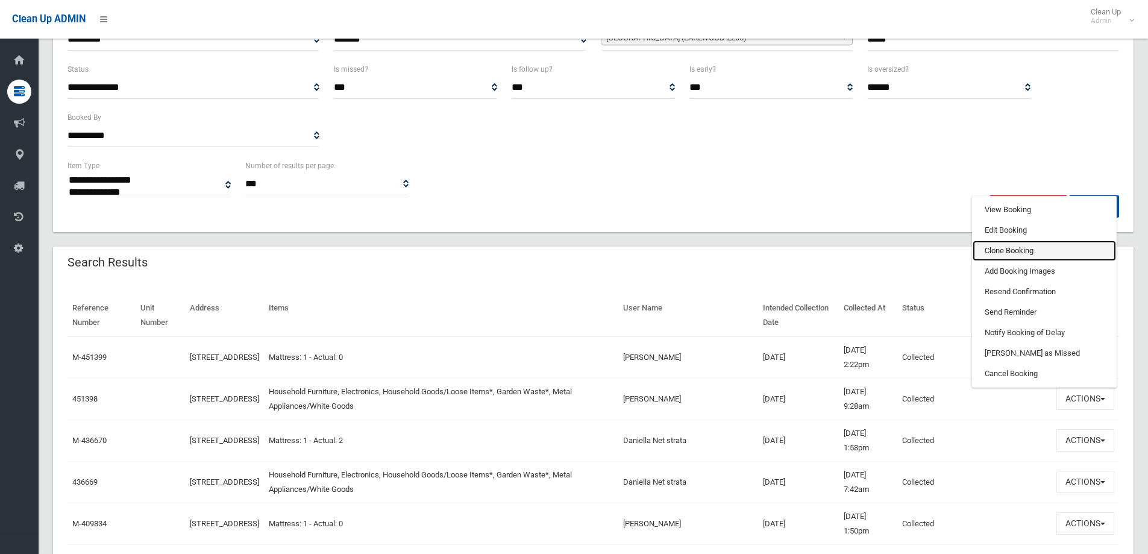
click at [1002, 253] on link "Clone Booking" at bounding box center [1044, 250] width 143 height 20
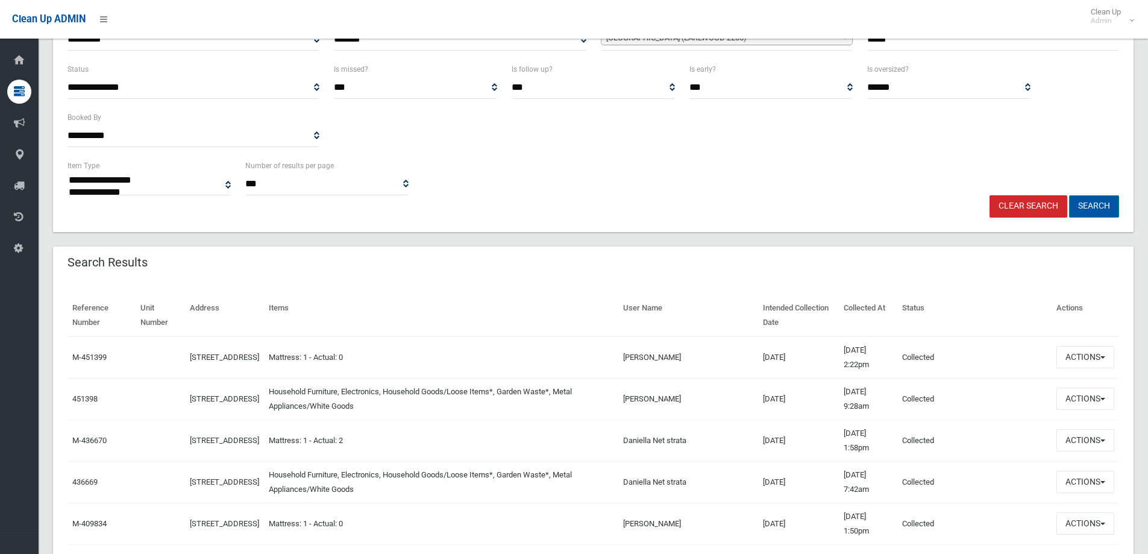
click at [1094, 198] on button "Search" at bounding box center [1094, 206] width 50 height 22
click at [1094, 204] on button "Search" at bounding box center [1094, 206] width 50 height 22
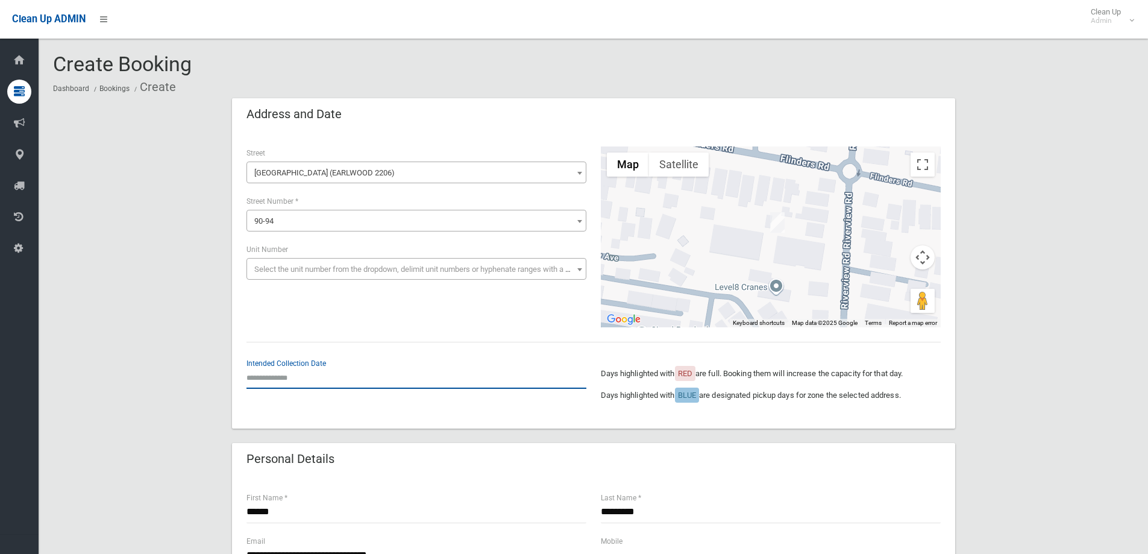
drag, startPoint x: 271, startPoint y: 373, endPoint x: 270, endPoint y: 363, distance: 9.7
click at [270, 371] on input "text" at bounding box center [416, 377] width 340 height 22
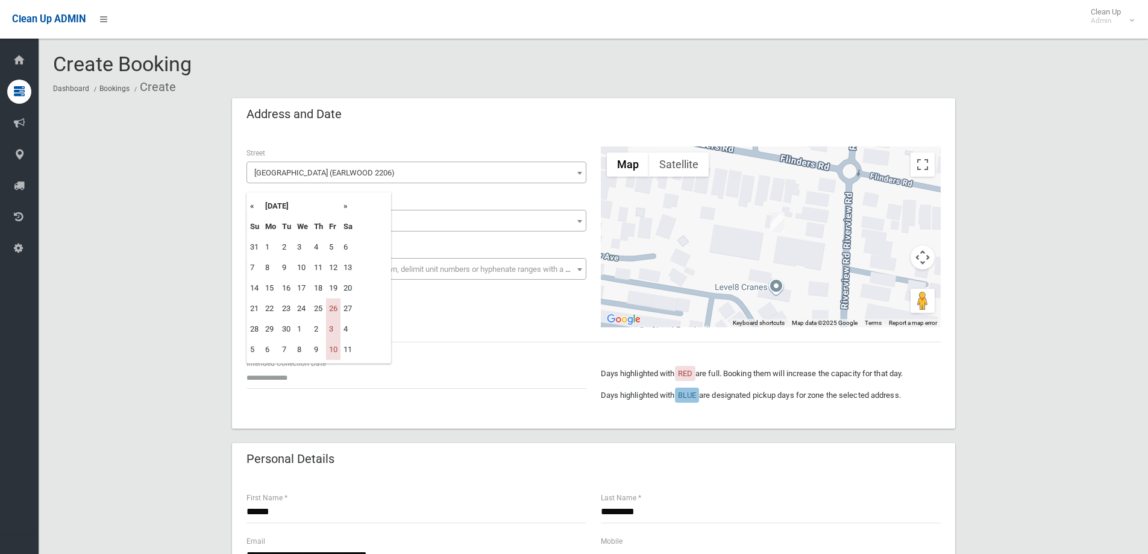
click at [347, 207] on th "»" at bounding box center [348, 206] width 15 height 20
click at [333, 310] on td "21" at bounding box center [333, 308] width 14 height 20
type input "**********"
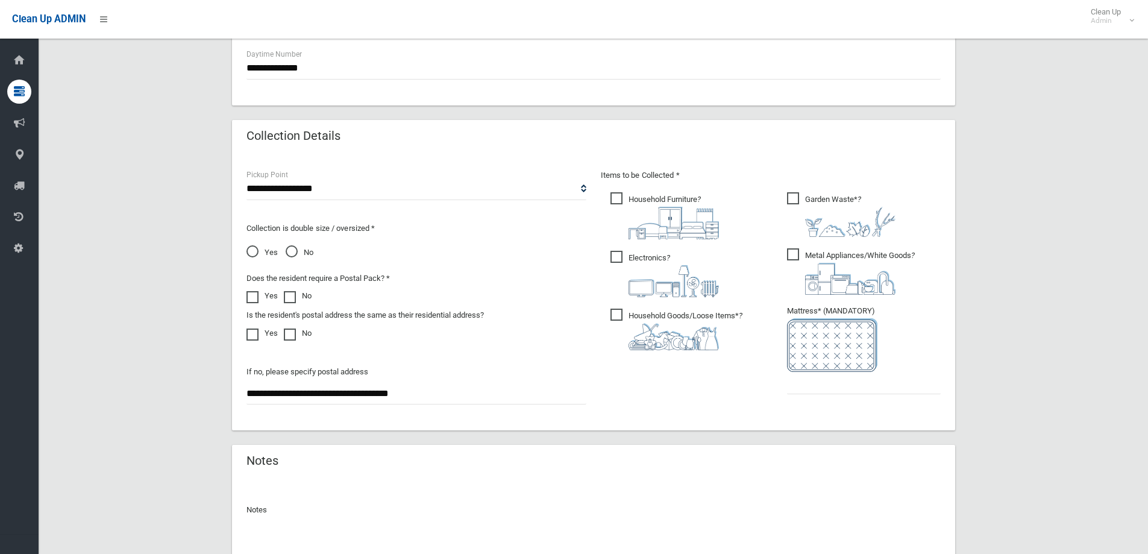
scroll to position [542, 0]
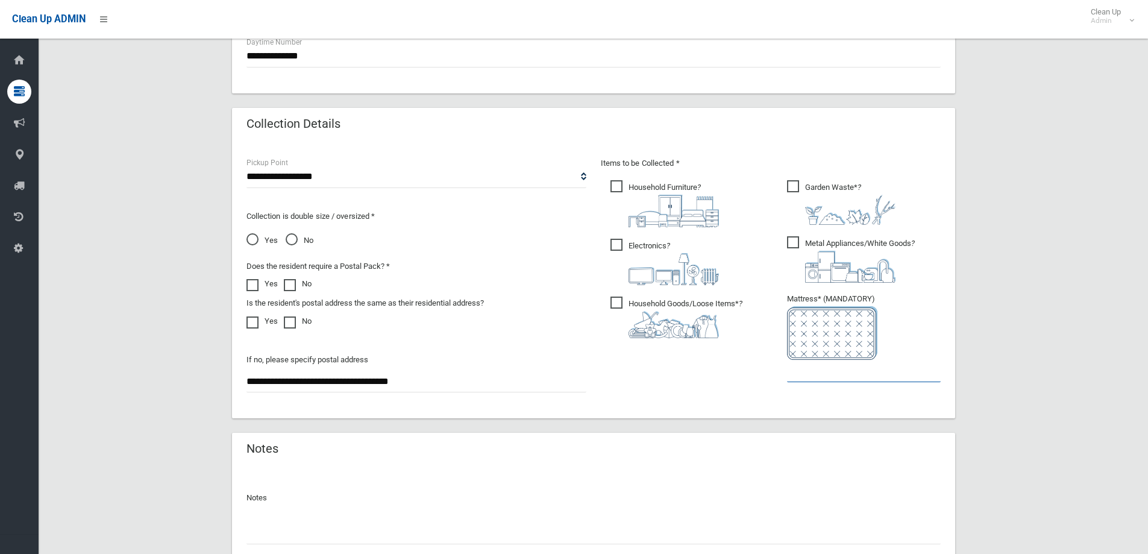
click at [833, 372] on input "text" at bounding box center [864, 371] width 154 height 22
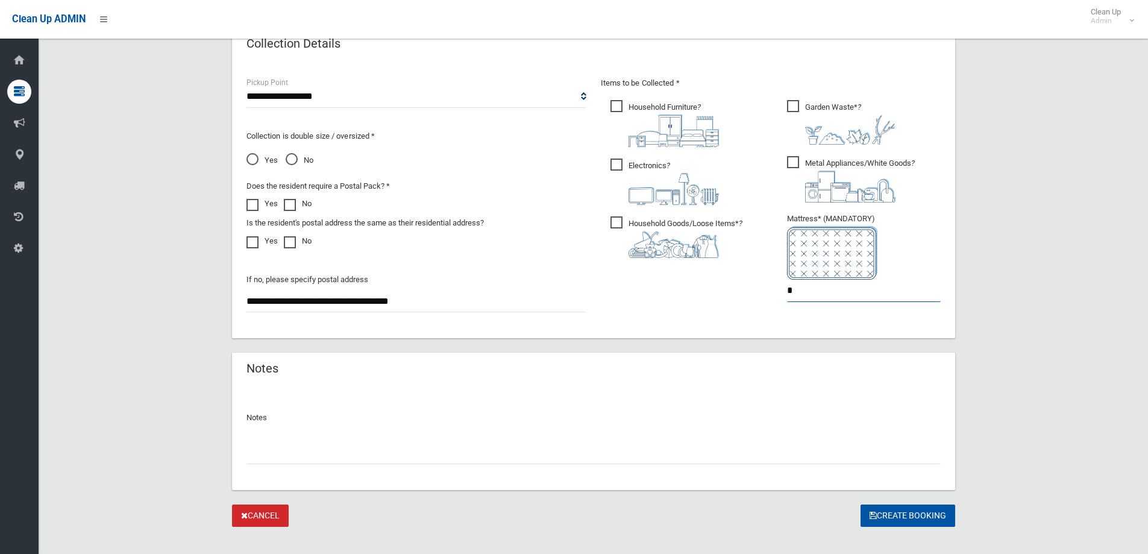
scroll to position [639, 0]
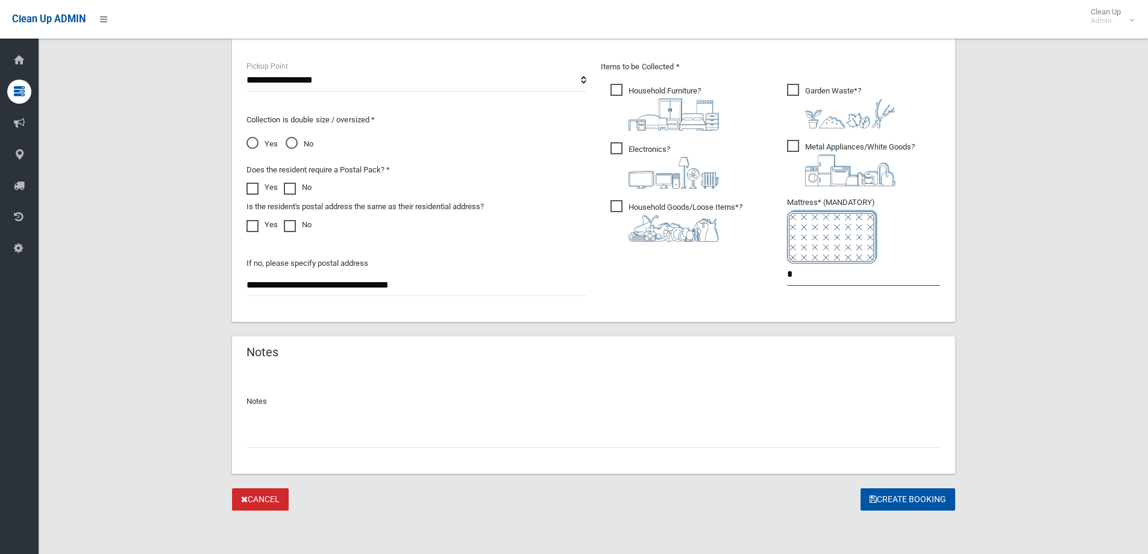
type input "*"
click at [262, 438] on input "text" at bounding box center [593, 436] width 694 height 22
type input "**********"
click at [899, 497] on button "Create Booking" at bounding box center [908, 499] width 95 height 22
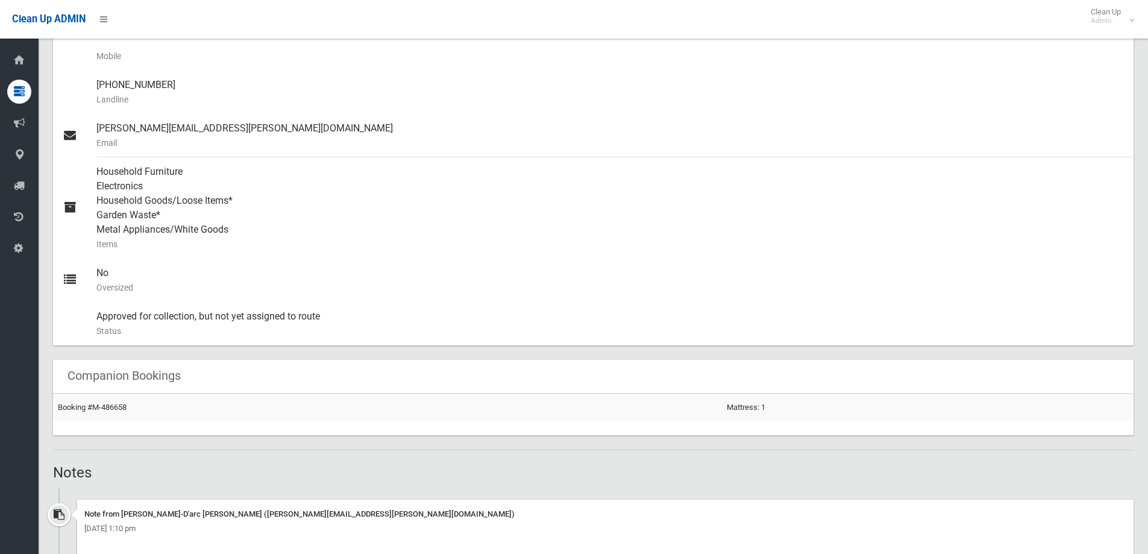
scroll to position [422, 0]
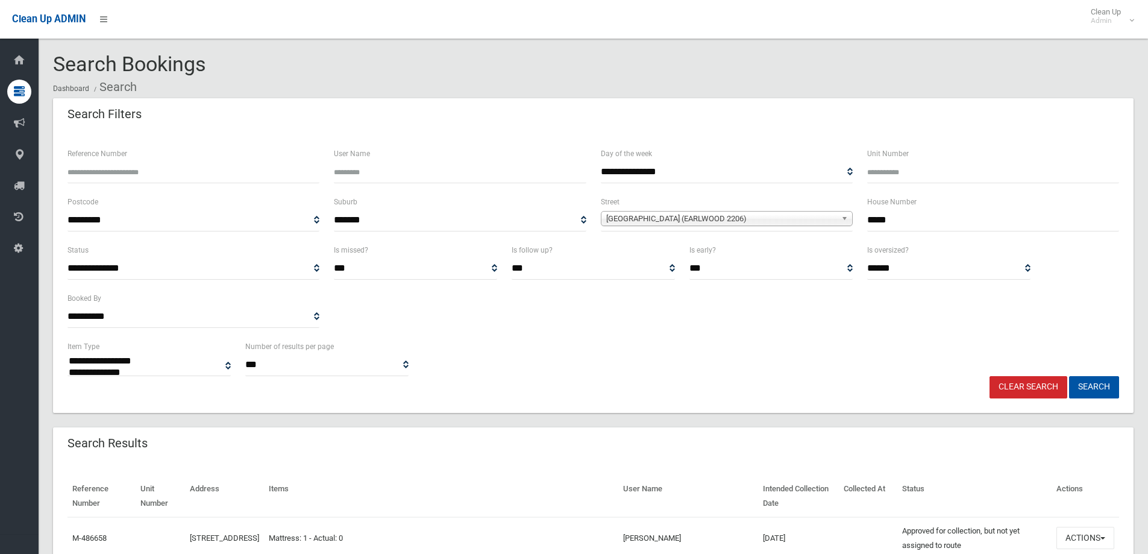
select select
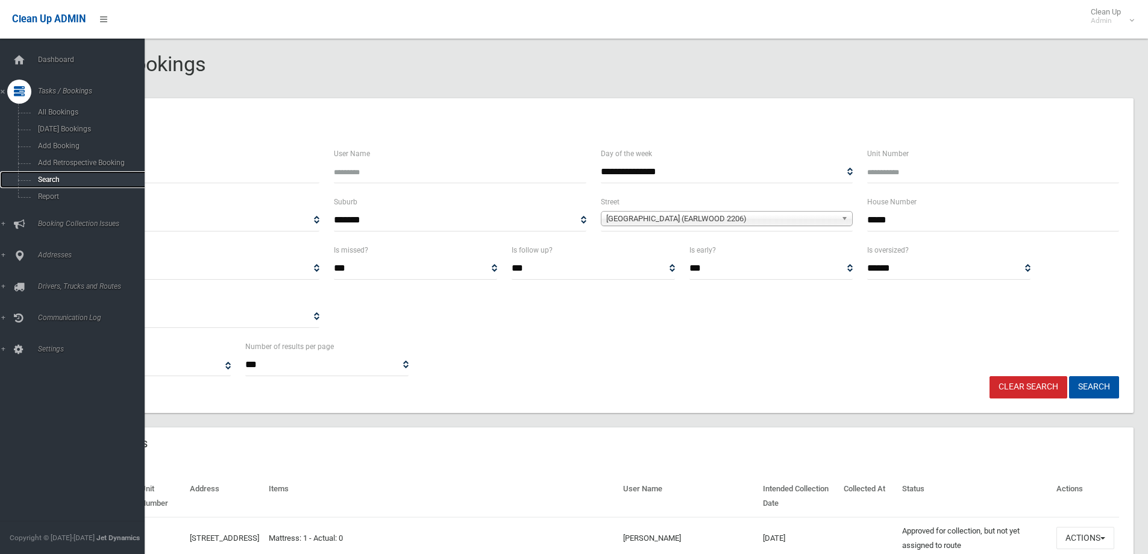
click at [51, 179] on span "Search" at bounding box center [88, 179] width 109 height 8
click at [50, 177] on span "Search" at bounding box center [88, 179] width 109 height 8
click at [45, 178] on span "Search" at bounding box center [88, 179] width 109 height 8
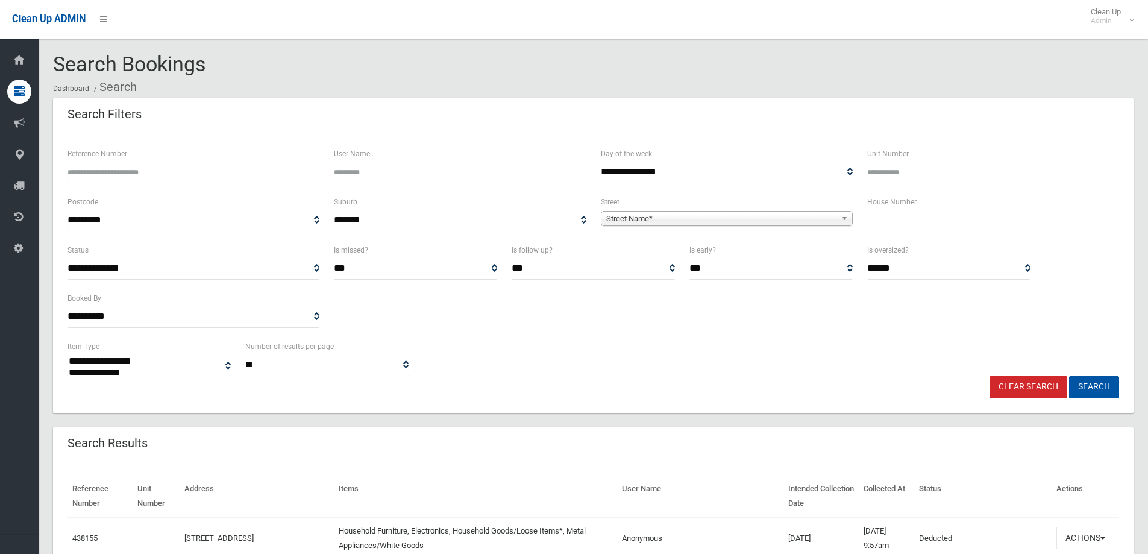
select select
click at [887, 224] on input "text" at bounding box center [993, 220] width 252 height 22
type input "*****"
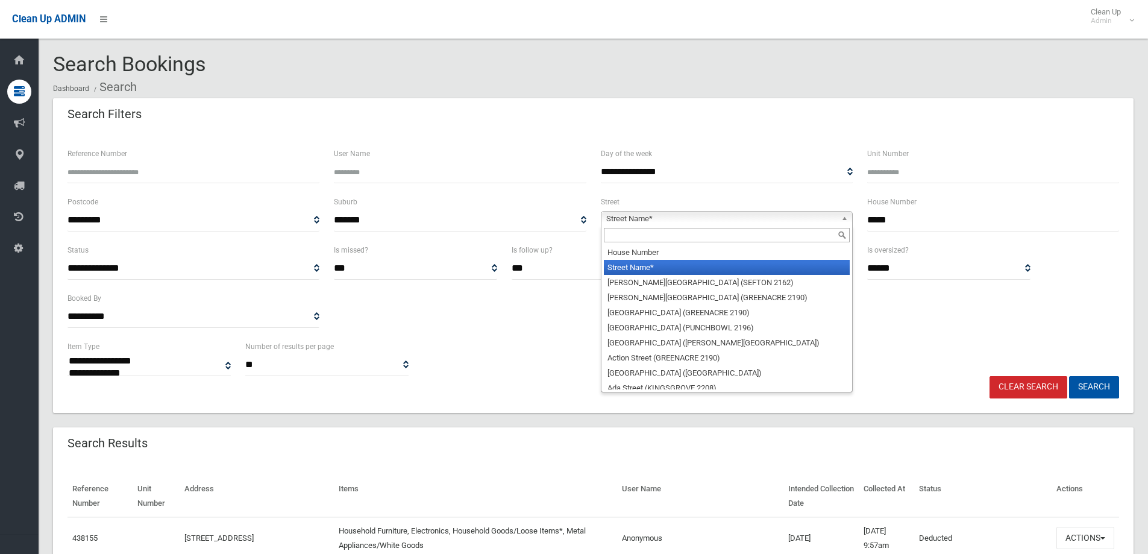
click at [633, 215] on span "Street Name*" at bounding box center [721, 219] width 230 height 14
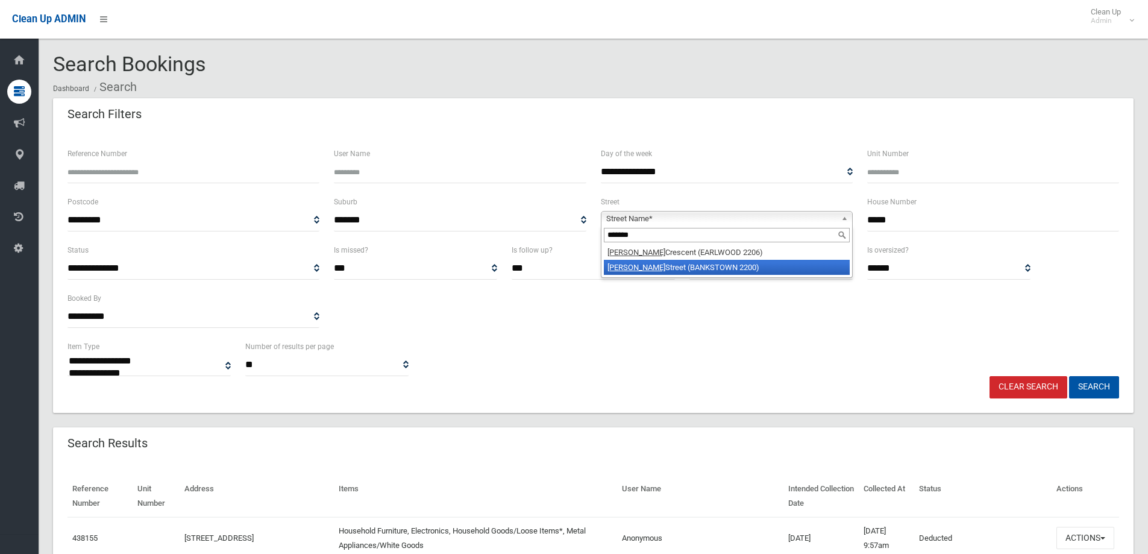
type input "*******"
click at [665, 267] on li "Leonard Street (BANKSTOWN 2200)" at bounding box center [727, 267] width 246 height 15
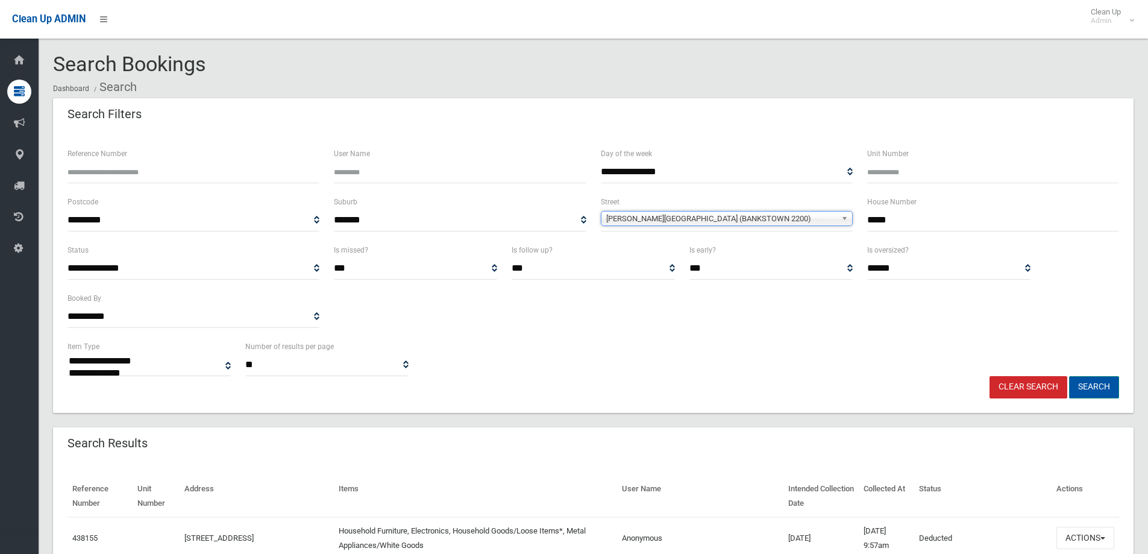
click at [1088, 382] on button "Search" at bounding box center [1094, 387] width 50 height 22
click at [1087, 385] on button "Search" at bounding box center [1094, 387] width 50 height 22
click at [1090, 384] on button "Search" at bounding box center [1094, 387] width 50 height 22
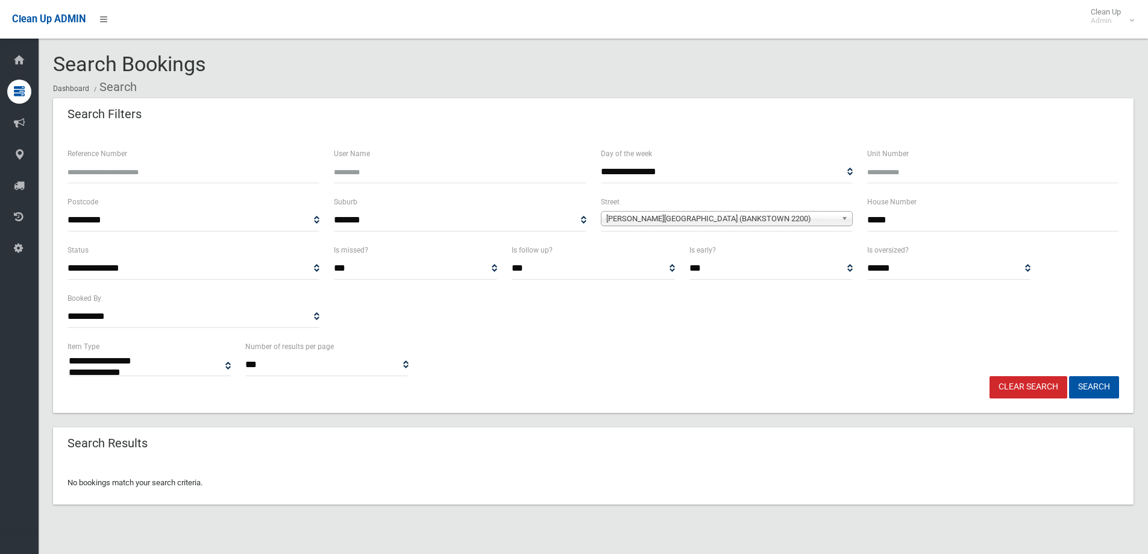
select select
click at [890, 223] on input "*****" at bounding box center [993, 220] width 252 height 22
type input "**"
click at [1096, 387] on button "Search" at bounding box center [1094, 387] width 50 height 22
click at [1088, 386] on button "Search" at bounding box center [1094, 387] width 50 height 22
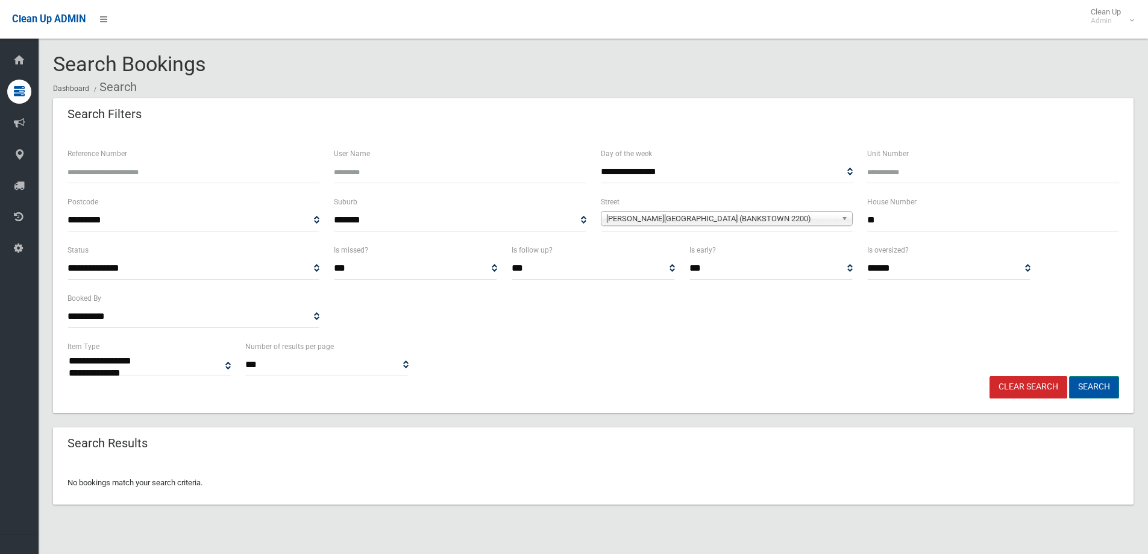
click at [1086, 386] on button "Search" at bounding box center [1094, 387] width 50 height 22
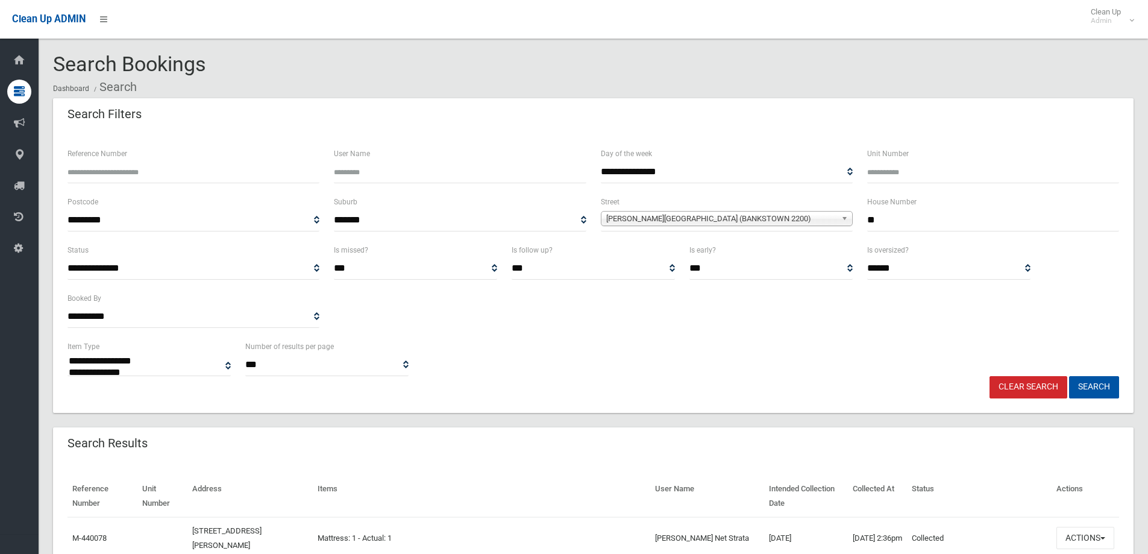
select select
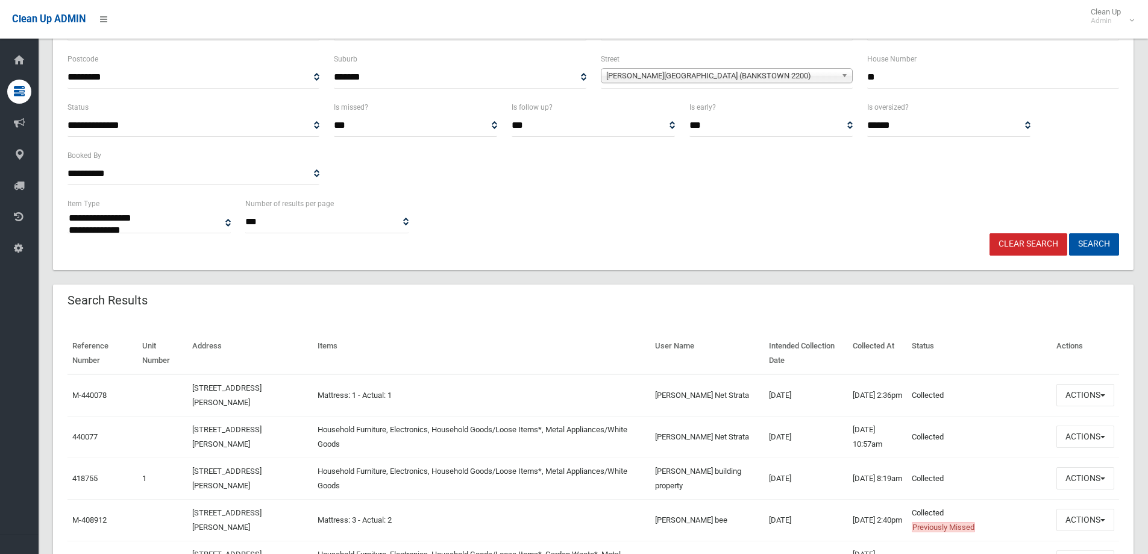
scroll to position [181, 0]
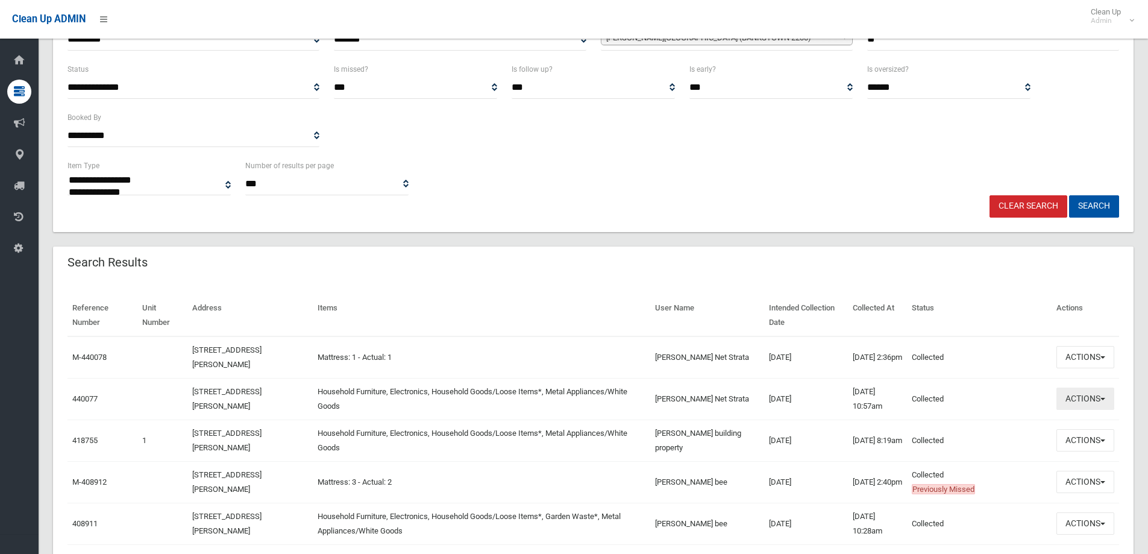
click at [1084, 398] on button "Actions" at bounding box center [1085, 399] width 58 height 22
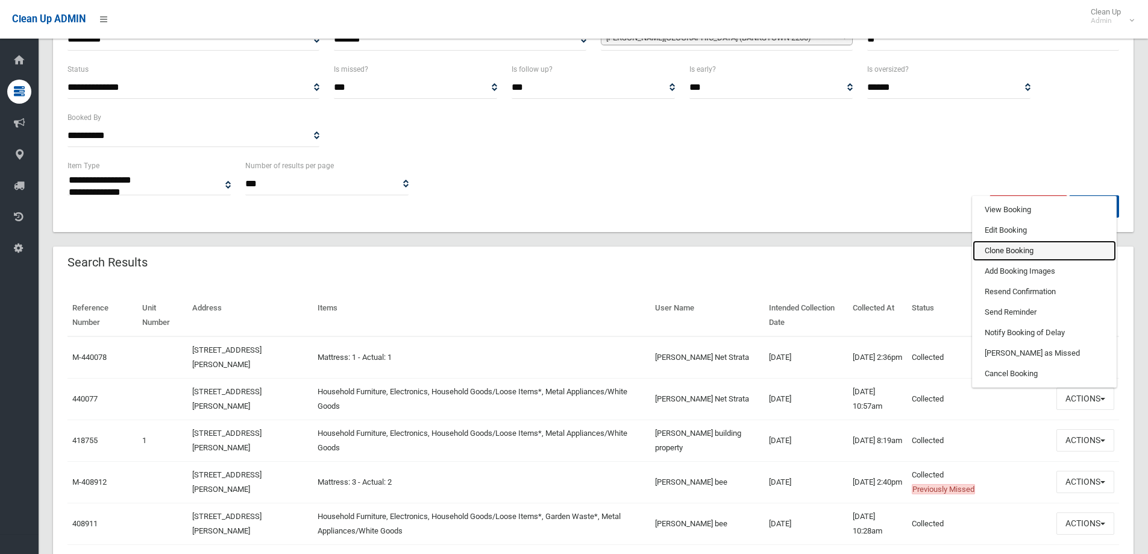
click at [999, 253] on link "Clone Booking" at bounding box center [1044, 250] width 143 height 20
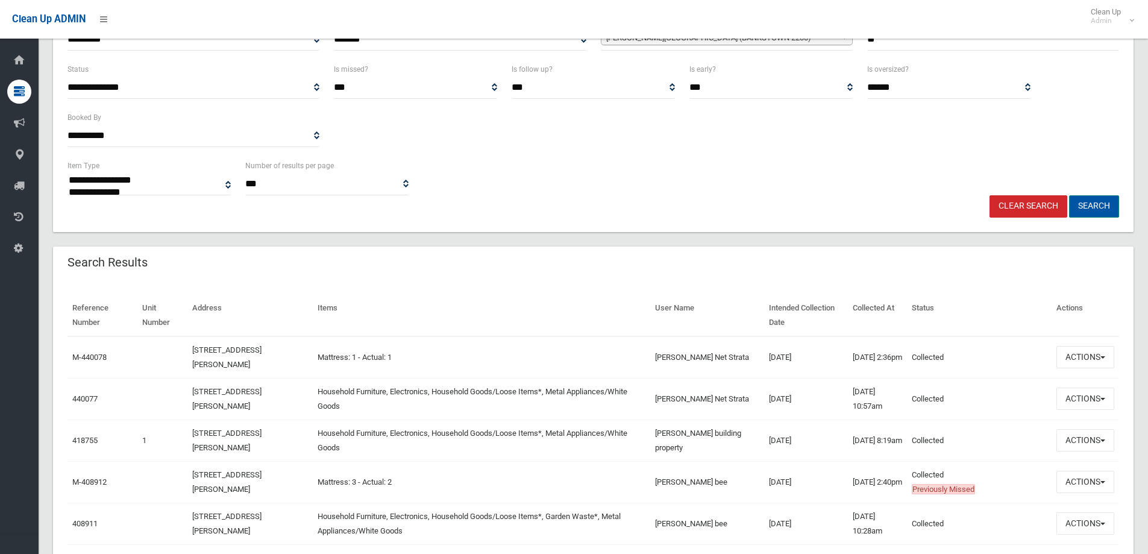
click at [1094, 206] on button "Search" at bounding box center [1094, 206] width 50 height 22
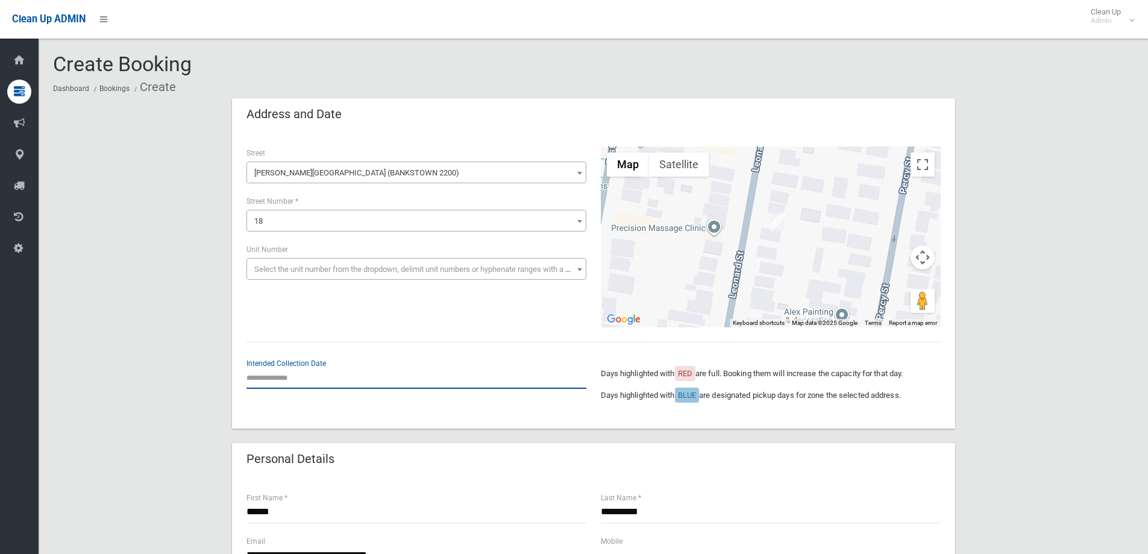
click at [283, 375] on input "text" at bounding box center [416, 377] width 340 height 22
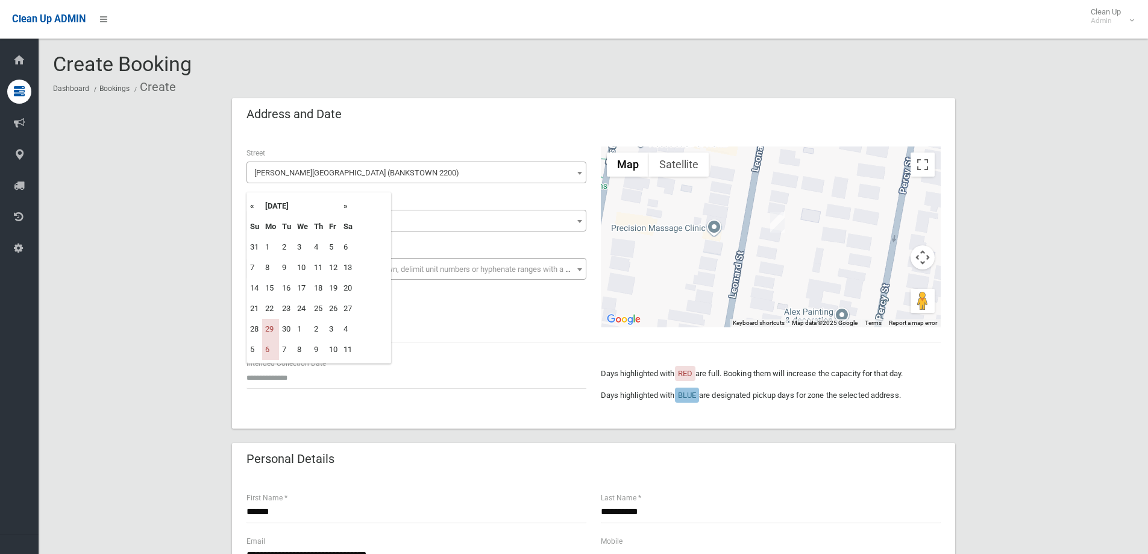
click at [350, 207] on th "»" at bounding box center [348, 206] width 15 height 20
click at [269, 330] on td "27" at bounding box center [270, 329] width 17 height 20
type input "**********"
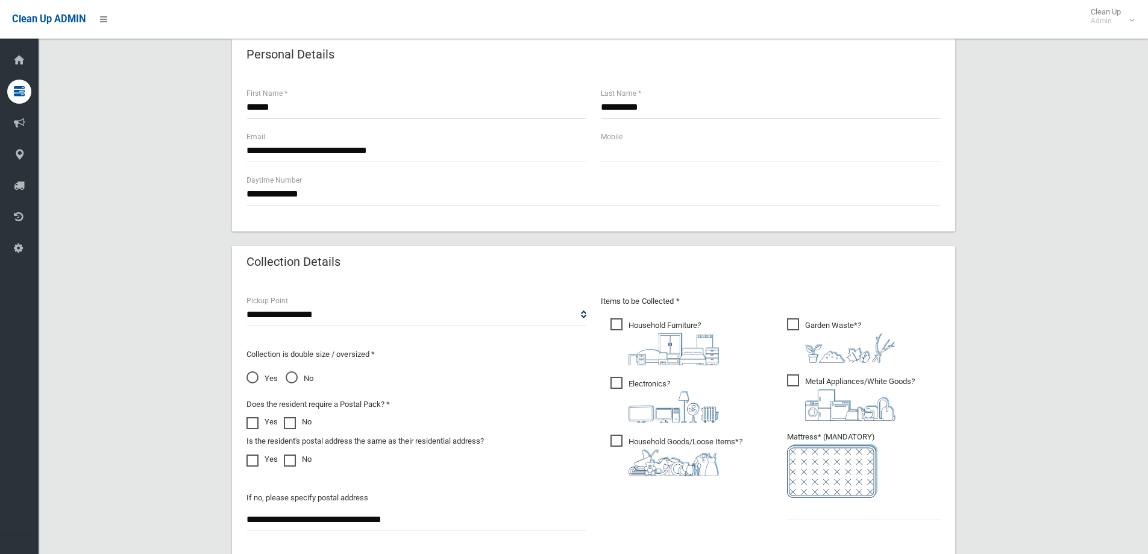
scroll to position [482, 0]
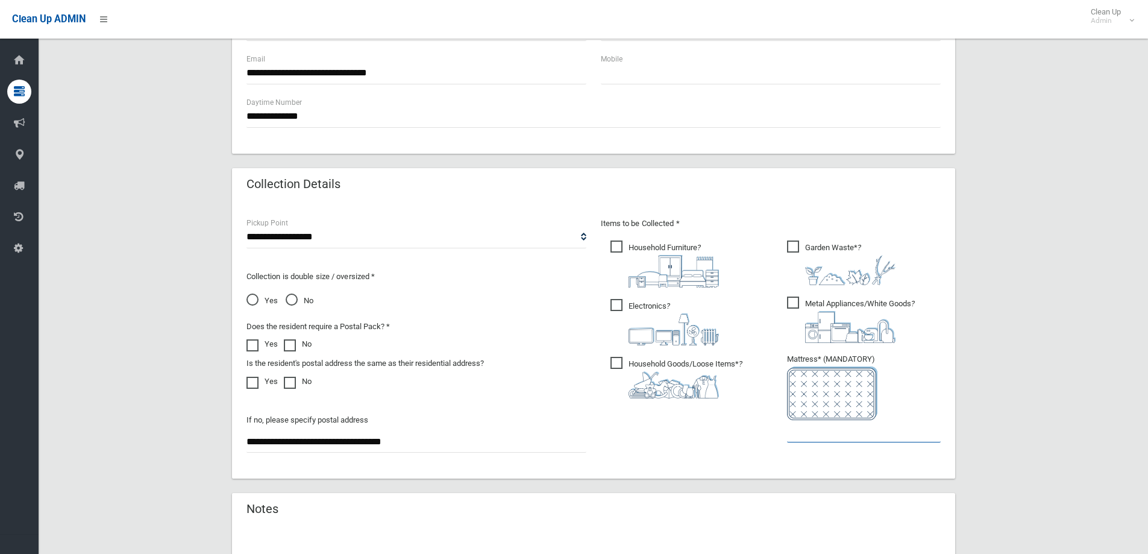
click at [821, 435] on input "text" at bounding box center [864, 431] width 154 height 22
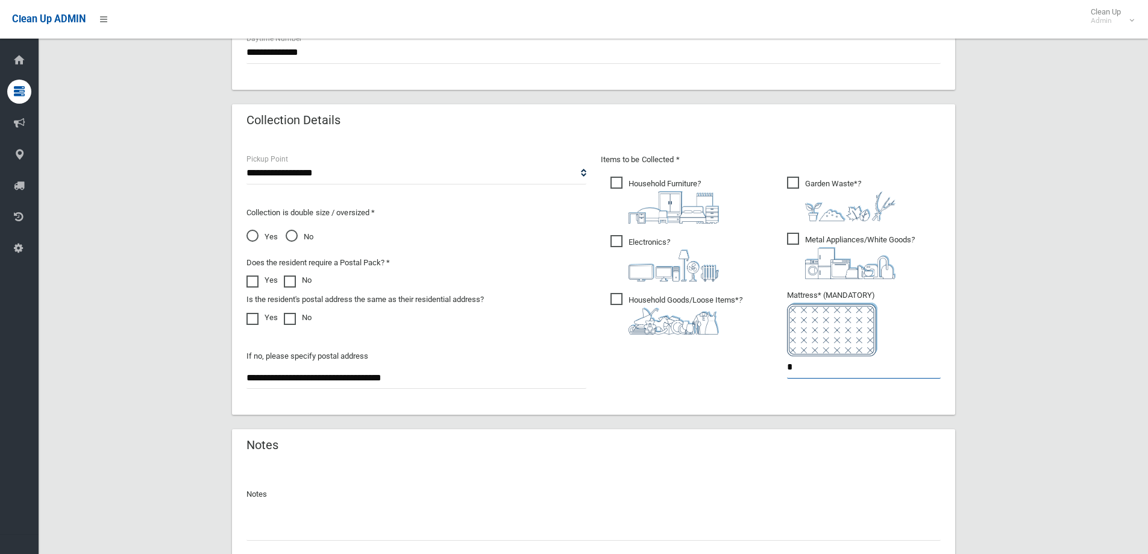
scroll to position [639, 0]
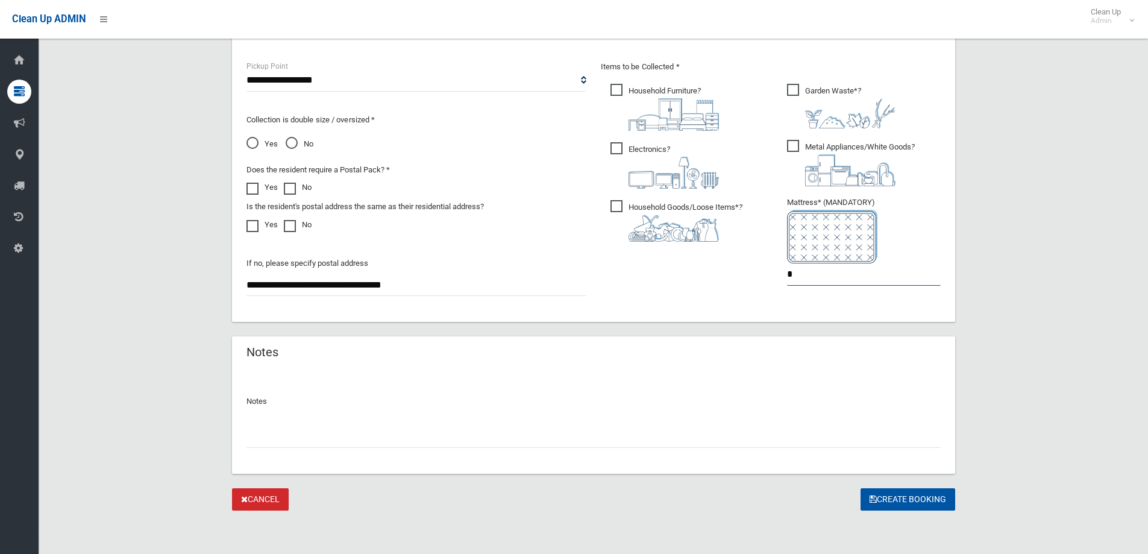
type input "*"
click at [264, 436] on input "text" at bounding box center [593, 436] width 694 height 22
type input "**********"
click at [904, 497] on button "Create Booking" at bounding box center [908, 499] width 95 height 22
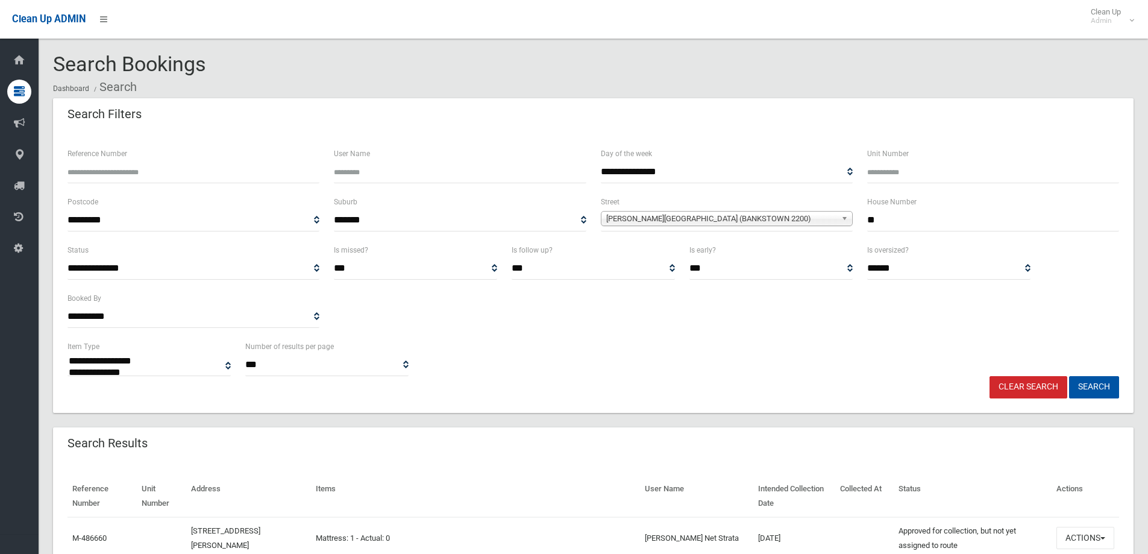
select select
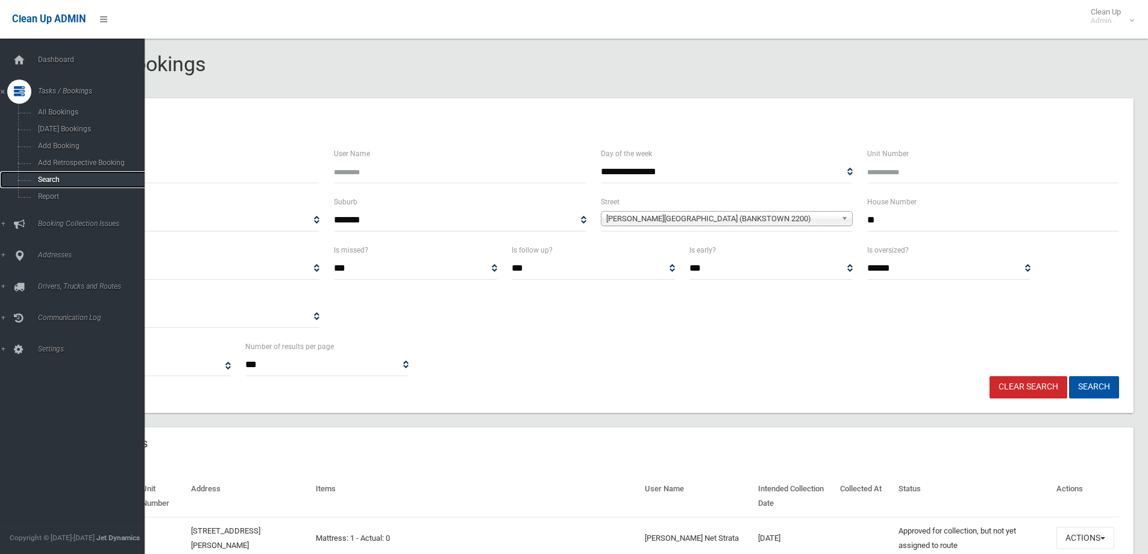
click at [44, 177] on span "Search" at bounding box center [88, 179] width 109 height 8
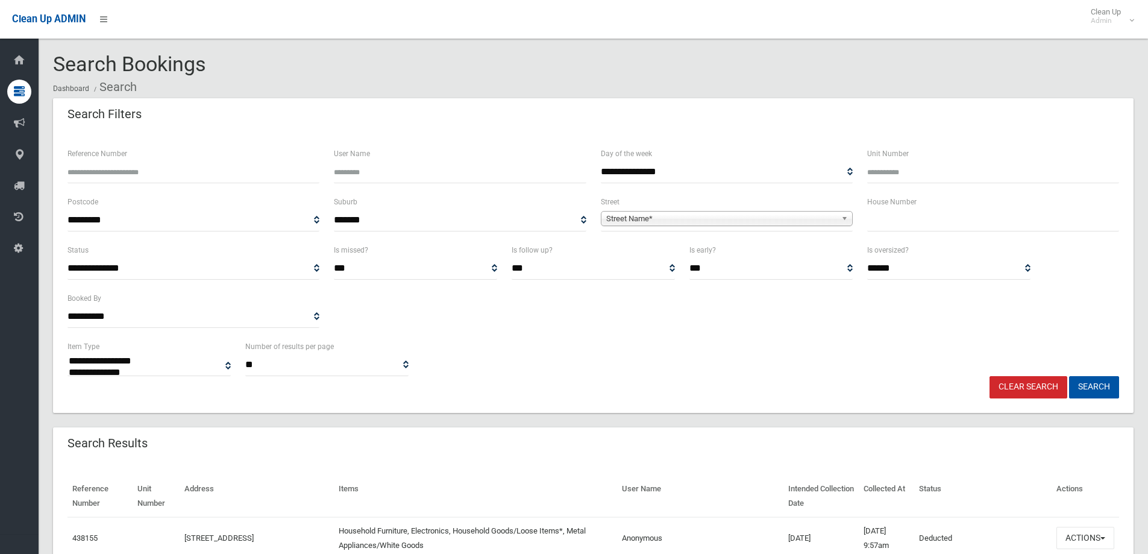
select select
click at [888, 215] on input "text" at bounding box center [993, 220] width 252 height 22
type input "**"
click at [628, 224] on span "Street Name*" at bounding box center [721, 219] width 230 height 14
type input "*****"
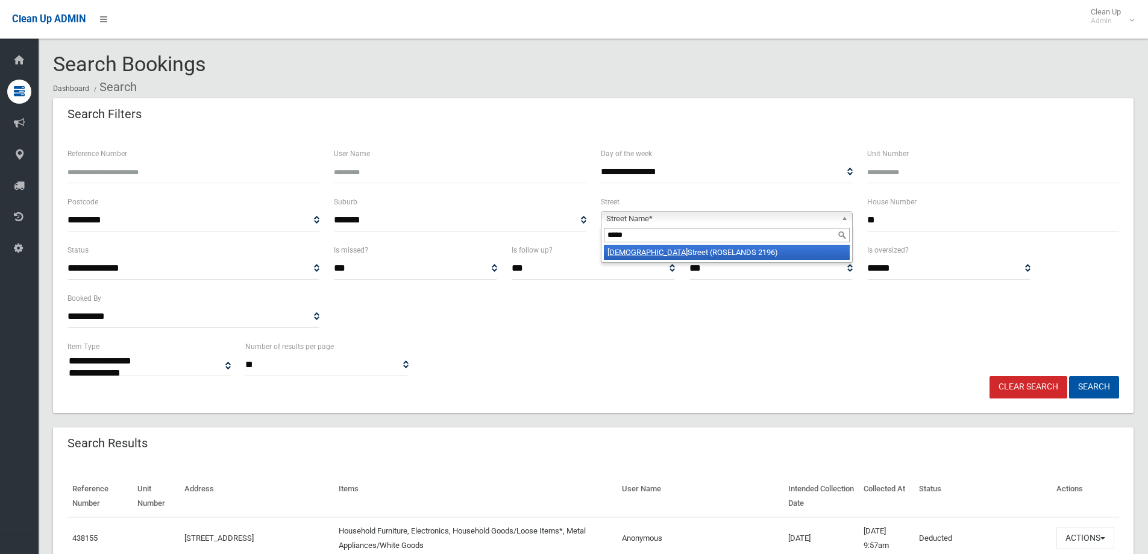
click at [653, 249] on li "[DEMOGRAPHIC_DATA][GEOGRAPHIC_DATA] (ROSELANDS 2196)" at bounding box center [727, 252] width 246 height 15
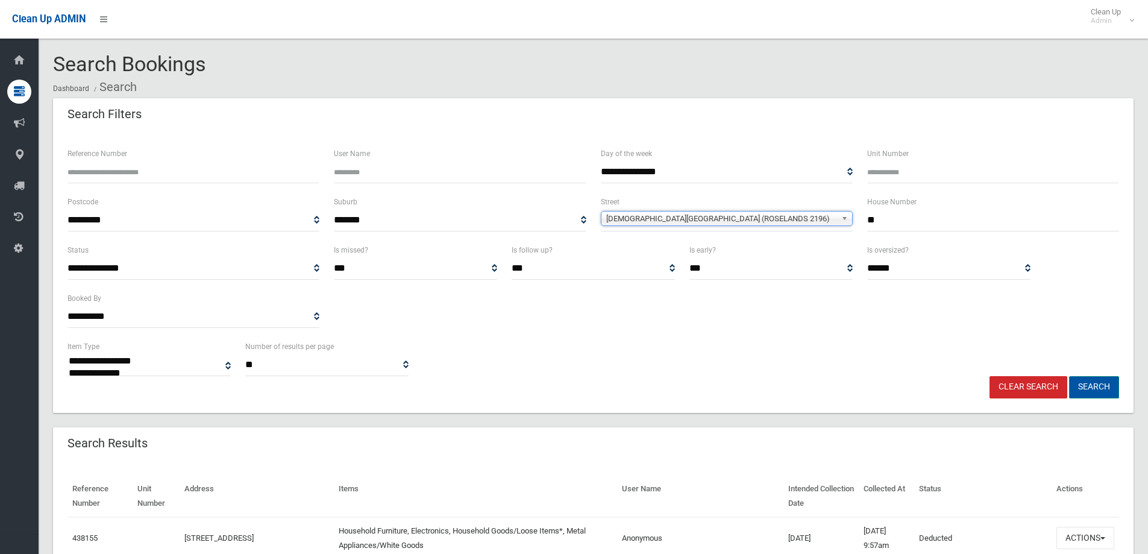
click at [1085, 388] on button "Search" at bounding box center [1094, 387] width 50 height 22
click at [1087, 388] on button "Search" at bounding box center [1094, 387] width 50 height 22
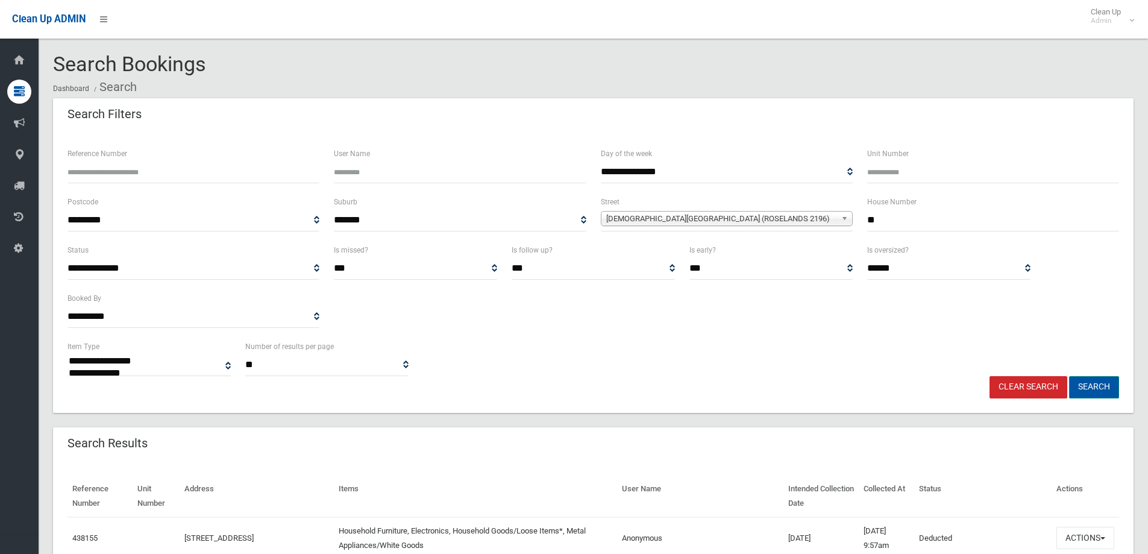
click at [1087, 388] on button "Search" at bounding box center [1094, 387] width 50 height 22
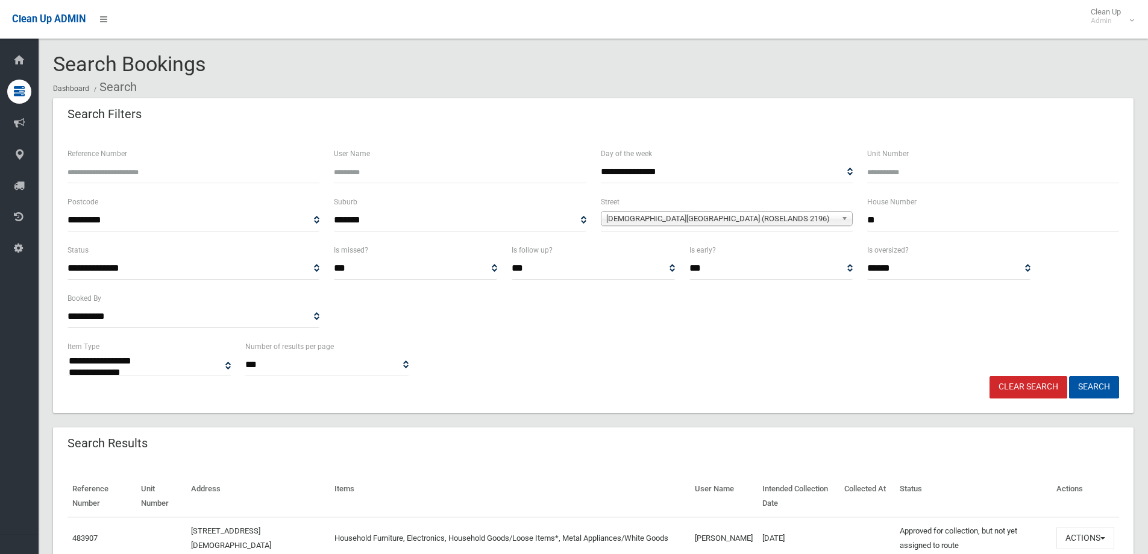
select select
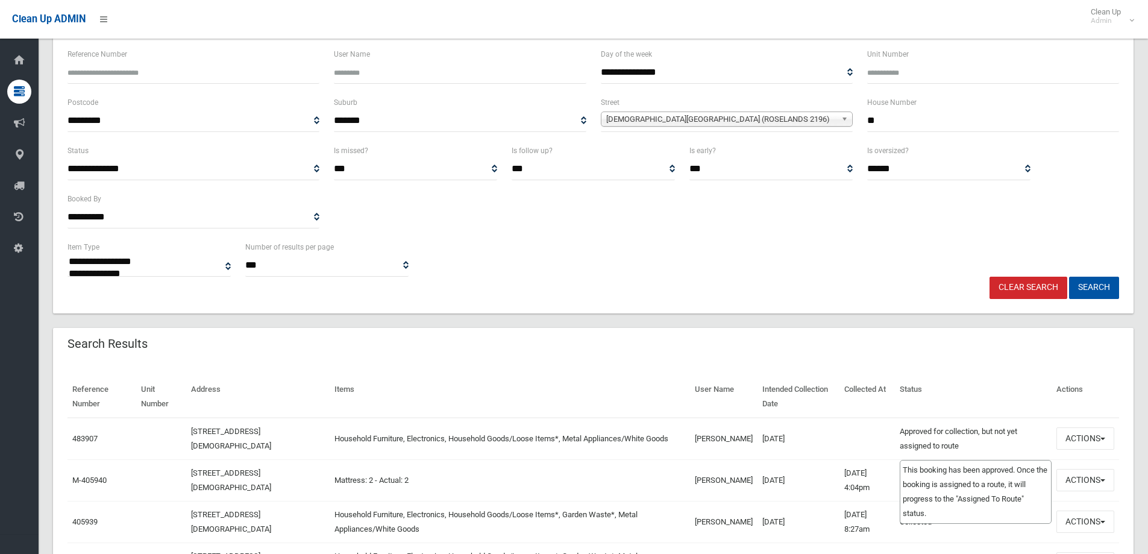
scroll to position [121, 0]
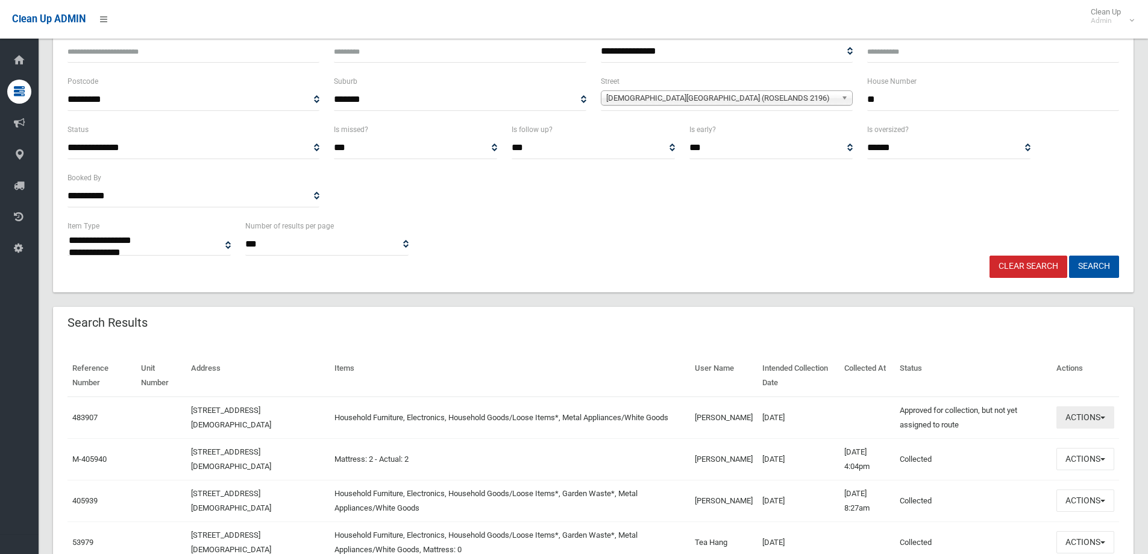
click at [1078, 419] on button "Actions" at bounding box center [1085, 417] width 58 height 22
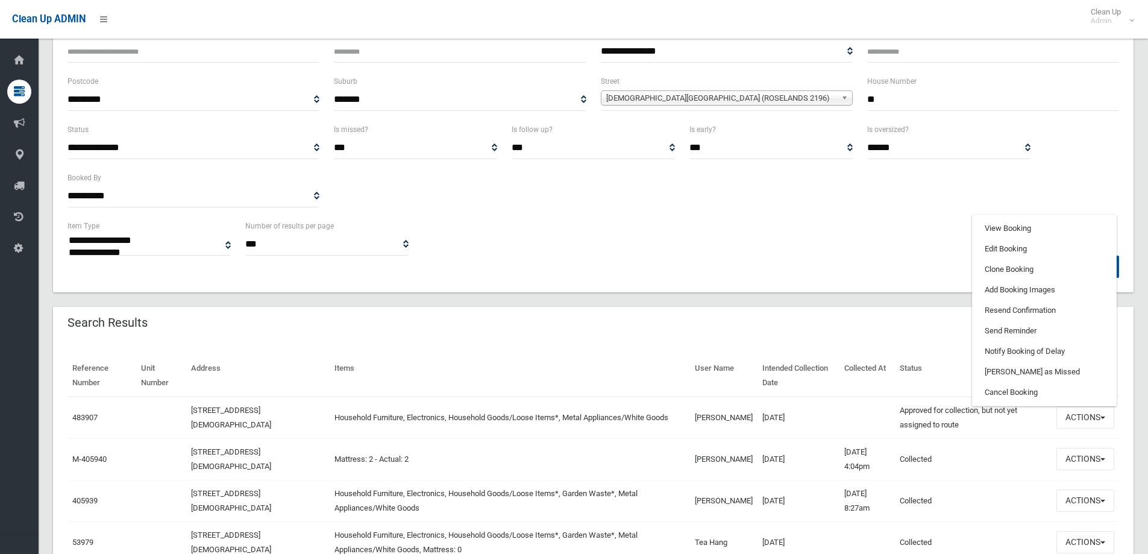
click at [495, 420] on td "Household Furniture, Electronics, Household Goods/Loose Items*, Metal Appliance…" at bounding box center [510, 418] width 360 height 42
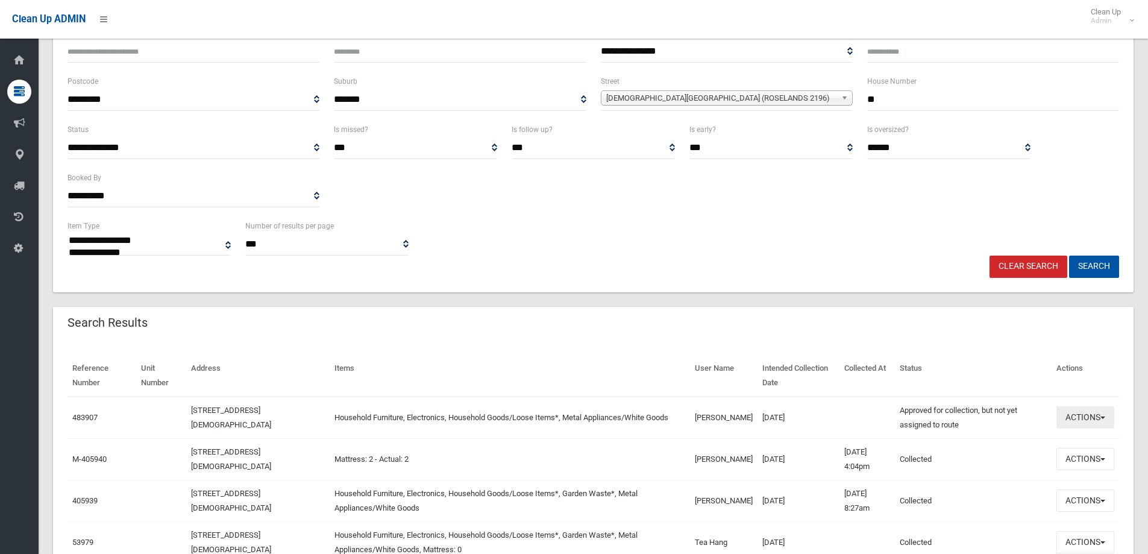
click at [1075, 418] on button "Actions" at bounding box center [1085, 417] width 58 height 22
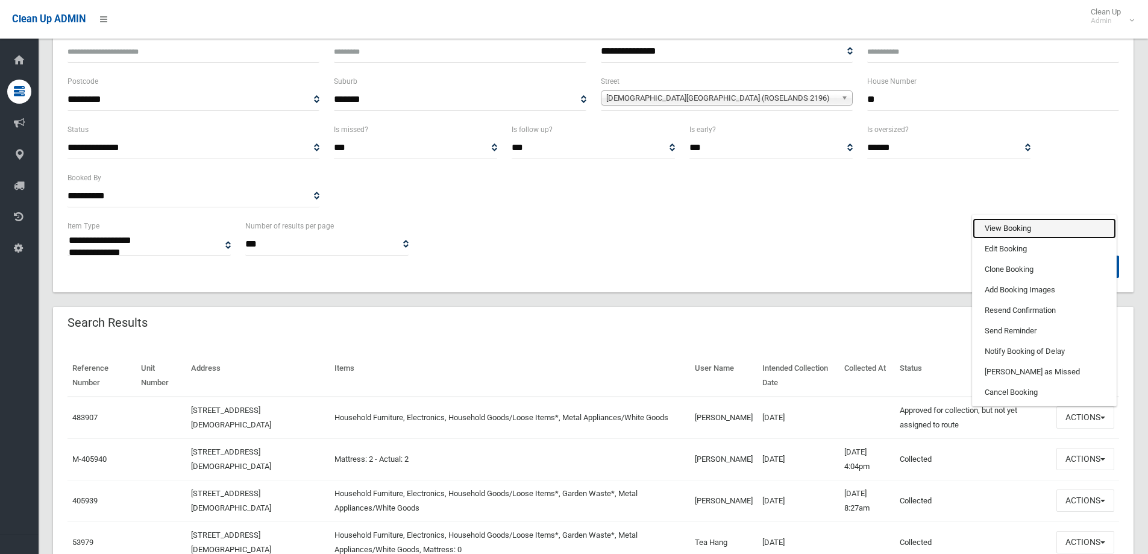
click at [989, 227] on link "View Booking" at bounding box center [1044, 228] width 143 height 20
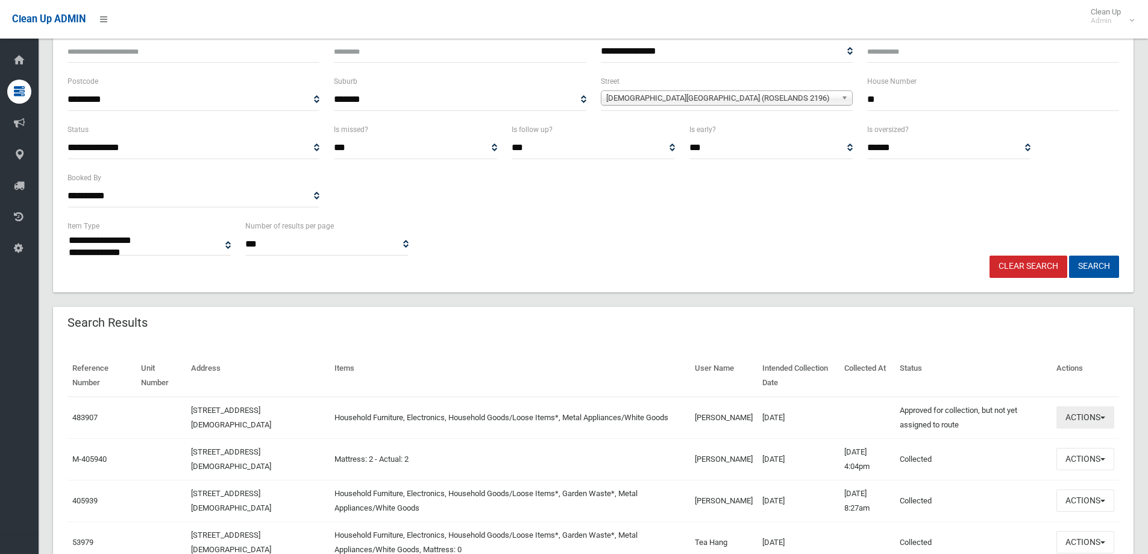
click at [1084, 416] on button "Actions" at bounding box center [1085, 417] width 58 height 22
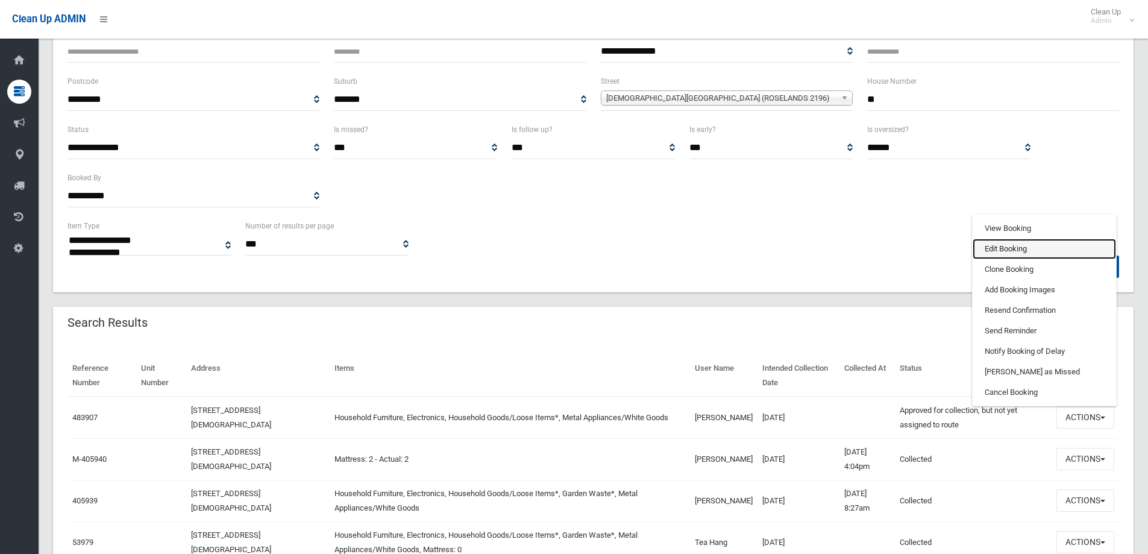
click at [1000, 251] on link "Edit Booking" at bounding box center [1044, 249] width 143 height 20
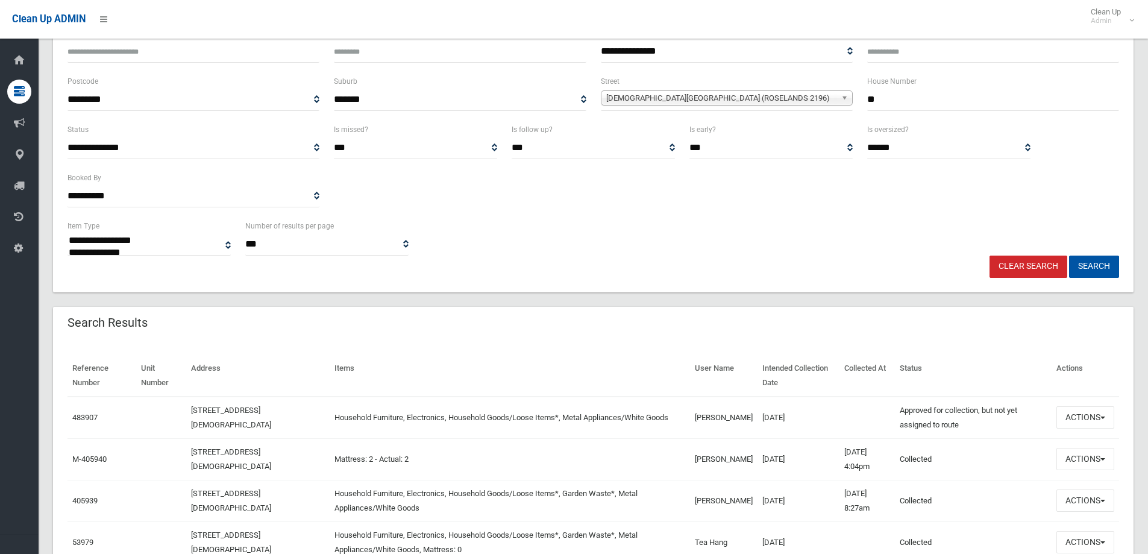
scroll to position [181, 0]
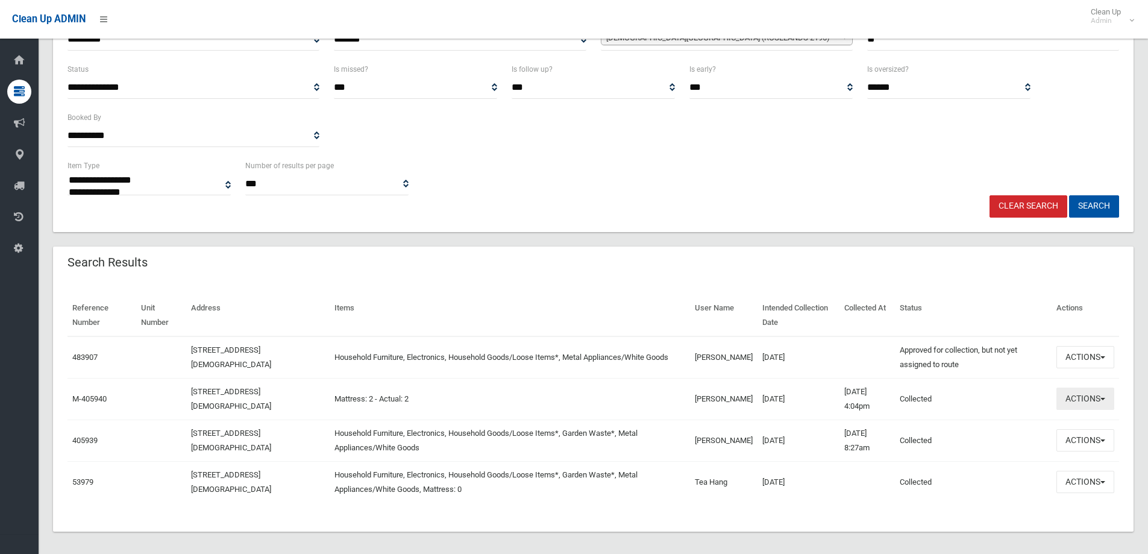
click at [1076, 402] on button "Actions" at bounding box center [1085, 399] width 58 height 22
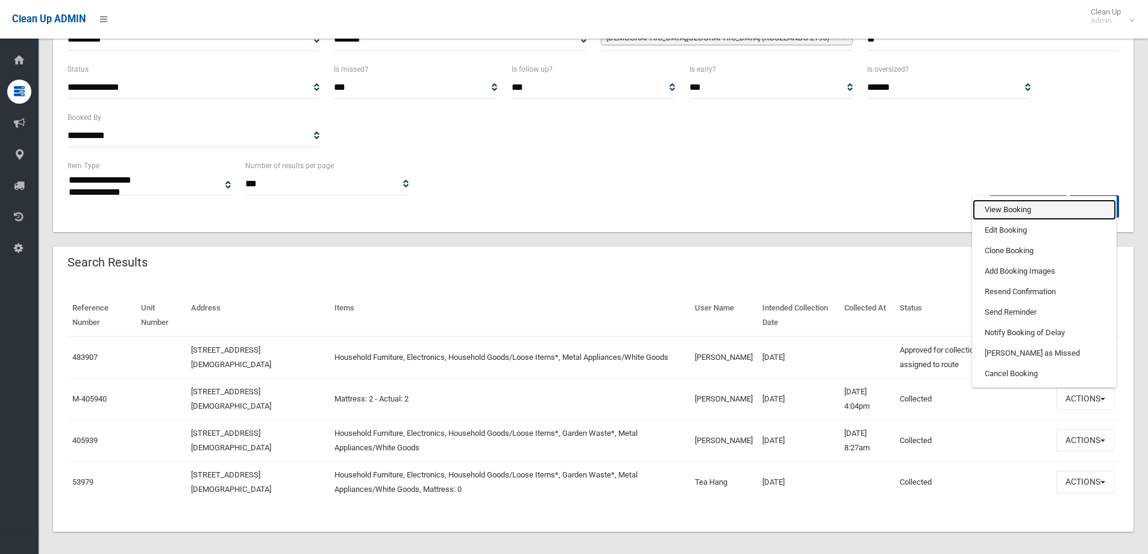
click at [991, 210] on link "View Booking" at bounding box center [1044, 209] width 143 height 20
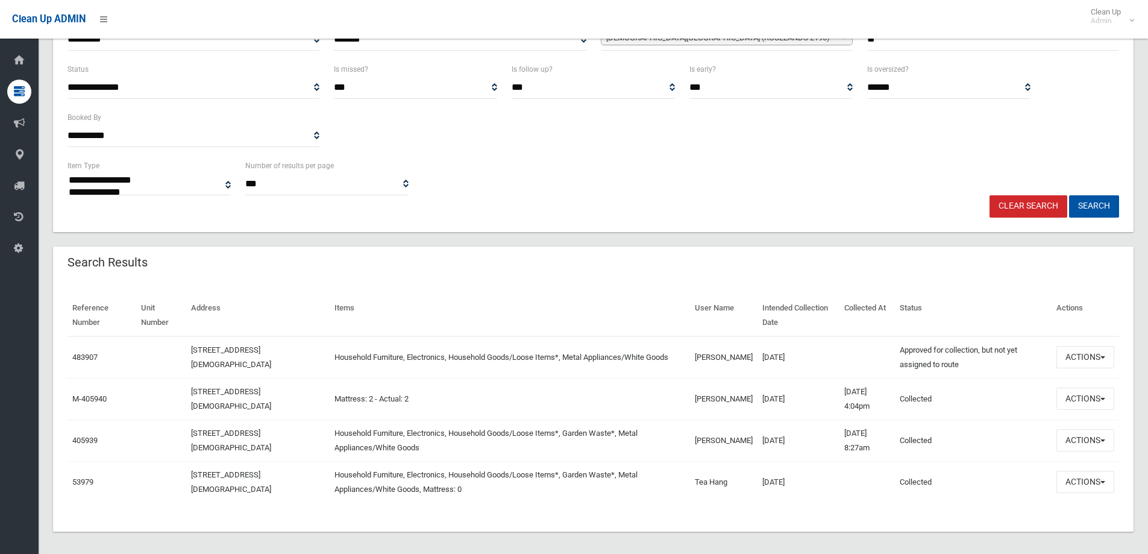
scroll to position [0, 0]
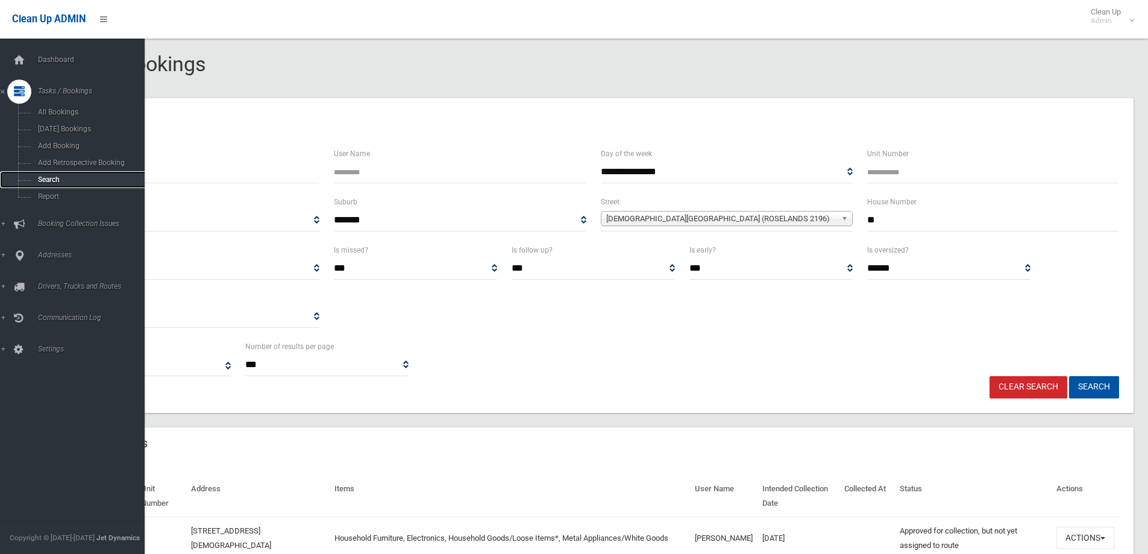
click at [46, 178] on span "Search" at bounding box center [88, 179] width 109 height 8
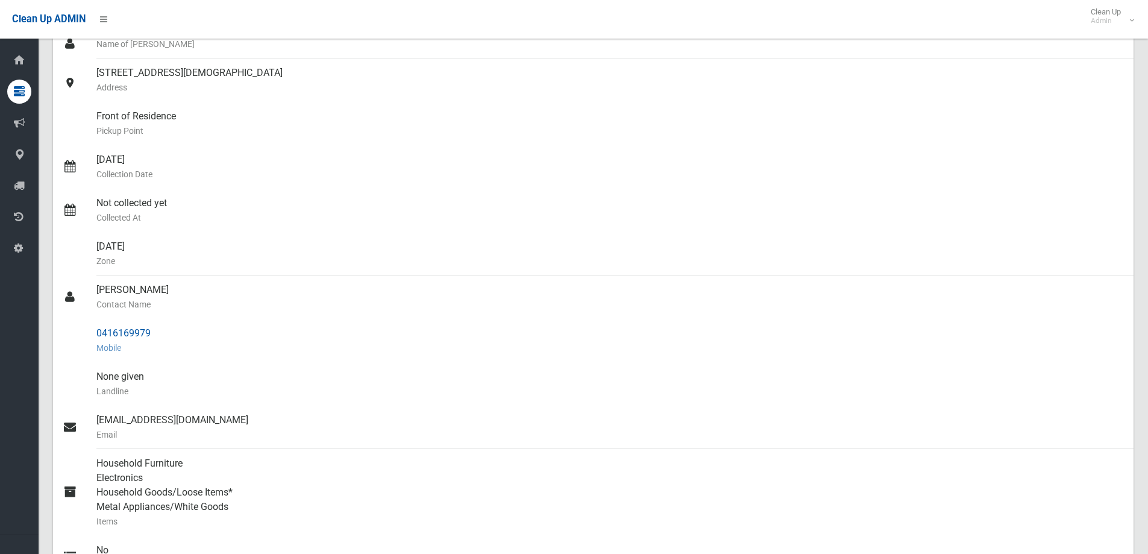
scroll to position [121, 0]
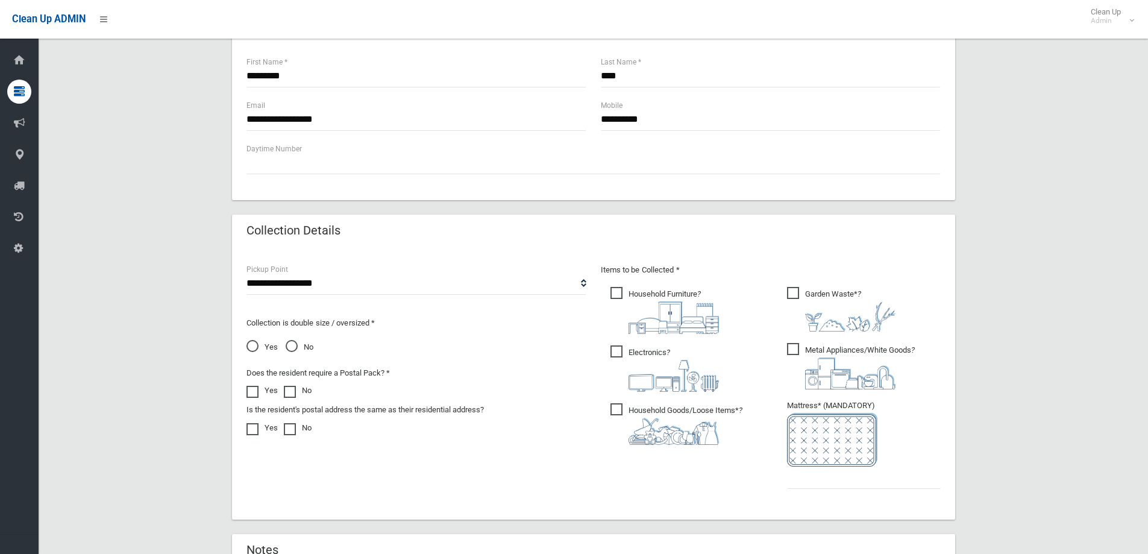
scroll to position [542, 0]
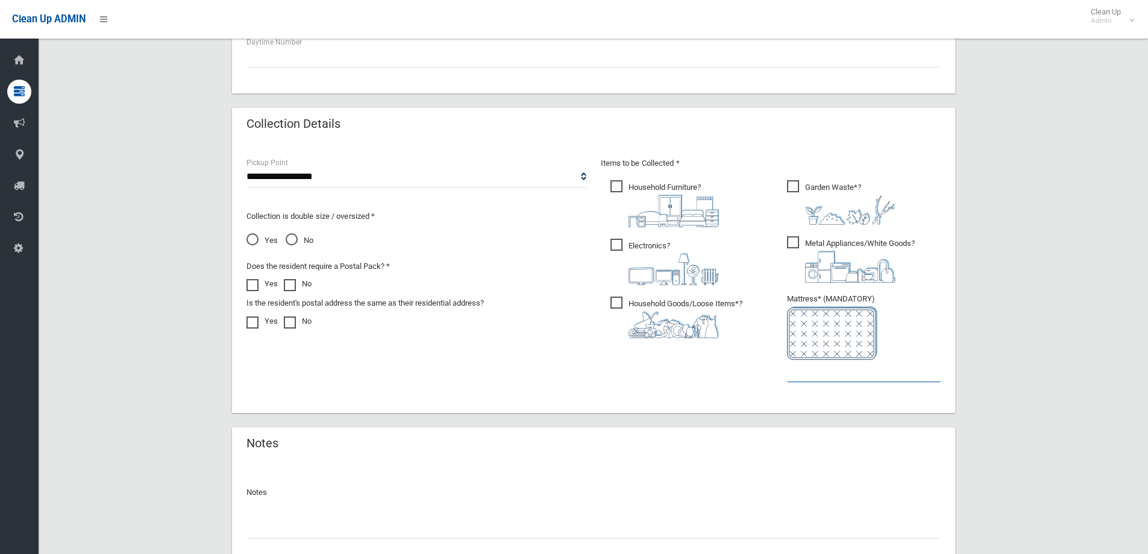
click at [856, 374] on input "text" at bounding box center [864, 371] width 154 height 22
type input "*"
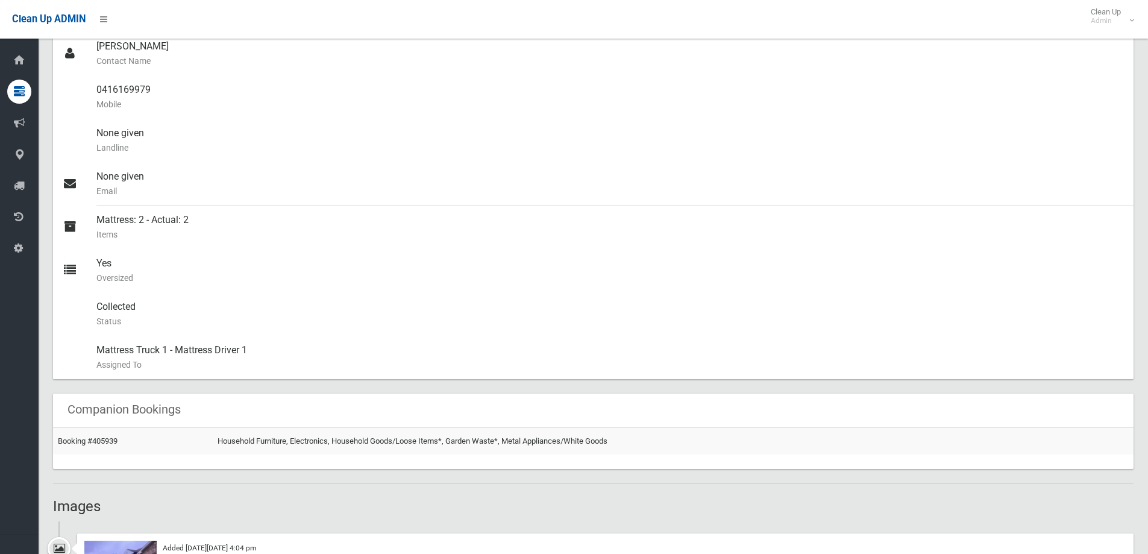
scroll to position [663, 0]
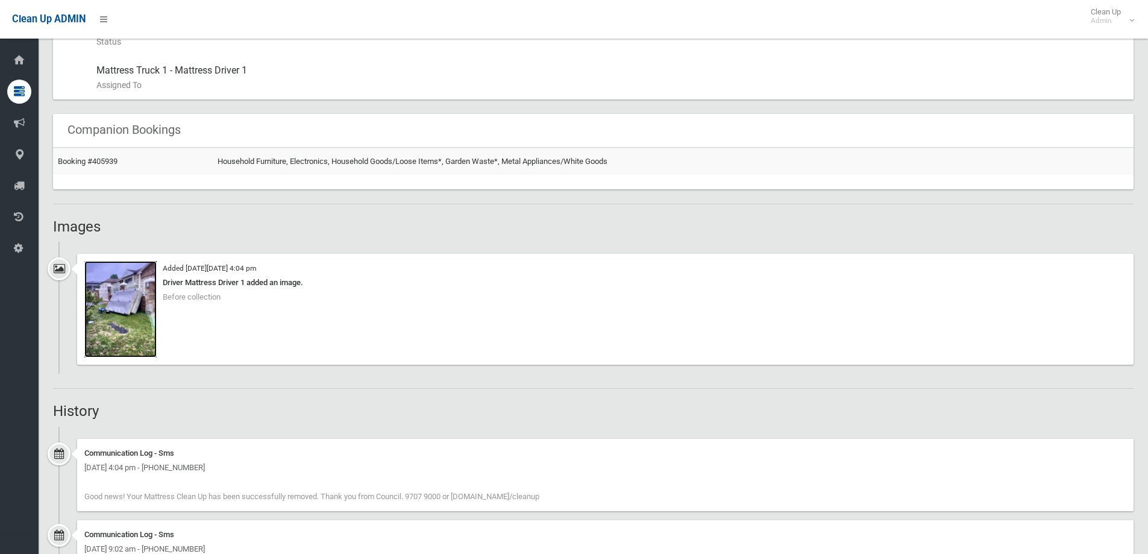
click at [128, 311] on img at bounding box center [120, 309] width 72 height 96
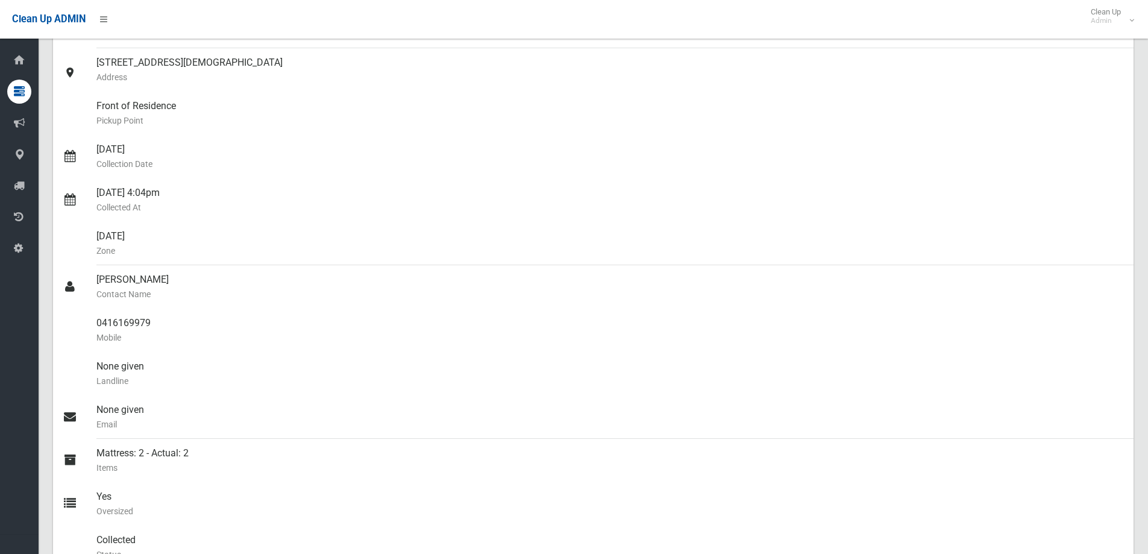
scroll to position [0, 0]
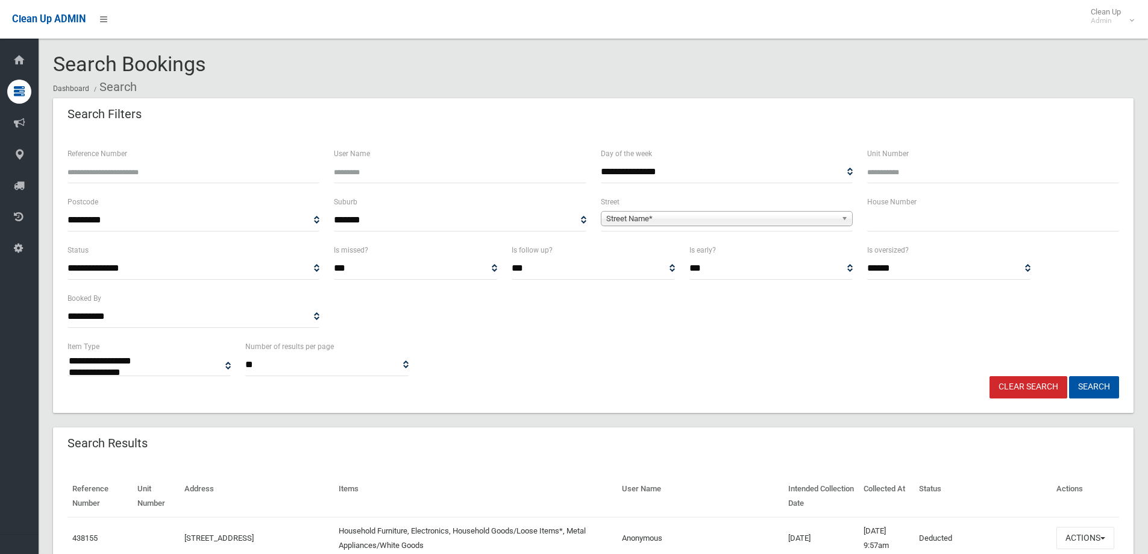
select select
click at [899, 230] on input "text" at bounding box center [993, 220] width 252 height 22
type input "***"
click at [640, 226] on div "Street Name*" at bounding box center [727, 218] width 252 height 15
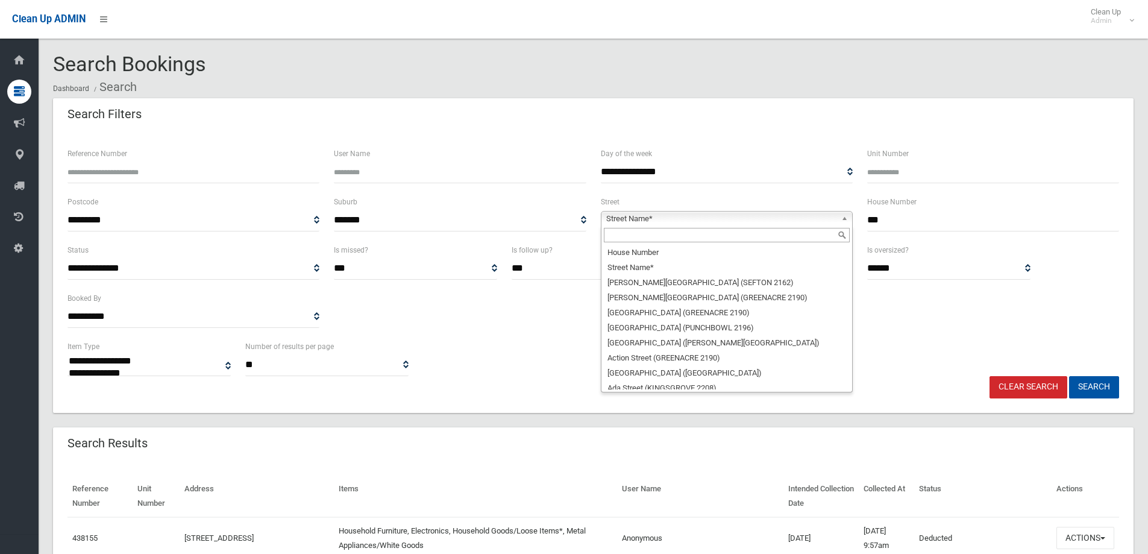
click at [614, 233] on input "text" at bounding box center [727, 235] width 246 height 14
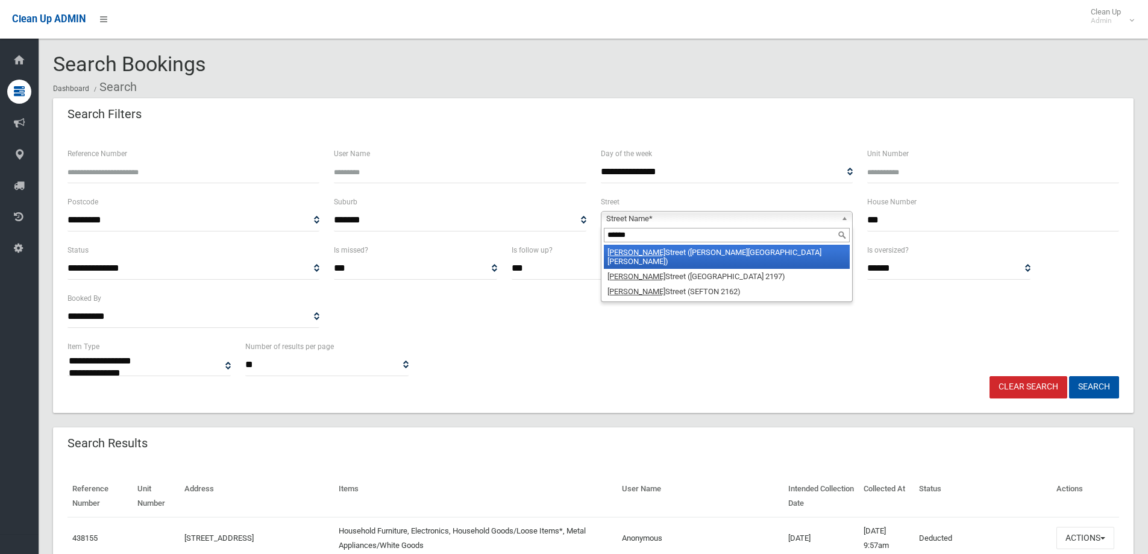
type input "******"
click at [656, 250] on li "Hector Street (CHESTER HILL 2162)" at bounding box center [727, 257] width 246 height 24
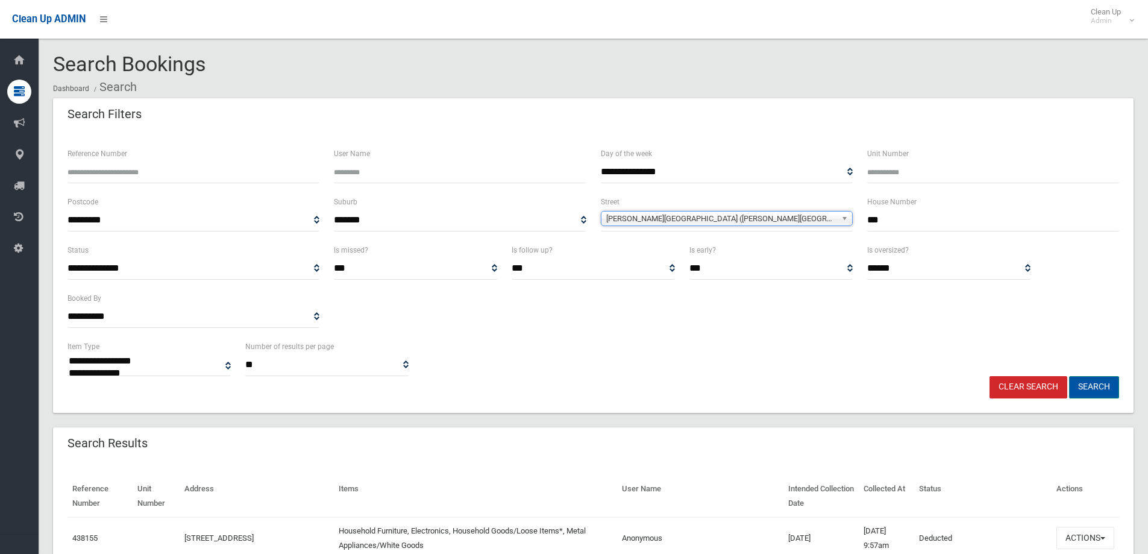
click at [1092, 389] on button "Search" at bounding box center [1094, 387] width 50 height 22
click at [1090, 386] on button "Search" at bounding box center [1094, 387] width 50 height 22
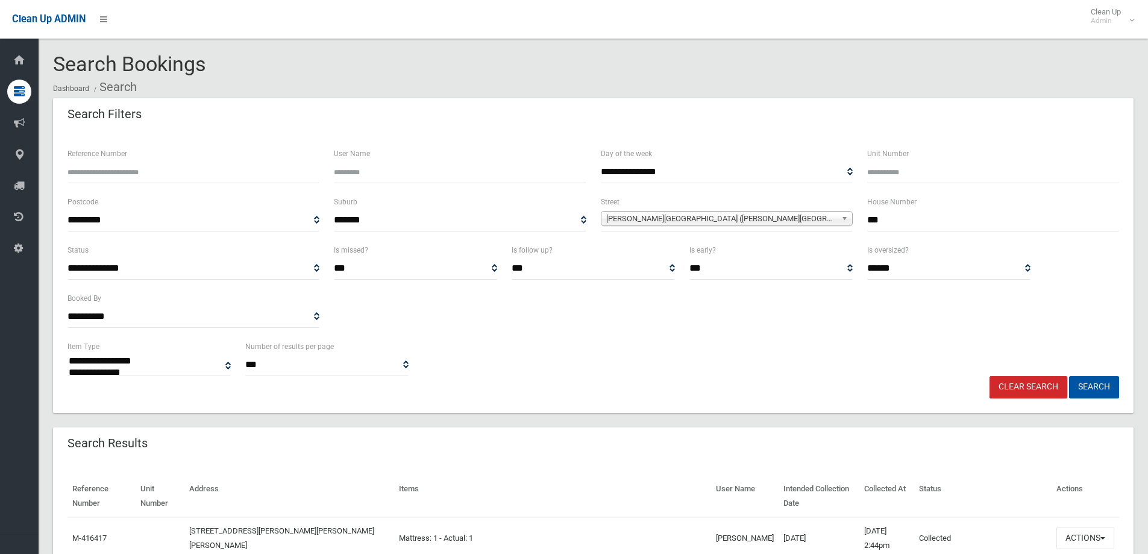
select select
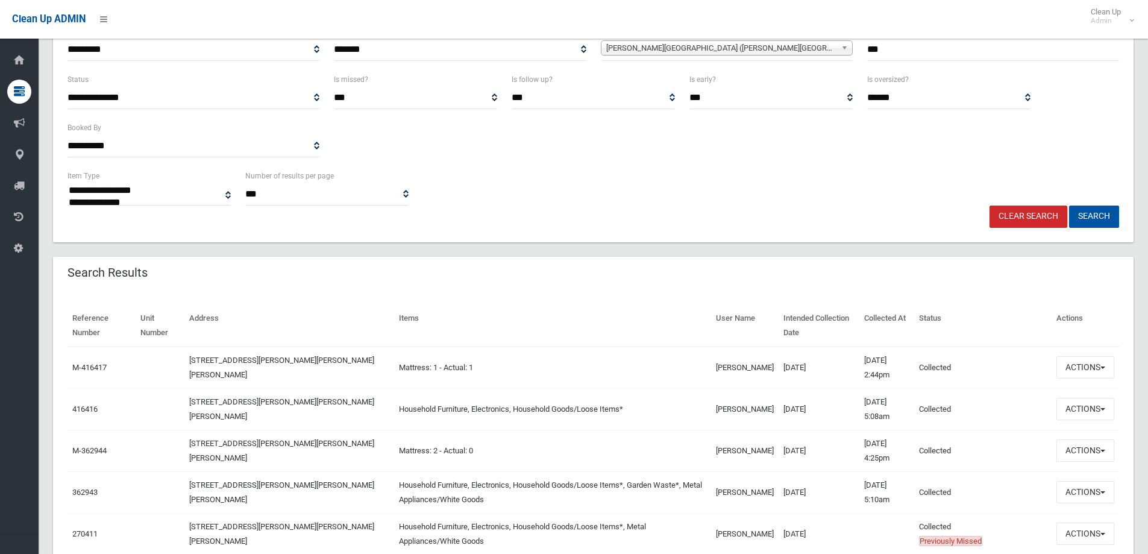
scroll to position [181, 0]
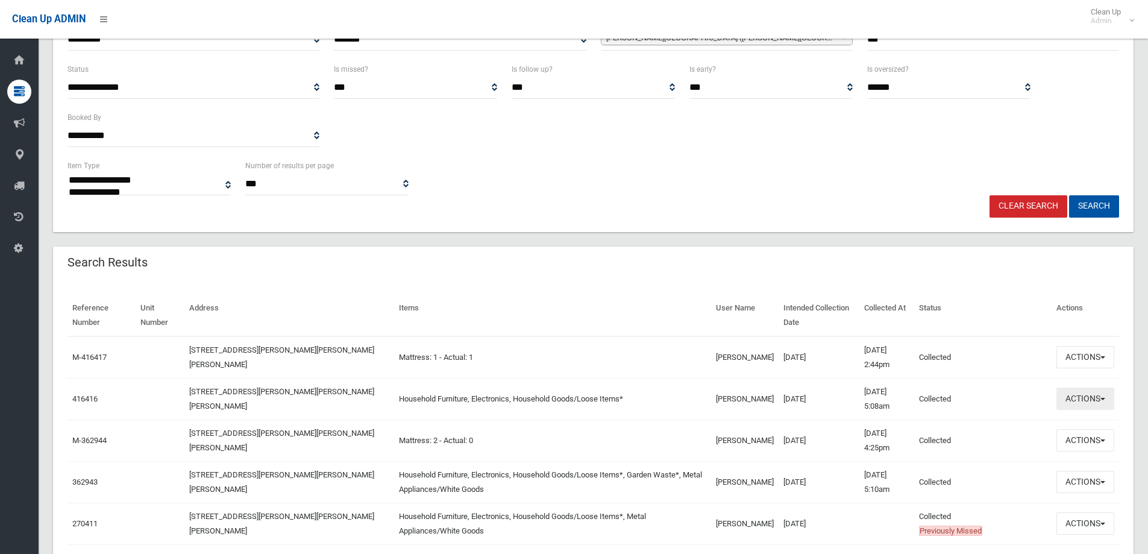
click at [1081, 395] on button "Actions" at bounding box center [1085, 399] width 58 height 22
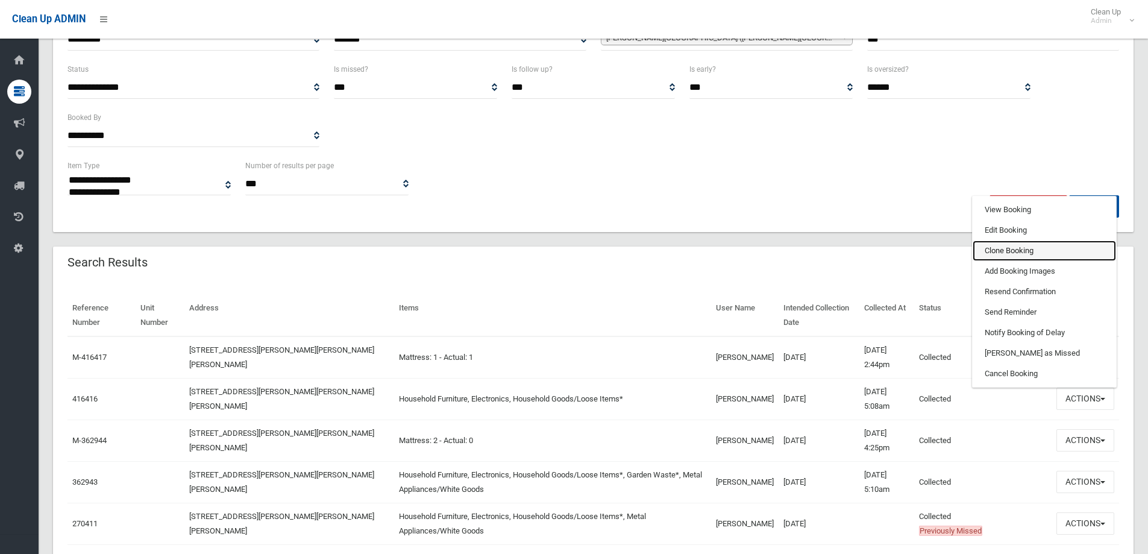
click at [994, 250] on link "Clone Booking" at bounding box center [1044, 250] width 143 height 20
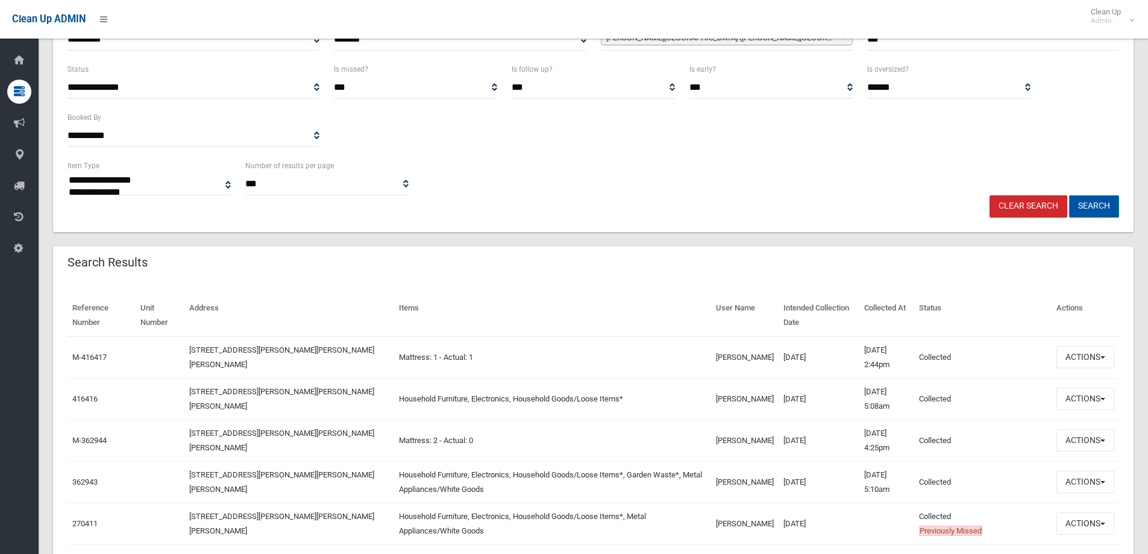
click at [1085, 204] on button "Search" at bounding box center [1094, 206] width 50 height 22
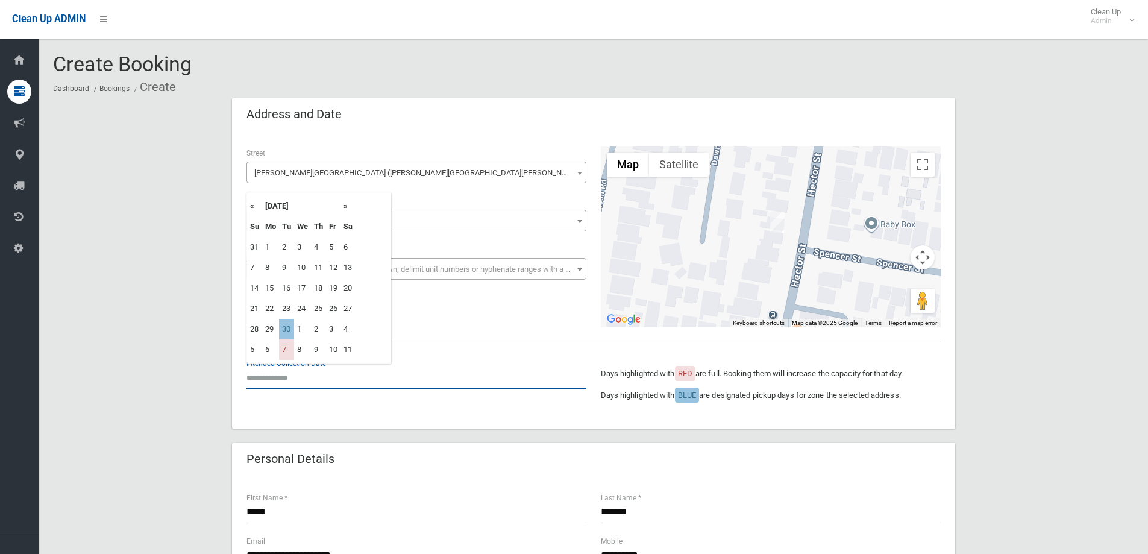
click at [272, 381] on input "text" at bounding box center [416, 377] width 340 height 22
click at [284, 334] on td "30" at bounding box center [286, 329] width 15 height 20
type input "**********"
click at [293, 374] on input "**********" at bounding box center [416, 377] width 340 height 22
click at [345, 206] on th "»" at bounding box center [348, 206] width 15 height 20
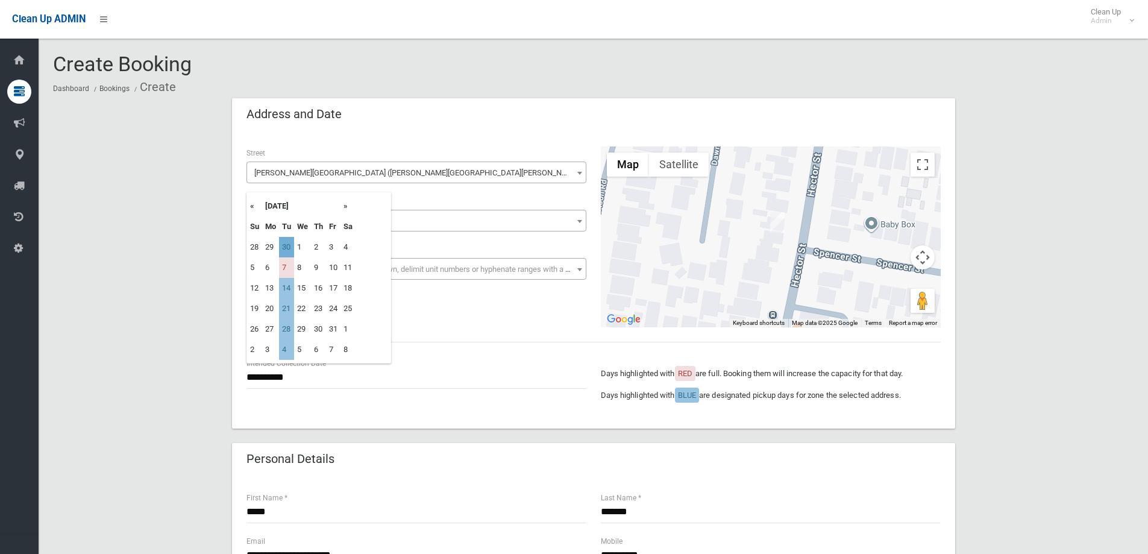
click at [290, 248] on td "30" at bounding box center [286, 247] width 15 height 20
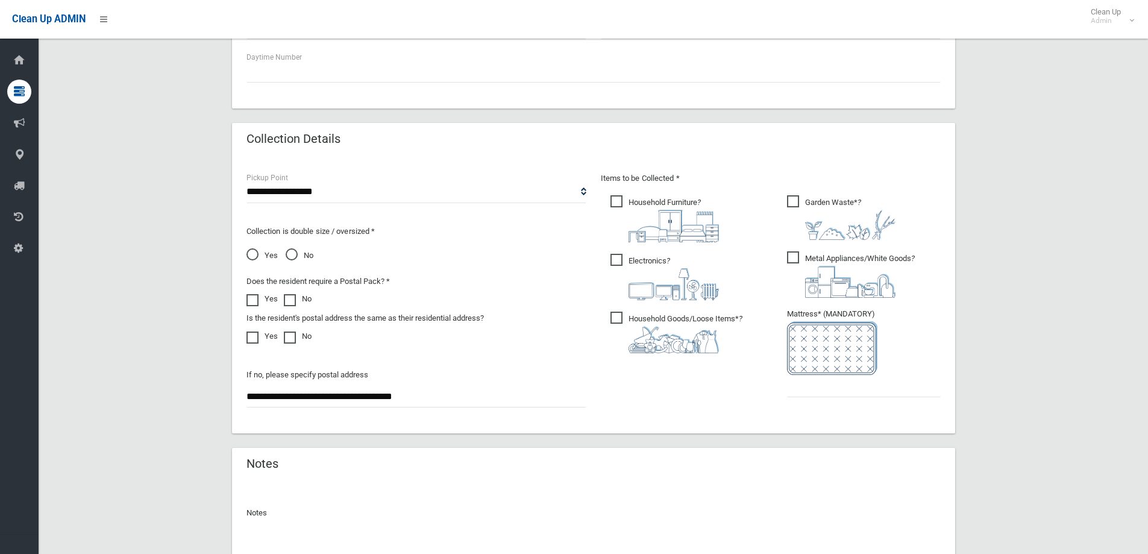
scroll to position [542, 0]
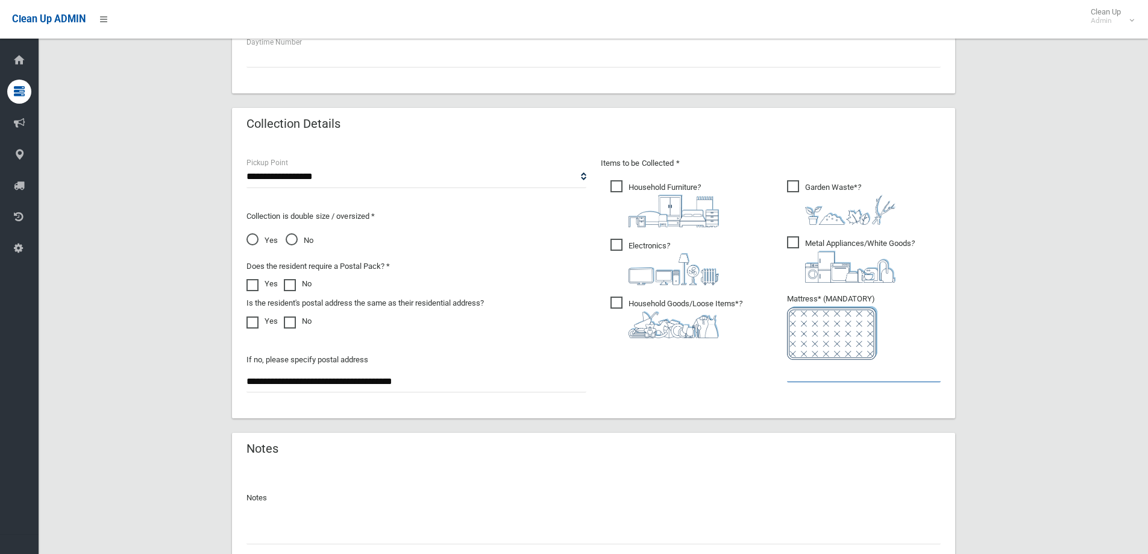
click at [821, 374] on input "text" at bounding box center [864, 371] width 154 height 22
click at [253, 240] on span "Yes" at bounding box center [261, 240] width 31 height 14
click at [793, 243] on span "Metal Appliances/White Goods ?" at bounding box center [851, 259] width 128 height 46
click at [797, 186] on span "Garden Waste* ?" at bounding box center [841, 202] width 108 height 45
click at [819, 370] on input "text" at bounding box center [864, 371] width 154 height 22
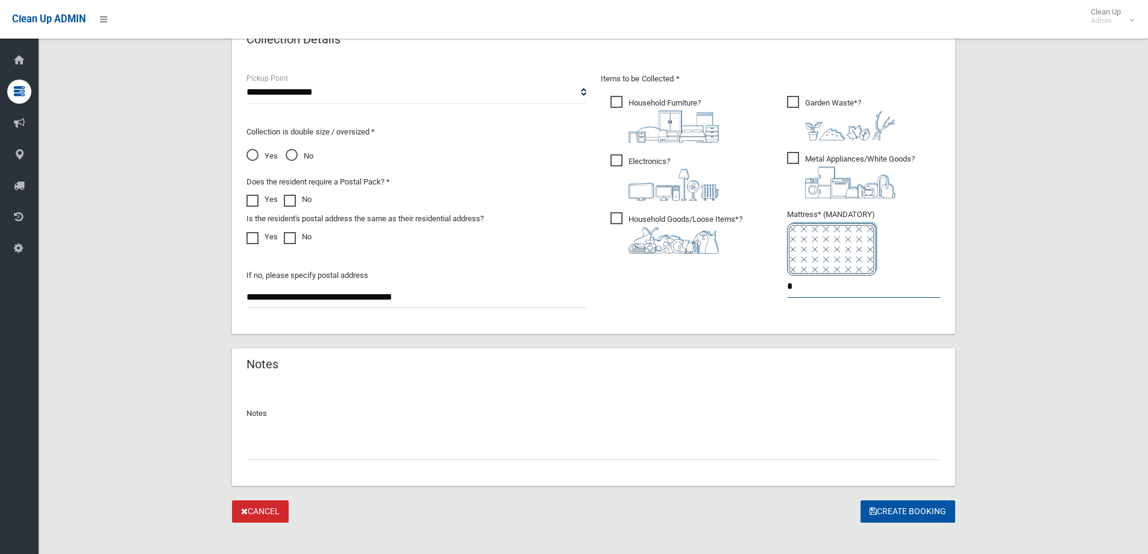
scroll to position [639, 0]
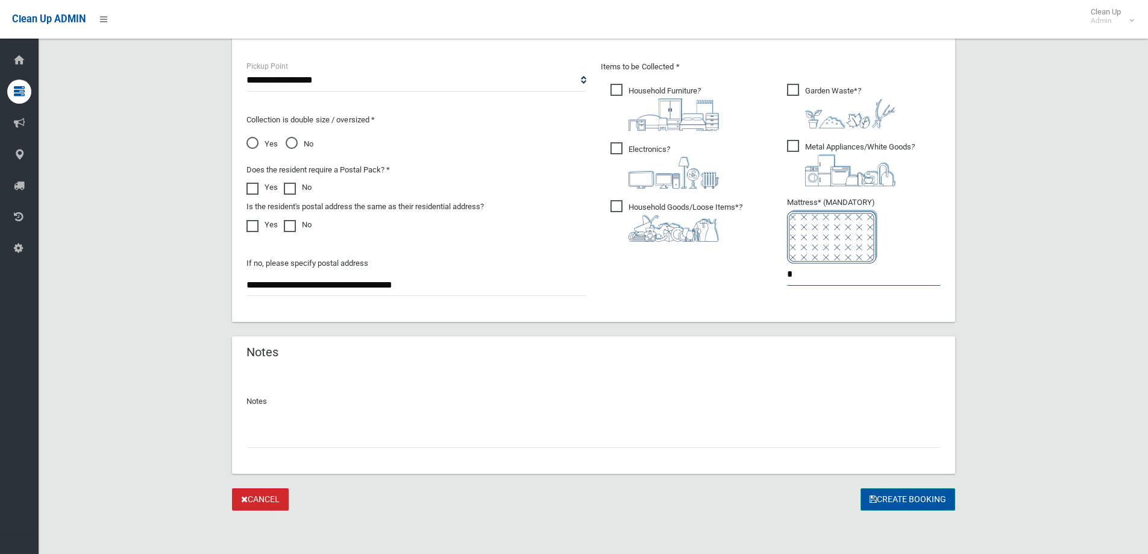
type input "*"
click at [900, 502] on button "Create Booking" at bounding box center [908, 499] width 95 height 22
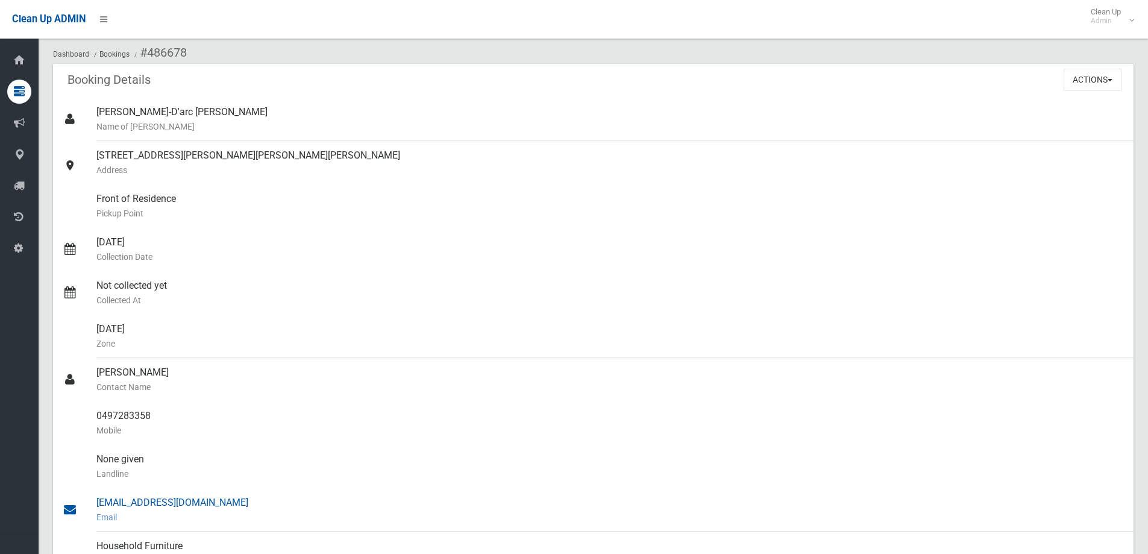
scroll to position [241, 0]
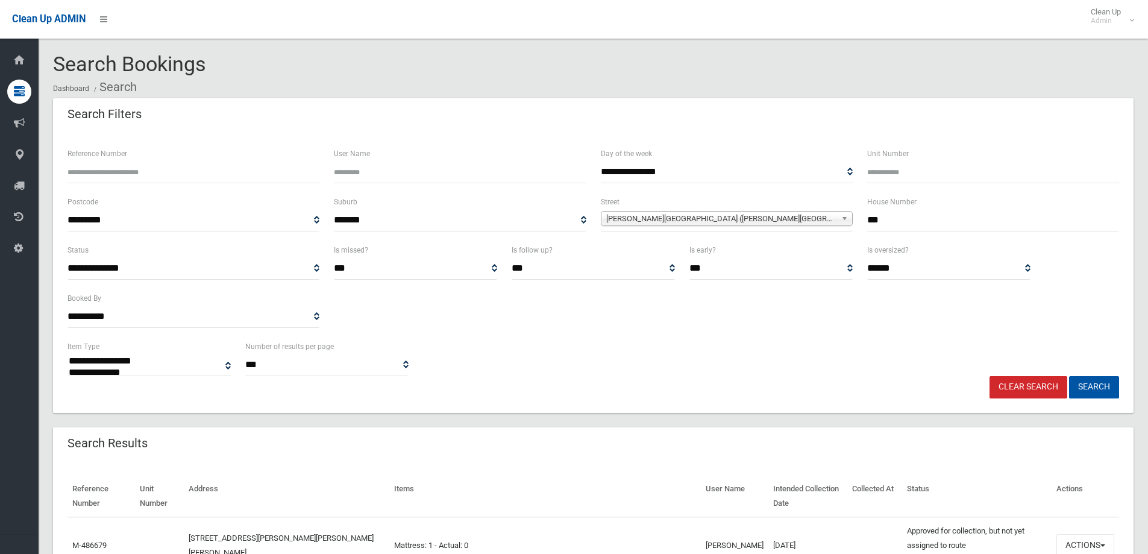
select select
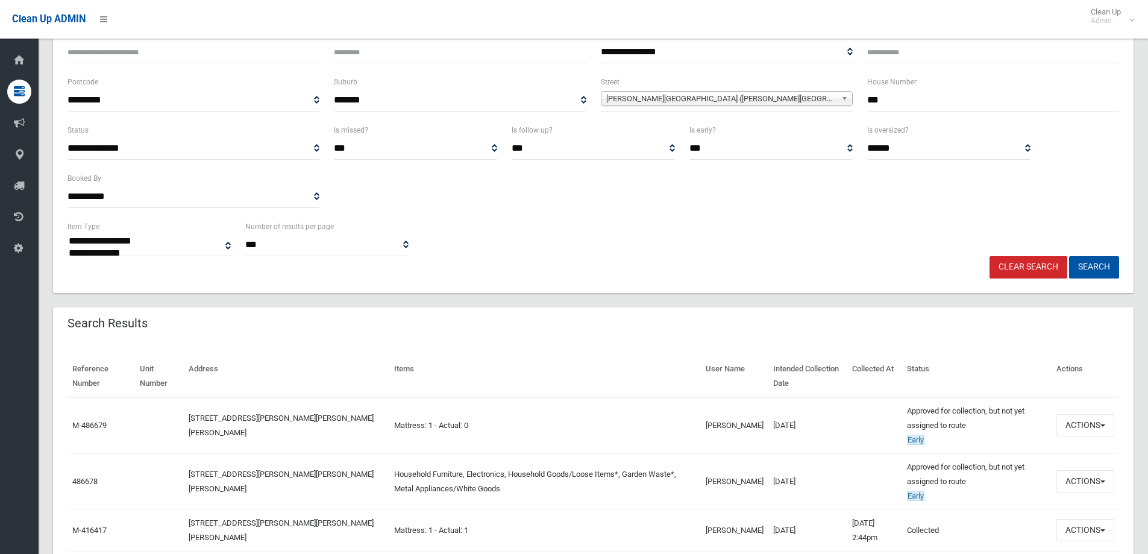
scroll to position [121, 0]
click at [1090, 265] on button "Search" at bounding box center [1094, 267] width 50 height 22
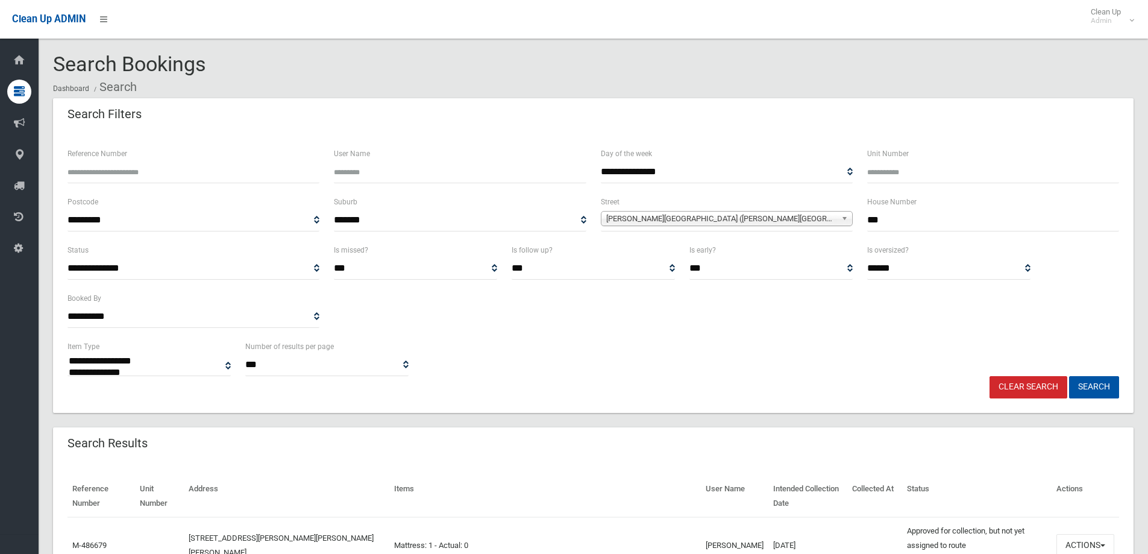
select select
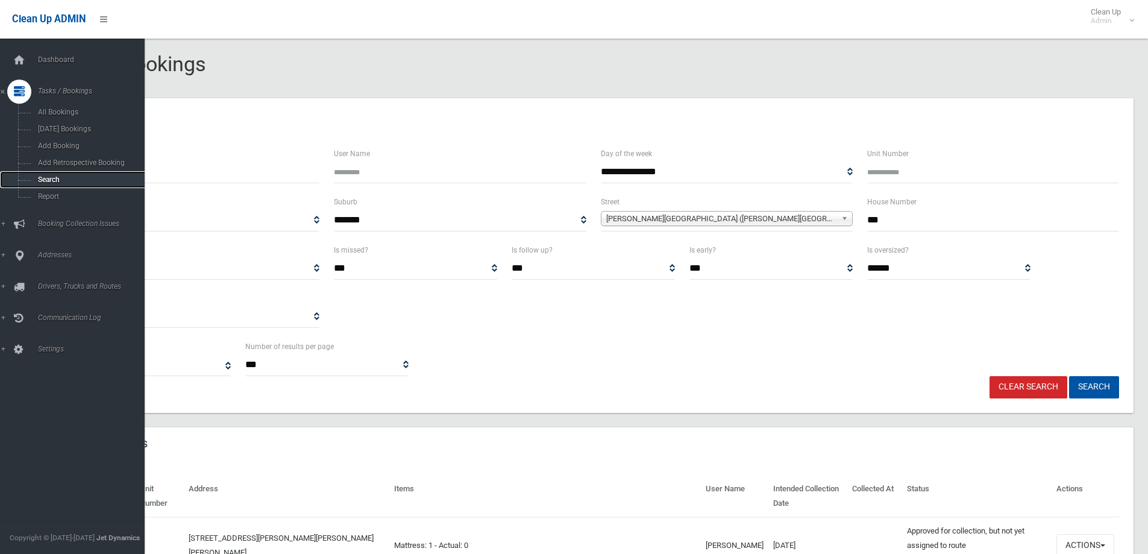
click at [47, 178] on span "Search" at bounding box center [88, 179] width 109 height 8
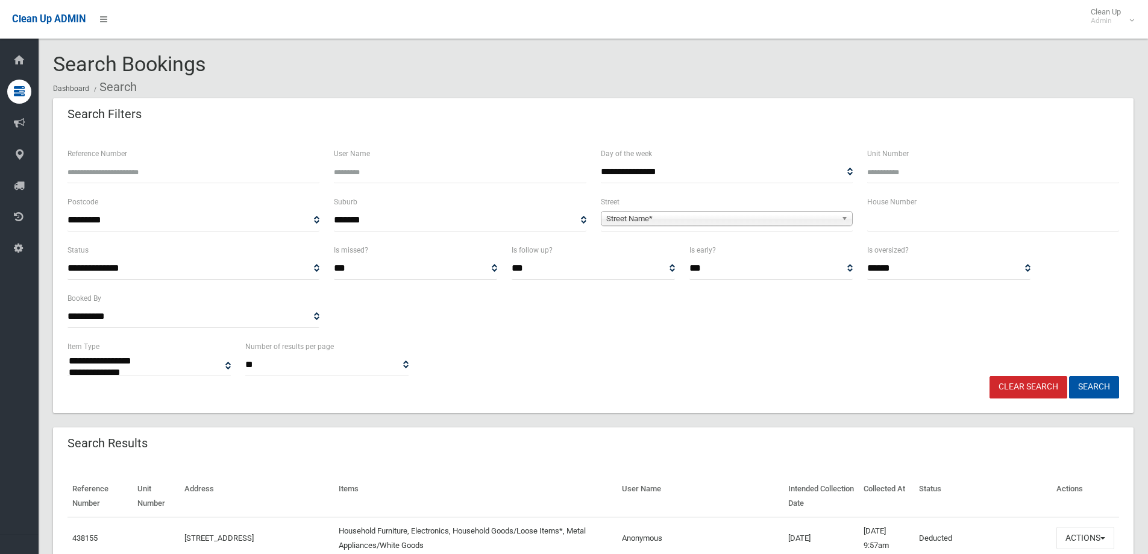
select select
